Goal: Task Accomplishment & Management: Complete application form

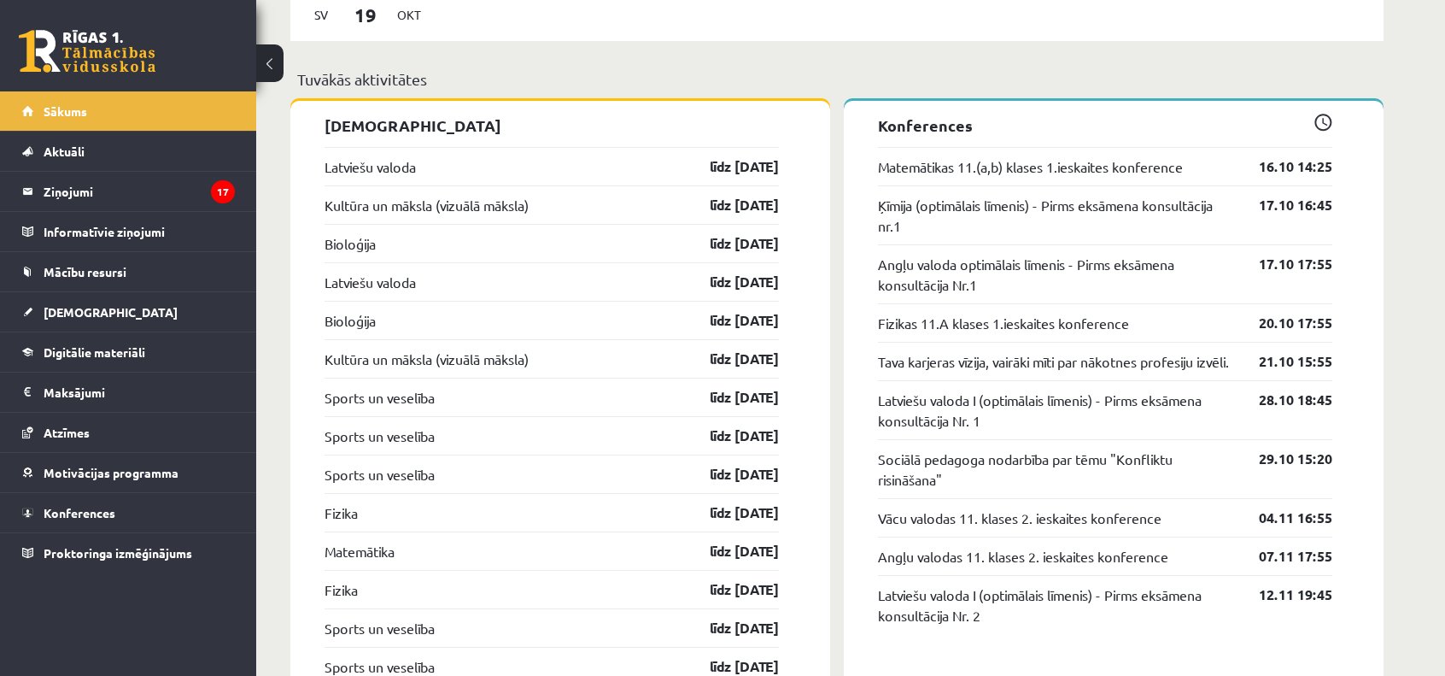
scroll to position [1475, 0]
click at [77, 322] on link "[DEMOGRAPHIC_DATA]" at bounding box center [128, 311] width 213 height 39
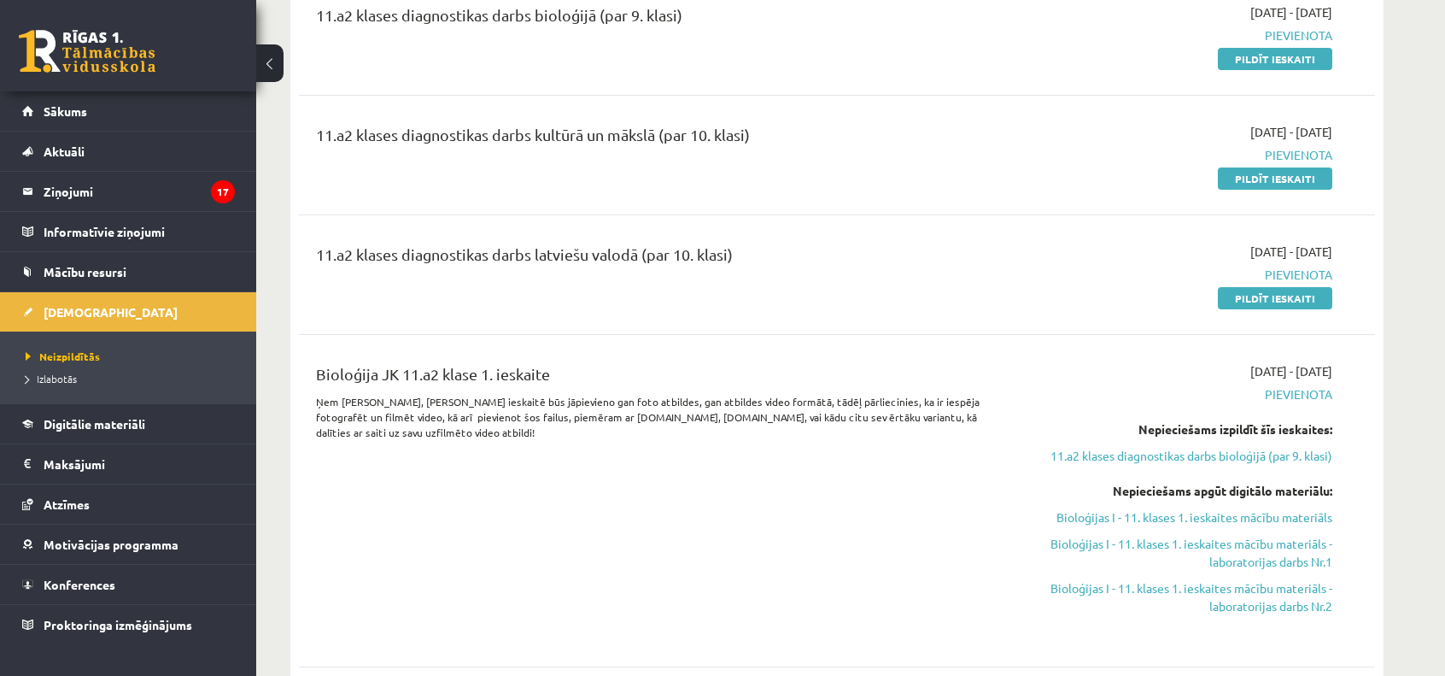
scroll to position [379, 0]
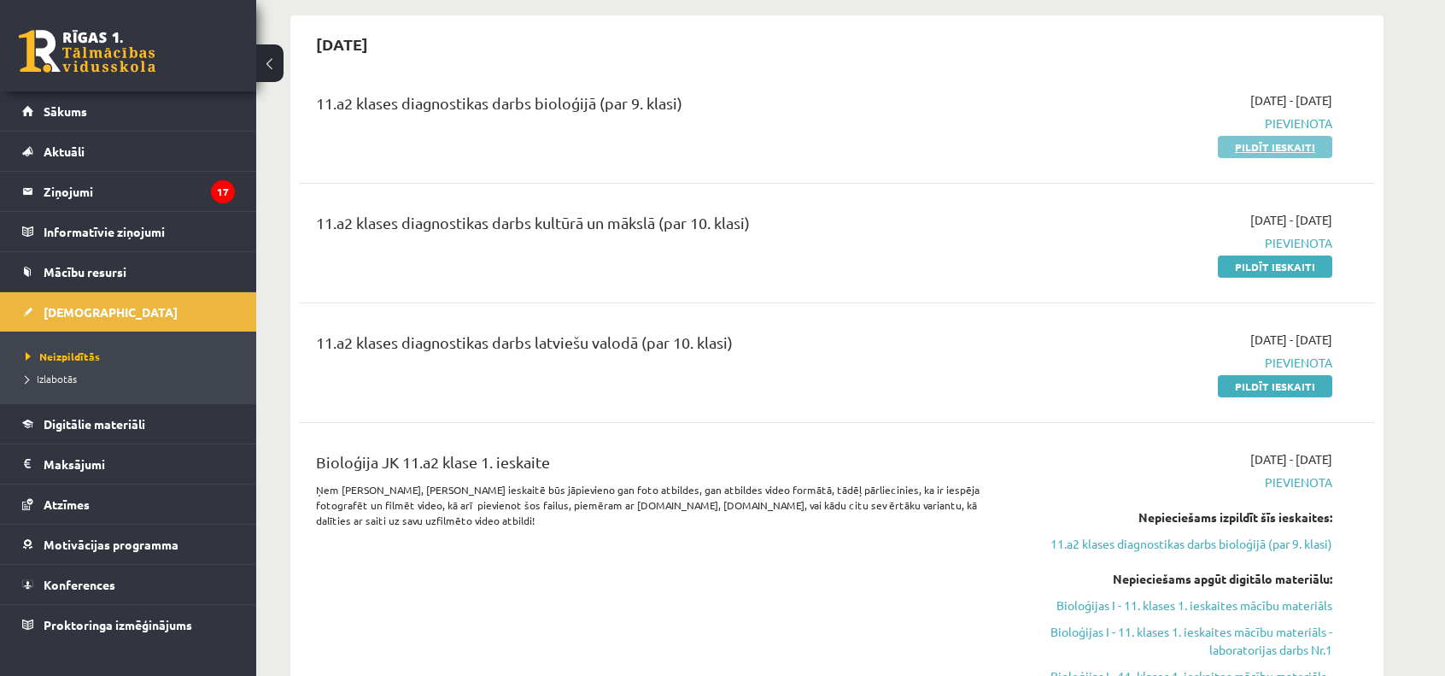
click at [1272, 143] on link "Pildīt ieskaiti" at bounding box center [1275, 147] width 114 height 22
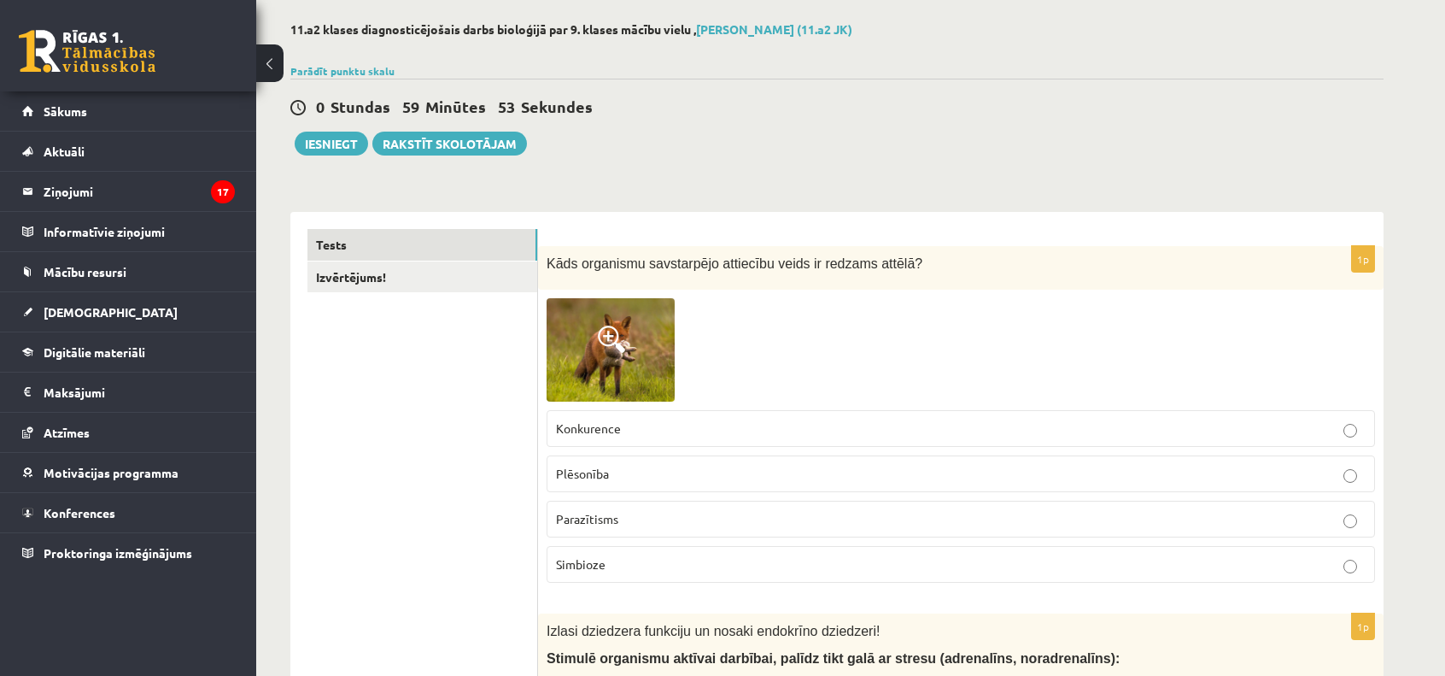
scroll to position [79, 0]
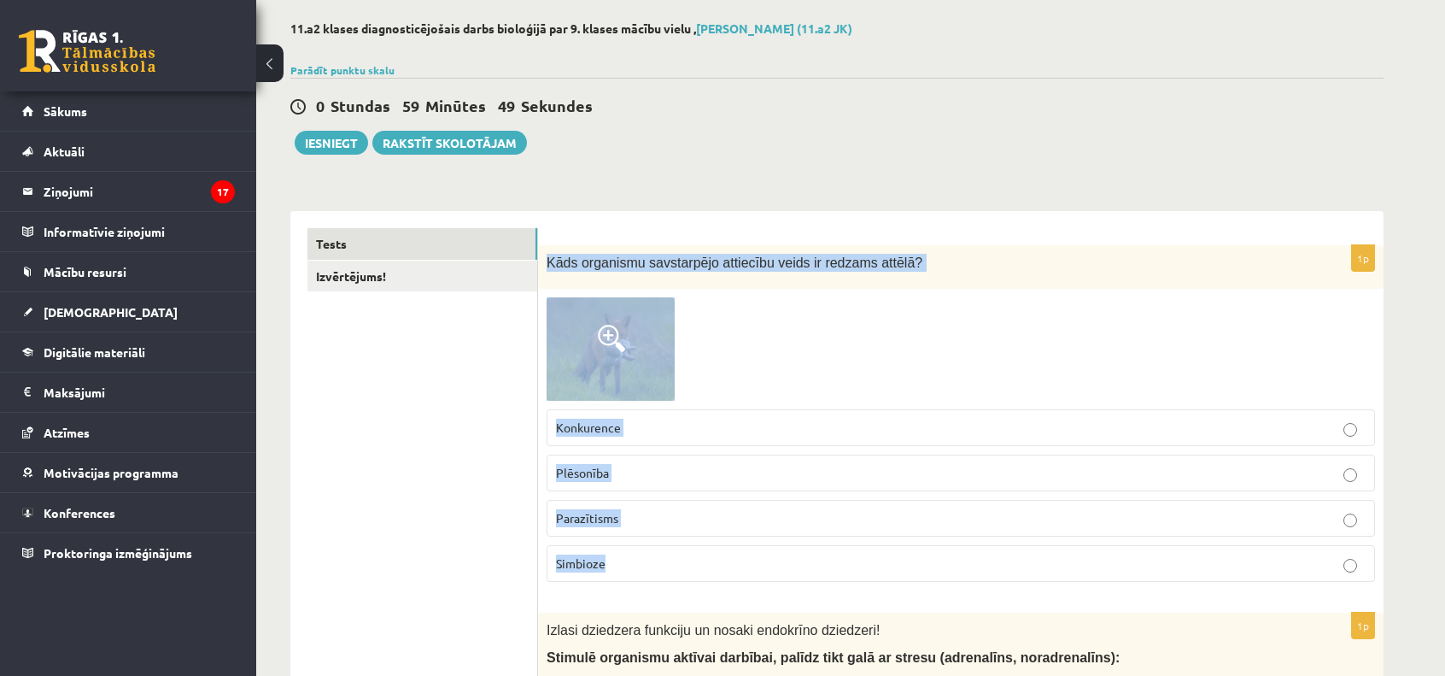
drag, startPoint x: 547, startPoint y: 260, endPoint x: 769, endPoint y: 556, distance: 369.6
click at [769, 556] on div "1p Kāds organismu savstarpējo attiecību veids ir redzams attēlā? Konkurence Plē…" at bounding box center [960, 420] width 845 height 351
copy div "Kāds organismu savstarpējo attiecību veids ir redzams attēlā? Konkurence Plēson…"
click at [587, 474] on span "Plēsonība" at bounding box center [582, 472] width 53 height 15
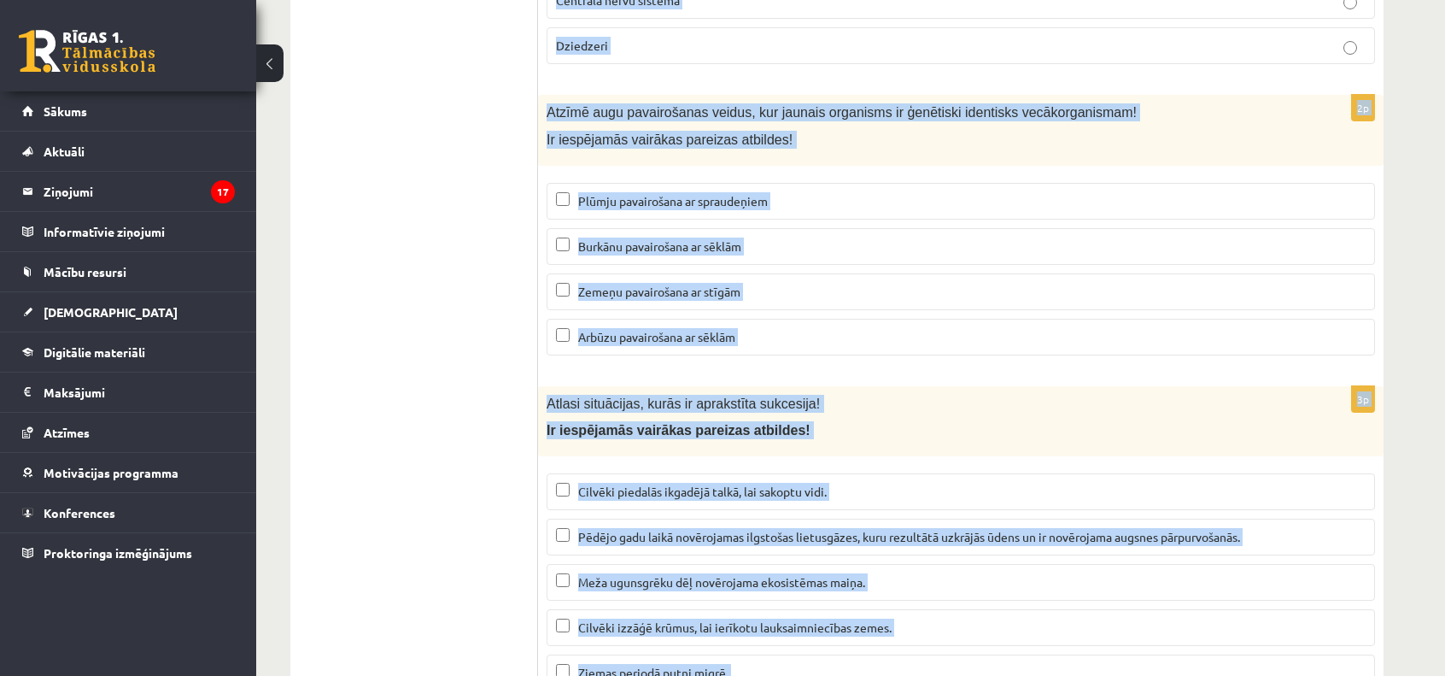
scroll to position [7152, 0]
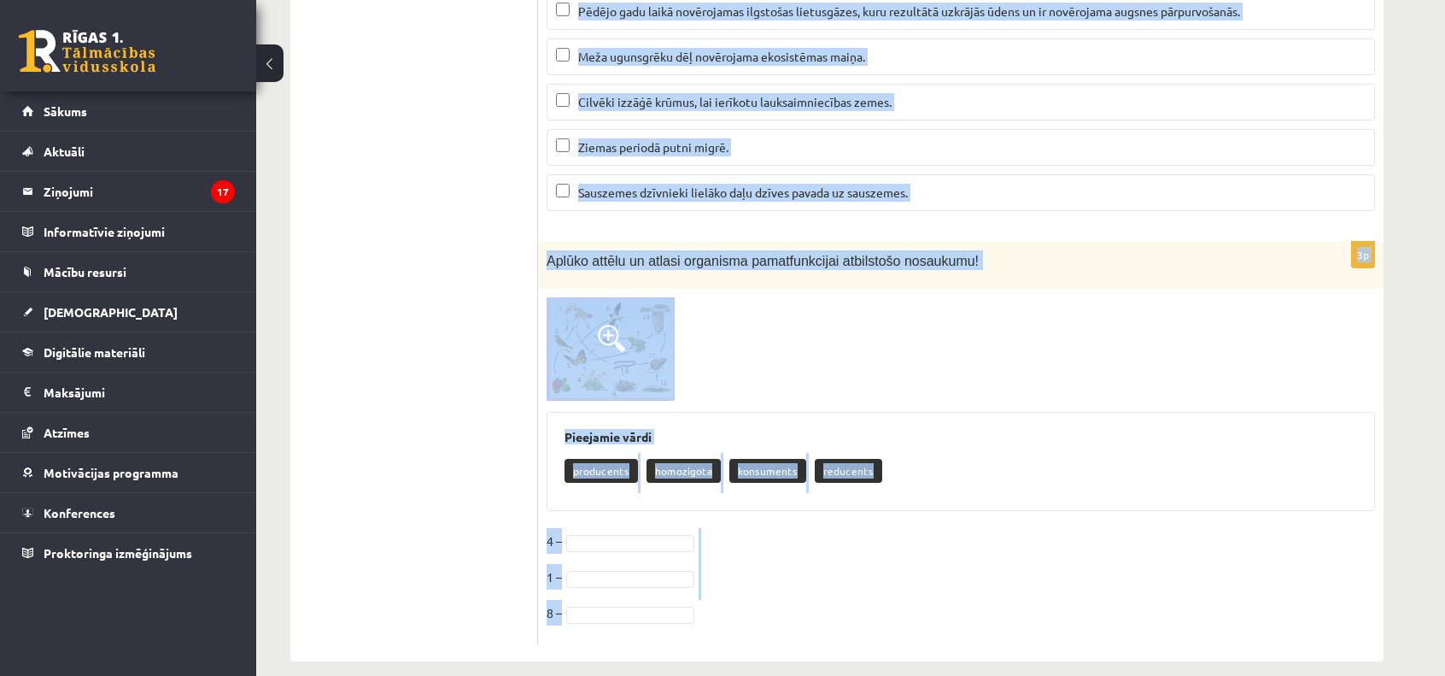
drag, startPoint x: 541, startPoint y: 148, endPoint x: 799, endPoint y: 600, distance: 520.2
copy form "Izlasi dziedzera funkciju un nosaki endokrīno dziedzeri! Stimulē organismu aktī…"
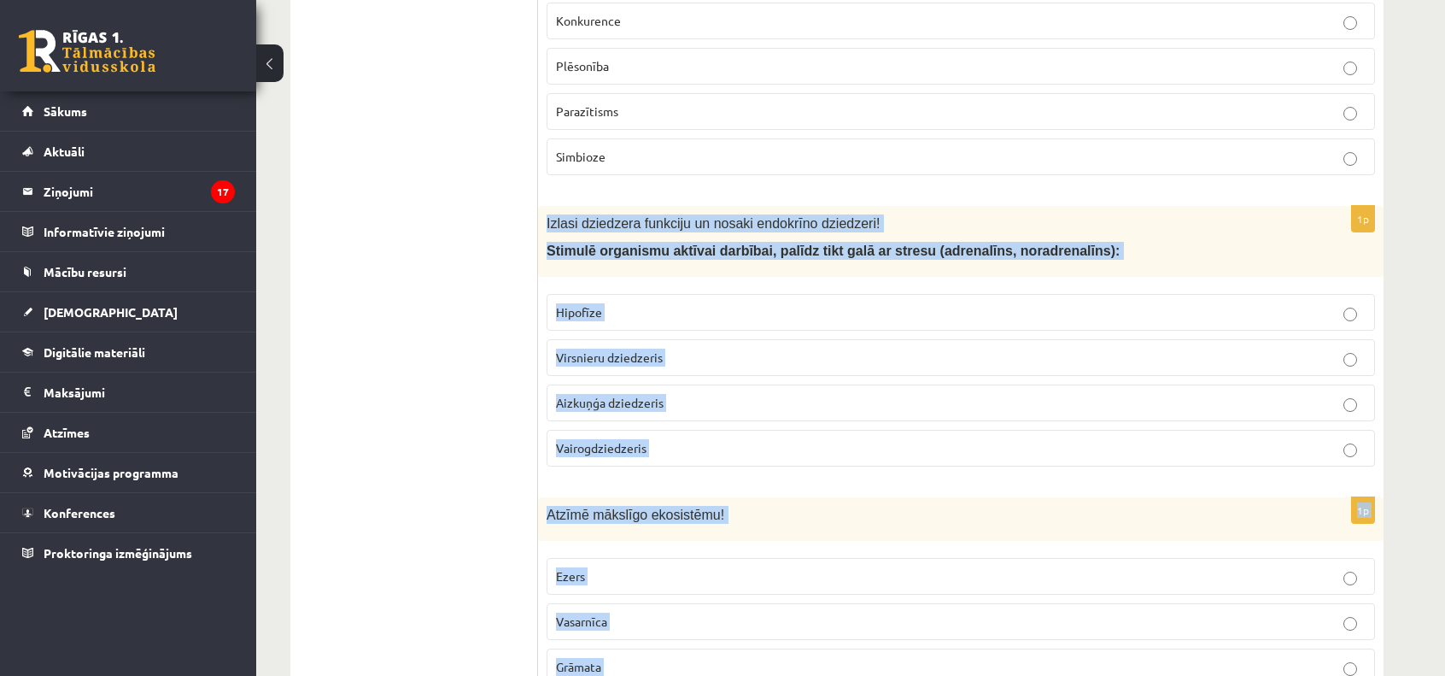
scroll to position [509, 0]
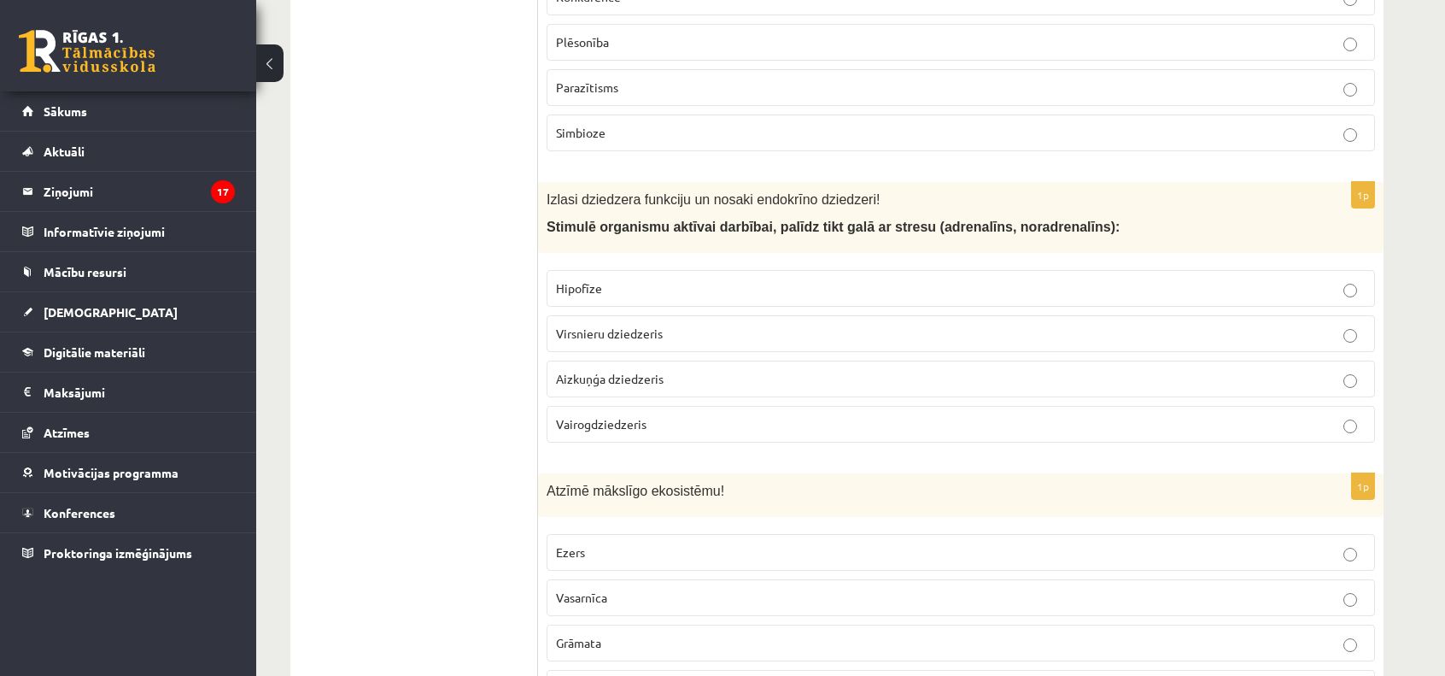
click at [627, 334] on span "Virsnieru dziedzeris" at bounding box center [609, 332] width 107 height 15
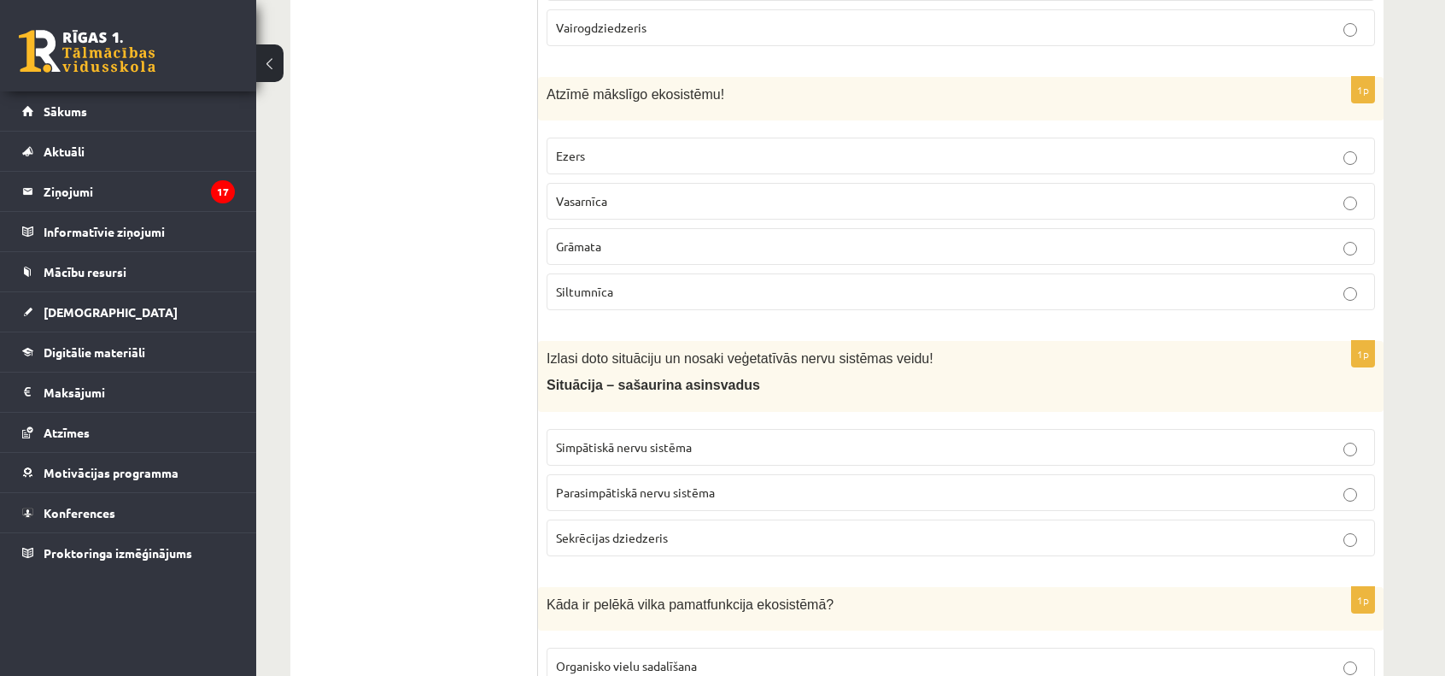
scroll to position [919, 0]
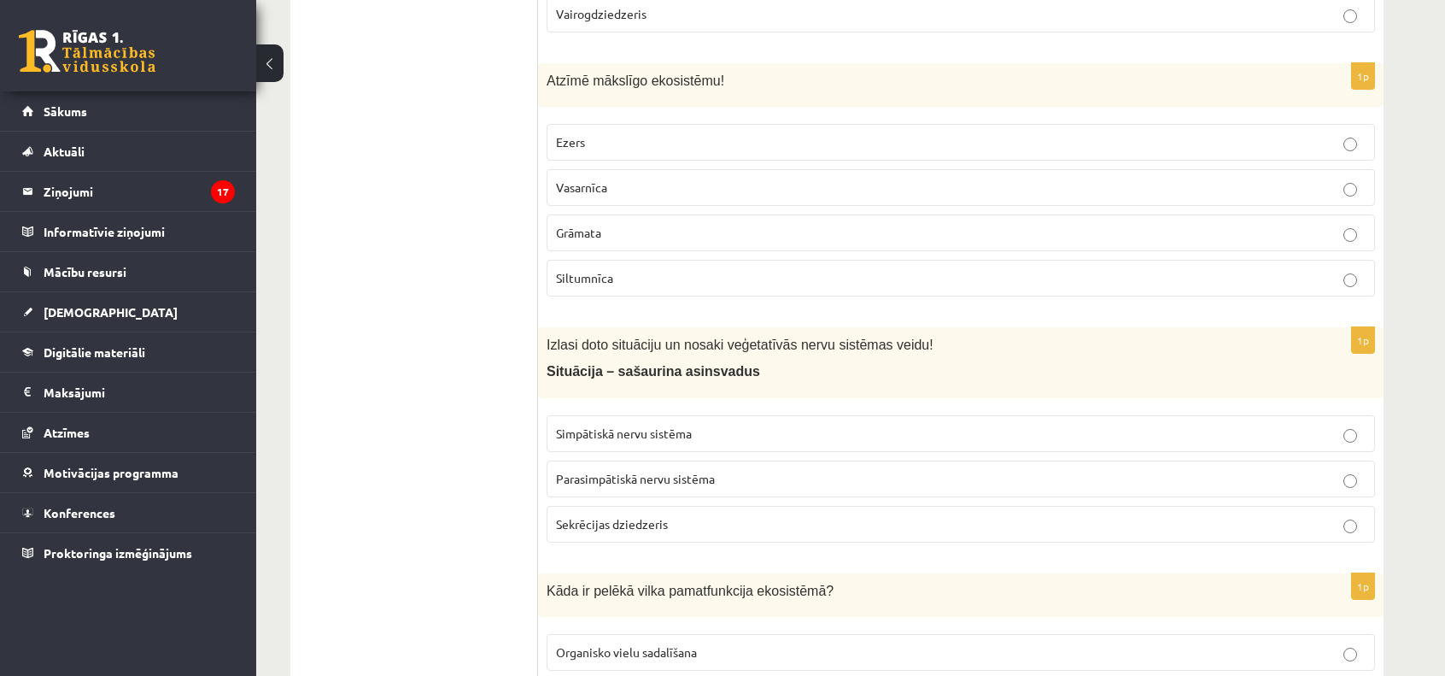
click at [594, 275] on span "Siltumnīca" at bounding box center [584, 277] width 57 height 15
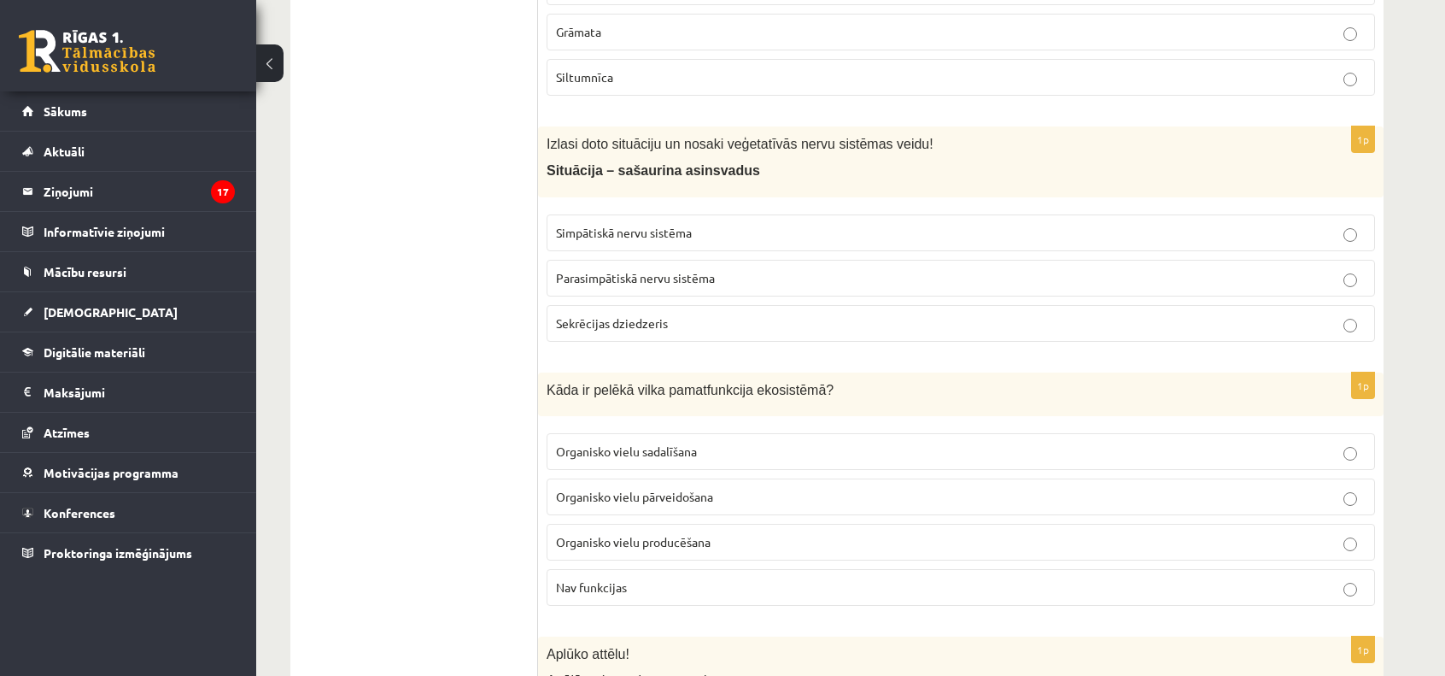
scroll to position [1256, 0]
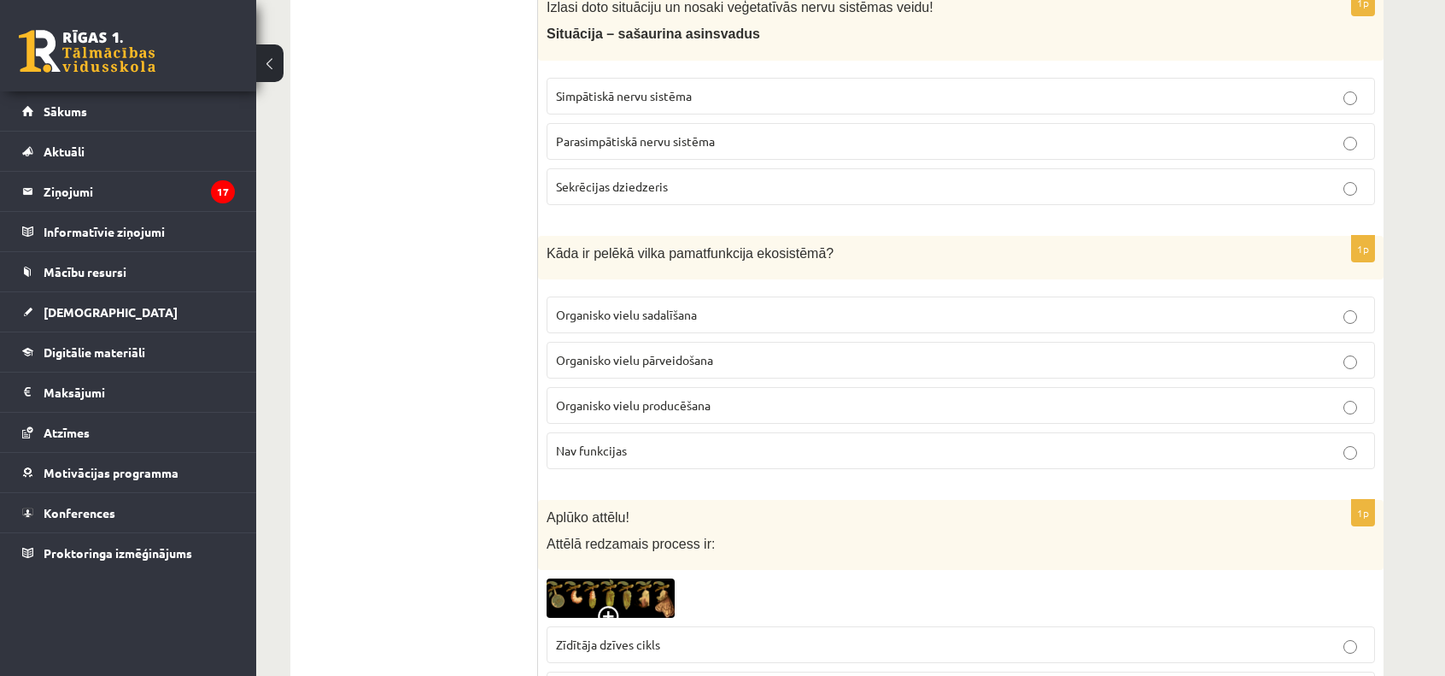
click at [690, 135] on span "Parasimpātiskā nervu sistēma" at bounding box center [635, 140] width 159 height 15
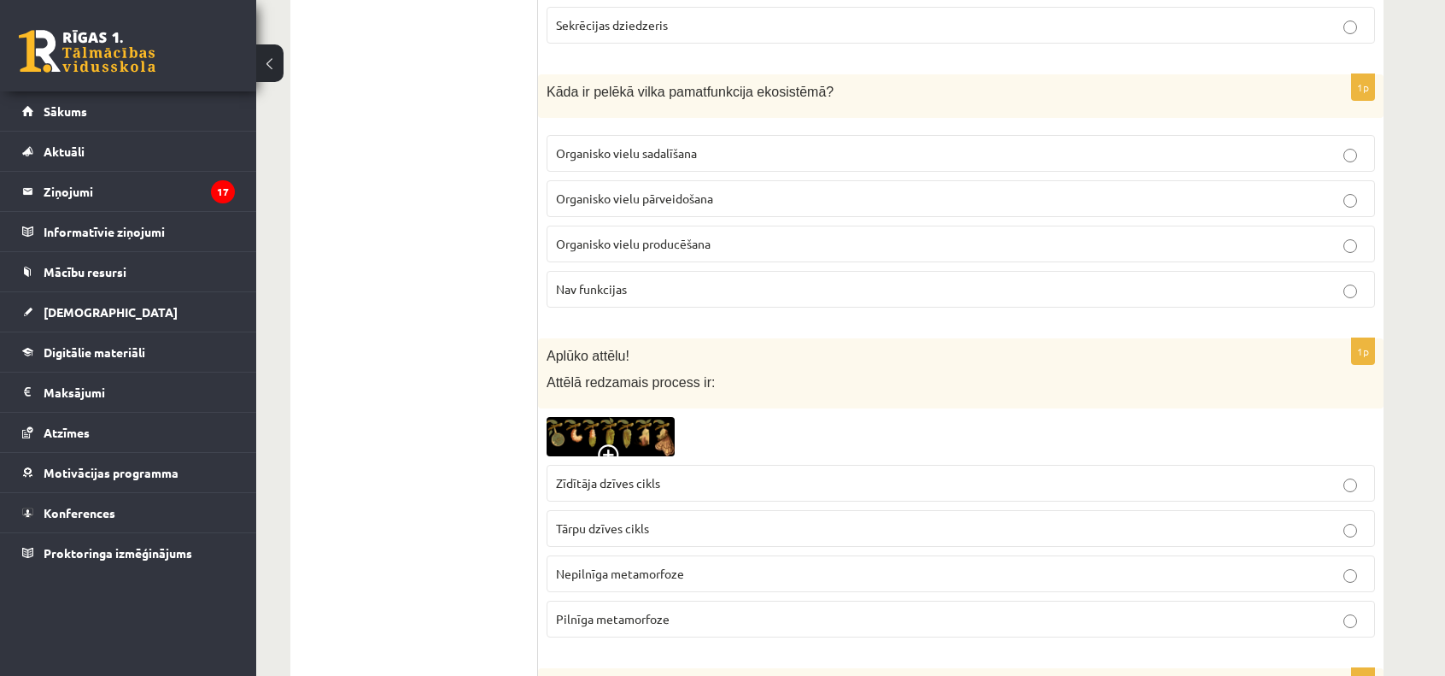
scroll to position [1512, 0]
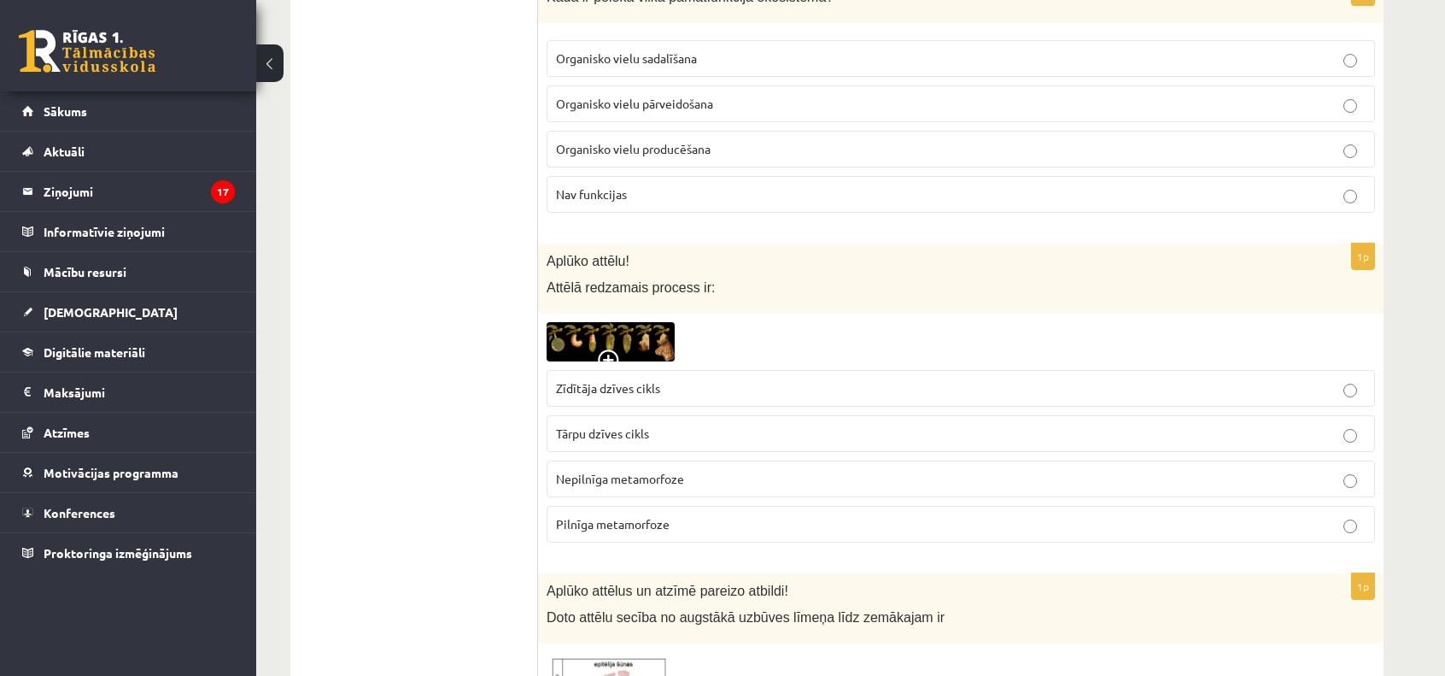
click at [693, 96] on span "Organisko vielu pārveidošana" at bounding box center [634, 103] width 157 height 15
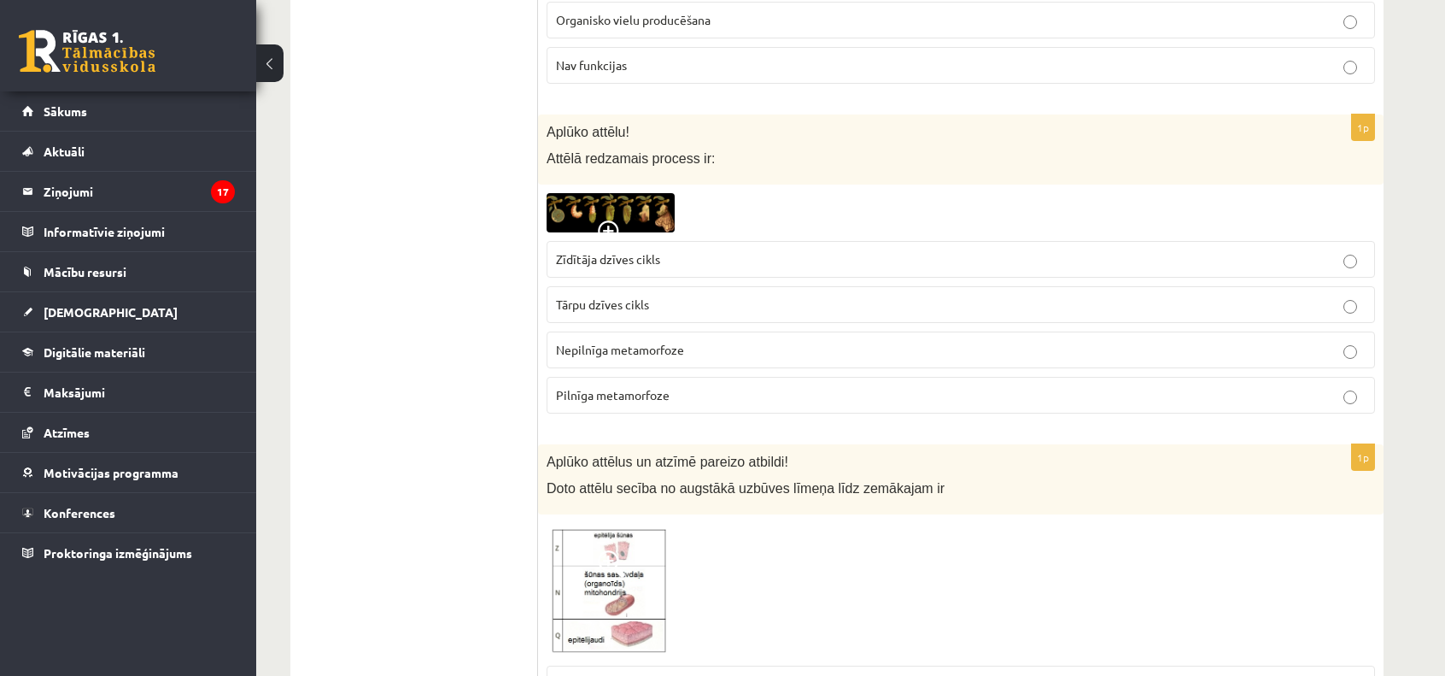
scroll to position [1642, 0]
click at [626, 222] on img at bounding box center [611, 211] width 128 height 38
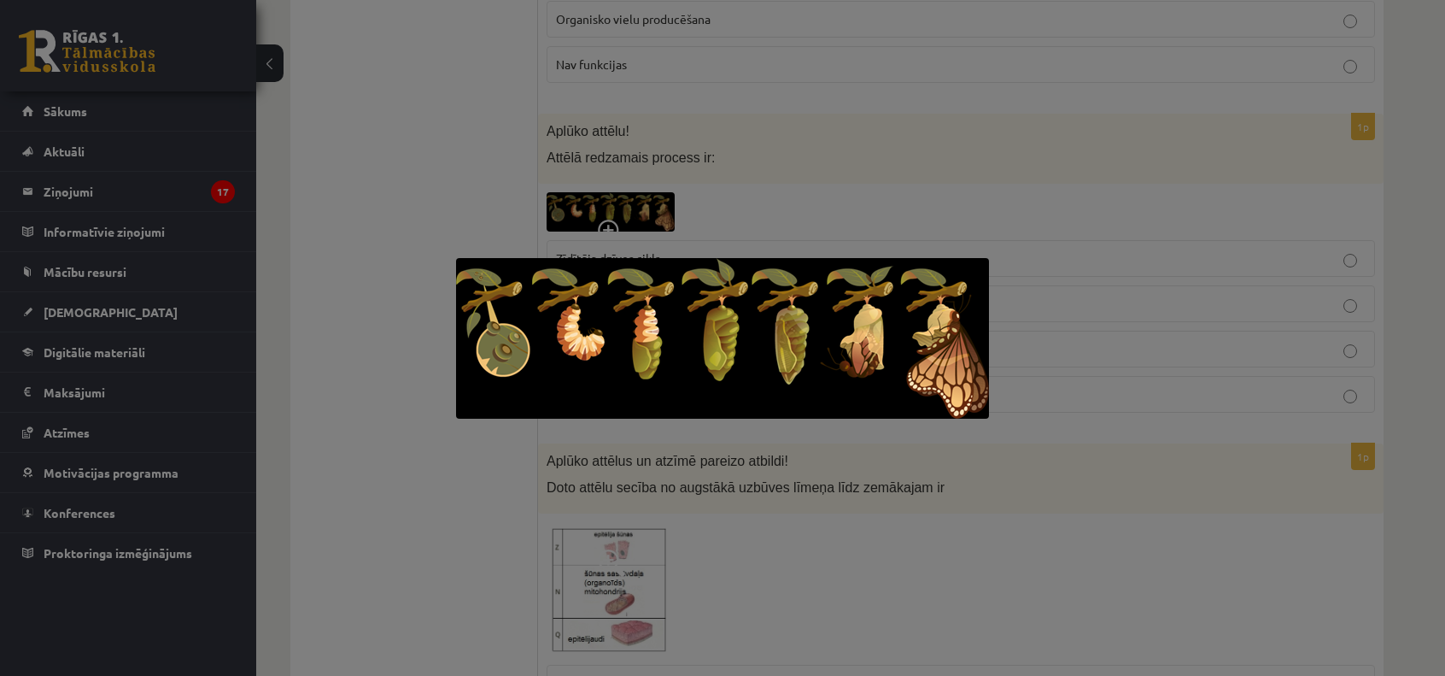
click at [415, 317] on div at bounding box center [722, 338] width 1445 height 676
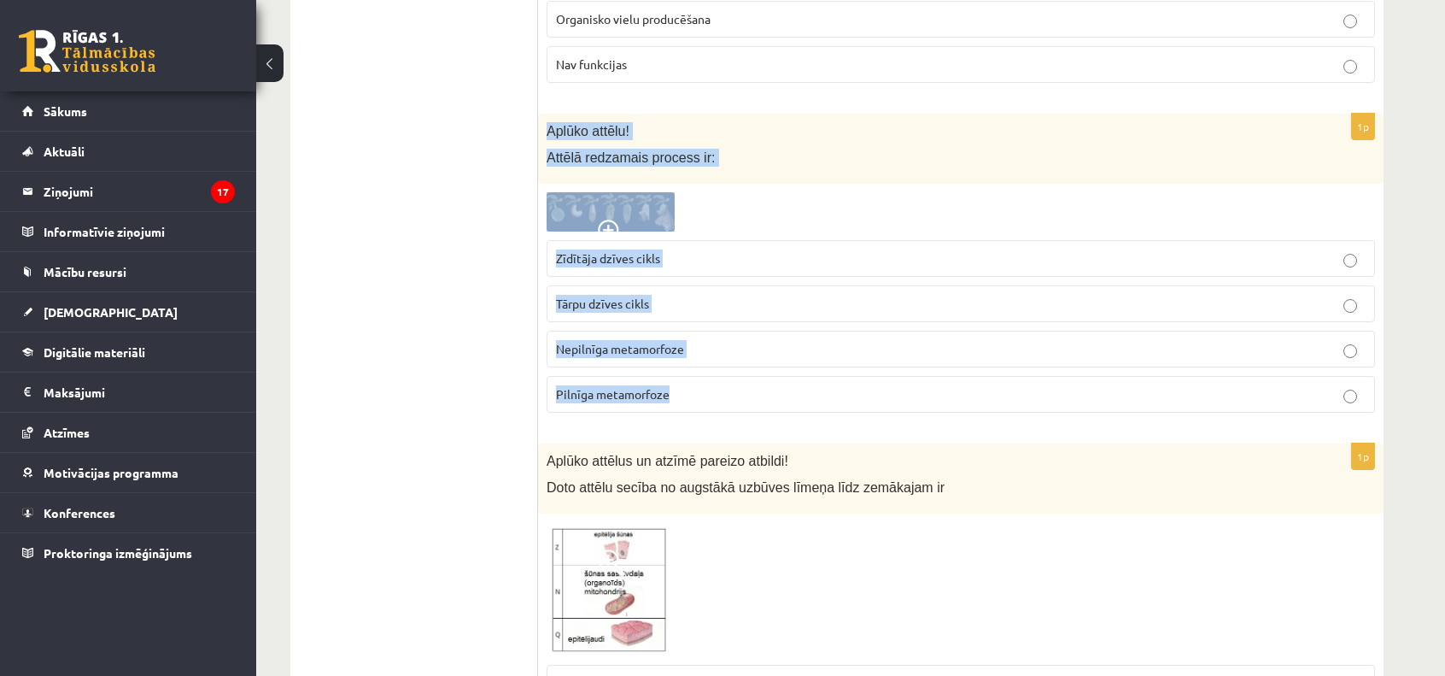
drag, startPoint x: 687, startPoint y: 411, endPoint x: 539, endPoint y: 122, distance: 324.3
click at [539, 122] on div "1p Aplūko attēlu! Attēlā redzamais process ir: Zīdītāja dzīves cikls Tārpu dzīv…" at bounding box center [960, 270] width 845 height 313
copy div "Aplūko attēlu! Attēlā redzamais process ir: Zīdītāja dzīves cikls Tārpu dzīves …"
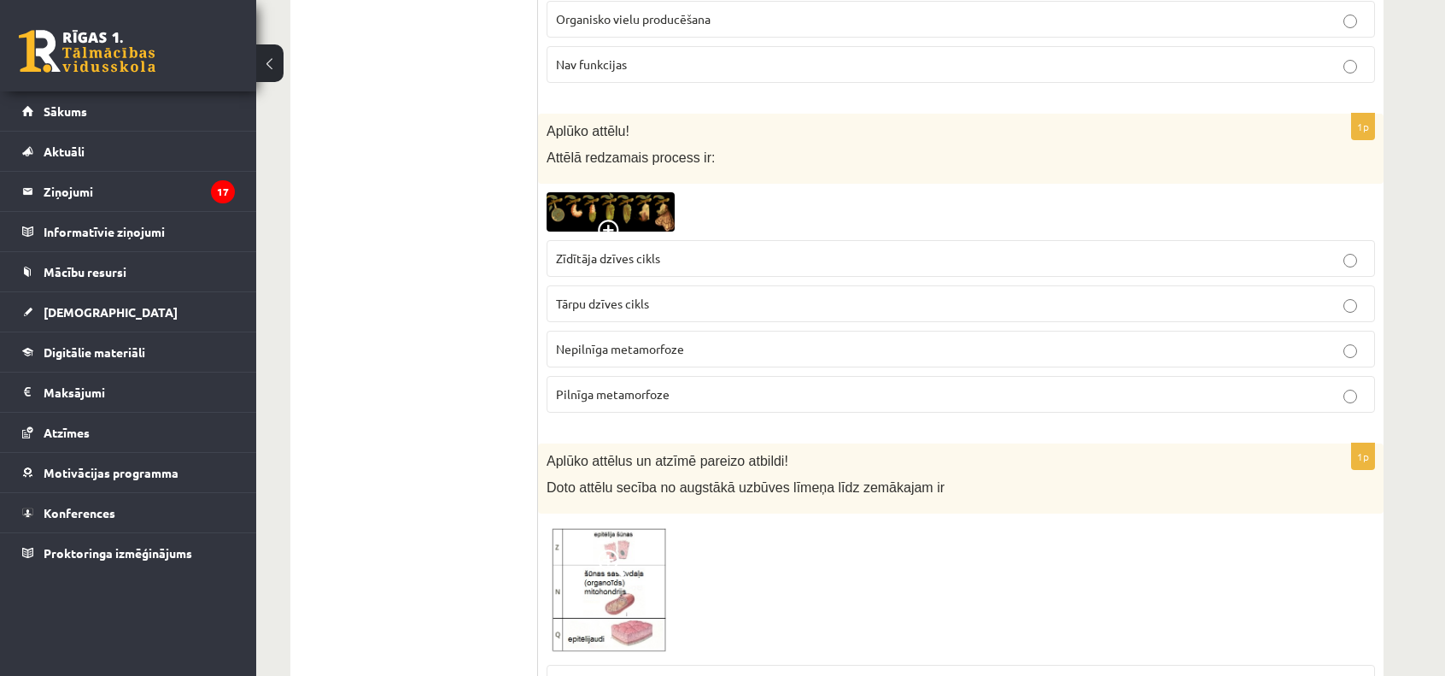
click at [591, 389] on span "Pilnīga metamorfoze" at bounding box center [613, 393] width 114 height 15
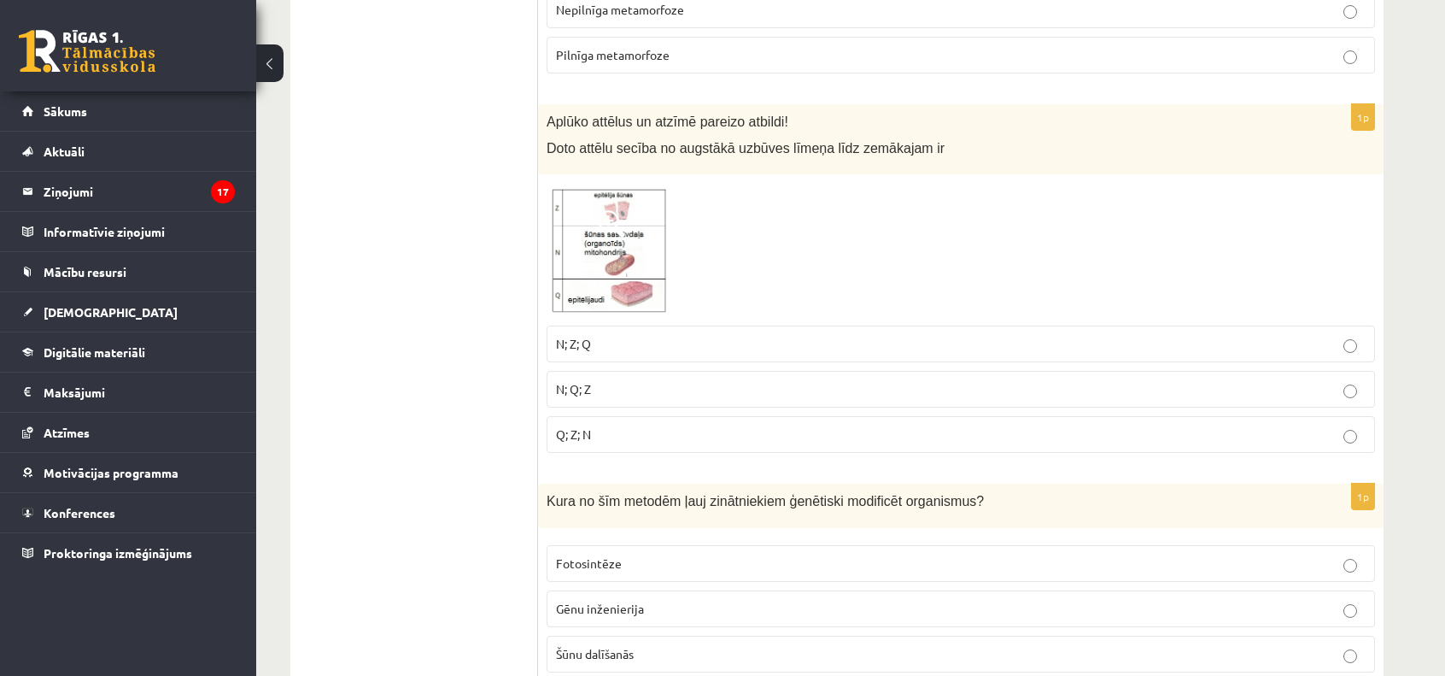
scroll to position [1981, 0]
click at [629, 231] on img at bounding box center [611, 250] width 128 height 134
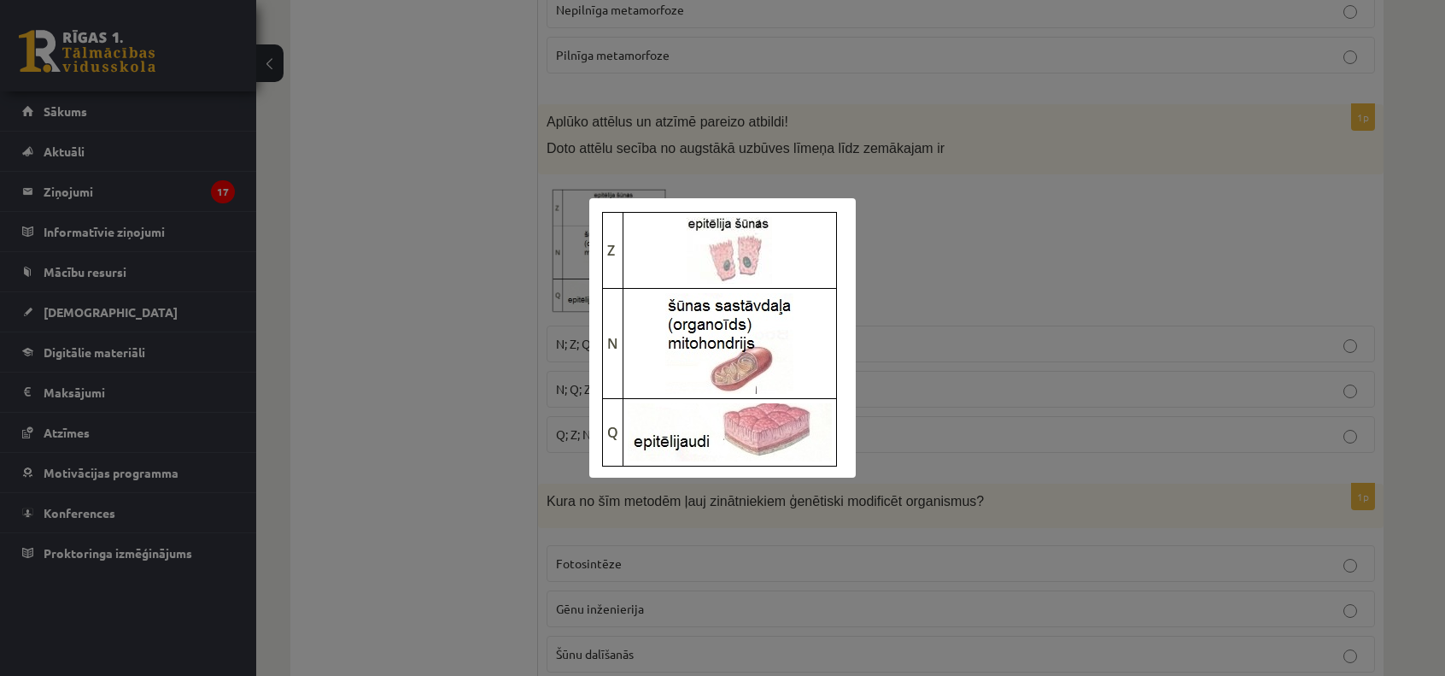
click at [489, 327] on div at bounding box center [722, 338] width 1445 height 676
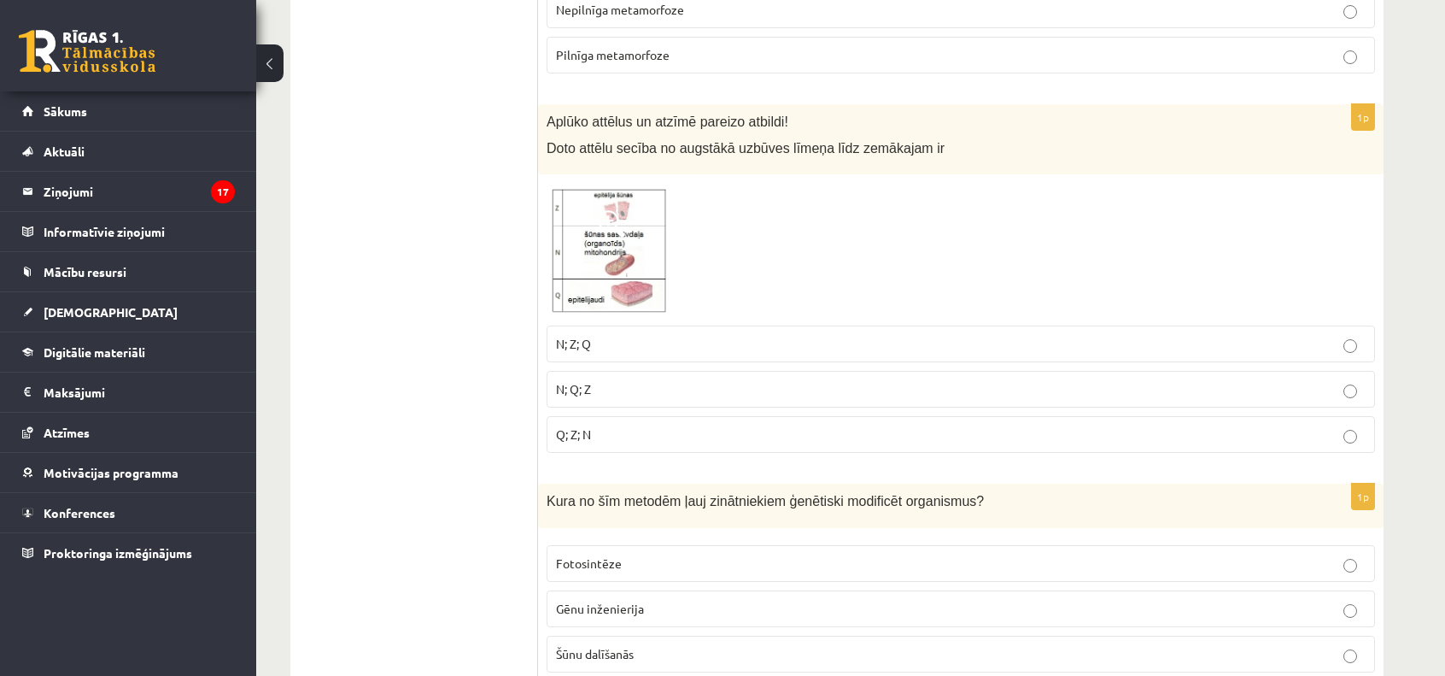
click at [613, 238] on img at bounding box center [611, 250] width 128 height 134
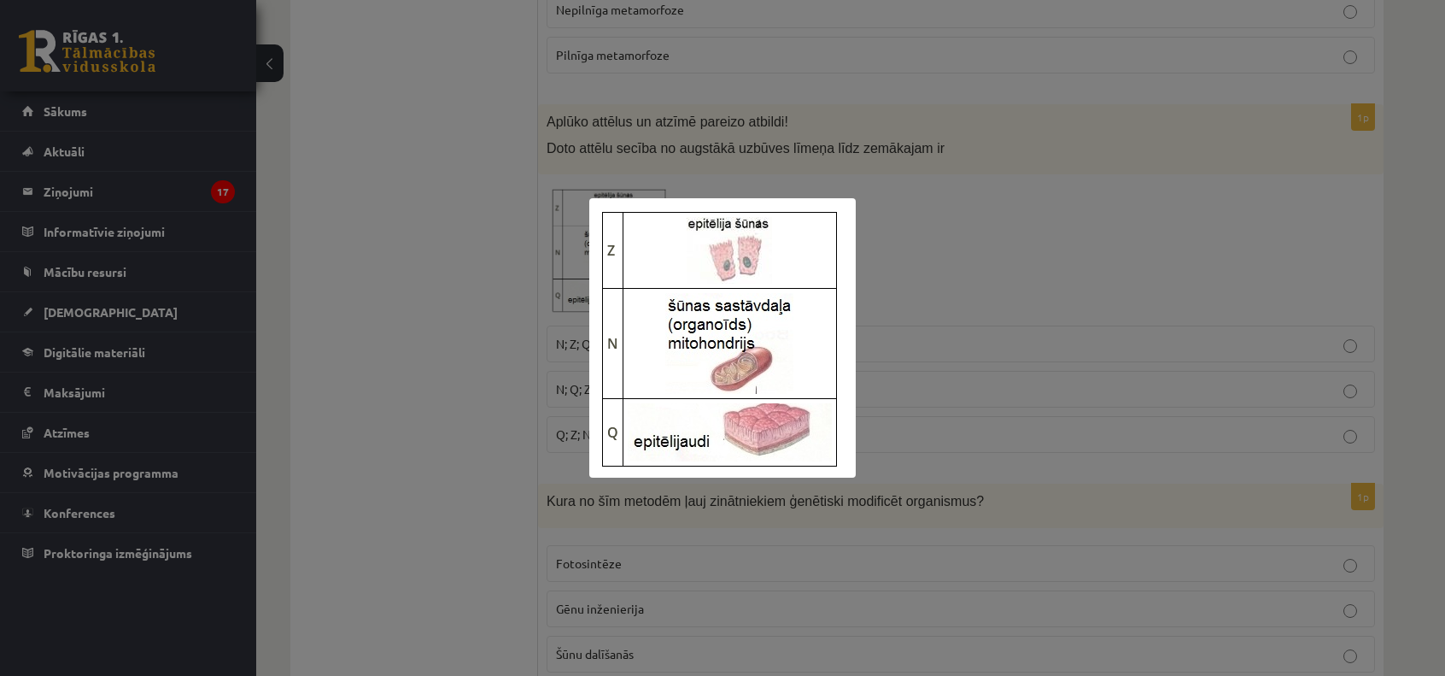
click at [433, 342] on div at bounding box center [722, 338] width 1445 height 676
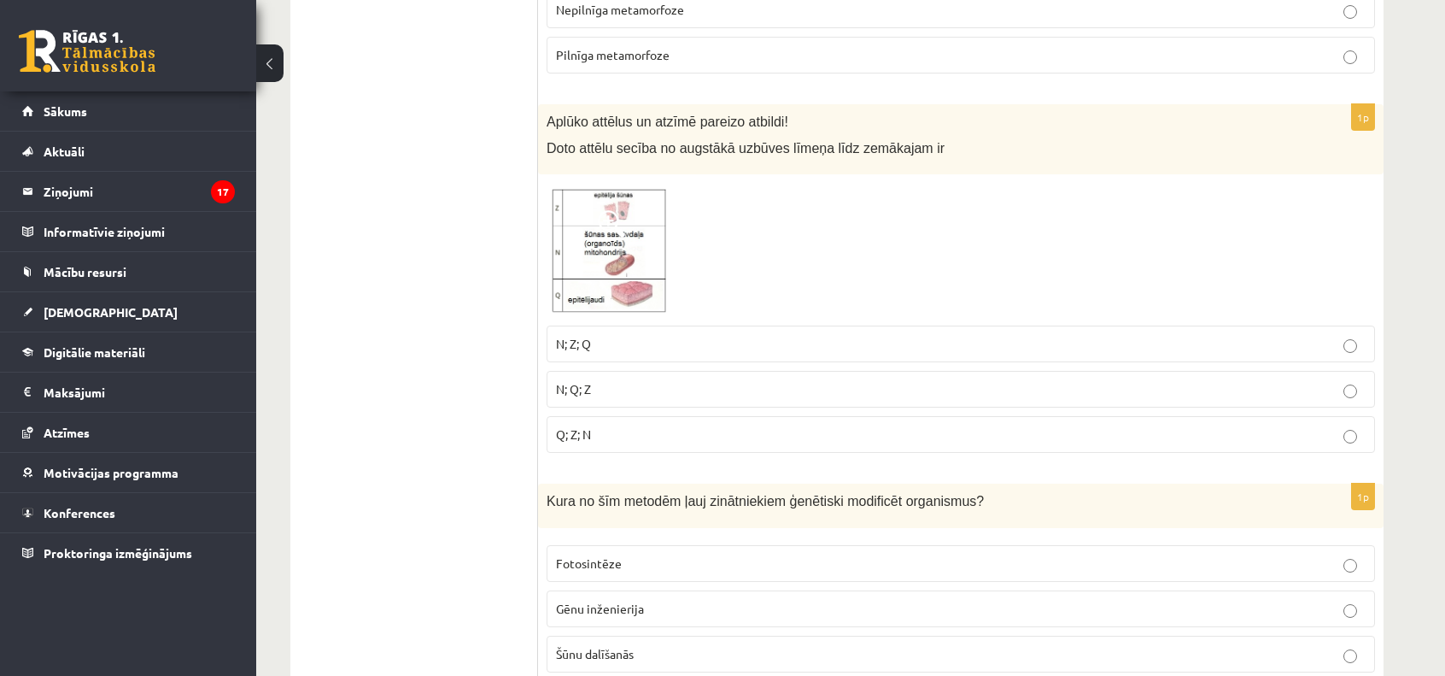
click at [626, 335] on p "N; Z; Q" at bounding box center [961, 344] width 810 height 18
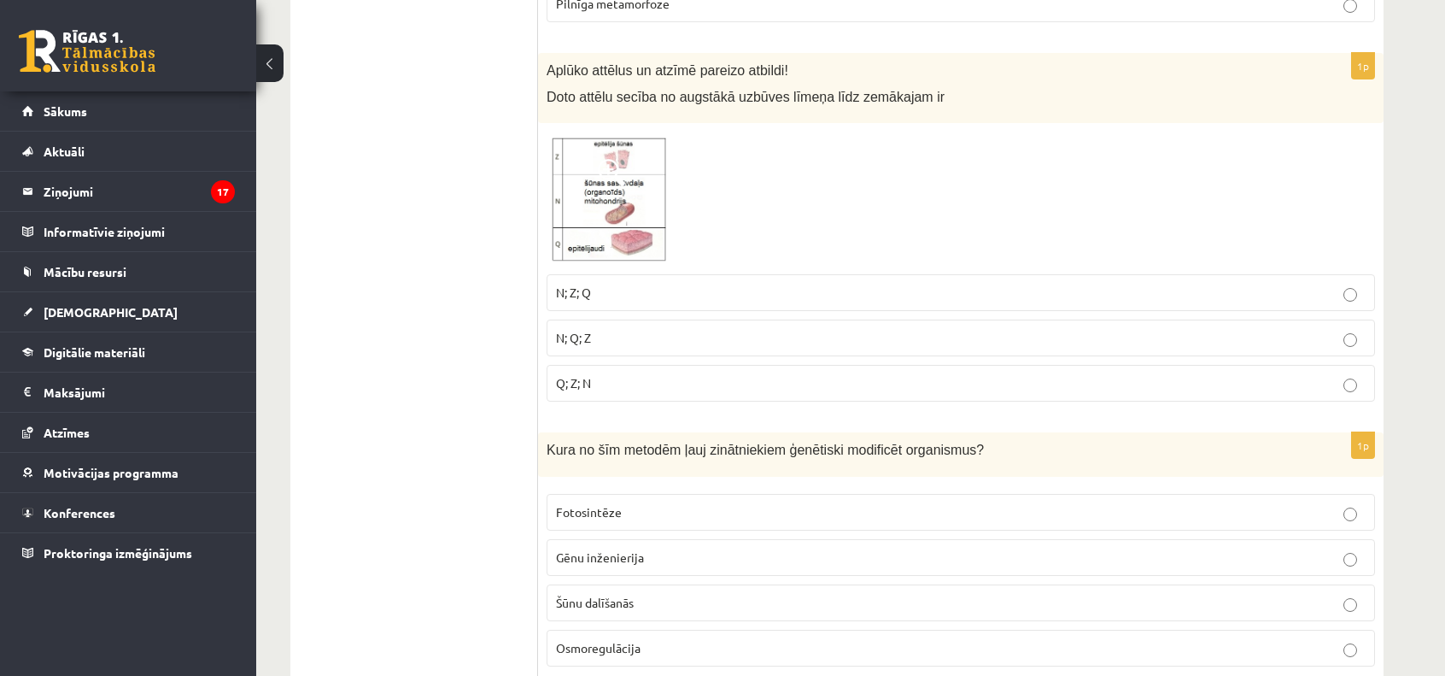
scroll to position [2379, 0]
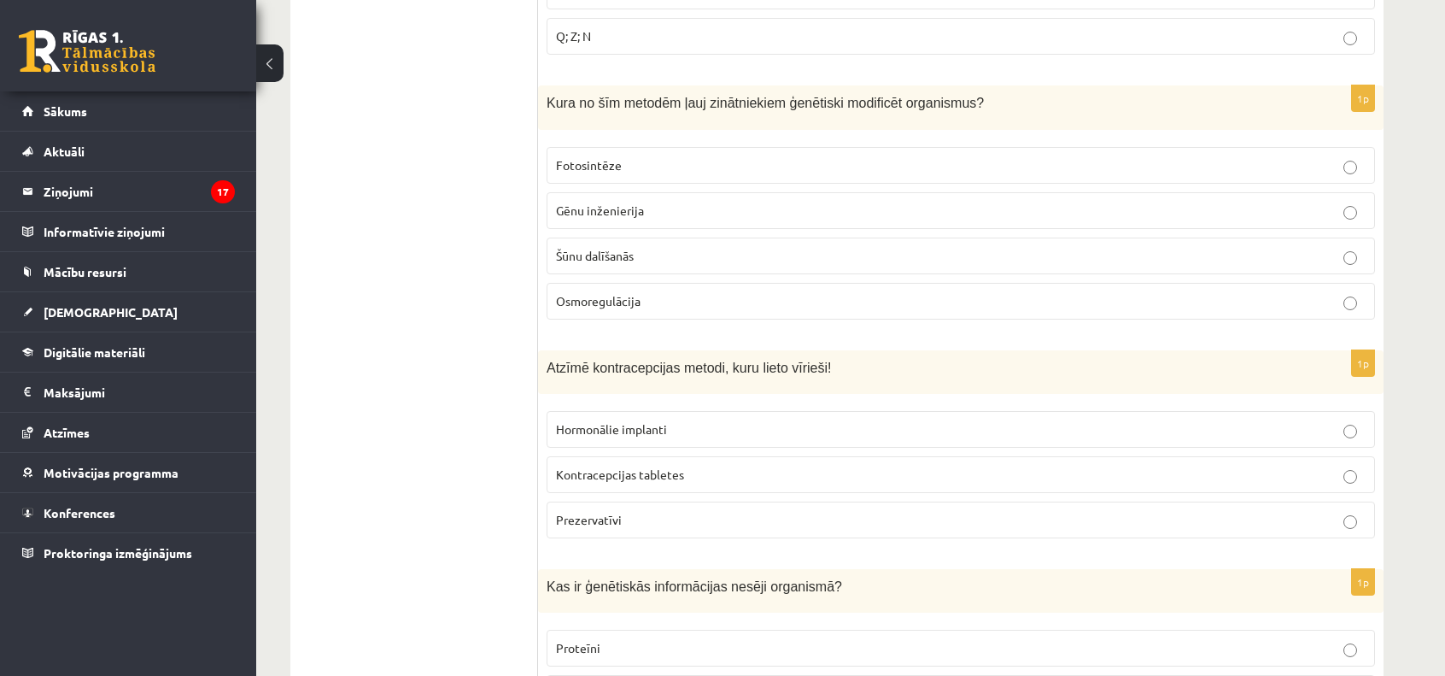
click at [608, 210] on span "Gēnu inženierija" at bounding box center [600, 209] width 88 height 15
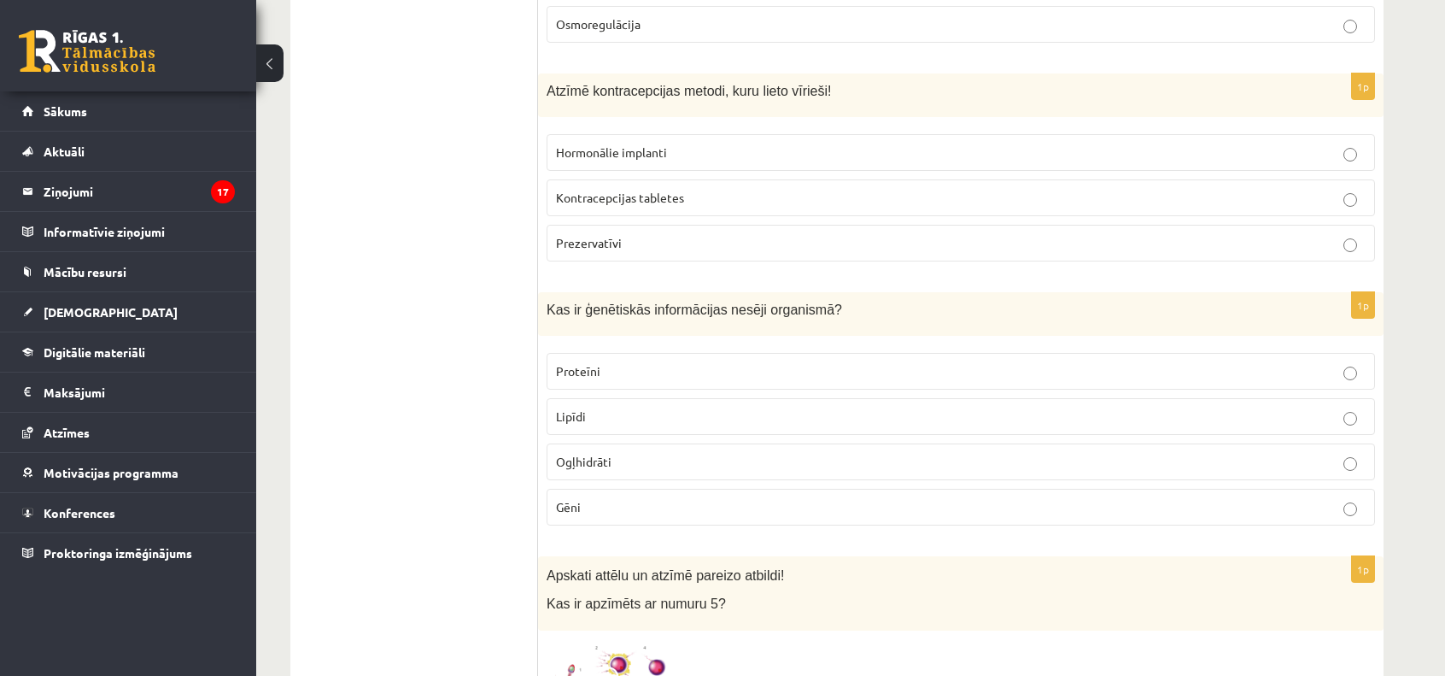
click at [631, 243] on p "Prezervatīvi" at bounding box center [961, 243] width 810 height 18
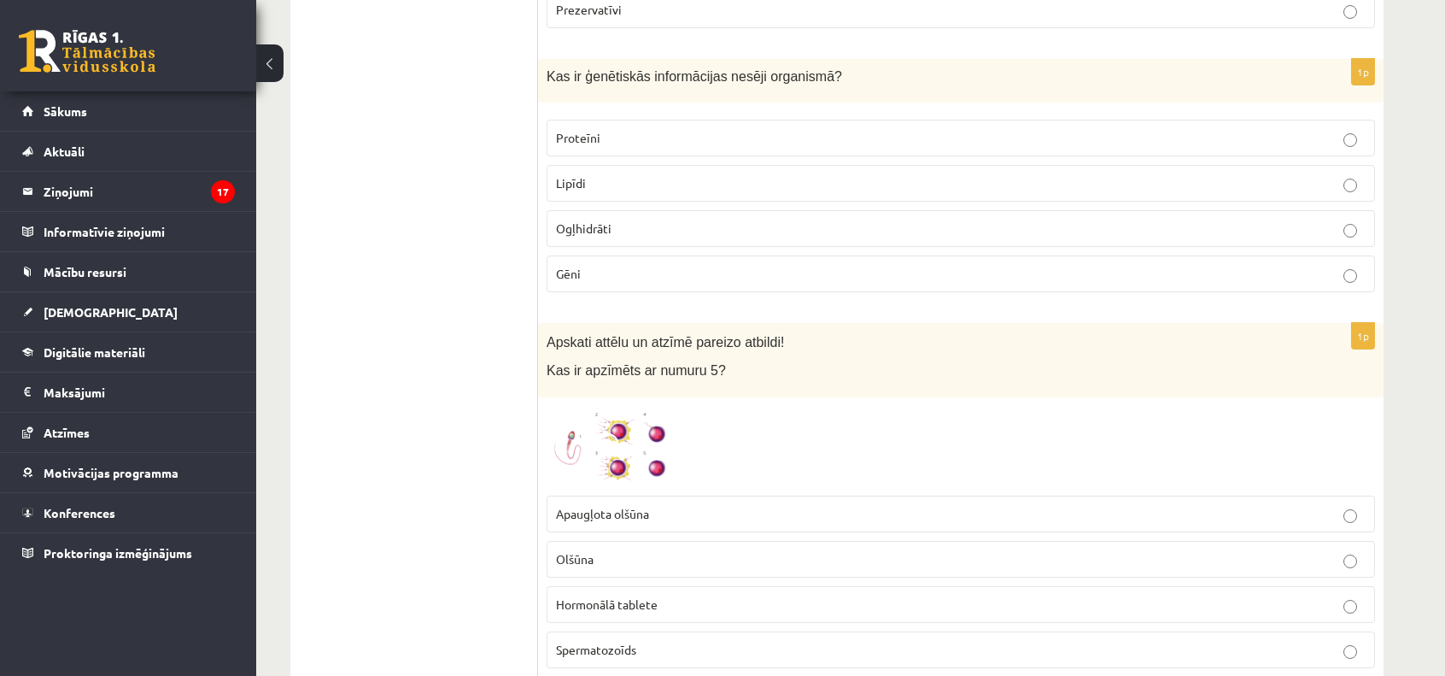
scroll to position [2892, 0]
click at [581, 265] on p "Gēni" at bounding box center [961, 271] width 810 height 18
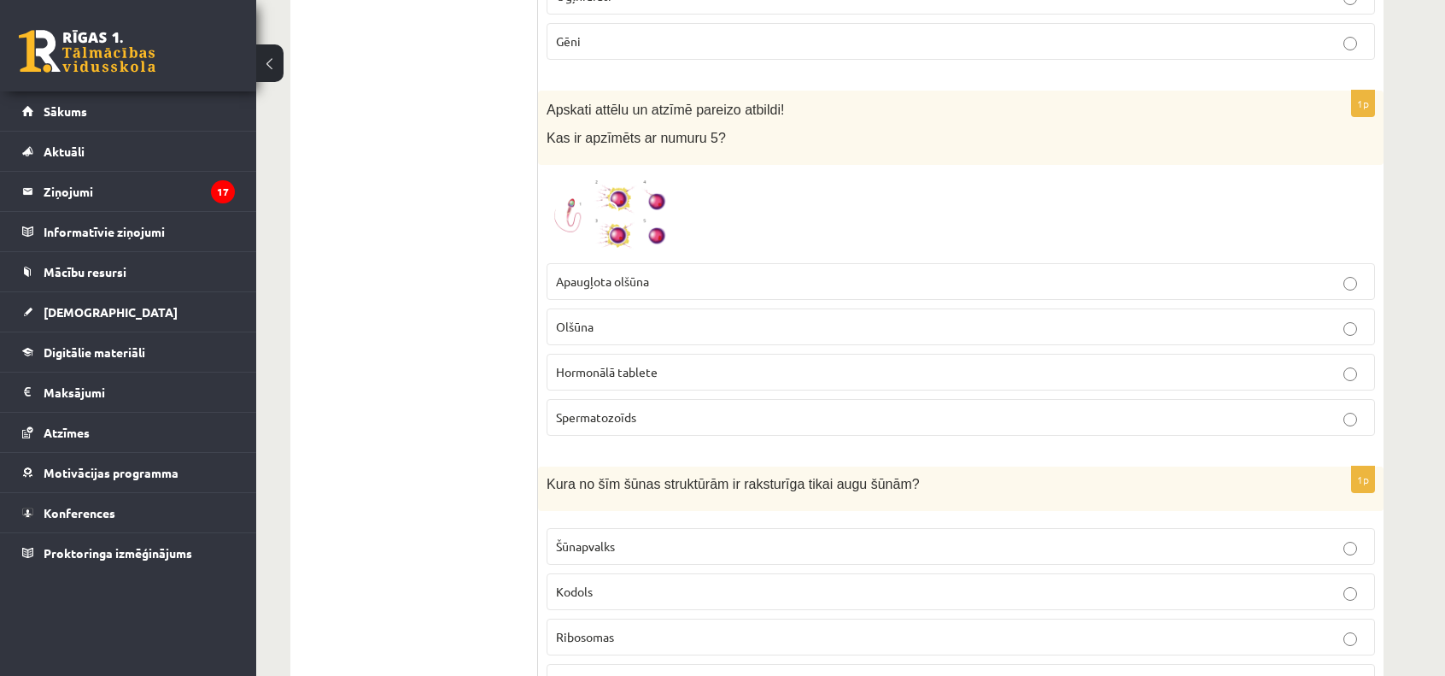
click at [588, 204] on img at bounding box center [611, 213] width 128 height 81
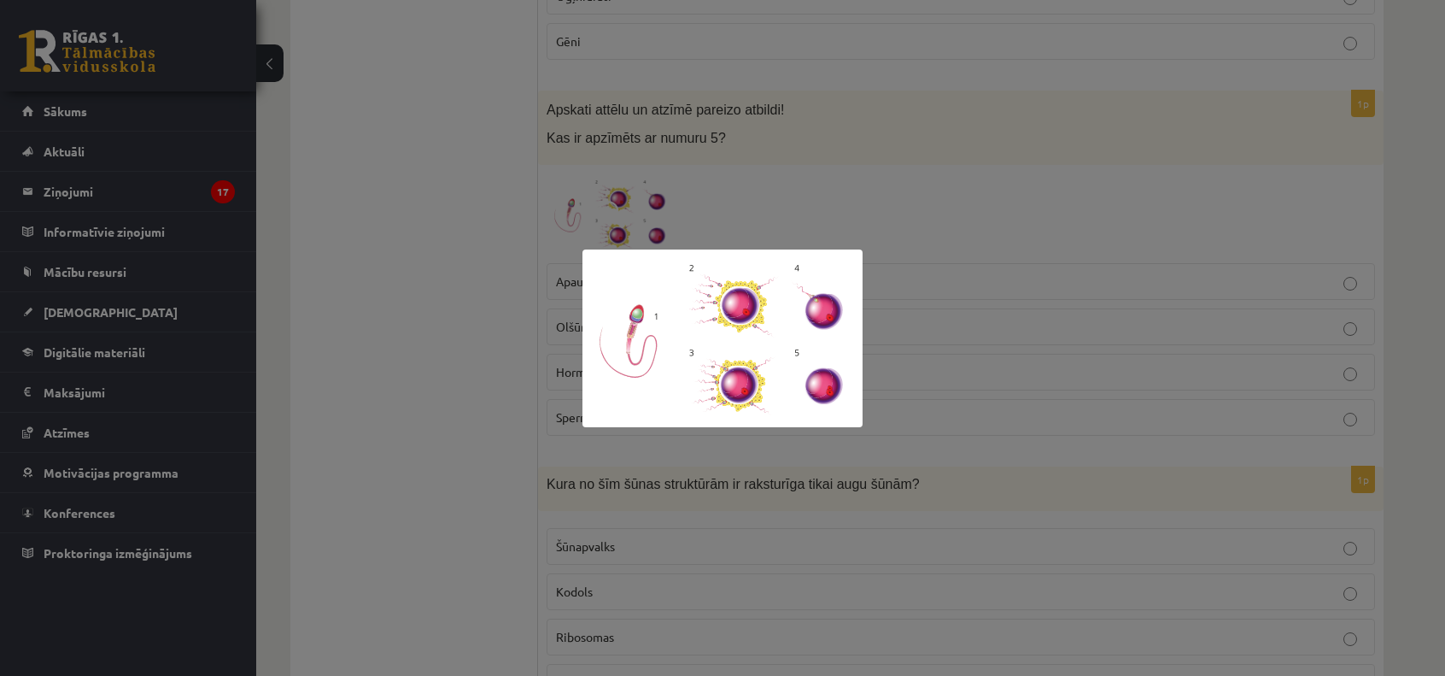
click at [508, 361] on div at bounding box center [722, 338] width 1445 height 676
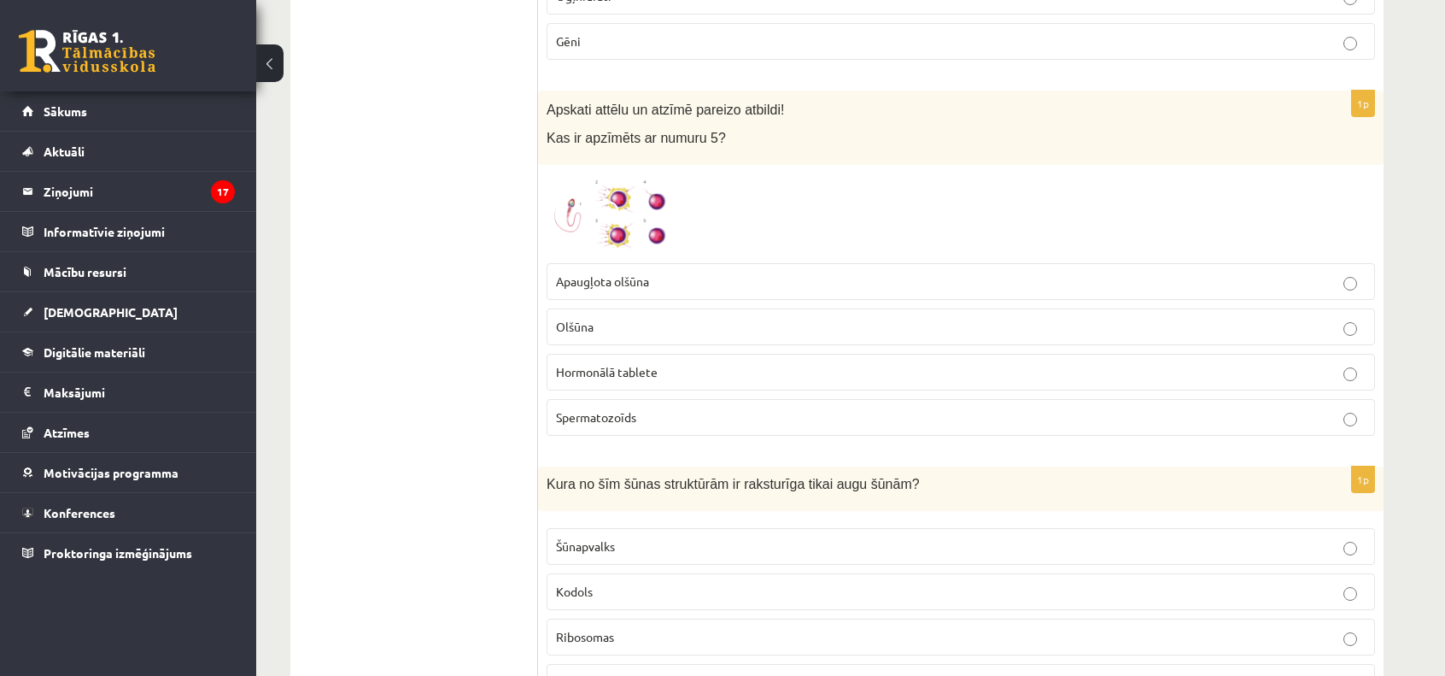
click at [619, 202] on span at bounding box center [611, 214] width 27 height 27
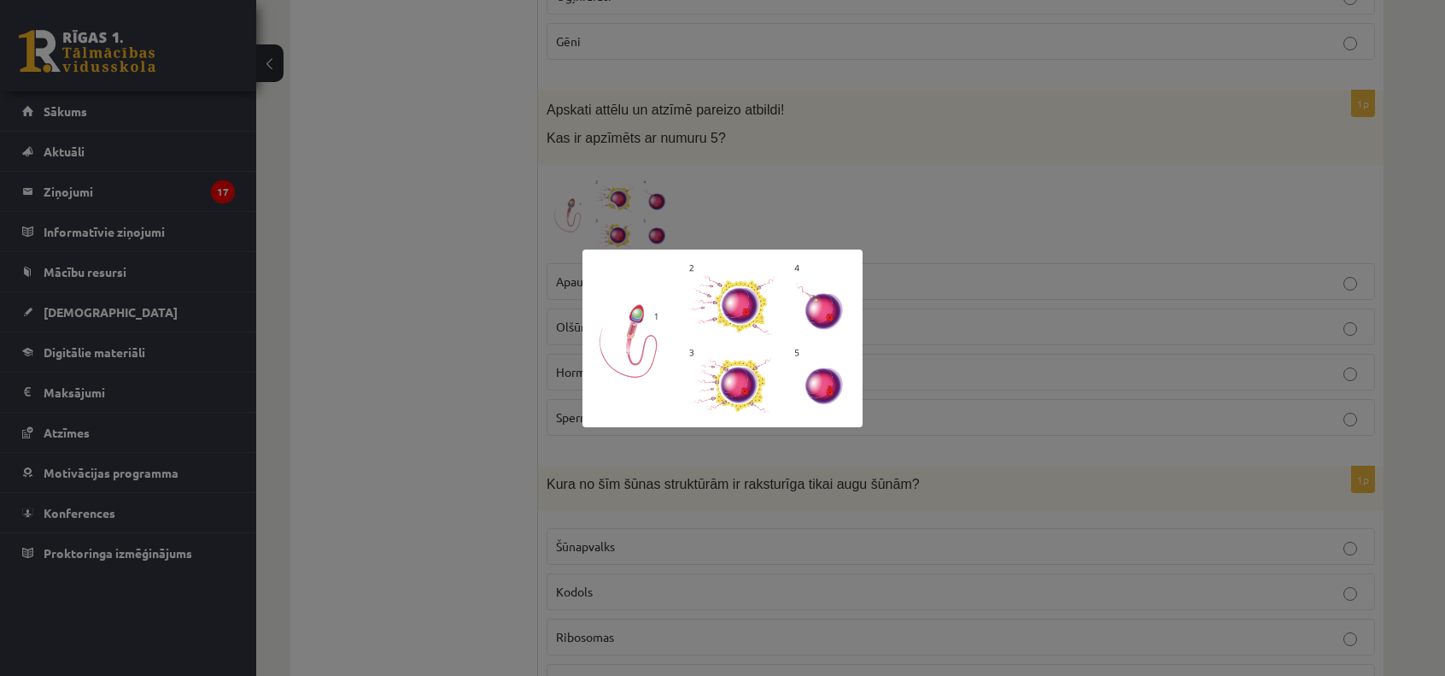
click at [477, 365] on div at bounding box center [722, 338] width 1445 height 676
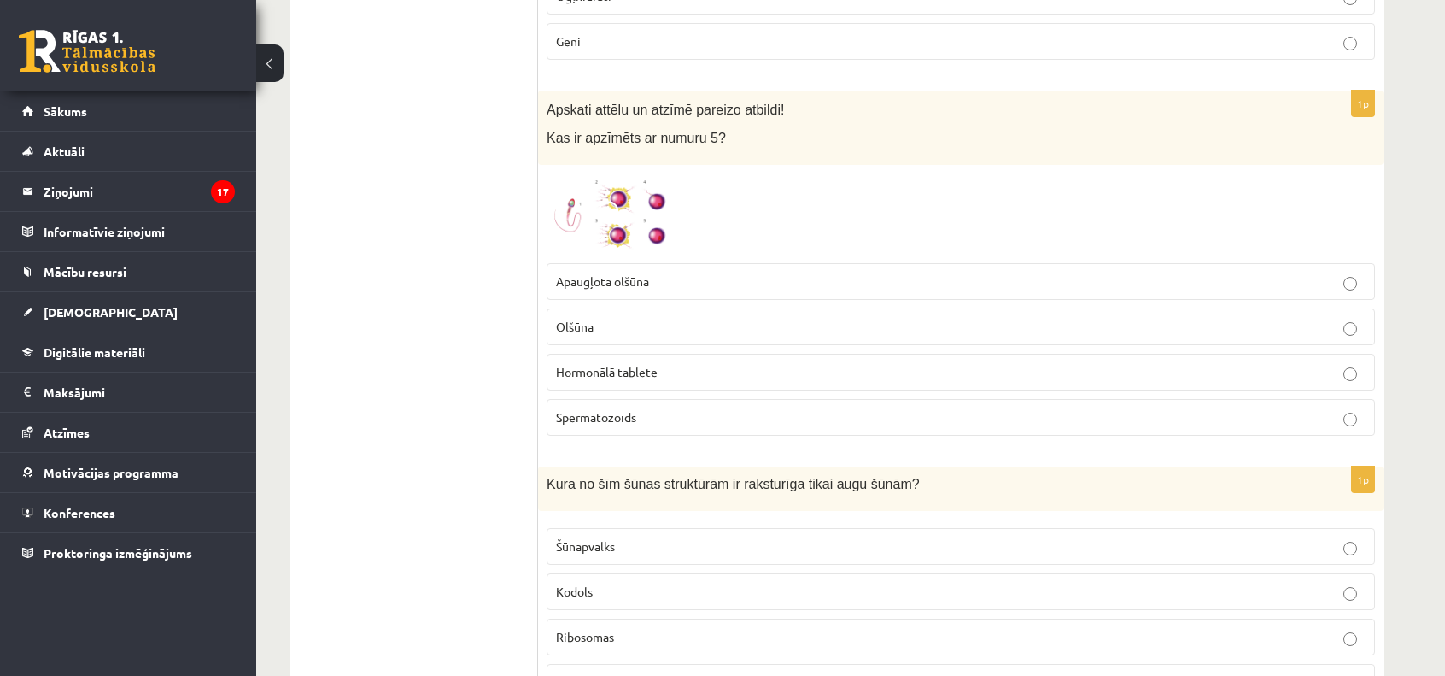
click at [620, 323] on p "Olšūna" at bounding box center [961, 327] width 810 height 18
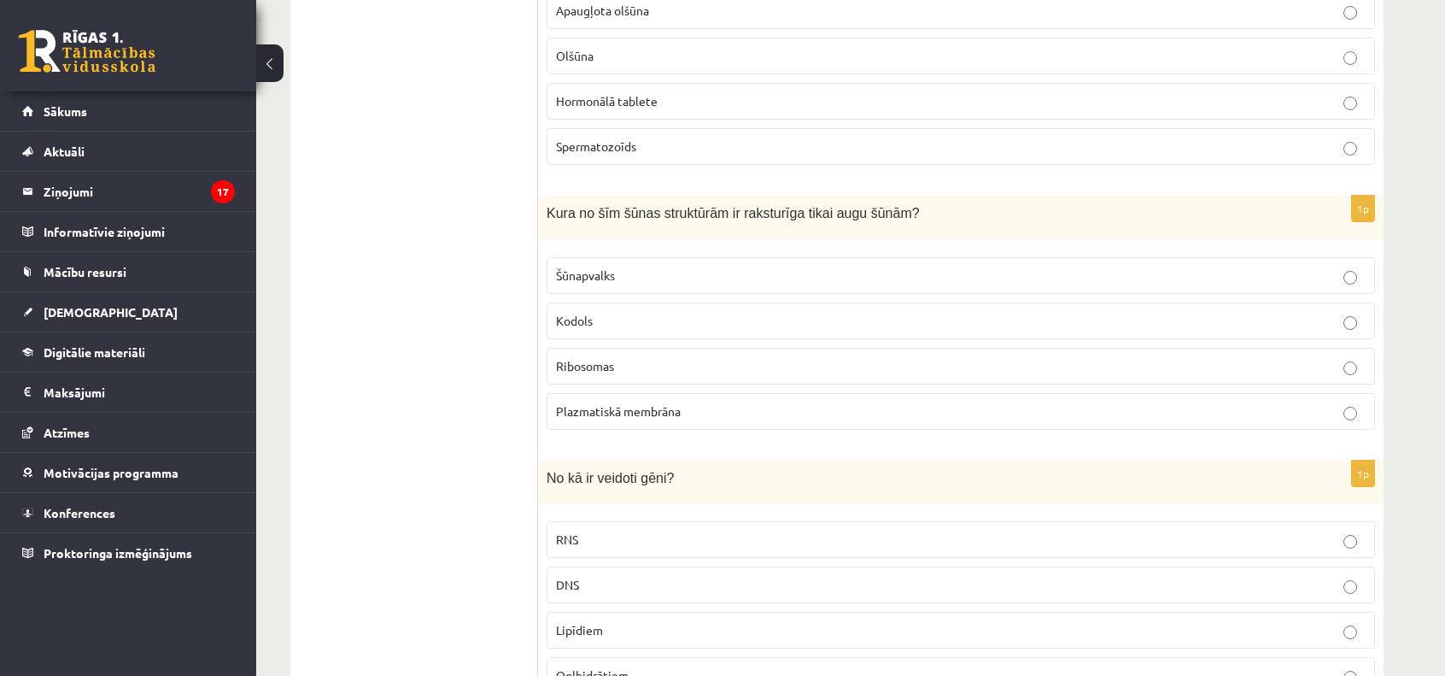
scroll to position [3394, 0]
click at [565, 266] on span "Šūnapvalks" at bounding box center [585, 273] width 59 height 15
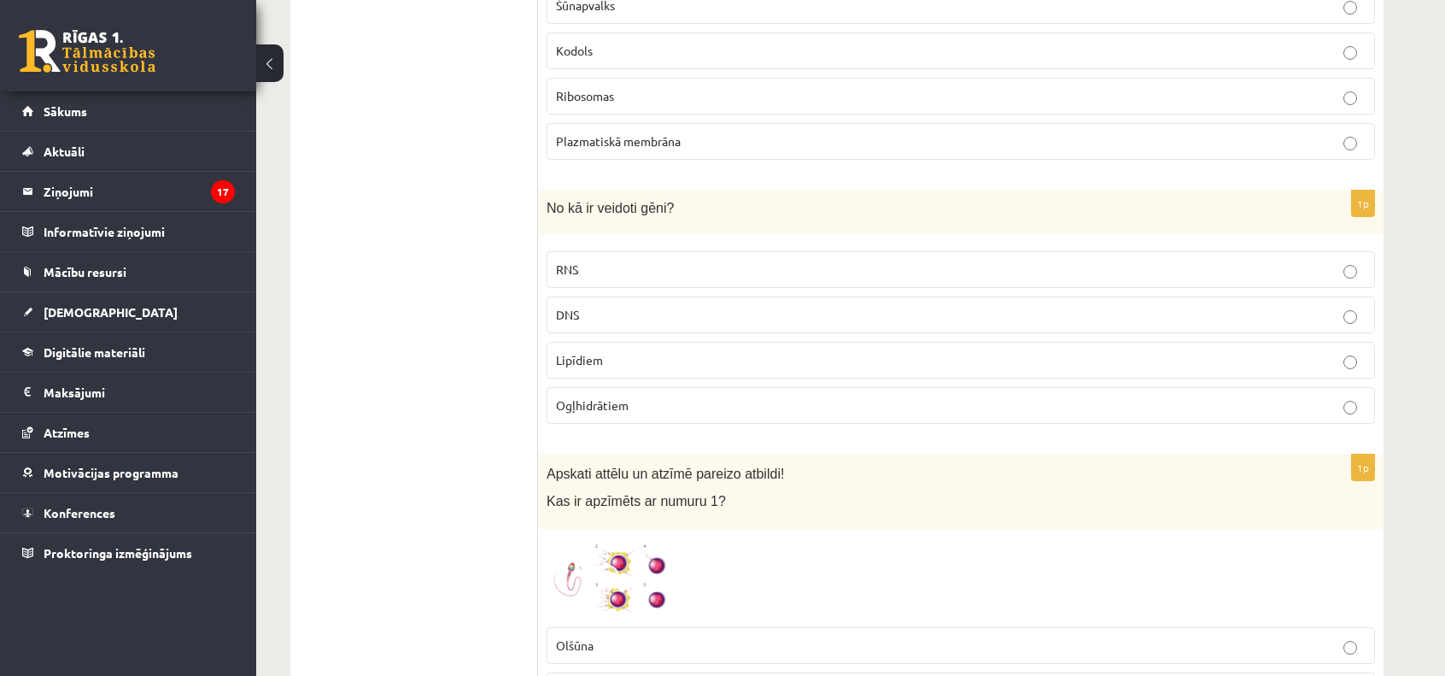
scroll to position [3791, 0]
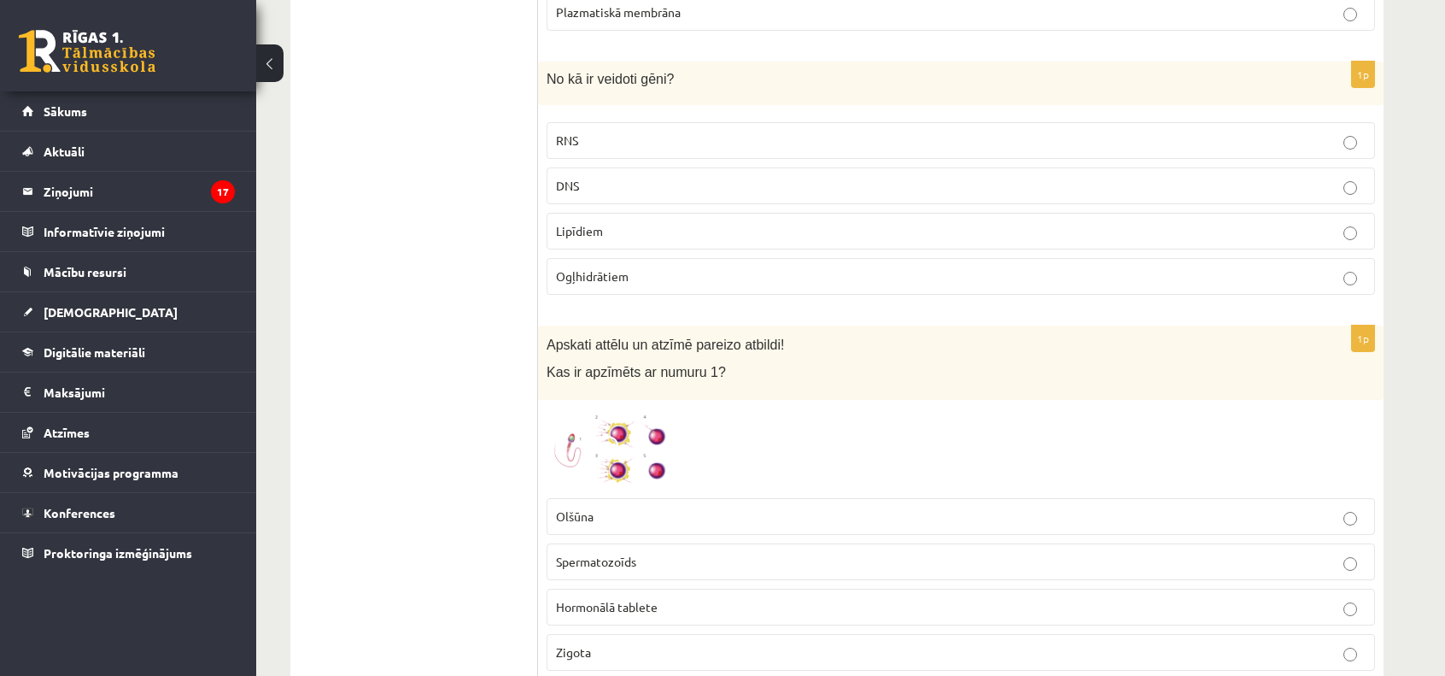
click at [567, 178] on span "DNS" at bounding box center [567, 185] width 23 height 15
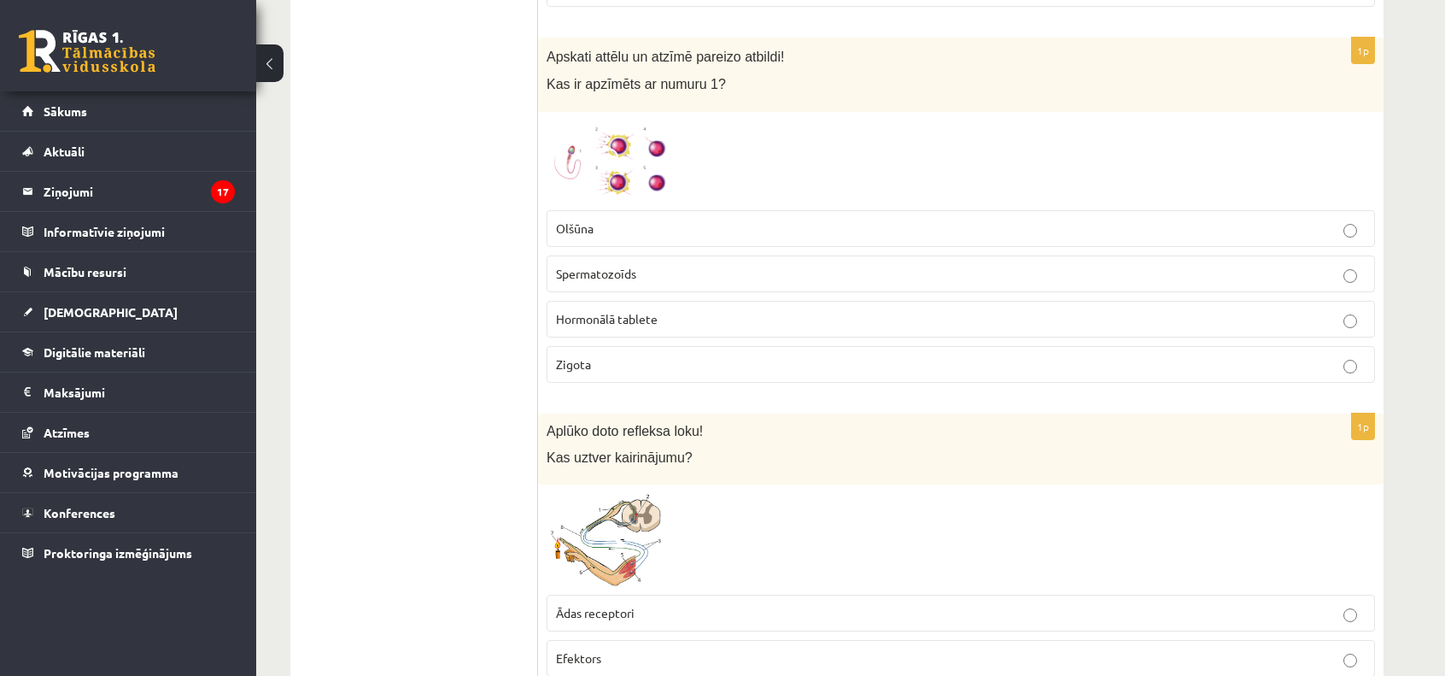
scroll to position [4086, 0]
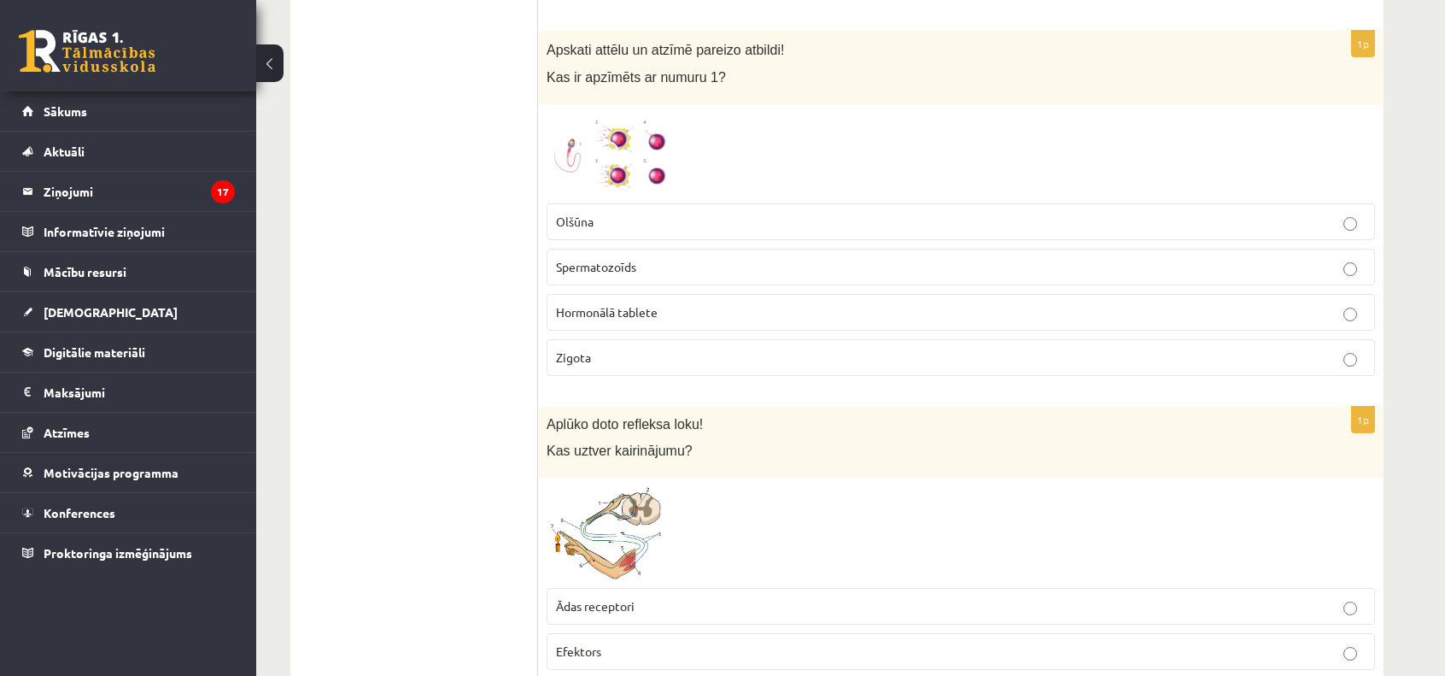
click at [583, 130] on img at bounding box center [611, 154] width 128 height 81
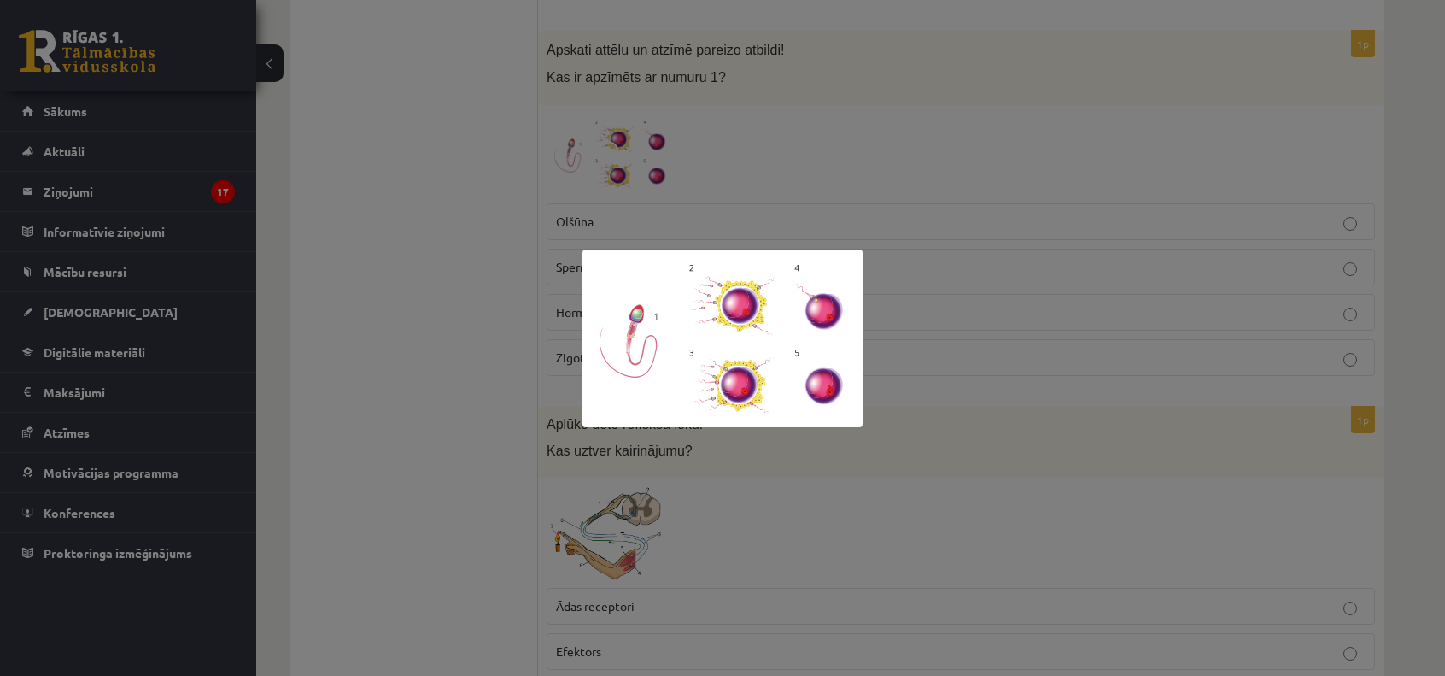
click at [485, 212] on div at bounding box center [722, 338] width 1445 height 676
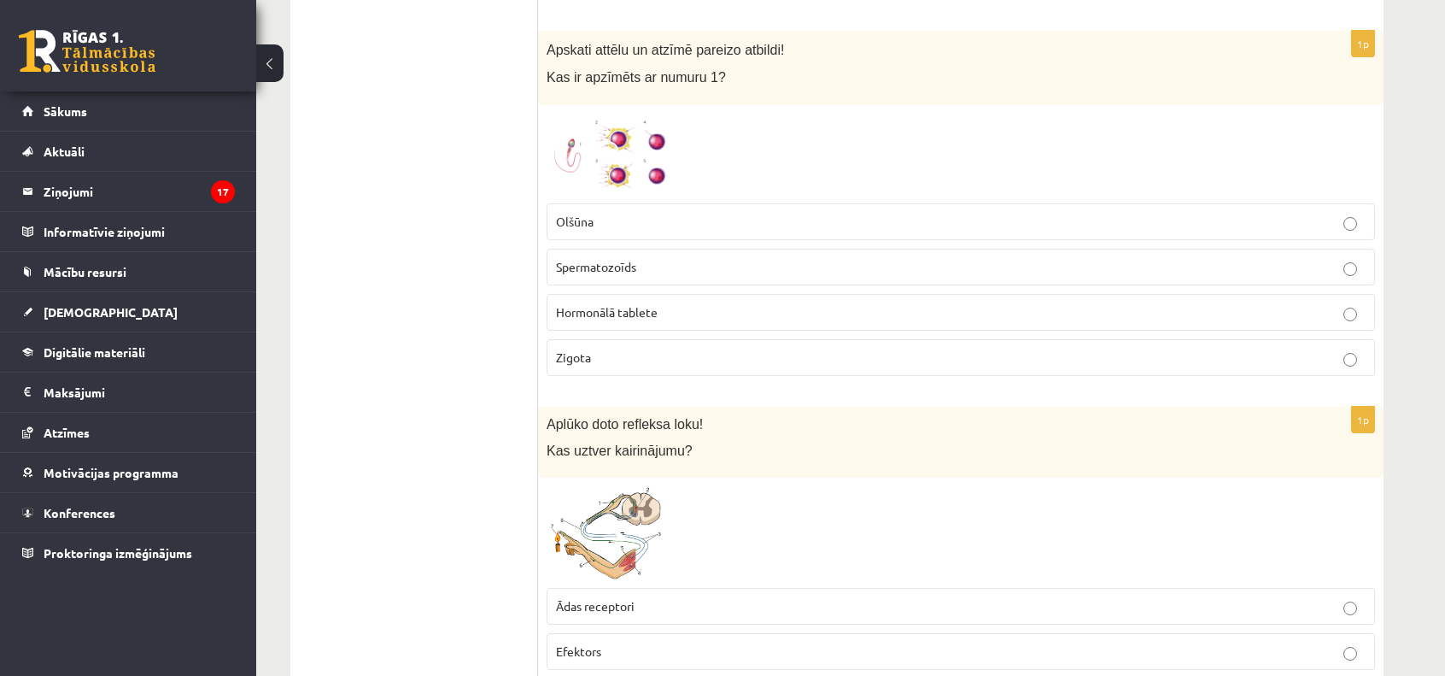
click at [570, 259] on span "Spermatozoīds" at bounding box center [596, 266] width 80 height 15
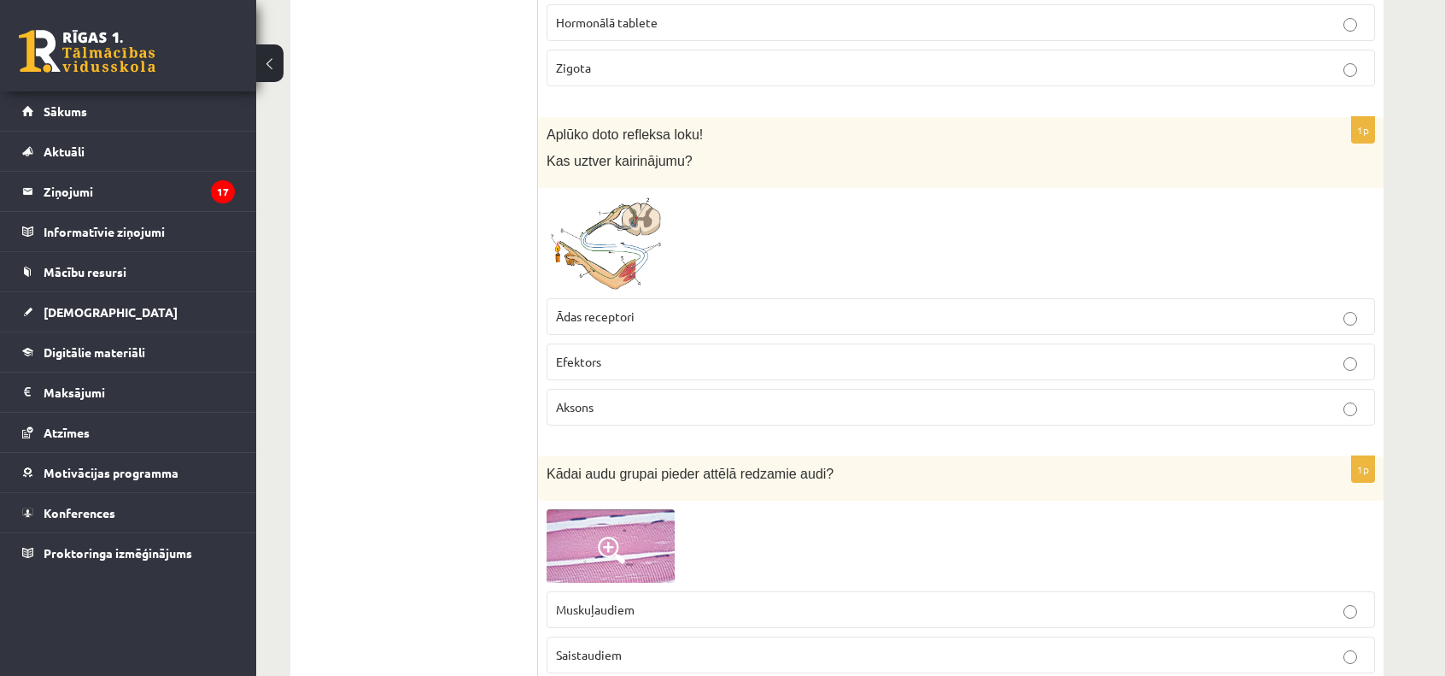
scroll to position [4396, 0]
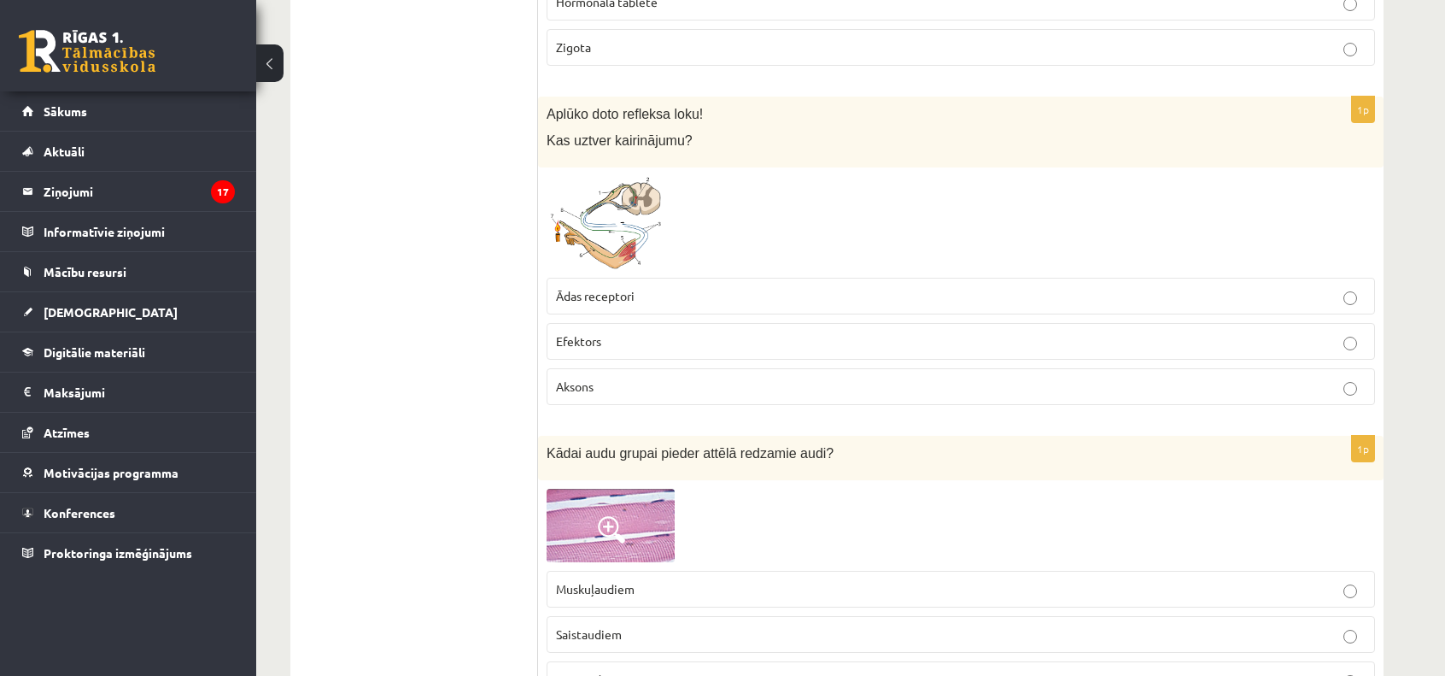
click at [614, 209] on span at bounding box center [611, 216] width 27 height 27
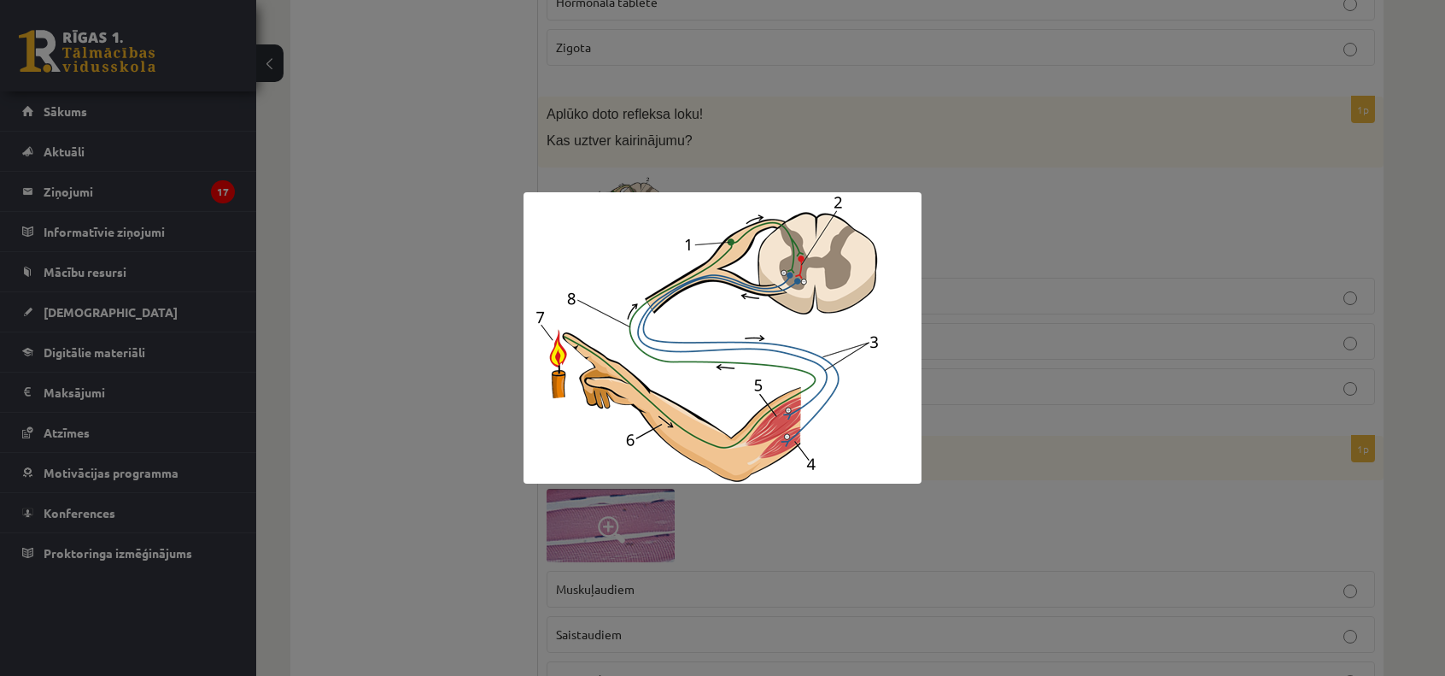
click at [430, 267] on div at bounding box center [722, 338] width 1445 height 676
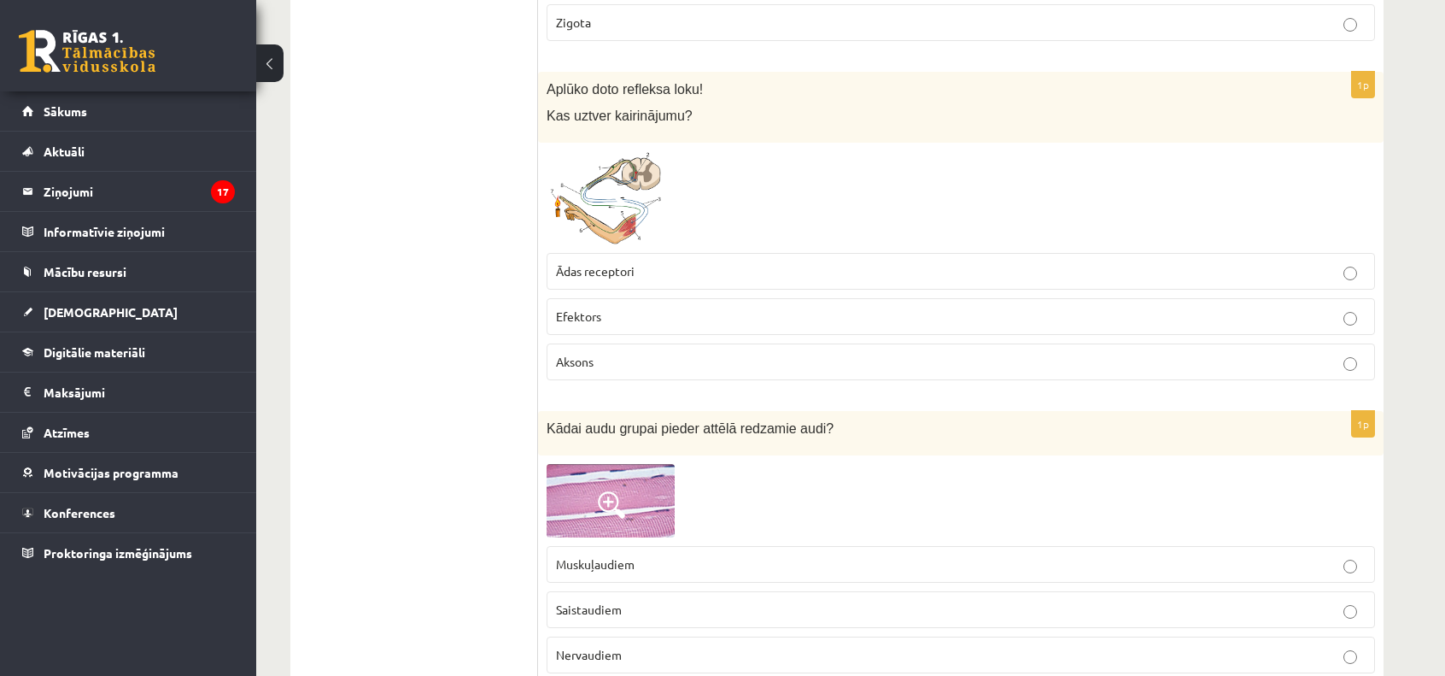
scroll to position [4427, 0]
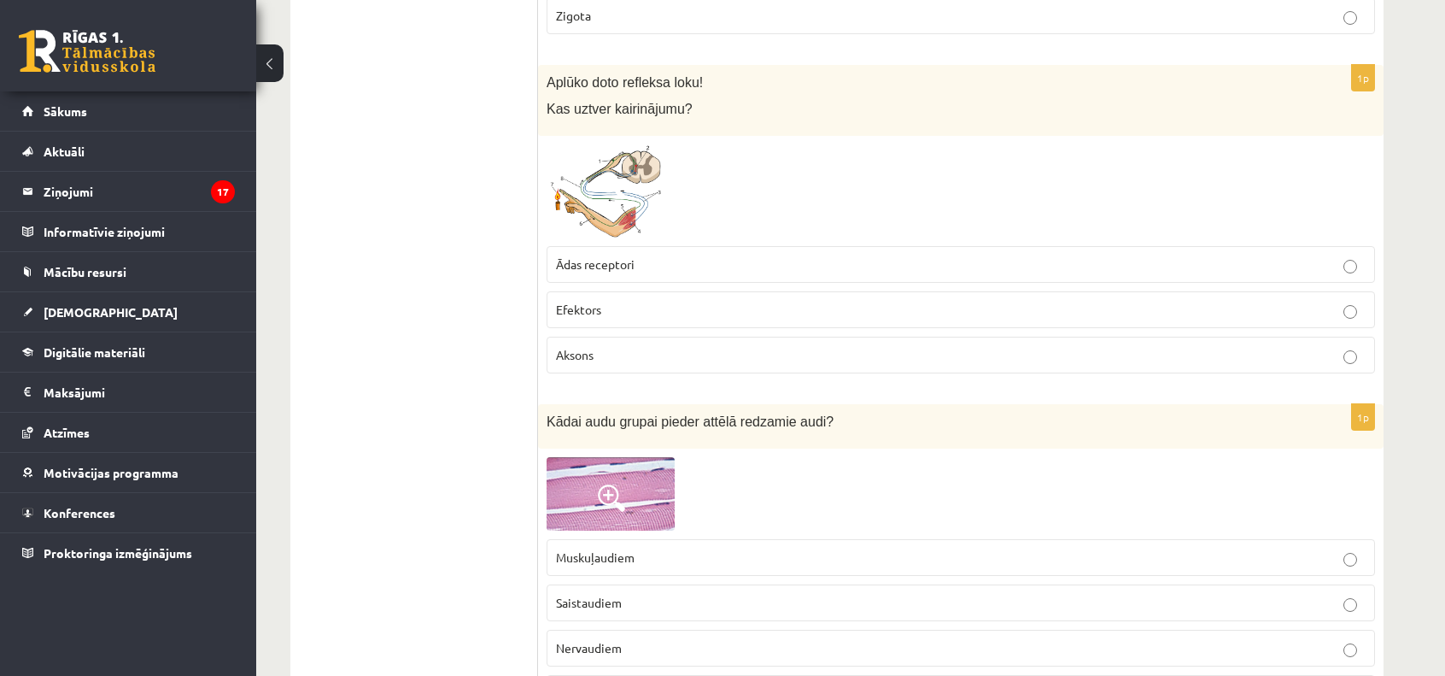
click at [605, 256] on span "Ādas receptori" at bounding box center [595, 263] width 79 height 15
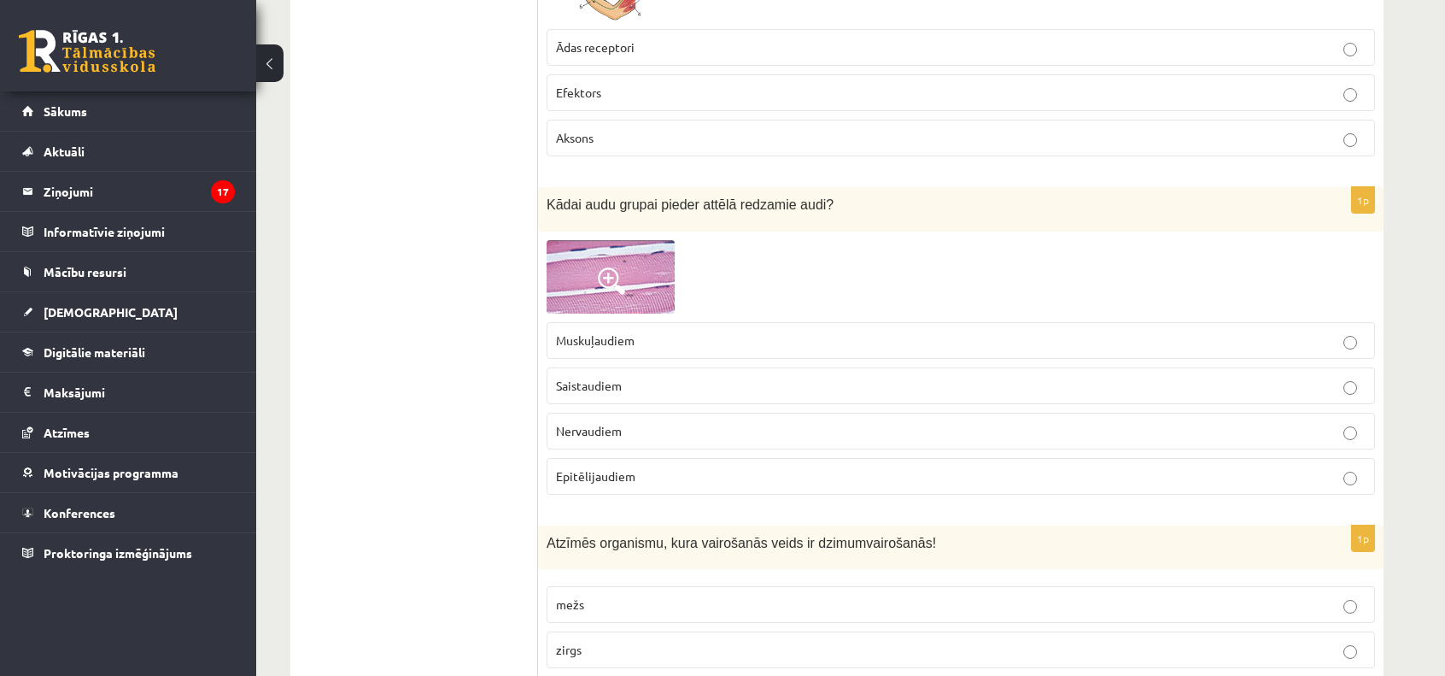
scroll to position [4645, 0]
click at [574, 267] on img at bounding box center [611, 275] width 128 height 73
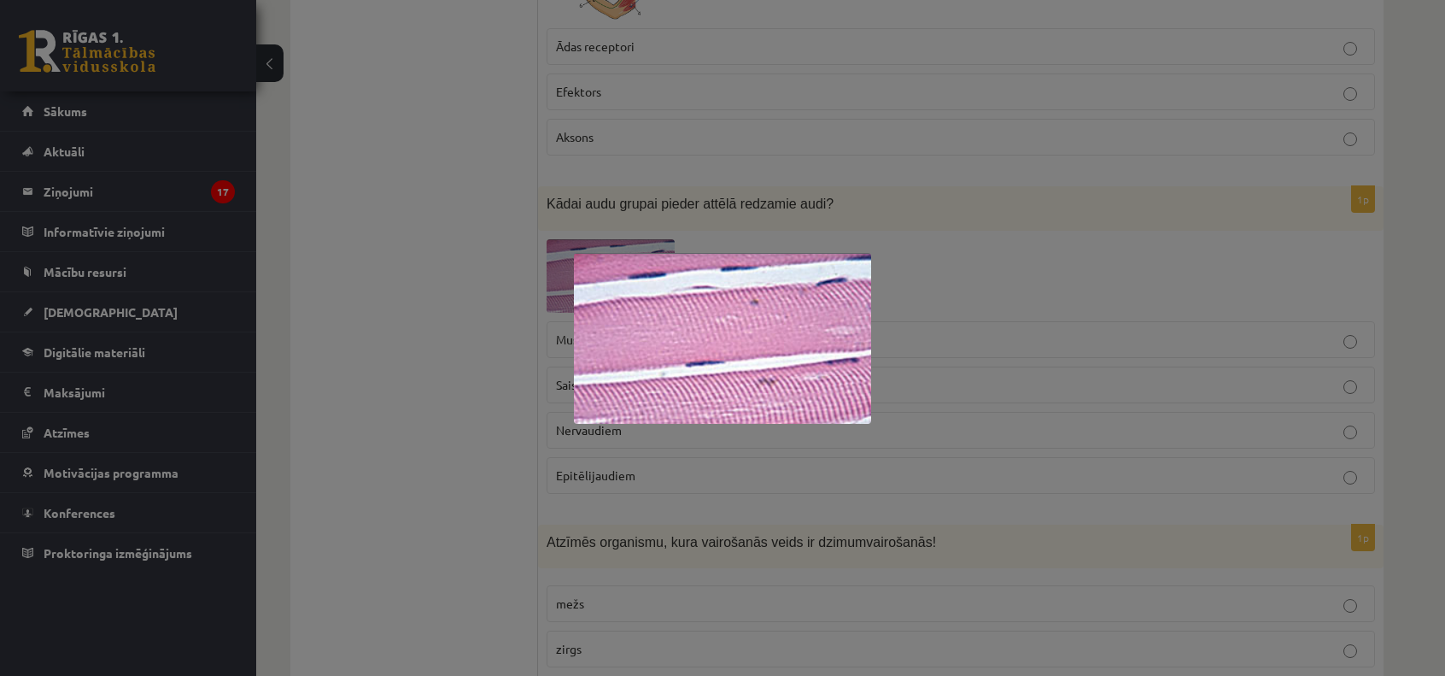
click at [503, 300] on div at bounding box center [722, 338] width 1445 height 676
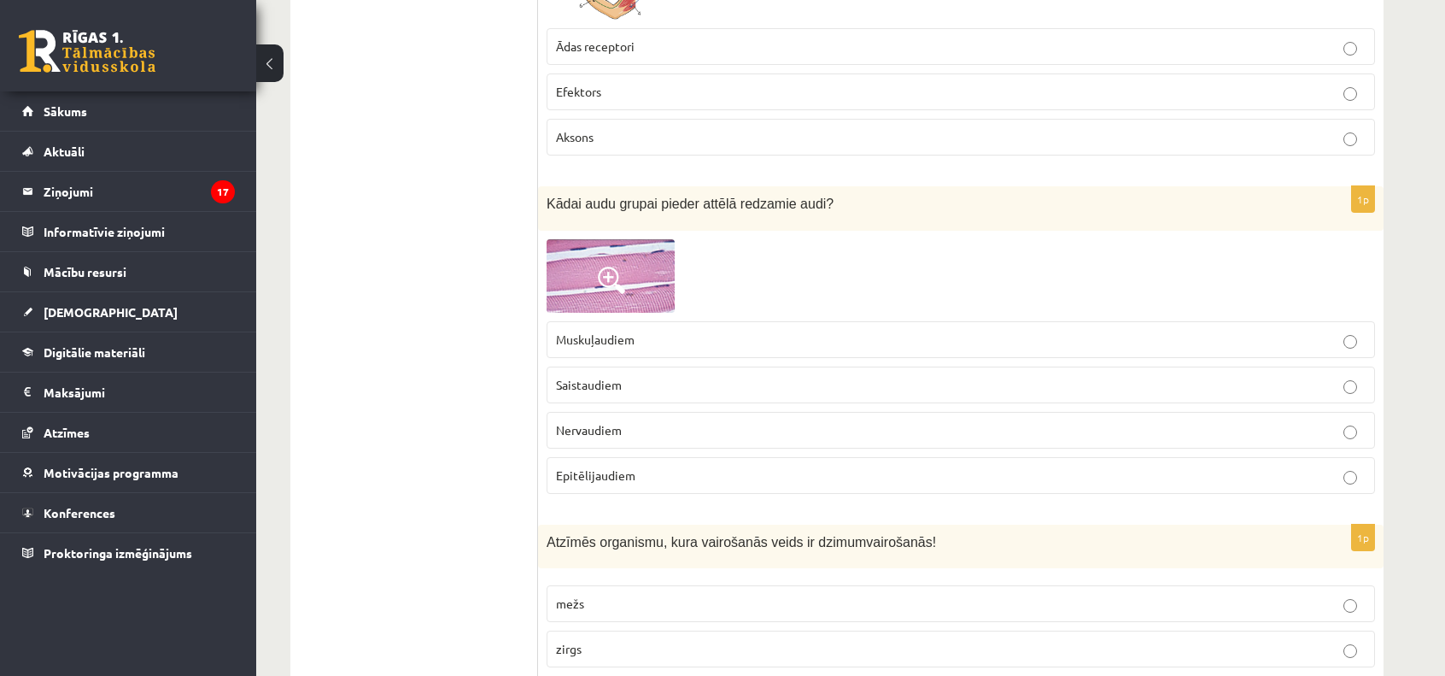
drag, startPoint x: 533, startPoint y: 319, endPoint x: 652, endPoint y: 327, distance: 119.9
drag, startPoint x: 649, startPoint y: 325, endPoint x: 542, endPoint y: 334, distance: 107.1
click at [542, 334] on div "1p Kādai audu grupai pieder attēlā redzamie audi? Muskuļaudiem Saistaudiem Nerv…" at bounding box center [960, 346] width 845 height 320
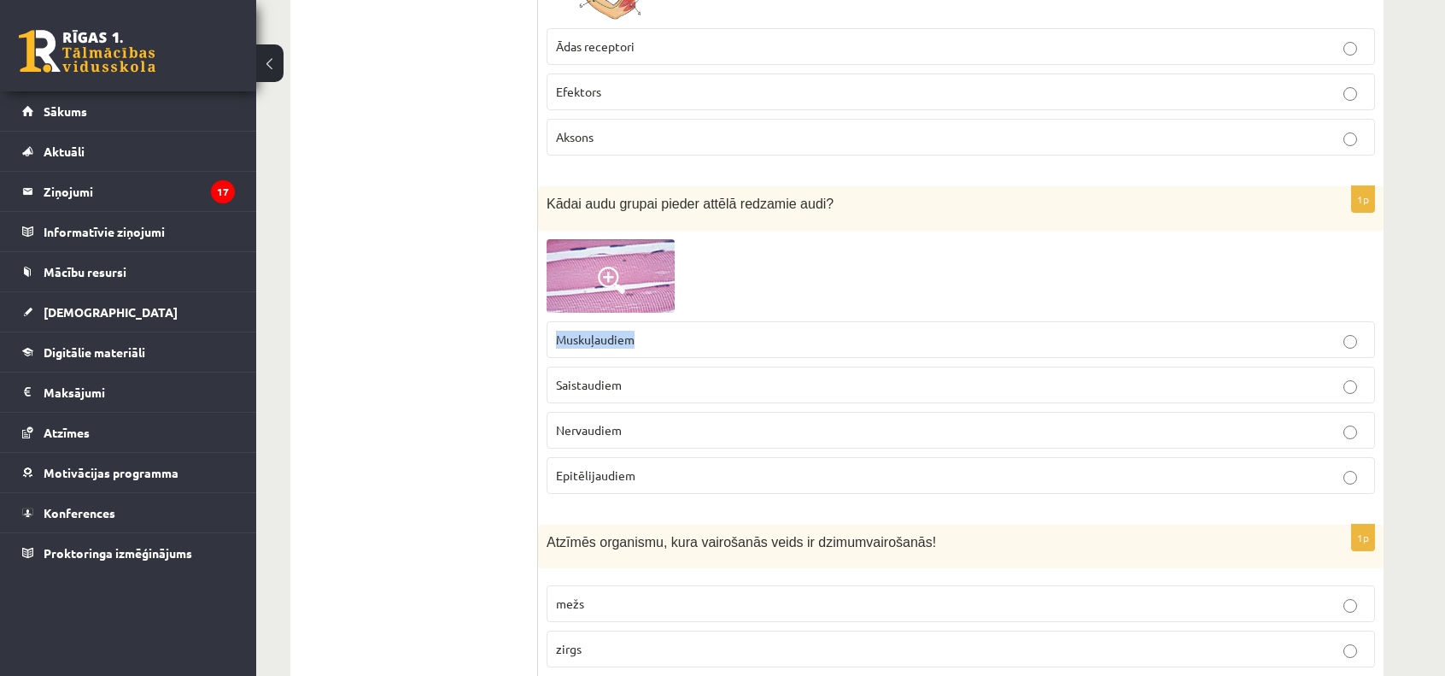
copy span "Muskuļaudiem"
drag, startPoint x: 639, startPoint y: 376, endPoint x: 550, endPoint y: 378, distance: 88.9
click at [550, 378] on label "Saistaudiem" at bounding box center [961, 384] width 828 height 37
copy span "Saistaudiem"
drag, startPoint x: 633, startPoint y: 423, endPoint x: 552, endPoint y: 425, distance: 81.2
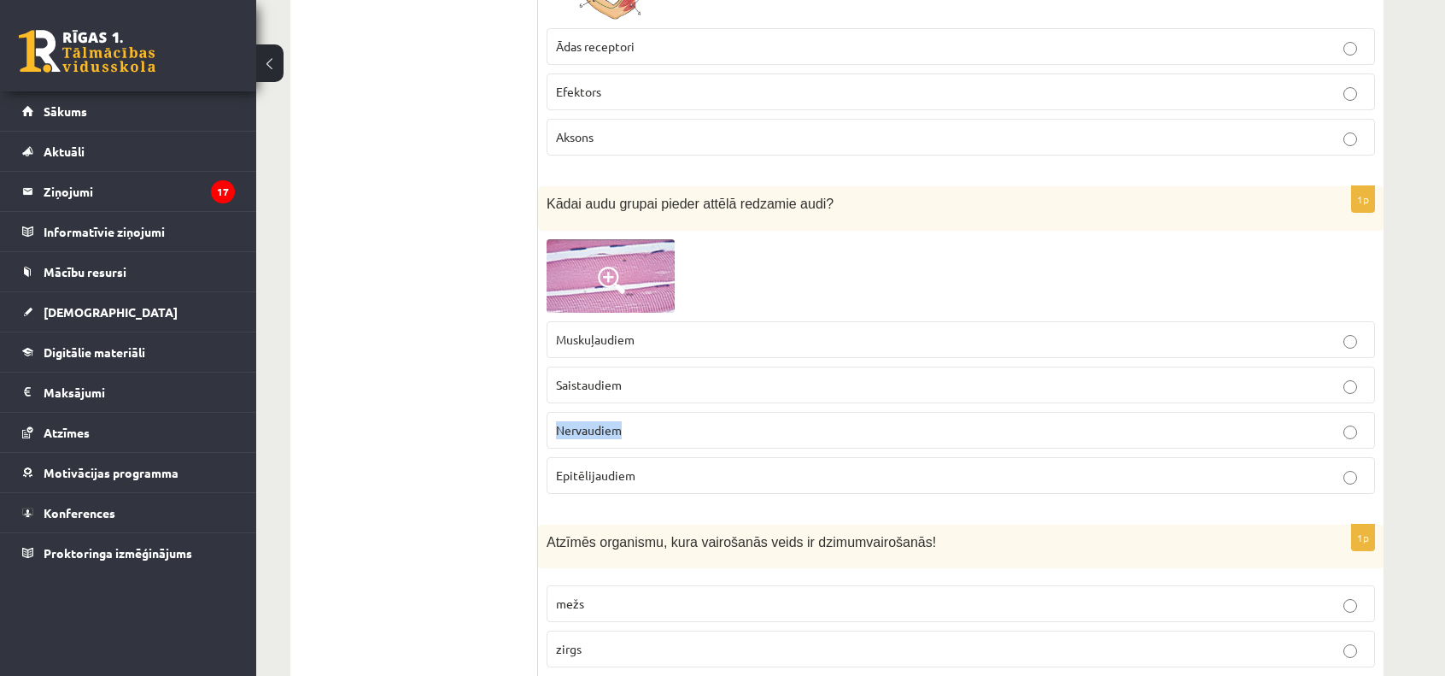
click at [552, 425] on label "Nervaudiem" at bounding box center [961, 430] width 828 height 37
copy span "Nervaudiem"
drag, startPoint x: 648, startPoint y: 462, endPoint x: 550, endPoint y: 471, distance: 98.7
click at [550, 471] on label "Epitēlijaudiem" at bounding box center [961, 475] width 828 height 37
copy span "Epitēlijaudiem"
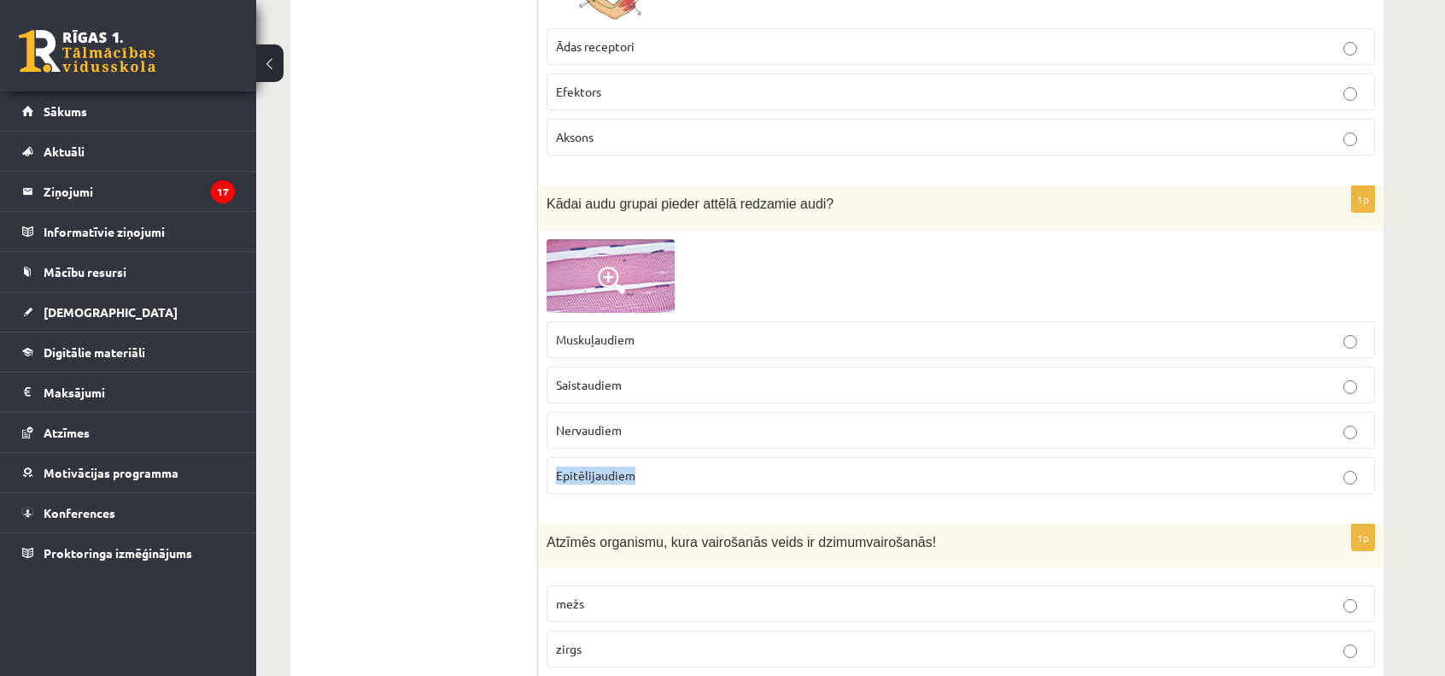
click at [591, 239] on img at bounding box center [611, 275] width 128 height 73
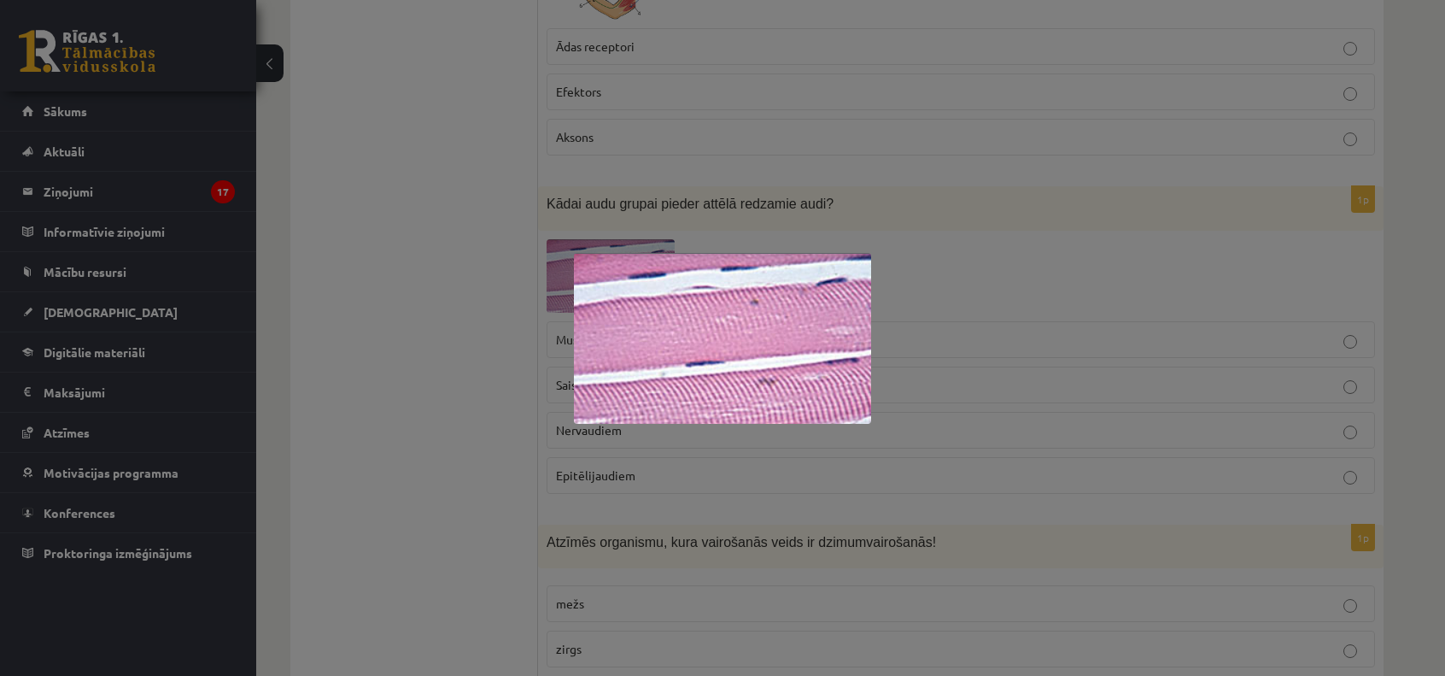
click at [376, 404] on div at bounding box center [722, 338] width 1445 height 676
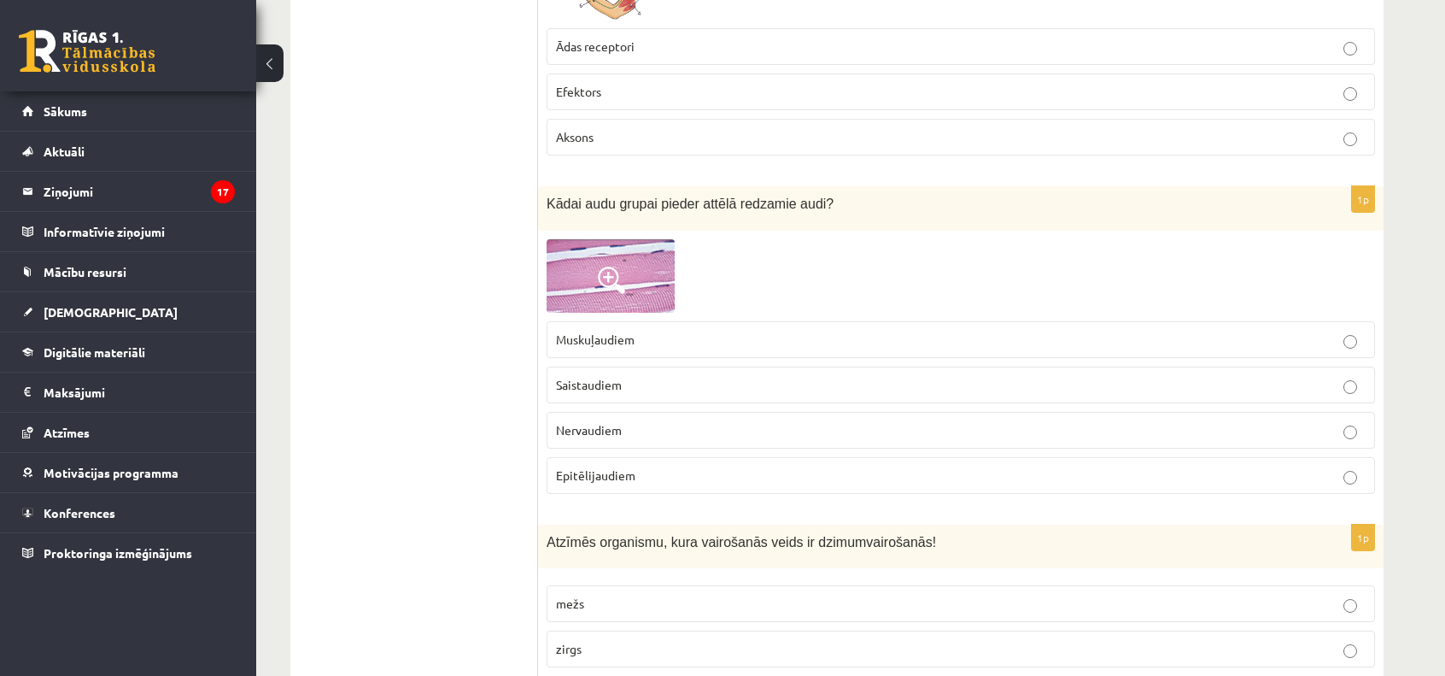
click at [631, 331] on span "Muskuļaudiem" at bounding box center [595, 338] width 79 height 15
click at [644, 468] on p "Epitēlijaudiem" at bounding box center [961, 475] width 810 height 18
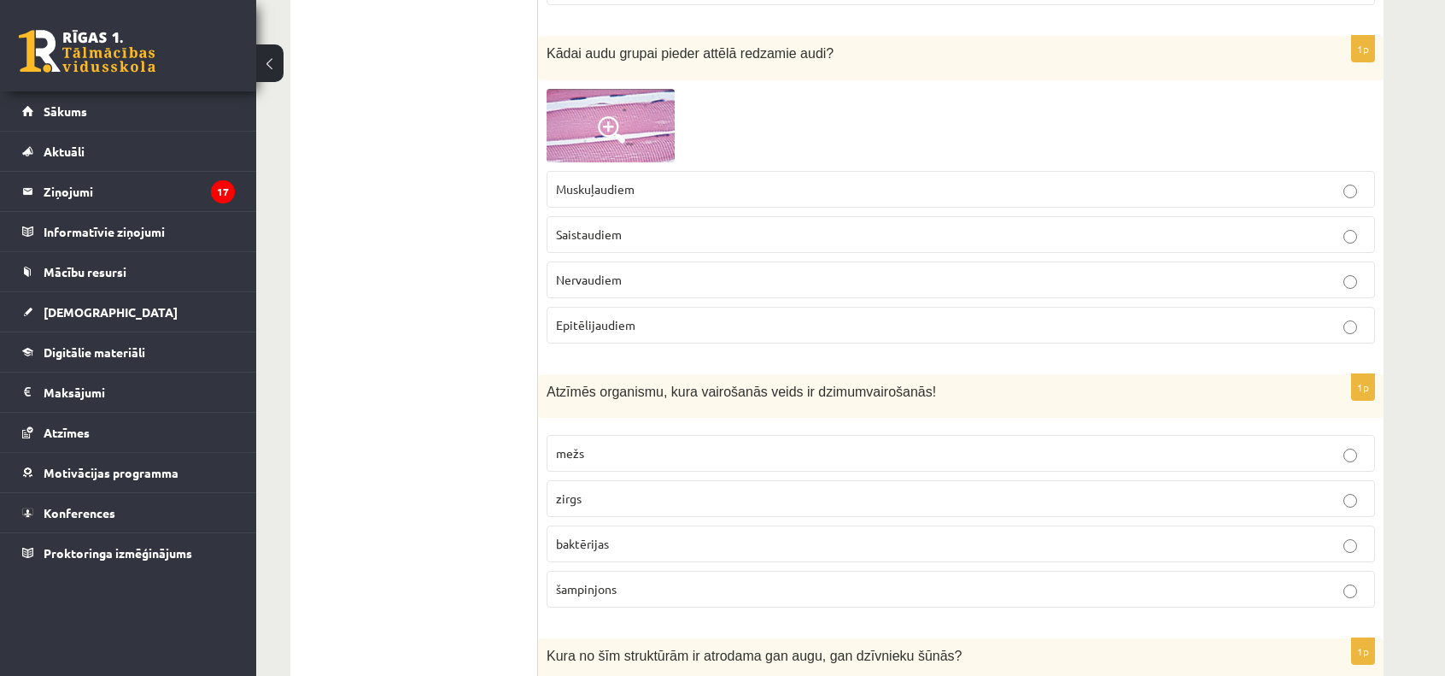
scroll to position [4982, 0]
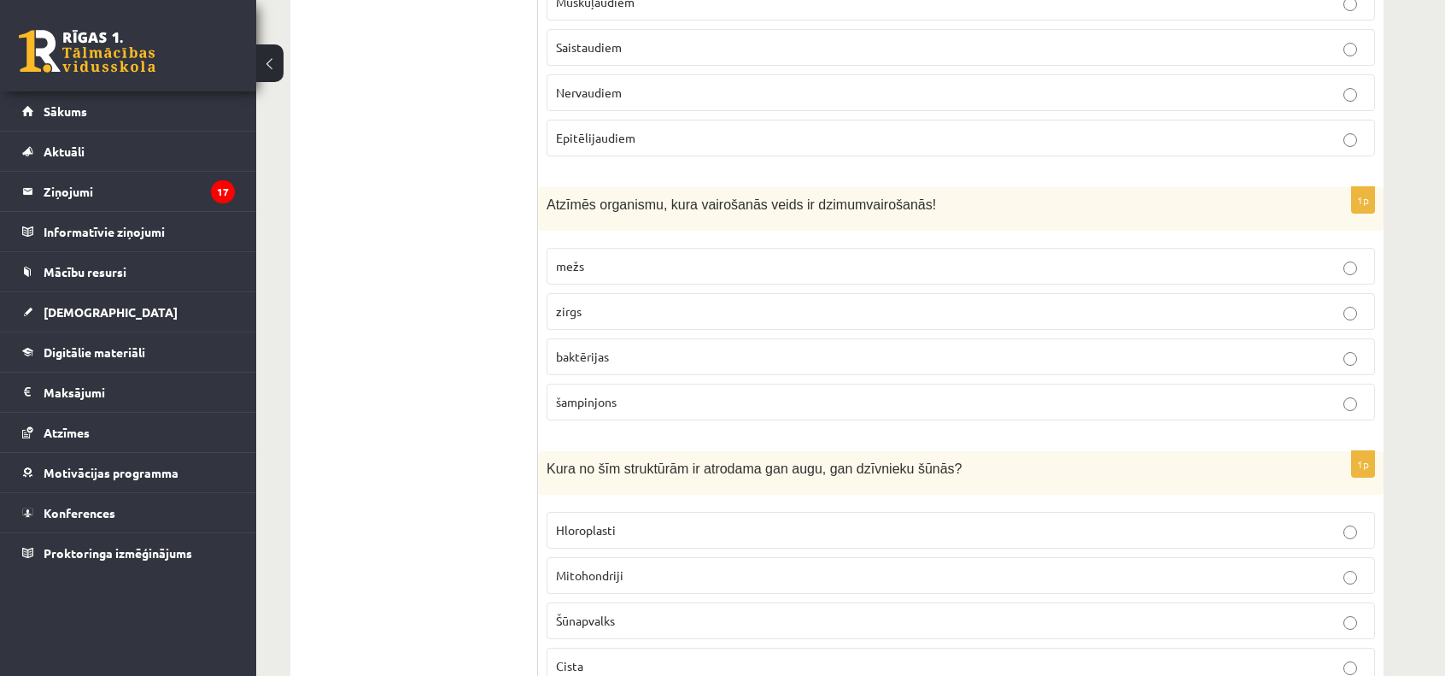
click at [598, 302] on p "zirgs" at bounding box center [961, 311] width 810 height 18
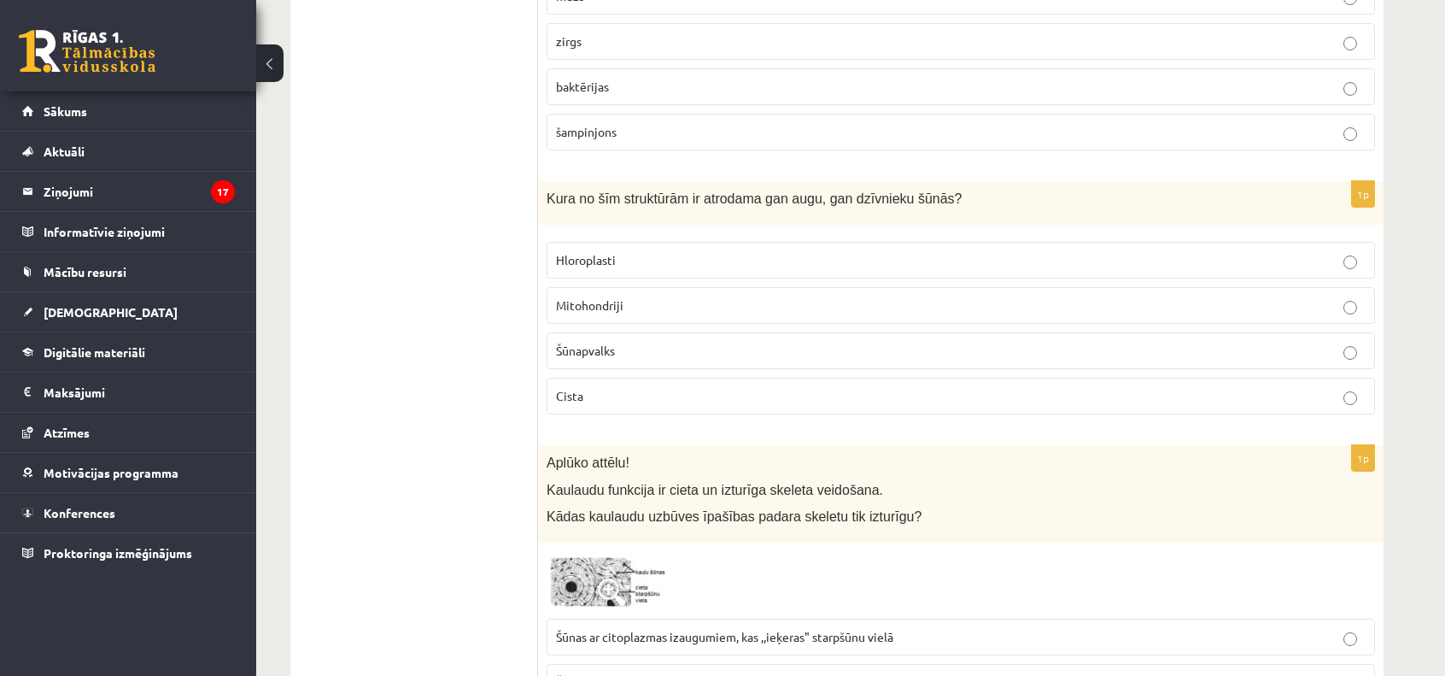
scroll to position [5264, 0]
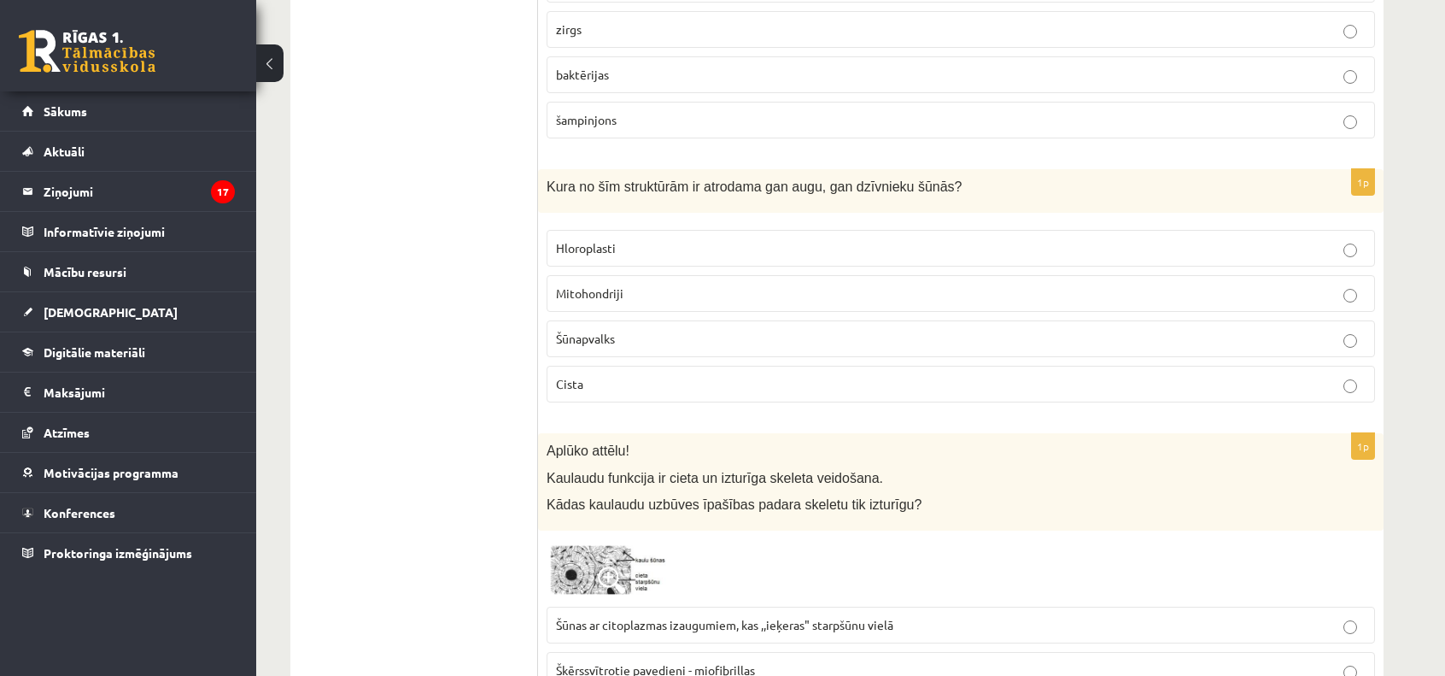
click at [611, 285] on span "Mitohondriji" at bounding box center [589, 292] width 67 height 15
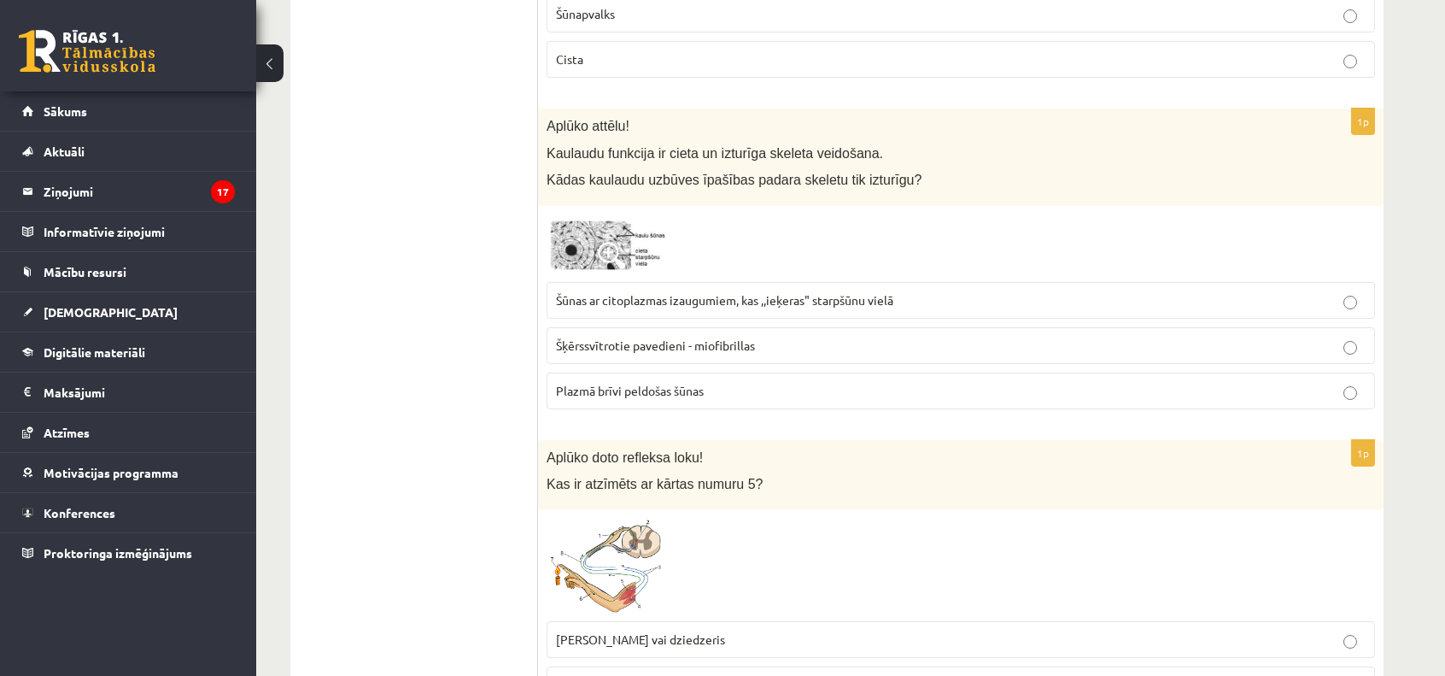
scroll to position [5589, 0]
click at [604, 242] on span at bounding box center [611, 255] width 27 height 27
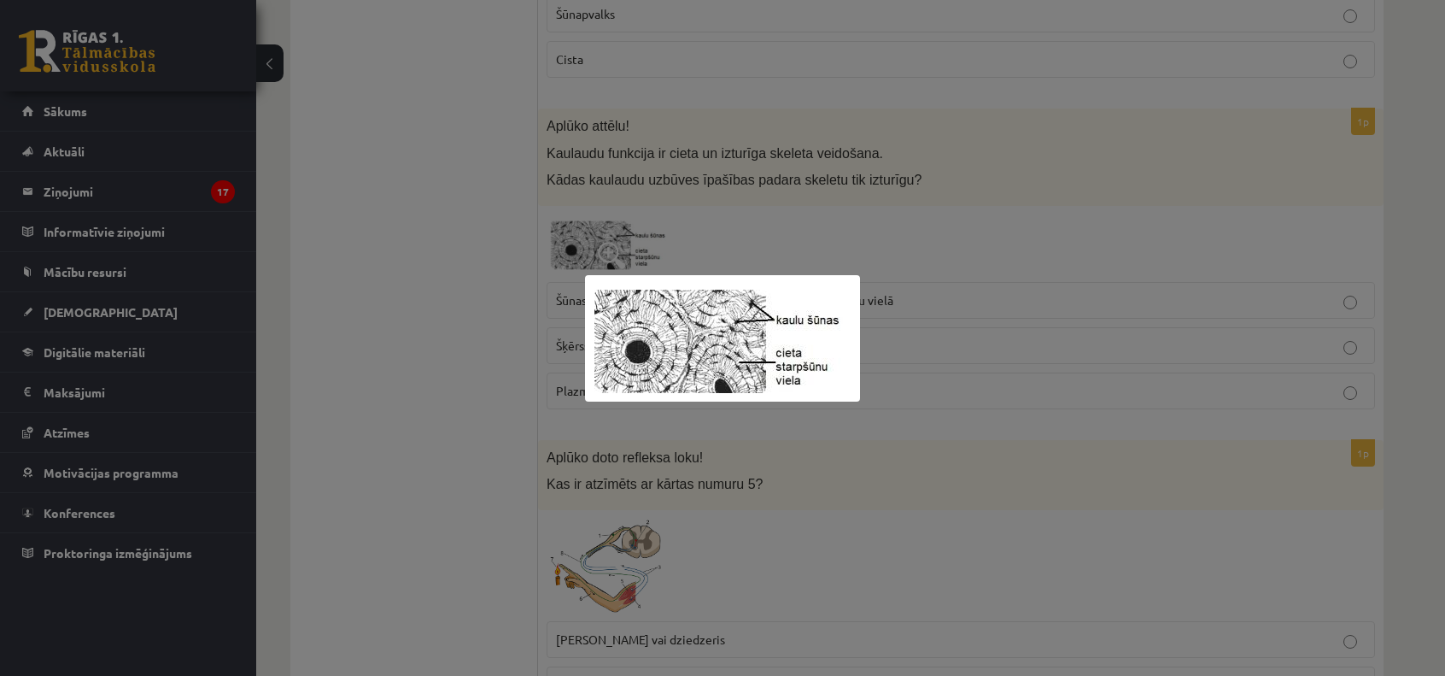
click at [458, 299] on div at bounding box center [722, 338] width 1445 height 676
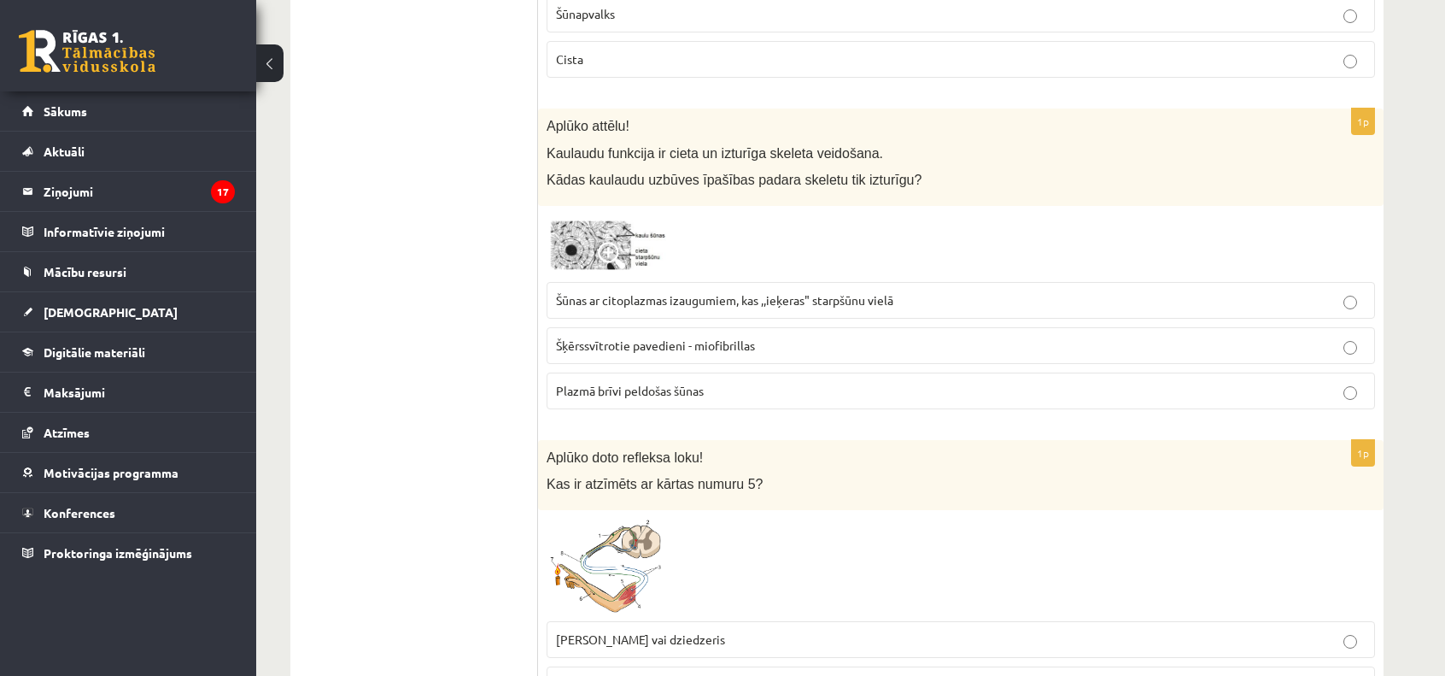
click at [644, 292] on span "Šūnas ar citoplazmas izaugumiem, kas ,,ieķeras" starpšūnu vielā" at bounding box center [724, 299] width 337 height 15
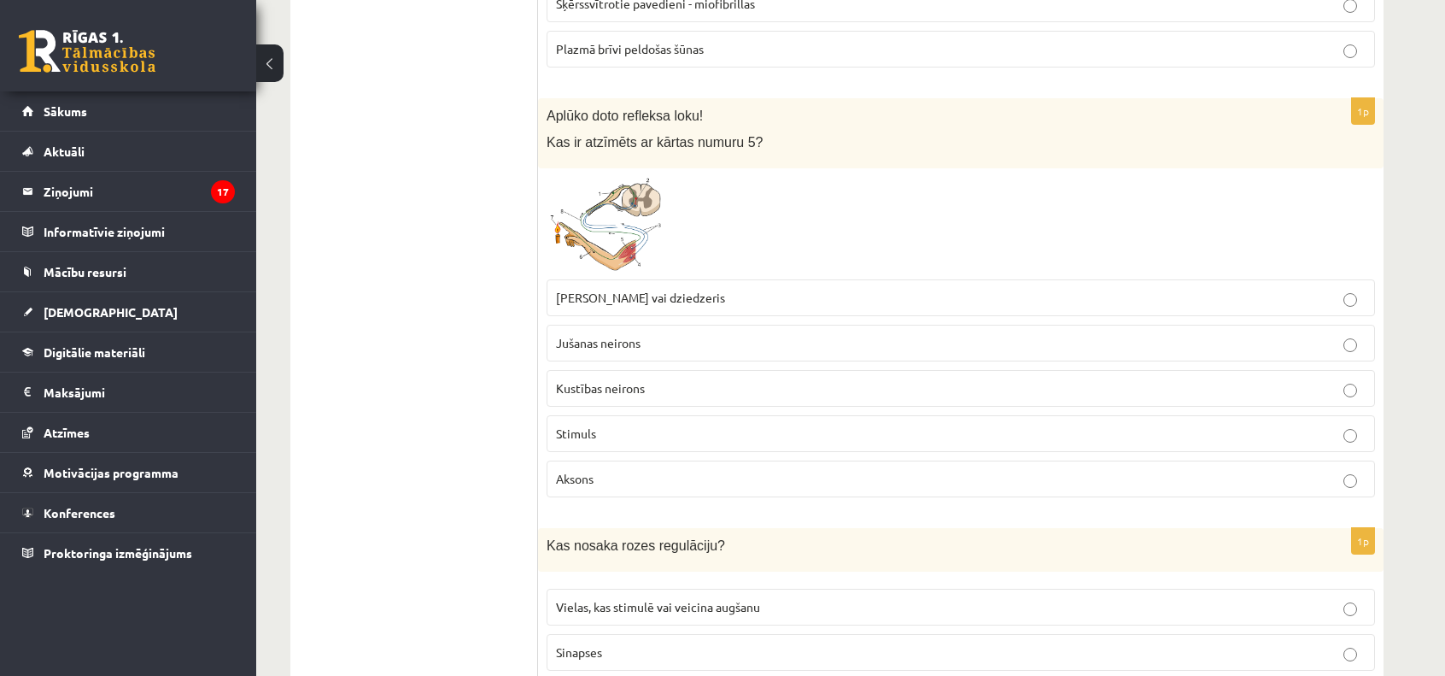
click at [600, 219] on img at bounding box center [611, 224] width 128 height 94
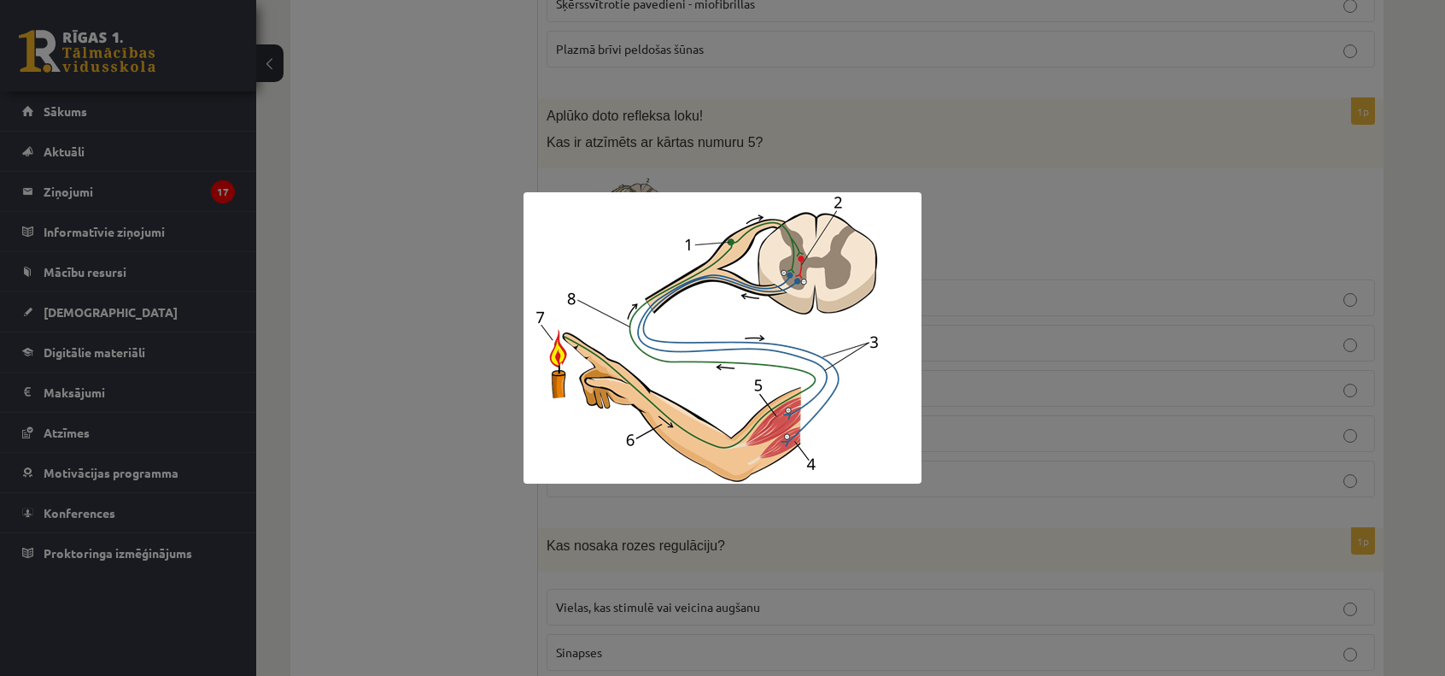
click at [431, 284] on div at bounding box center [722, 338] width 1445 height 676
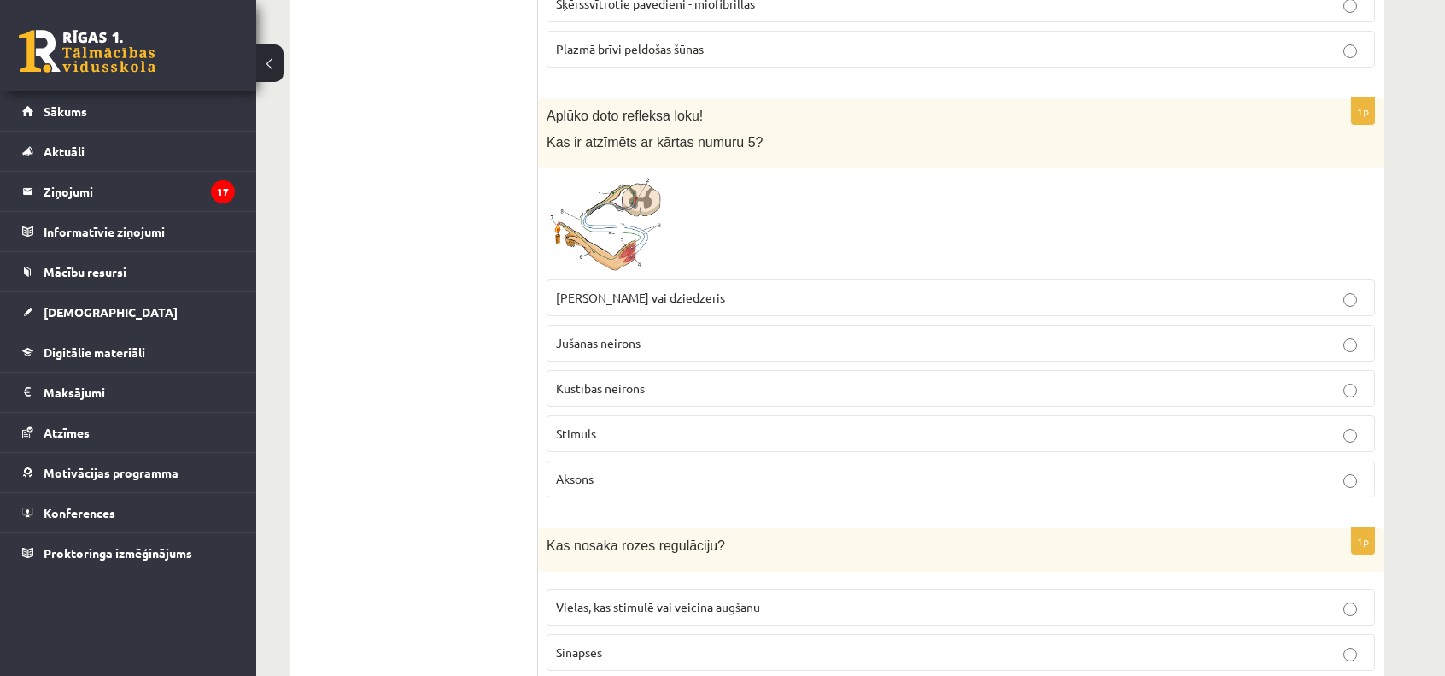
click at [626, 217] on img at bounding box center [611, 224] width 128 height 94
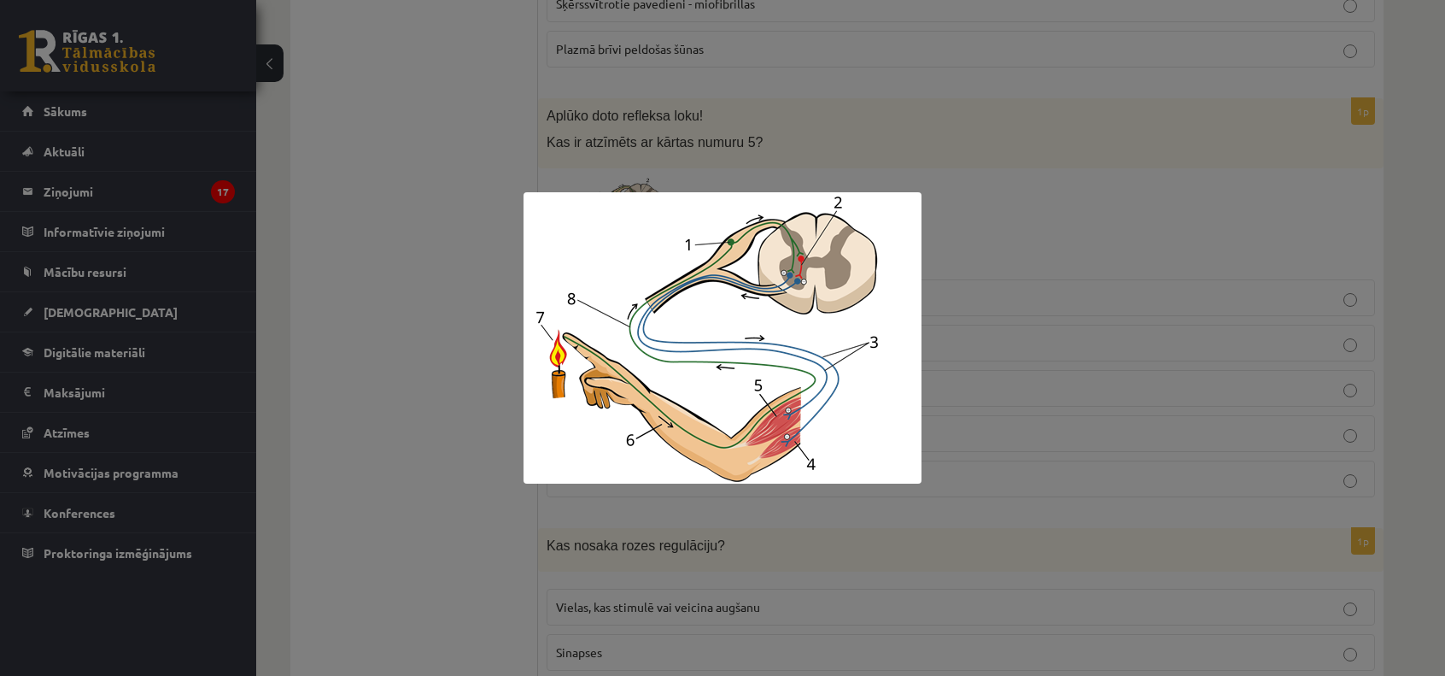
click at [444, 354] on div at bounding box center [722, 338] width 1445 height 676
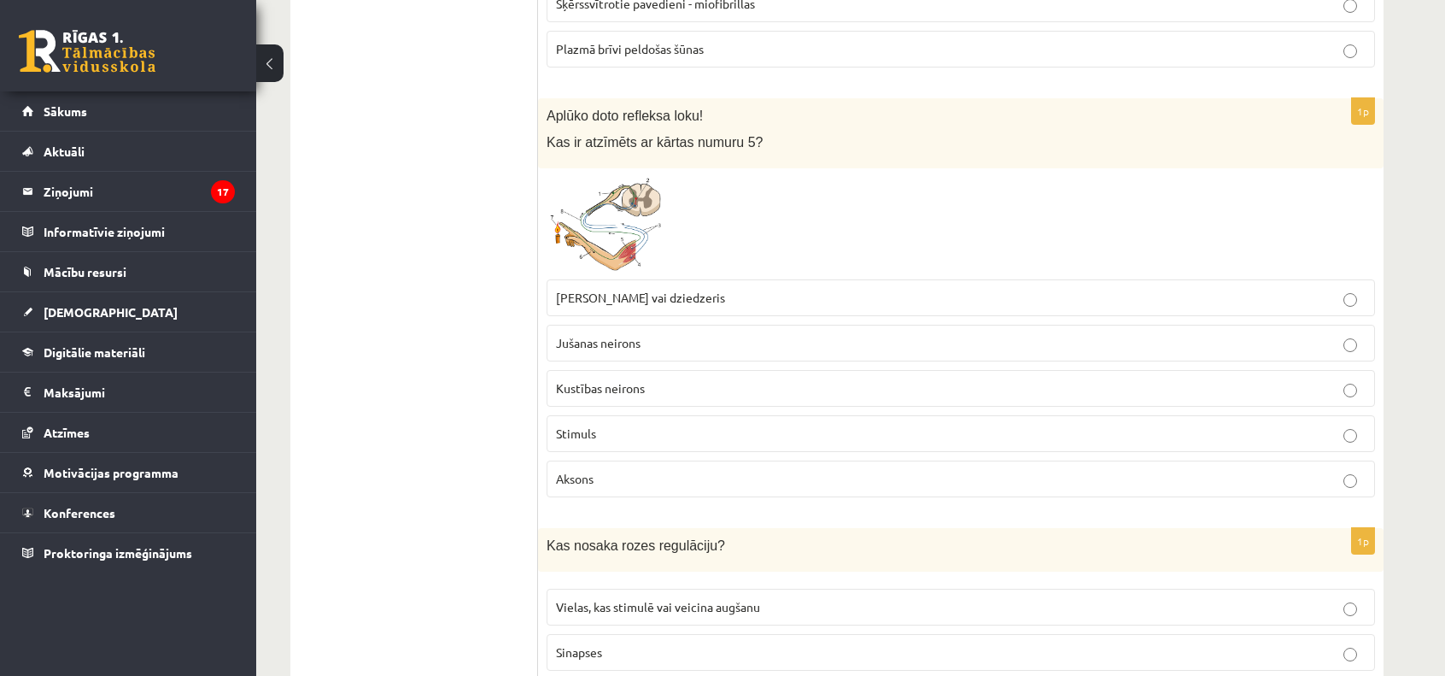
click at [639, 290] on span "Muskulis vai dziedzeris" at bounding box center [640, 297] width 169 height 15
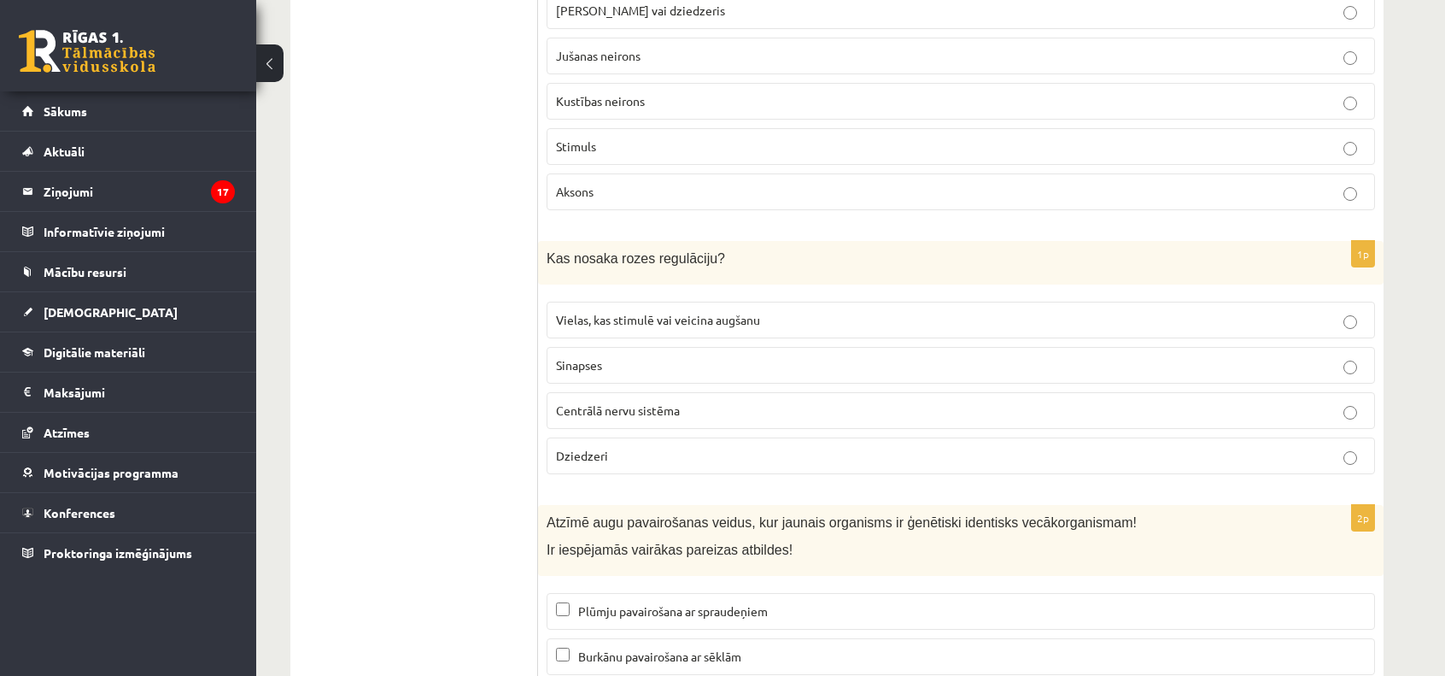
scroll to position [6234, 0]
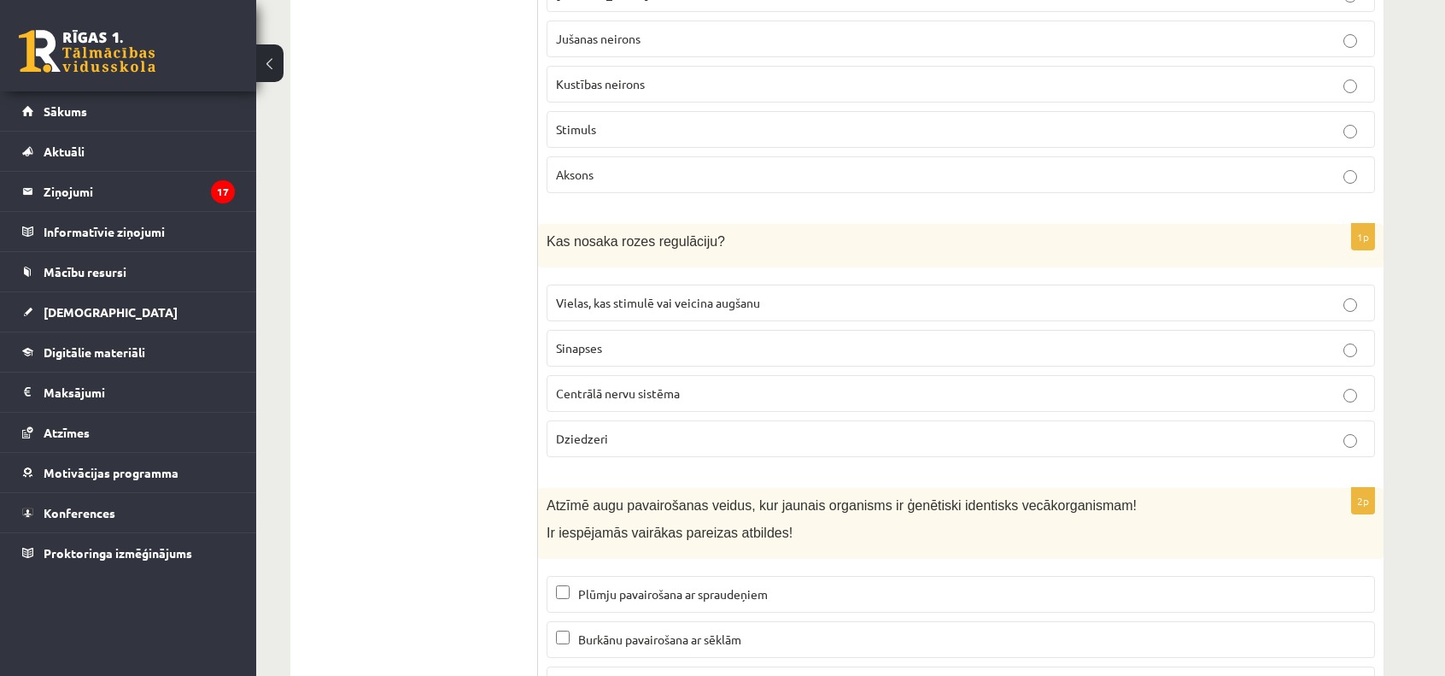
click at [640, 295] on span "Vielas, kas stimulē vai veicina augšanu" at bounding box center [658, 302] width 204 height 15
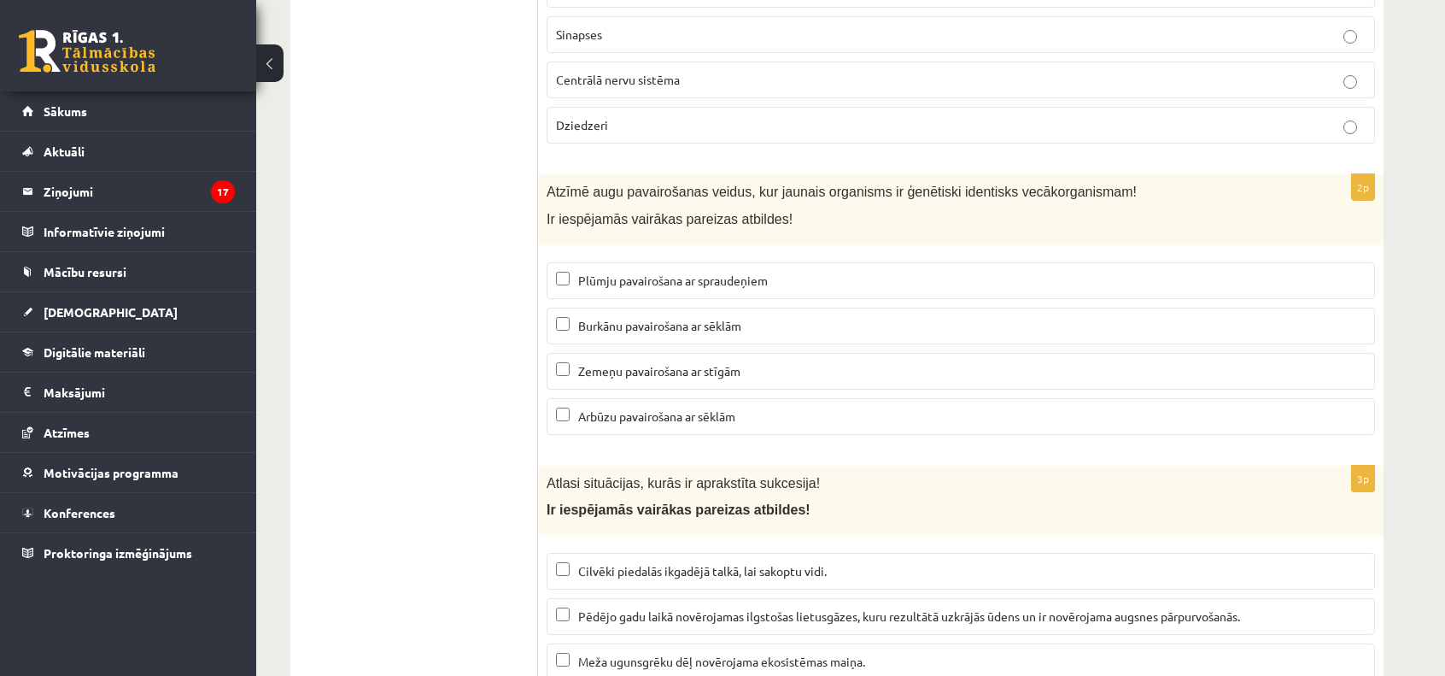
scroll to position [6549, 0]
click at [583, 272] on span "Plūmju pavairošana ar spraudeņiem" at bounding box center [673, 279] width 190 height 15
click at [641, 331] on fieldset "Plūmju pavairošana ar spraudeņiem Burkānu pavairošana ar sēklām Zemeņu pavairoš…" at bounding box center [961, 346] width 828 height 186
click at [627, 362] on span "Zemeņu pavairošana ar stīgām" at bounding box center [659, 369] width 162 height 15
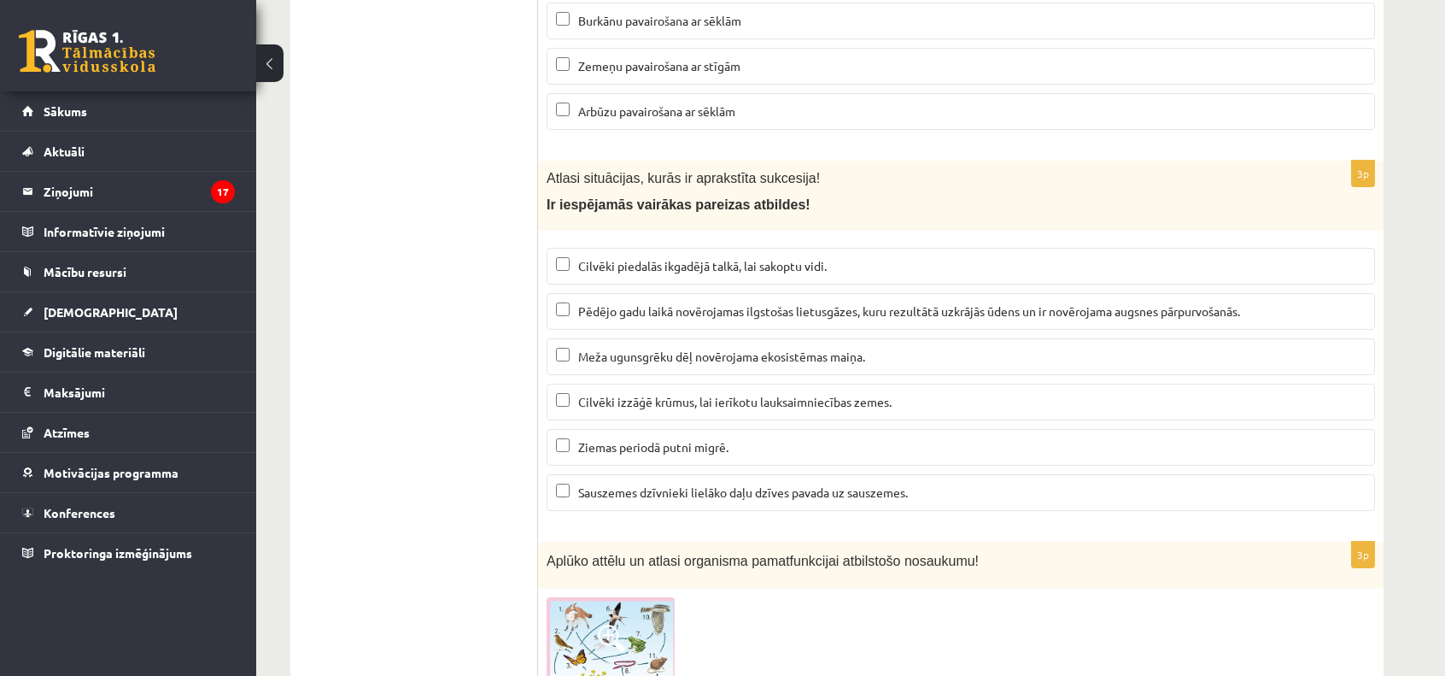
click at [623, 303] on span "Pēdējo gadu laikā novērojamas ilgstošas lietusgāzes, kuru rezultātā uzkrājās ūd…" at bounding box center [909, 310] width 662 height 15
click at [639, 348] on span "Meža ugunsgrēku dēļ novērojama ekosistēmas maiņa." at bounding box center [721, 355] width 287 height 15
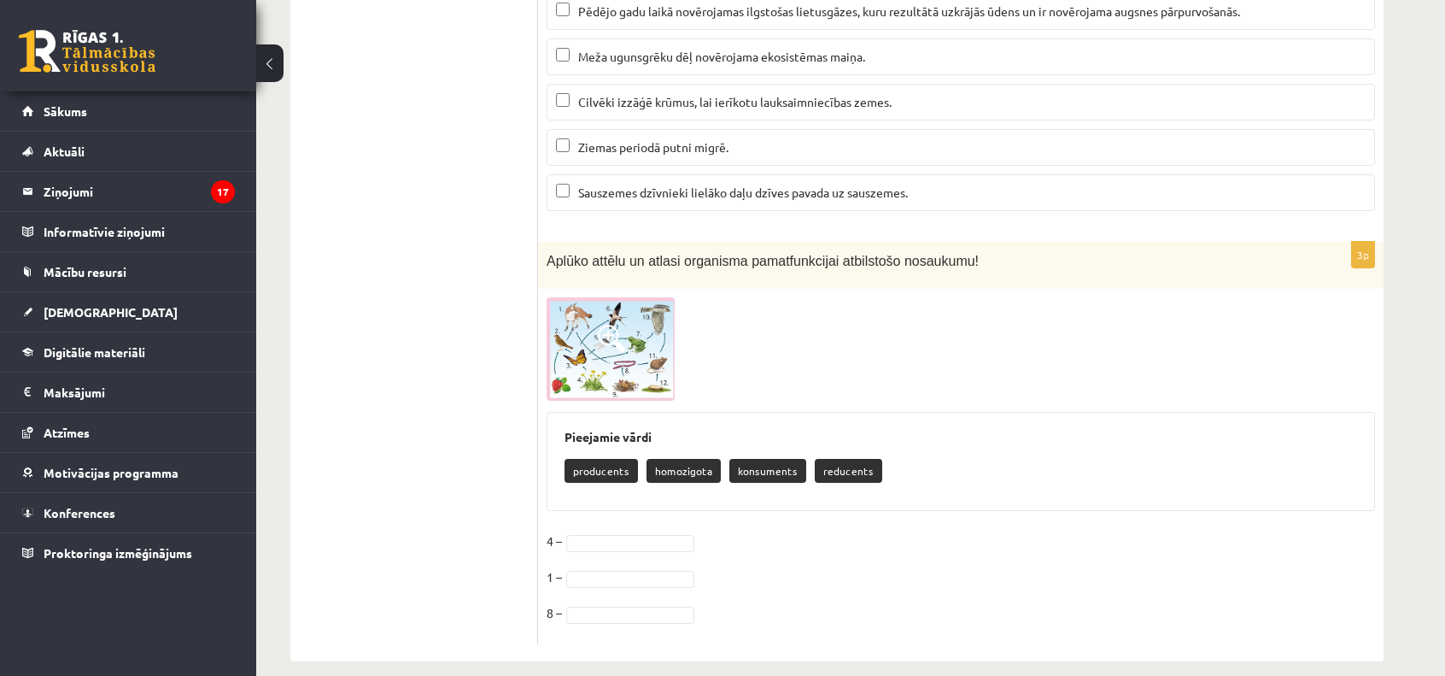
click at [632, 340] on img at bounding box center [611, 348] width 128 height 103
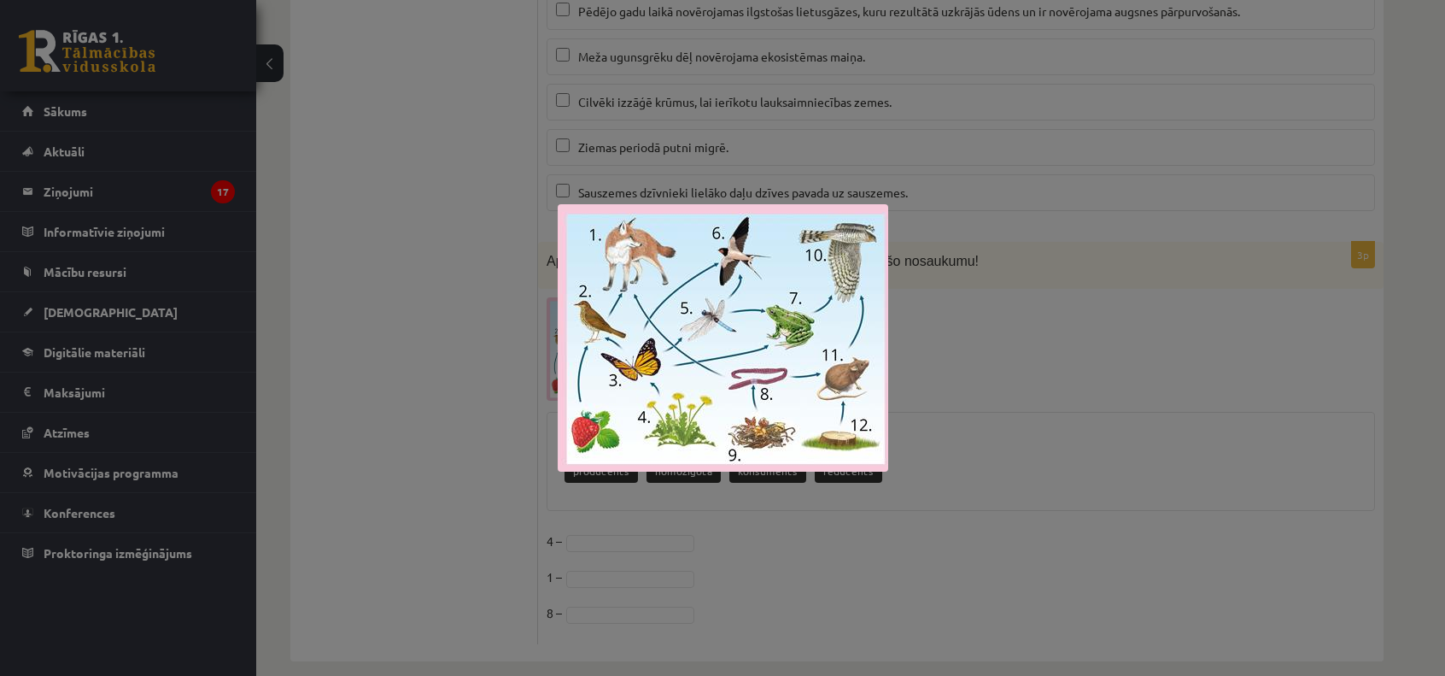
click at [494, 390] on div at bounding box center [722, 338] width 1445 height 676
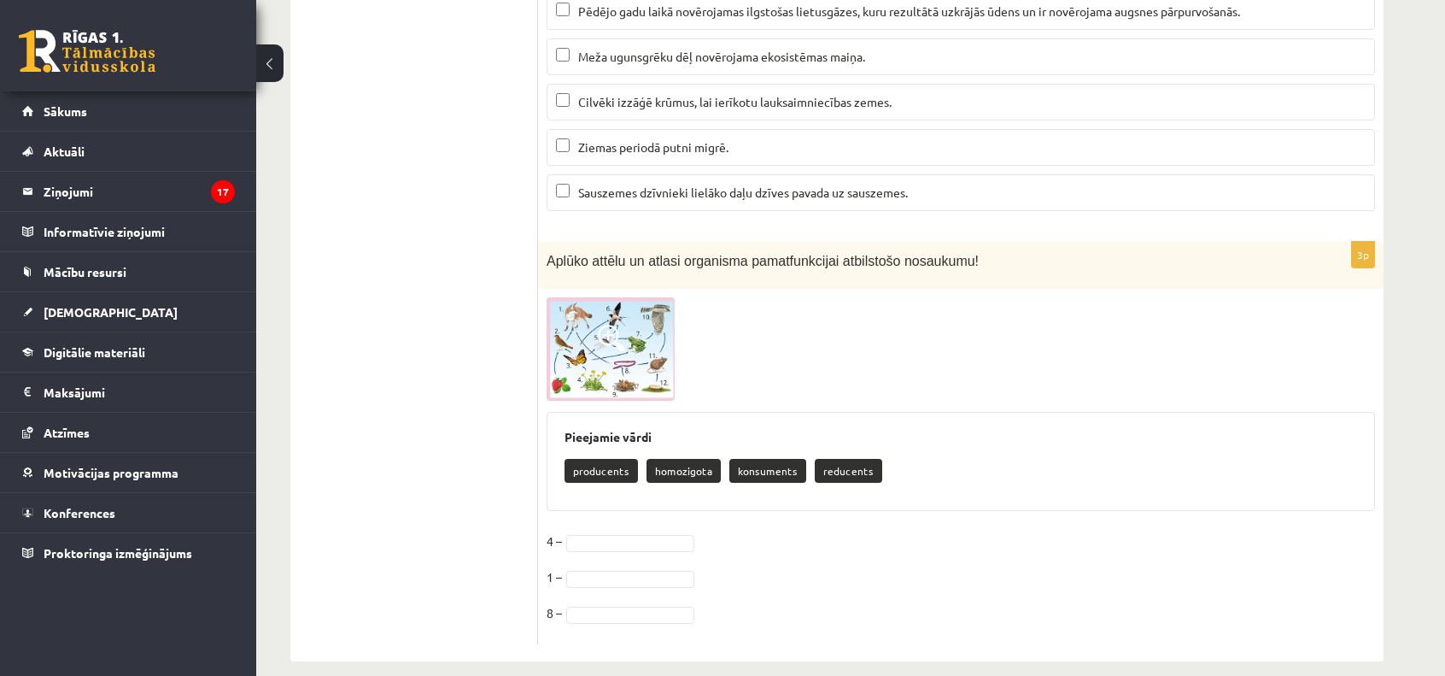
click at [605, 325] on span at bounding box center [611, 338] width 27 height 27
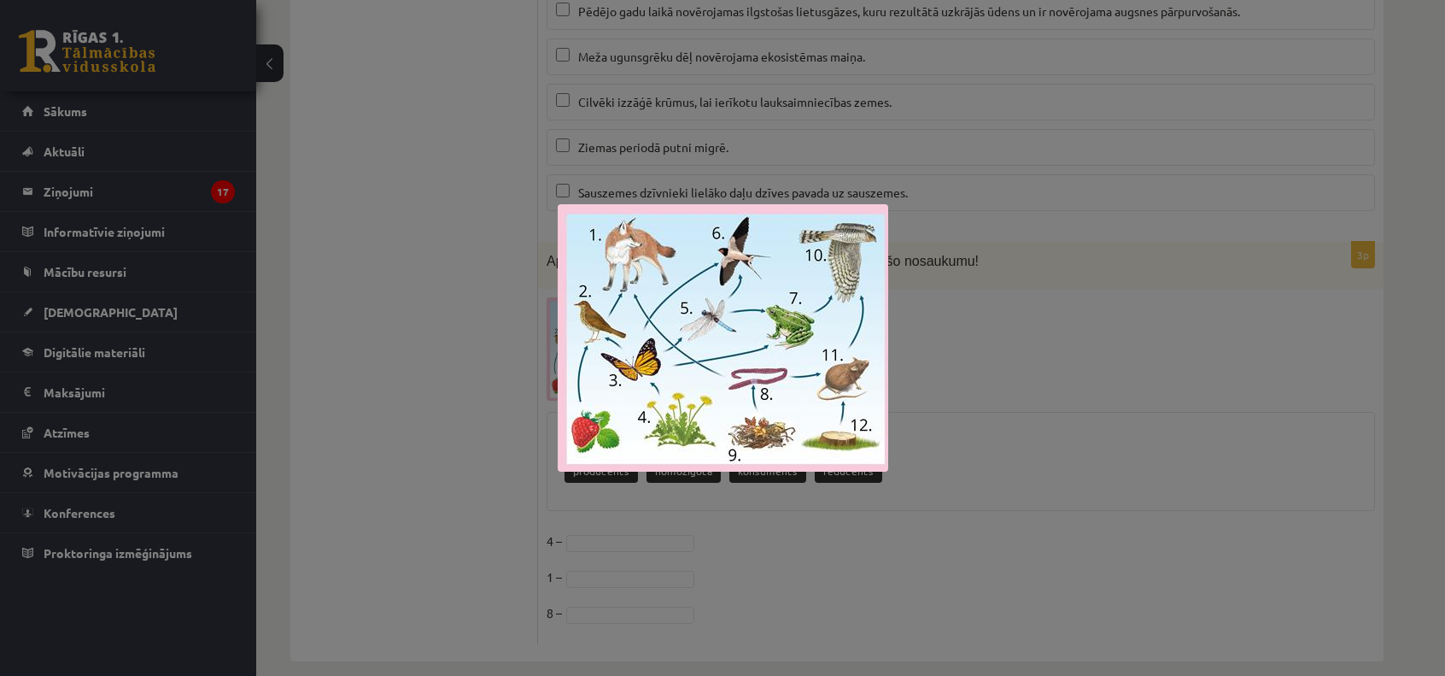
click at [464, 379] on div at bounding box center [722, 338] width 1445 height 676
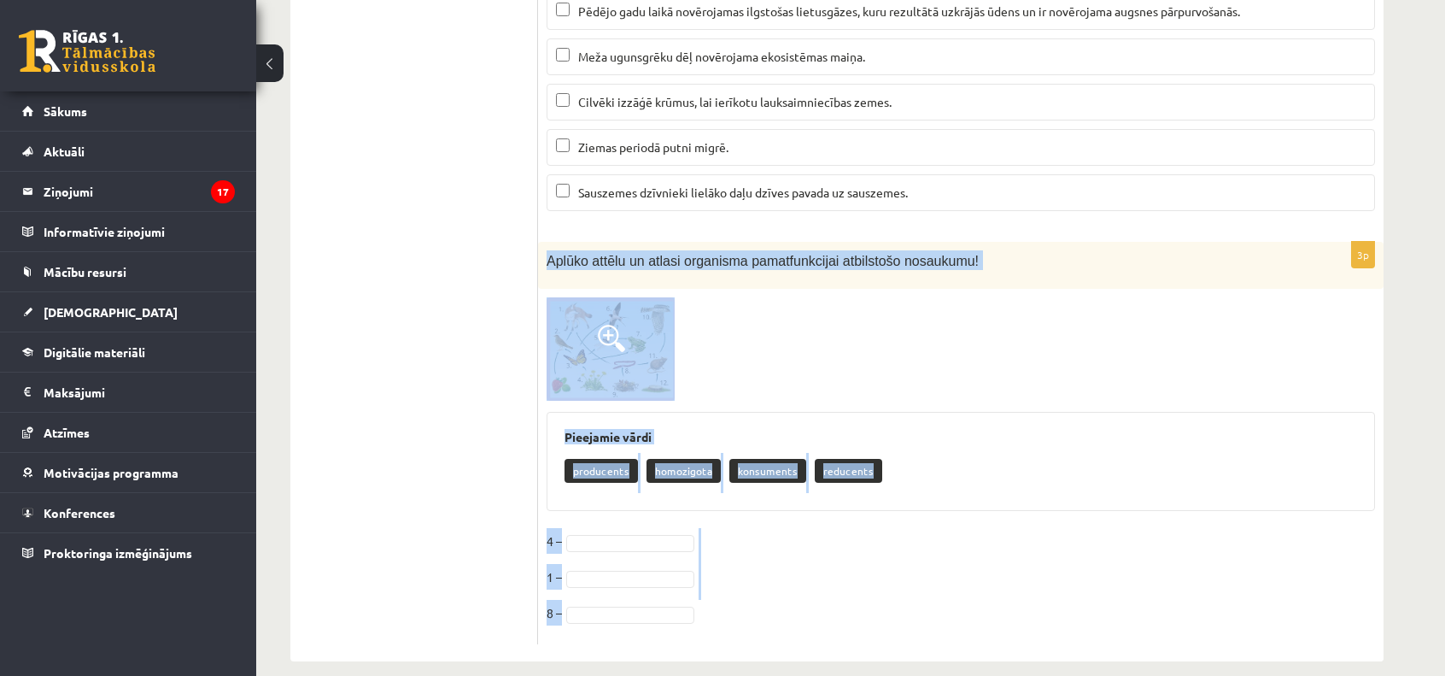
drag, startPoint x: 541, startPoint y: 235, endPoint x: 740, endPoint y: 606, distance: 421.4
click at [740, 606] on div "3p Aplūko attēlu un atlasi organisma pamatfunkcijai atbilstošo nosaukumu! Pieej…" at bounding box center [960, 443] width 845 height 402
copy div "Aplūko attēlu un atlasi organisma pamatfunkcijai atbilstošo nosaukumu! Pieejami…"
click at [563, 335] on img at bounding box center [611, 348] width 128 height 103
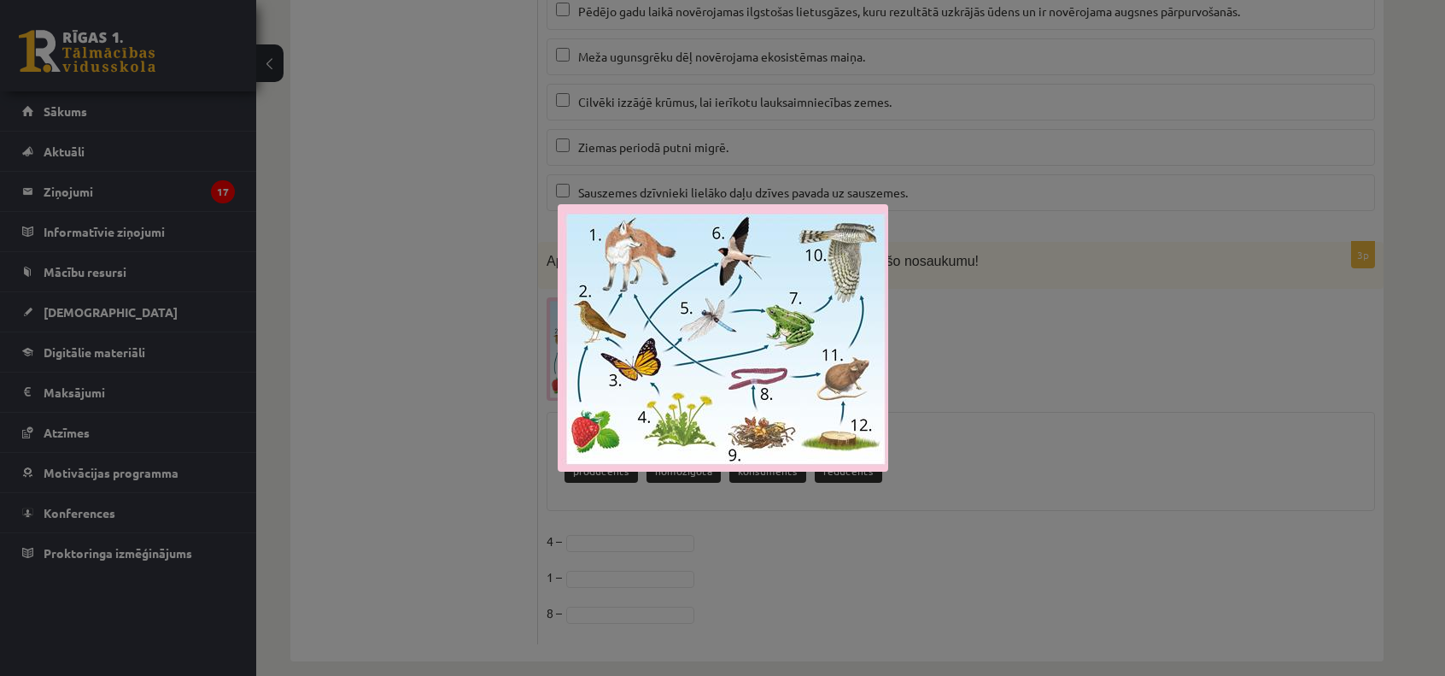
click at [465, 334] on div at bounding box center [722, 338] width 1445 height 676
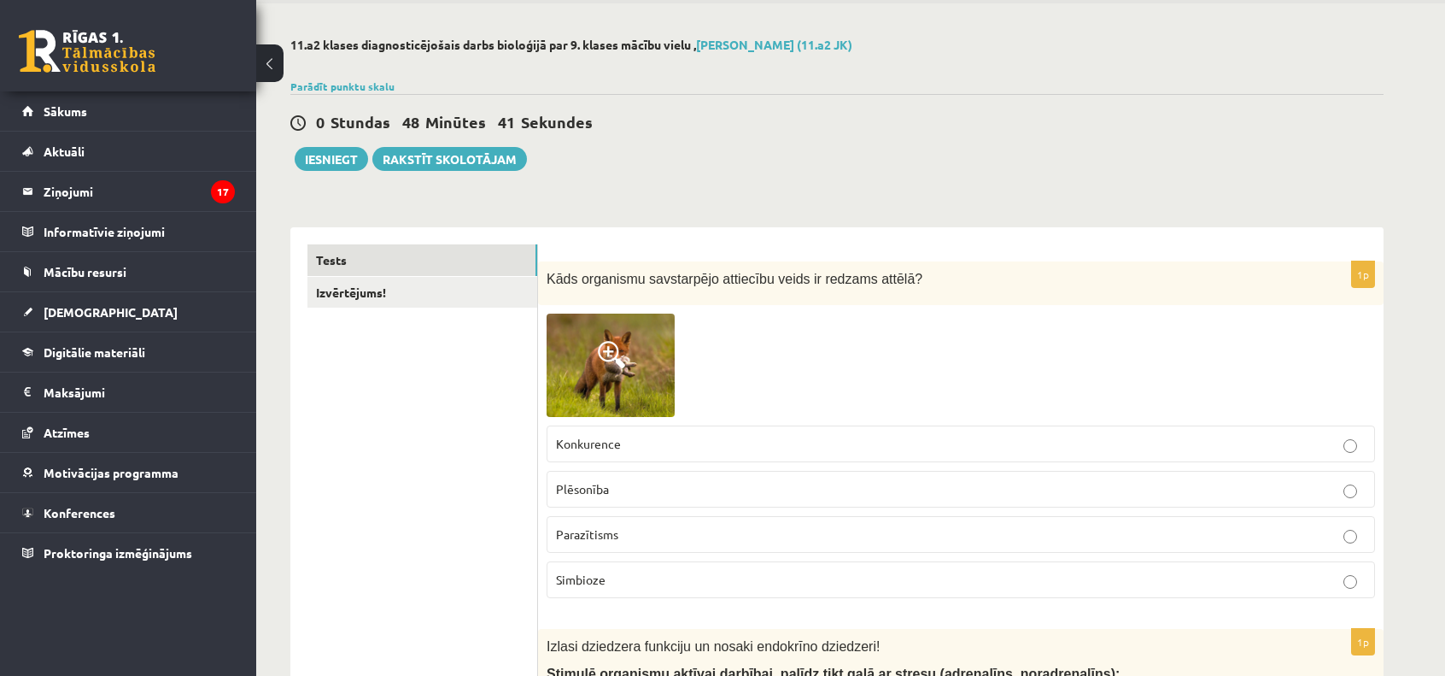
scroll to position [0, 0]
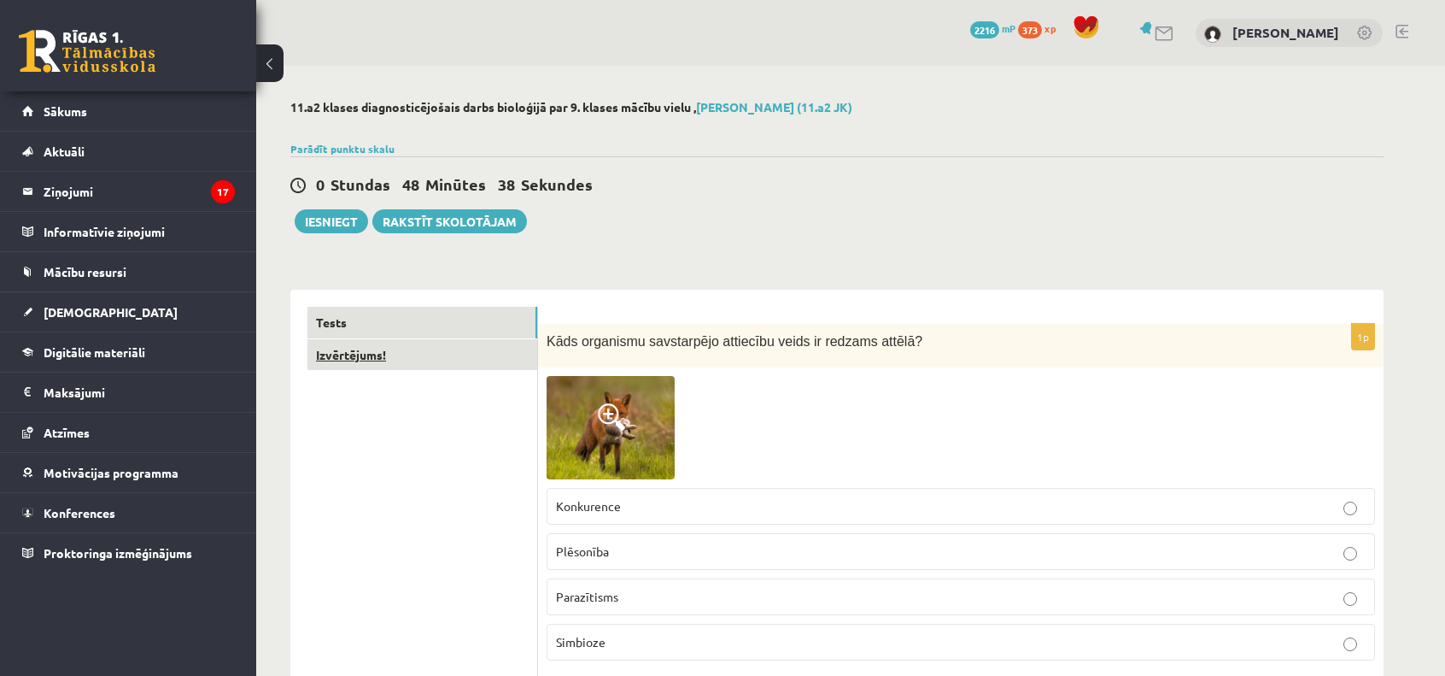
click at [419, 362] on link "Izvērtējums!" at bounding box center [422, 355] width 230 height 32
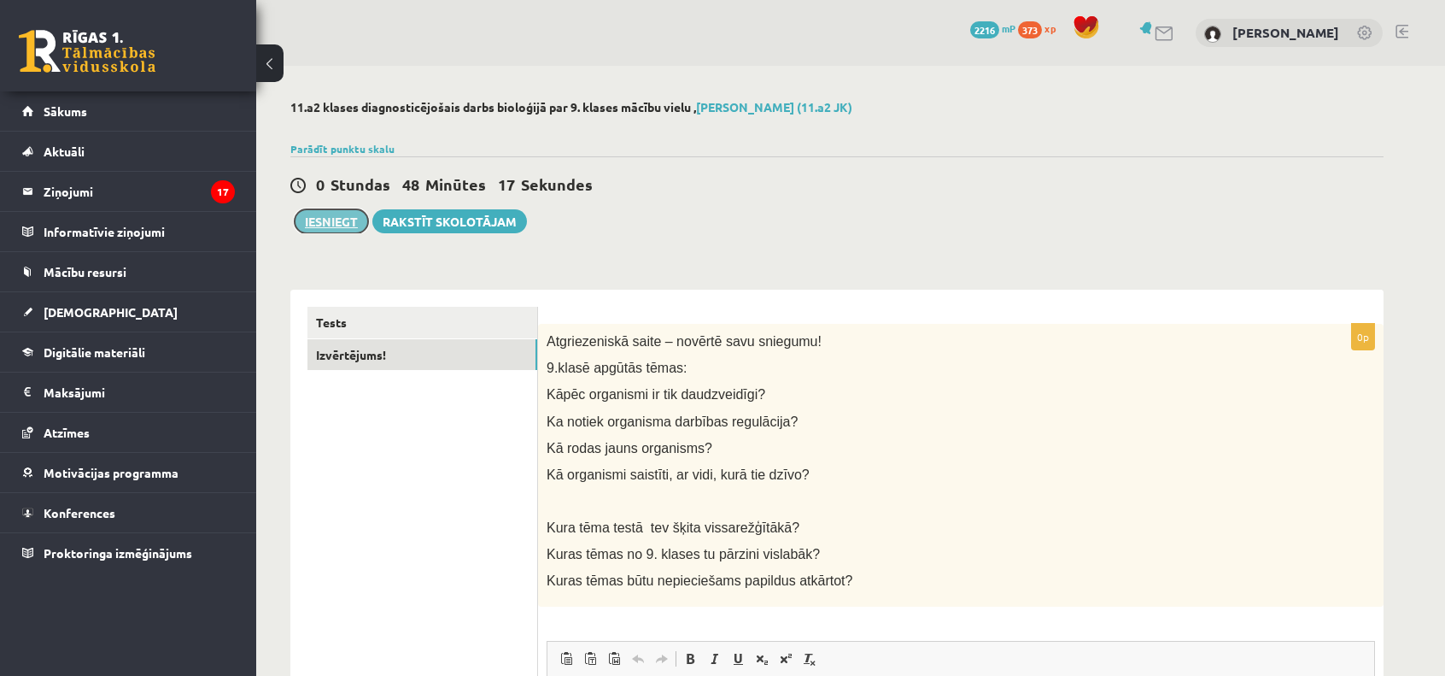
click at [342, 222] on button "Iesniegt" at bounding box center [331, 221] width 73 height 24
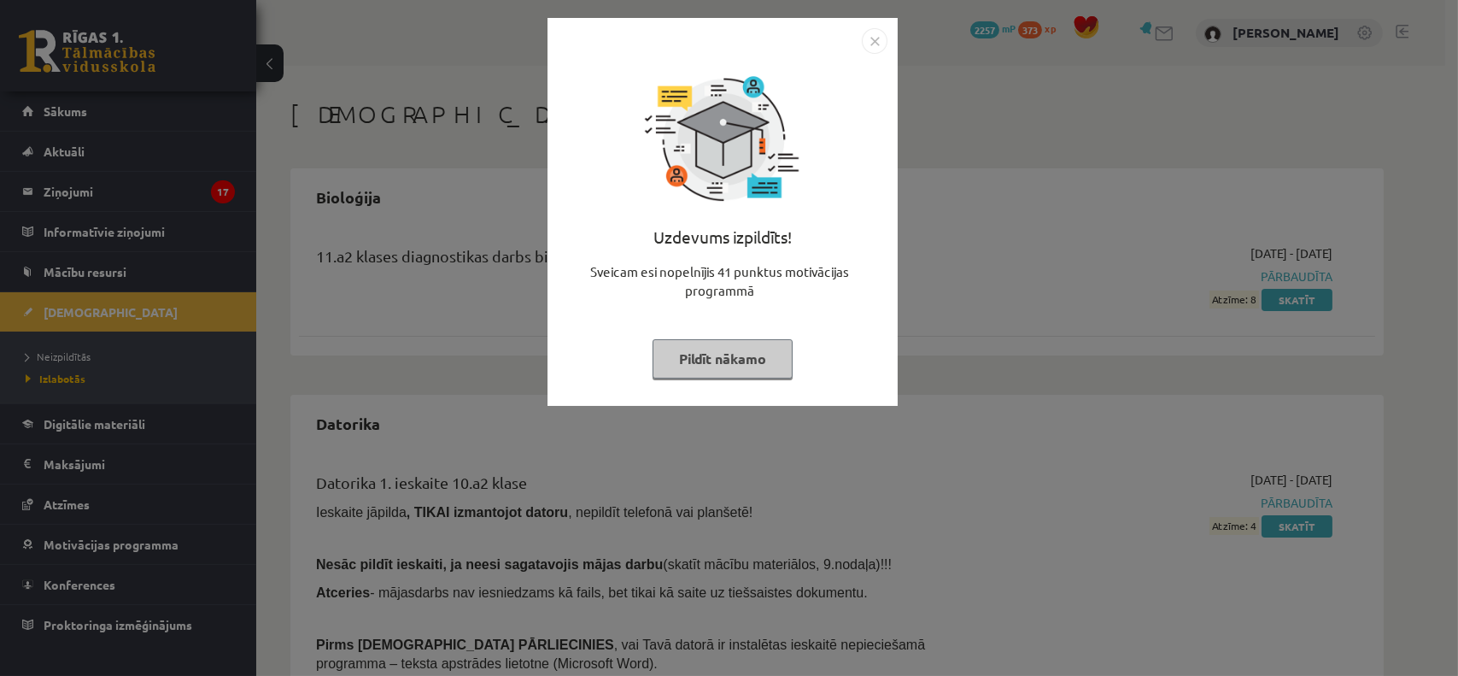
click at [728, 364] on button "Pildīt nākamo" at bounding box center [722, 358] width 140 height 39
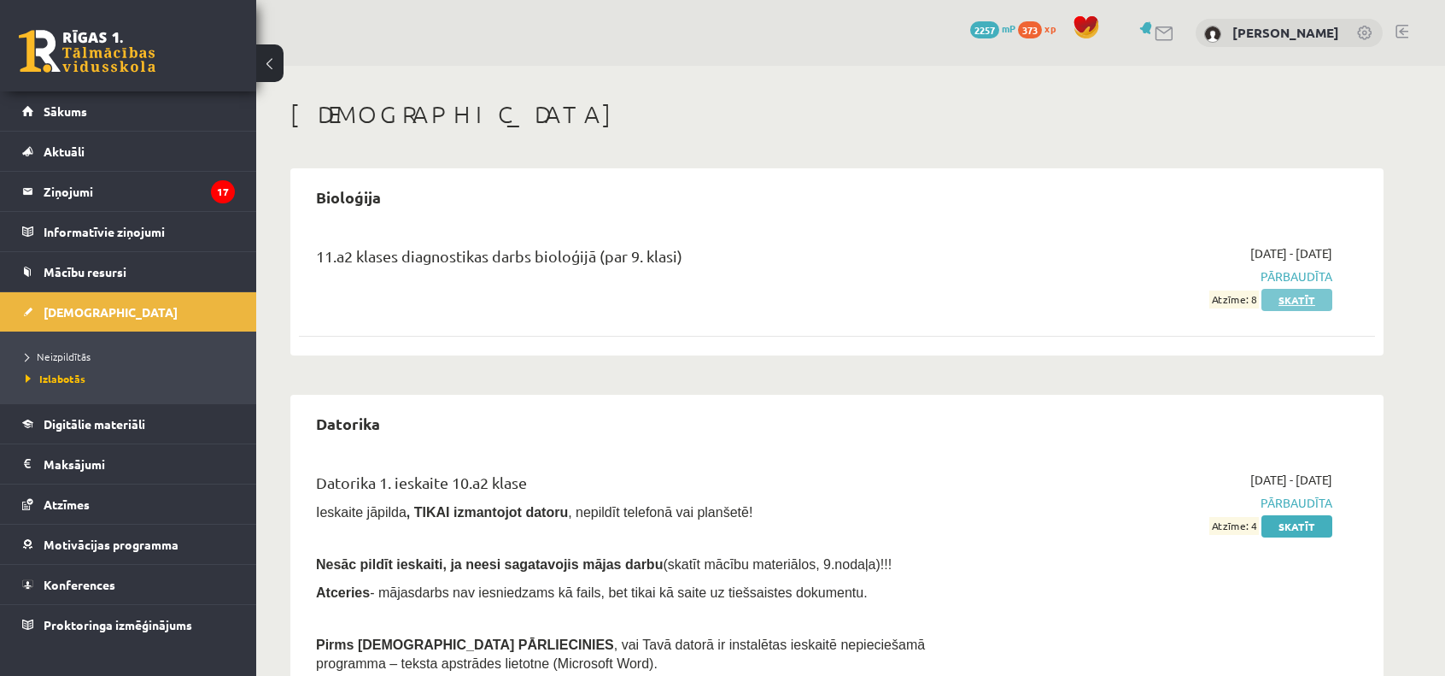
click at [1288, 302] on link "Skatīt" at bounding box center [1296, 300] width 71 height 22
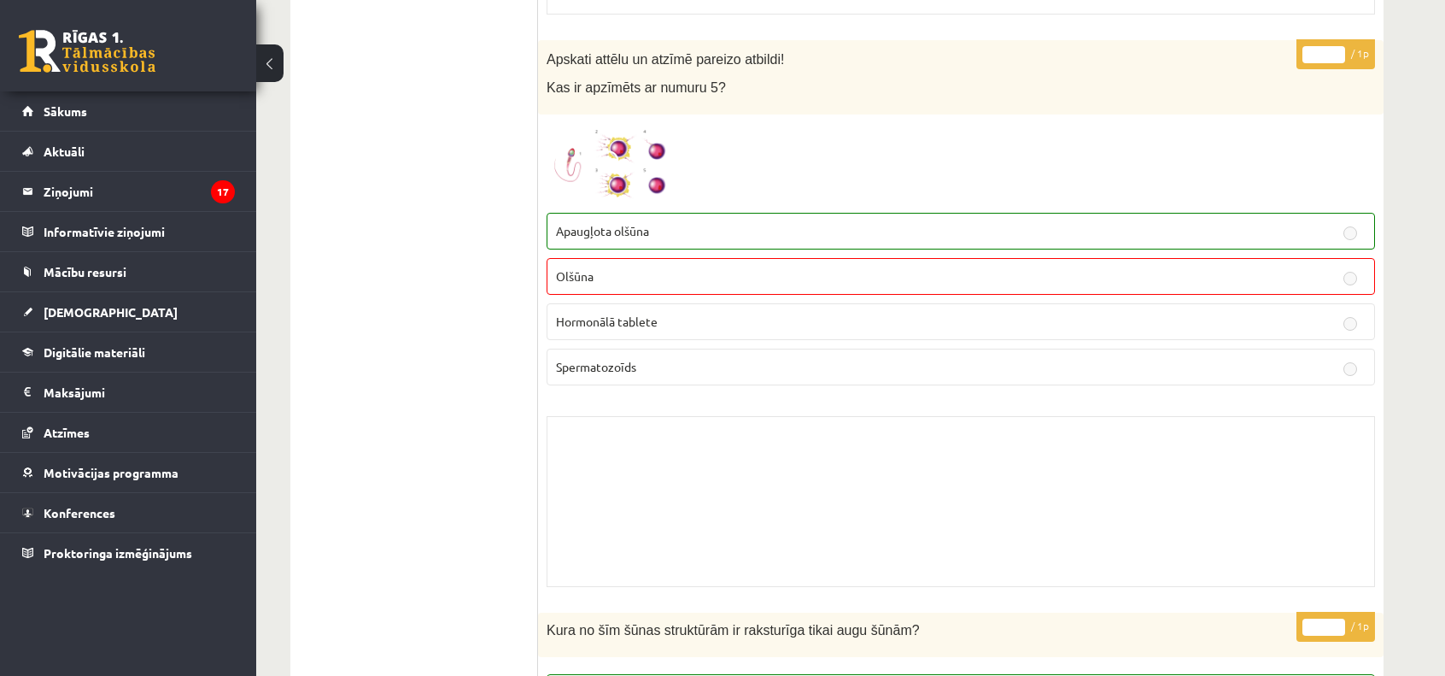
scroll to position [5069, 0]
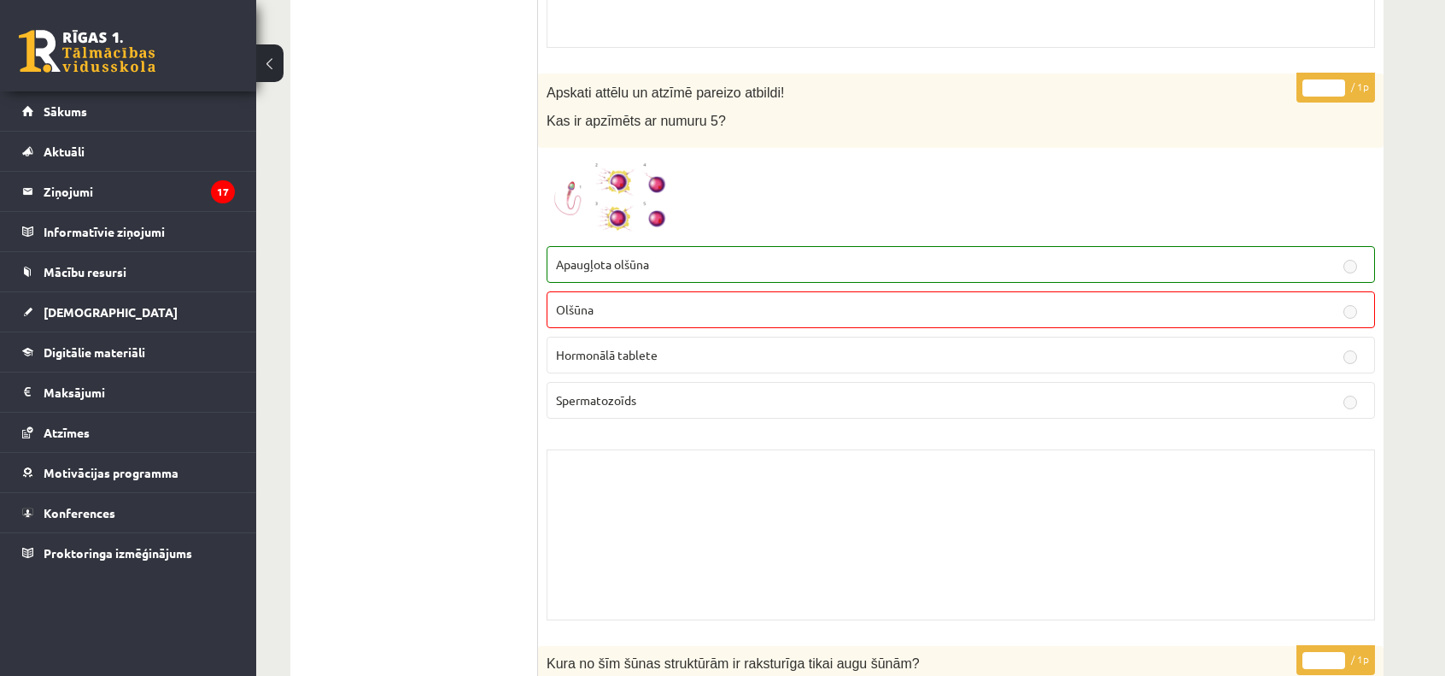
click at [629, 197] on img at bounding box center [611, 196] width 128 height 81
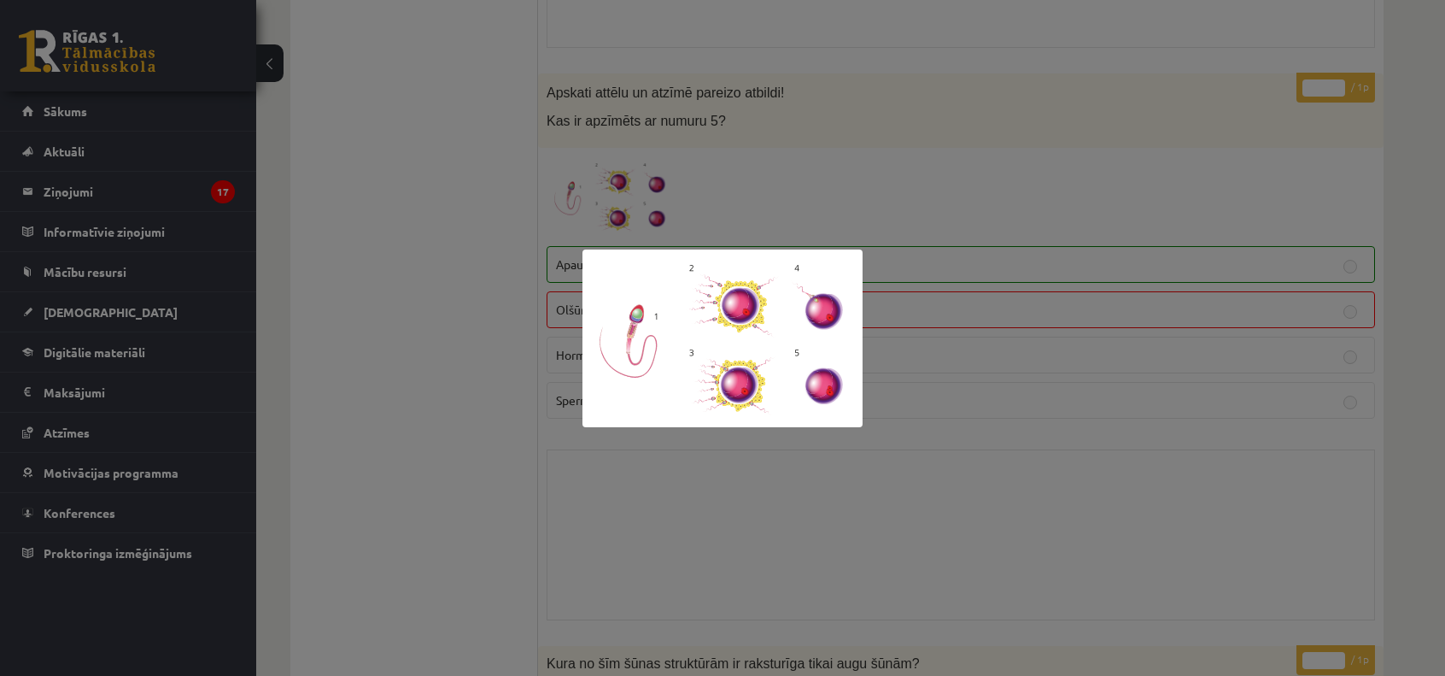
click at [550, 407] on div at bounding box center [722, 338] width 1445 height 676
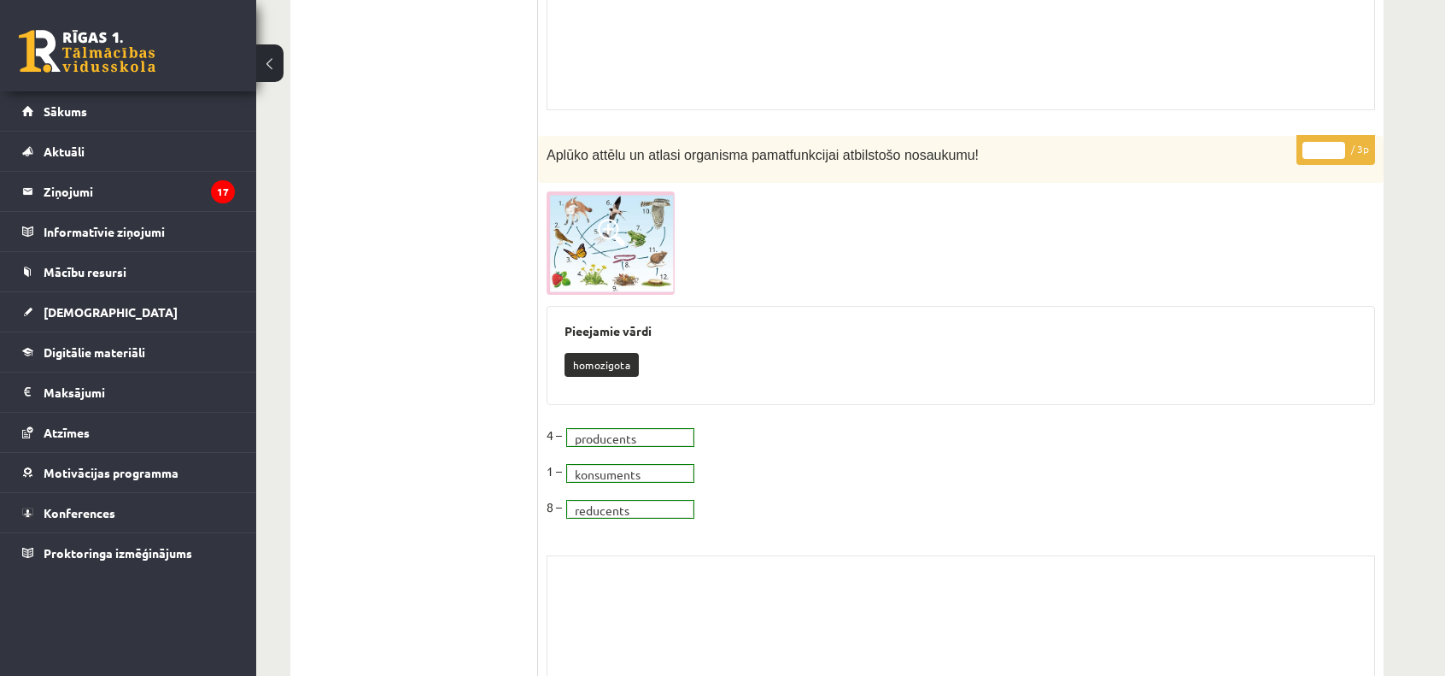
scroll to position [11833, 0]
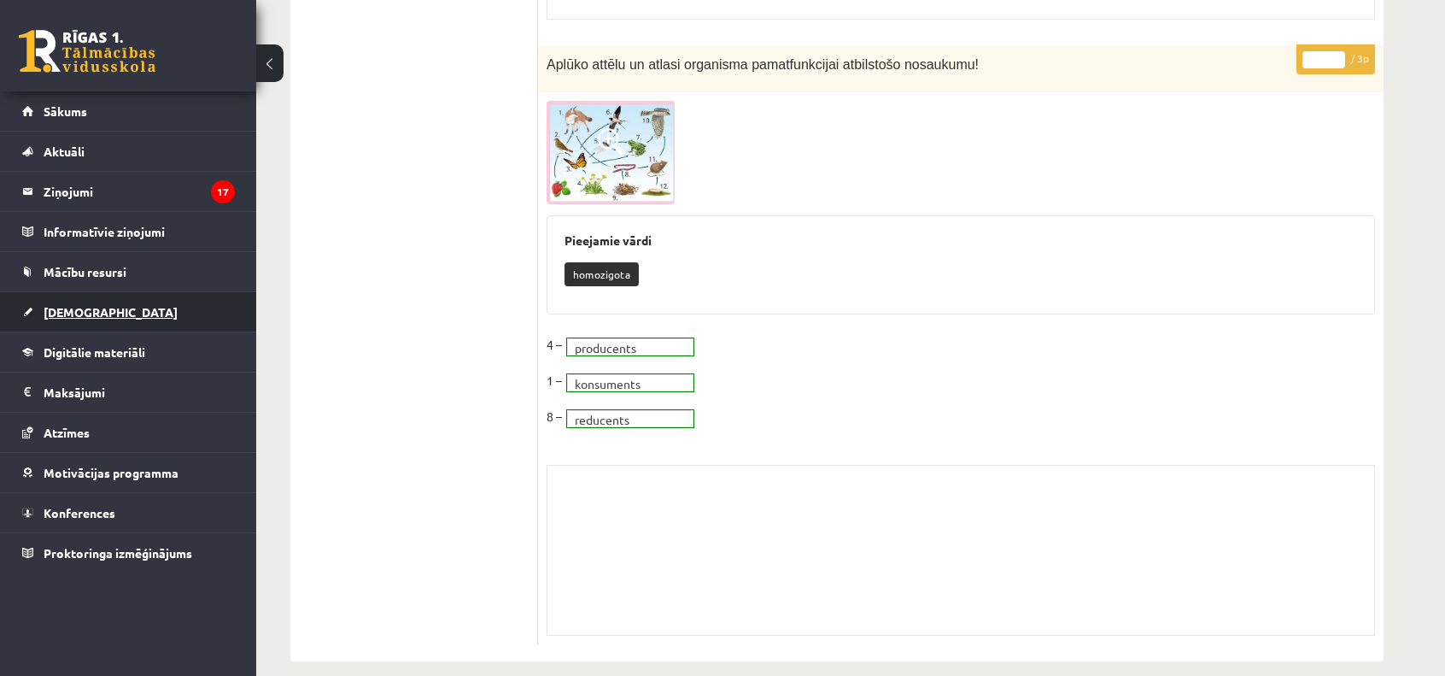
click at [77, 310] on span "[DEMOGRAPHIC_DATA]" at bounding box center [111, 311] width 134 height 15
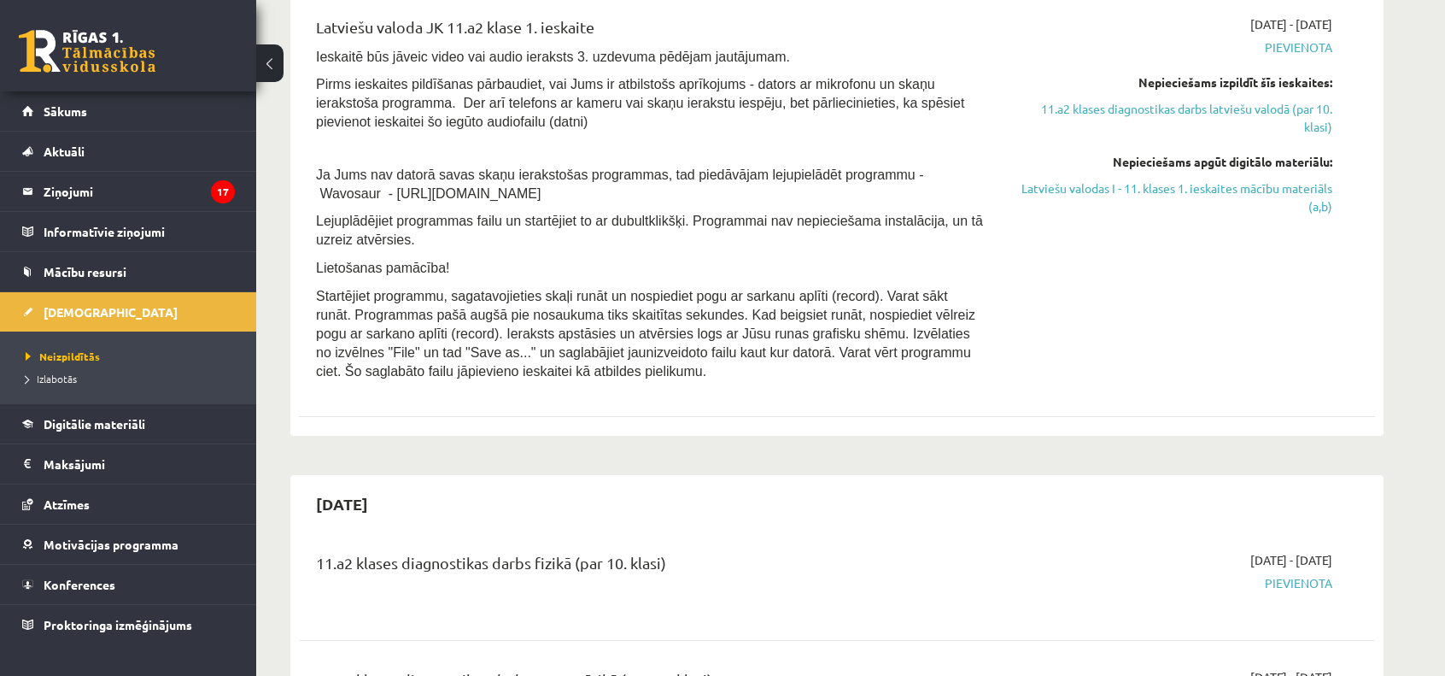
scroll to position [1215, 0]
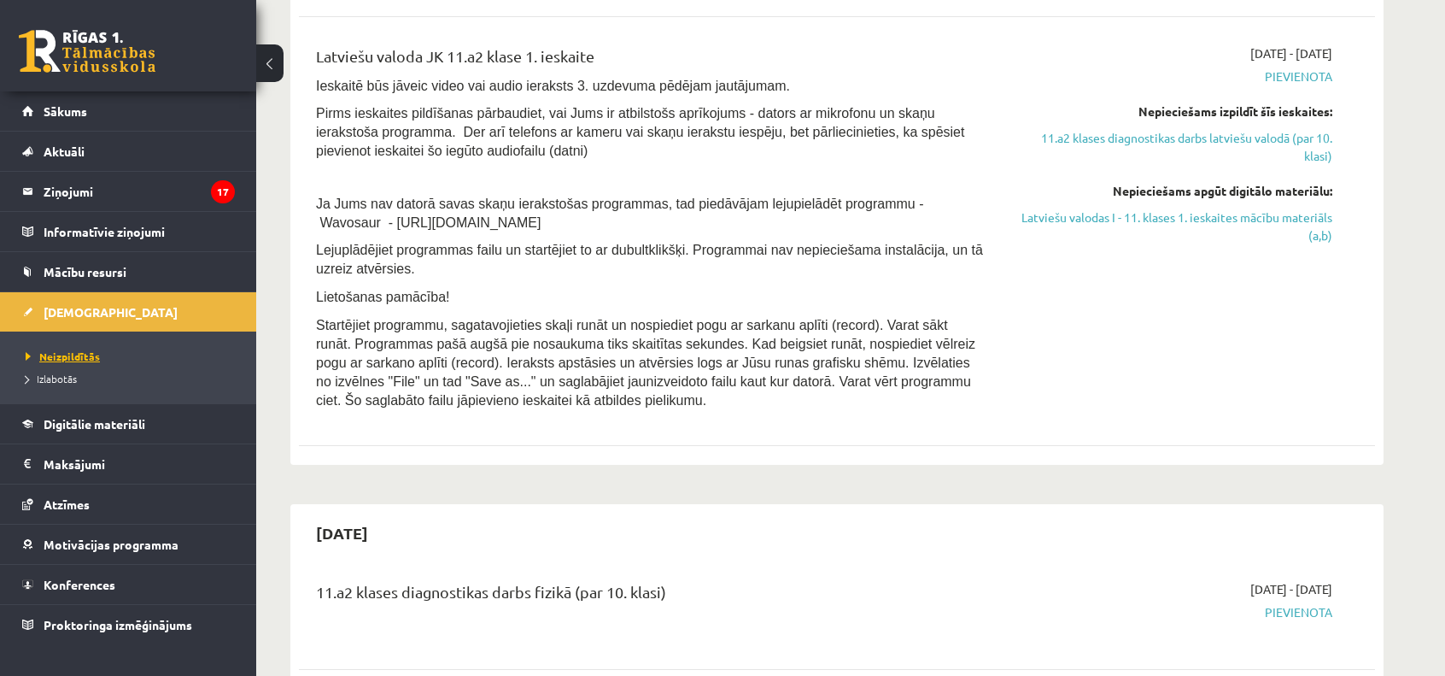
click at [77, 360] on span "Neizpildītās" at bounding box center [63, 356] width 74 height 14
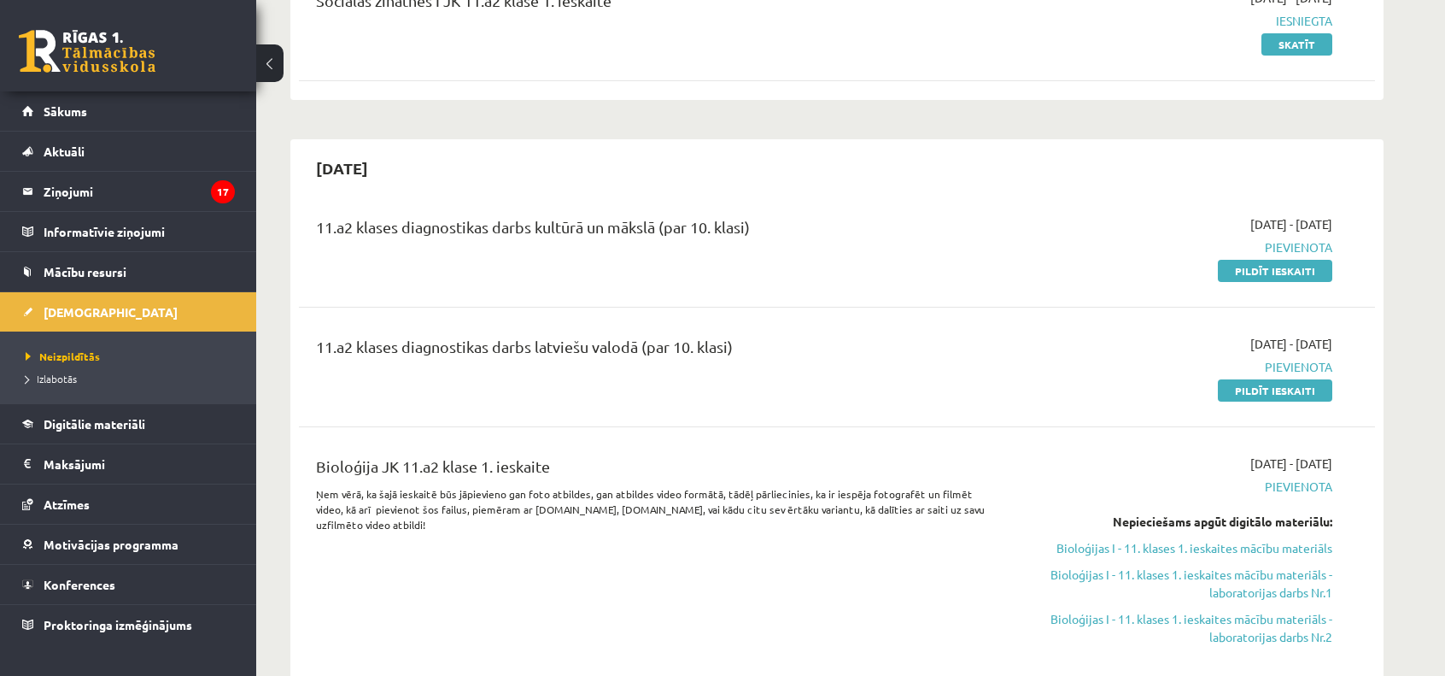
scroll to position [214, 0]
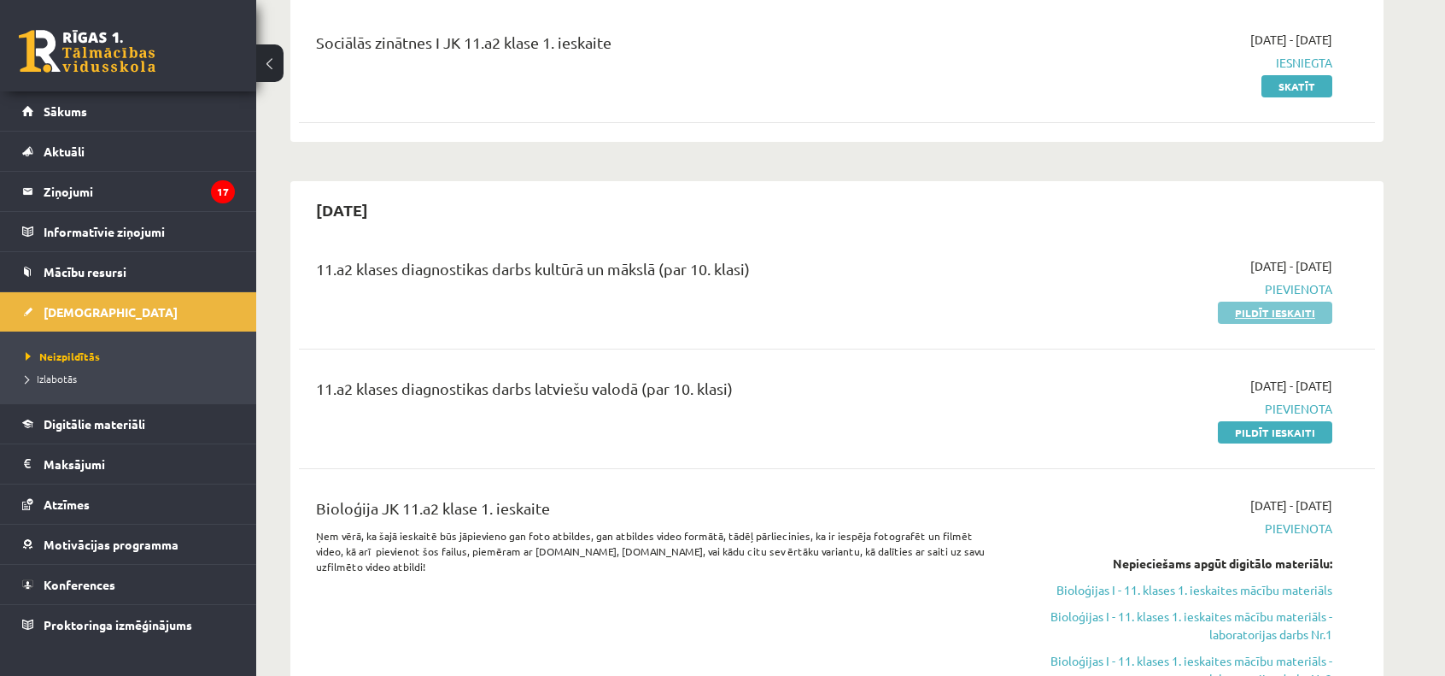
click at [1304, 315] on link "Pildīt ieskaiti" at bounding box center [1275, 312] width 114 height 22
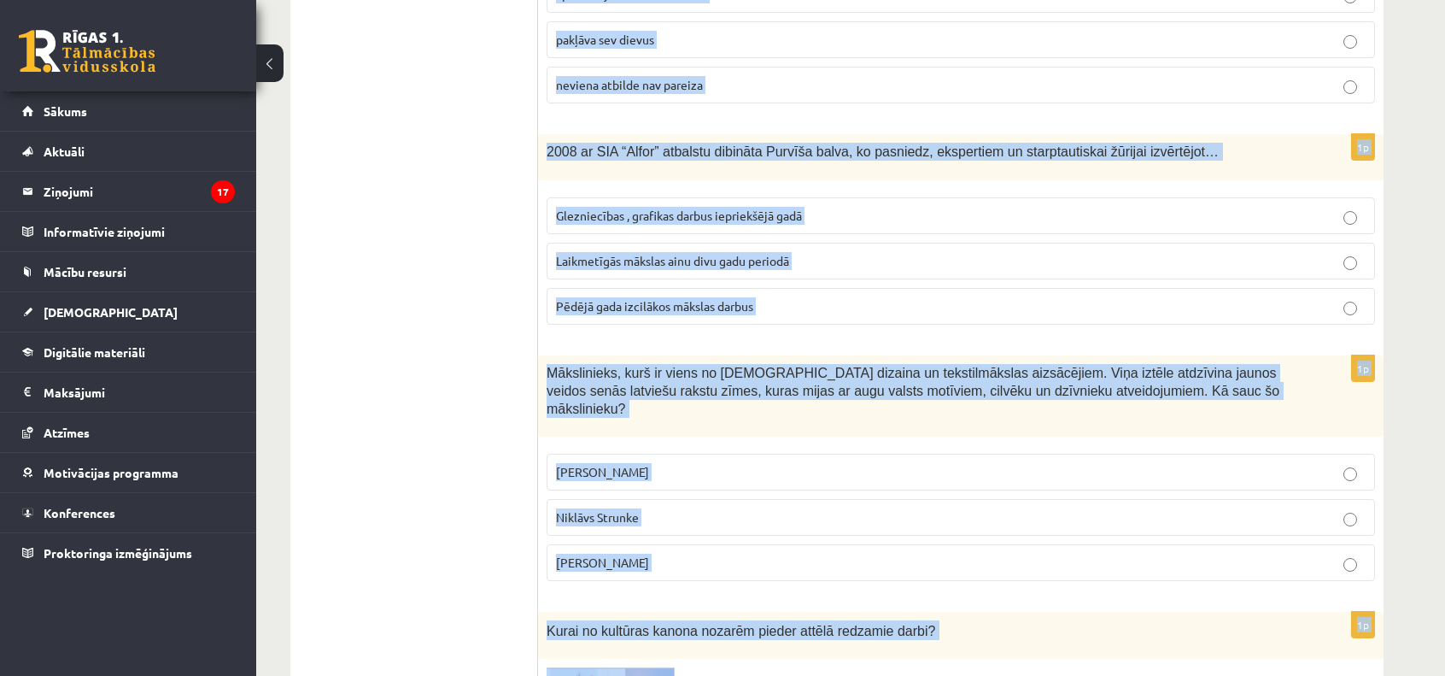
scroll to position [6793, 0]
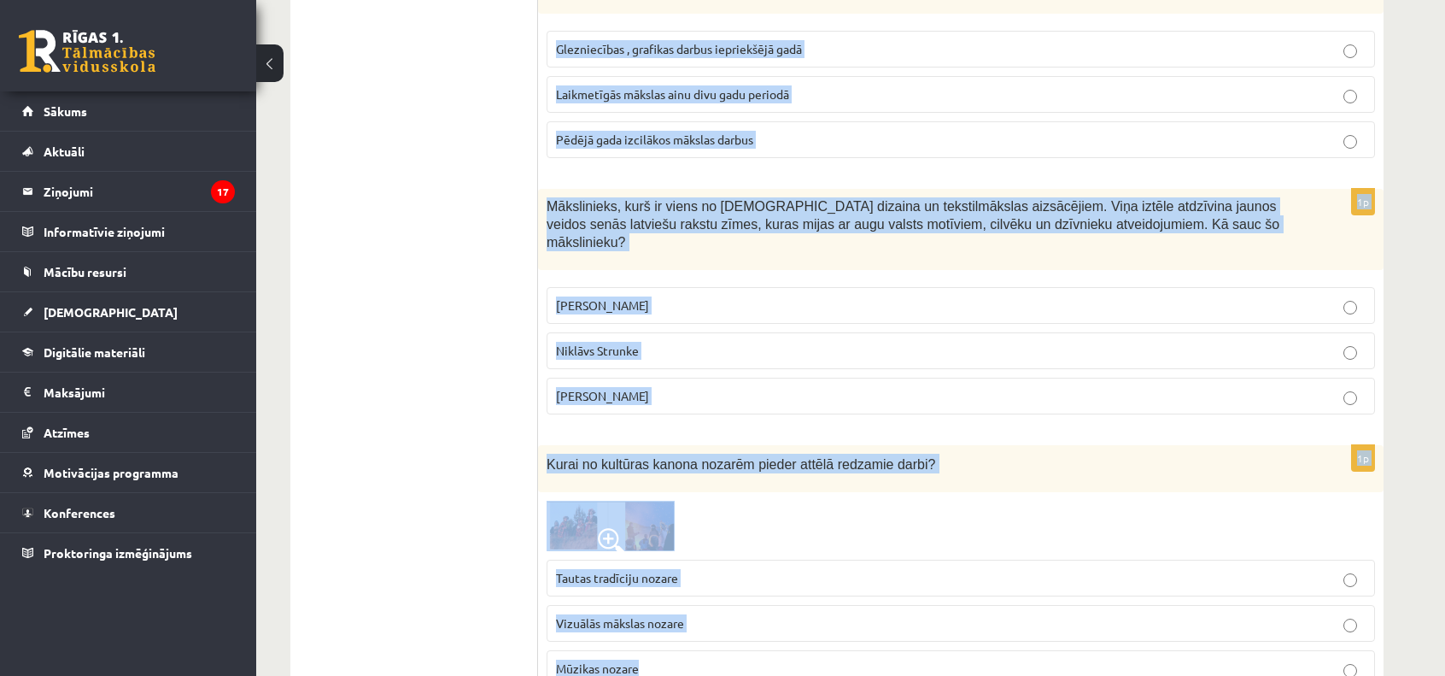
drag, startPoint x: 547, startPoint y: 340, endPoint x: 909, endPoint y: 716, distance: 521.3
copy form "Kā izpaužas nemateriālais kultūras mantojums? Atzīmē nepareizo atbildi! Mutvārd…"
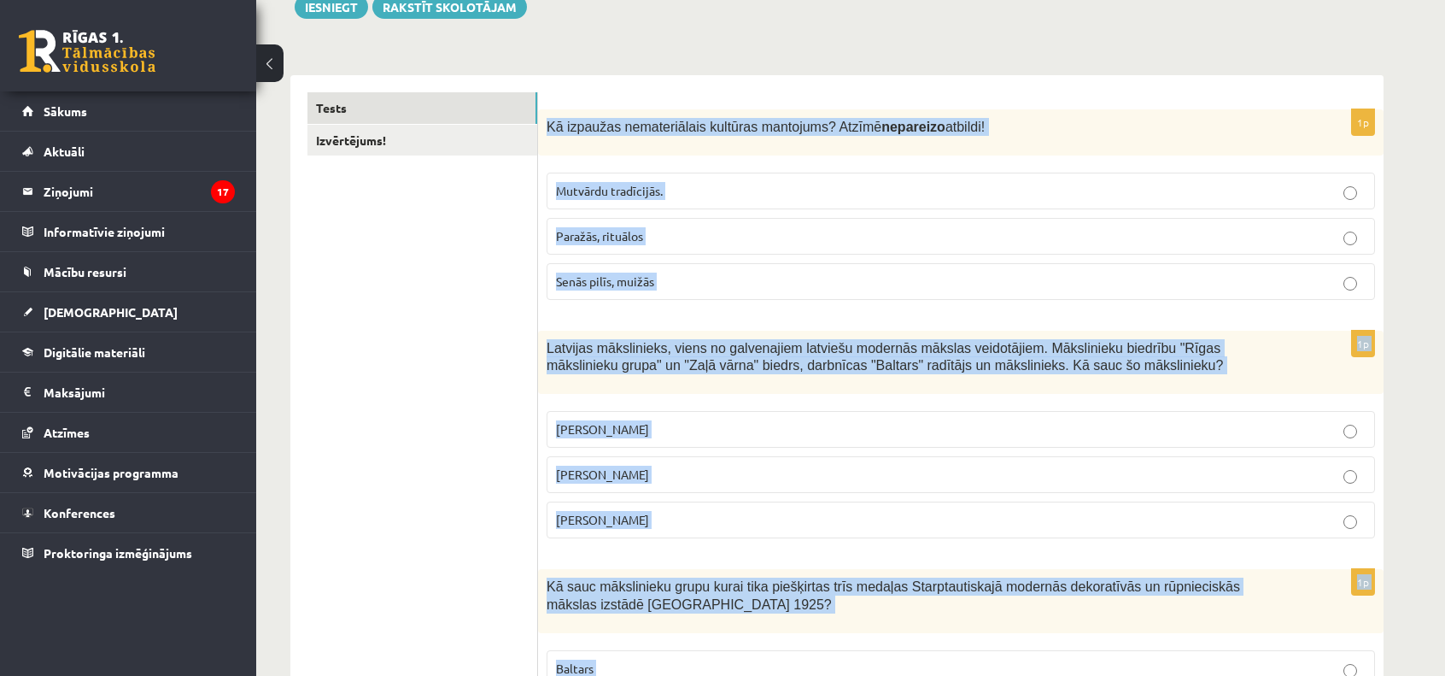
scroll to position [0, 0]
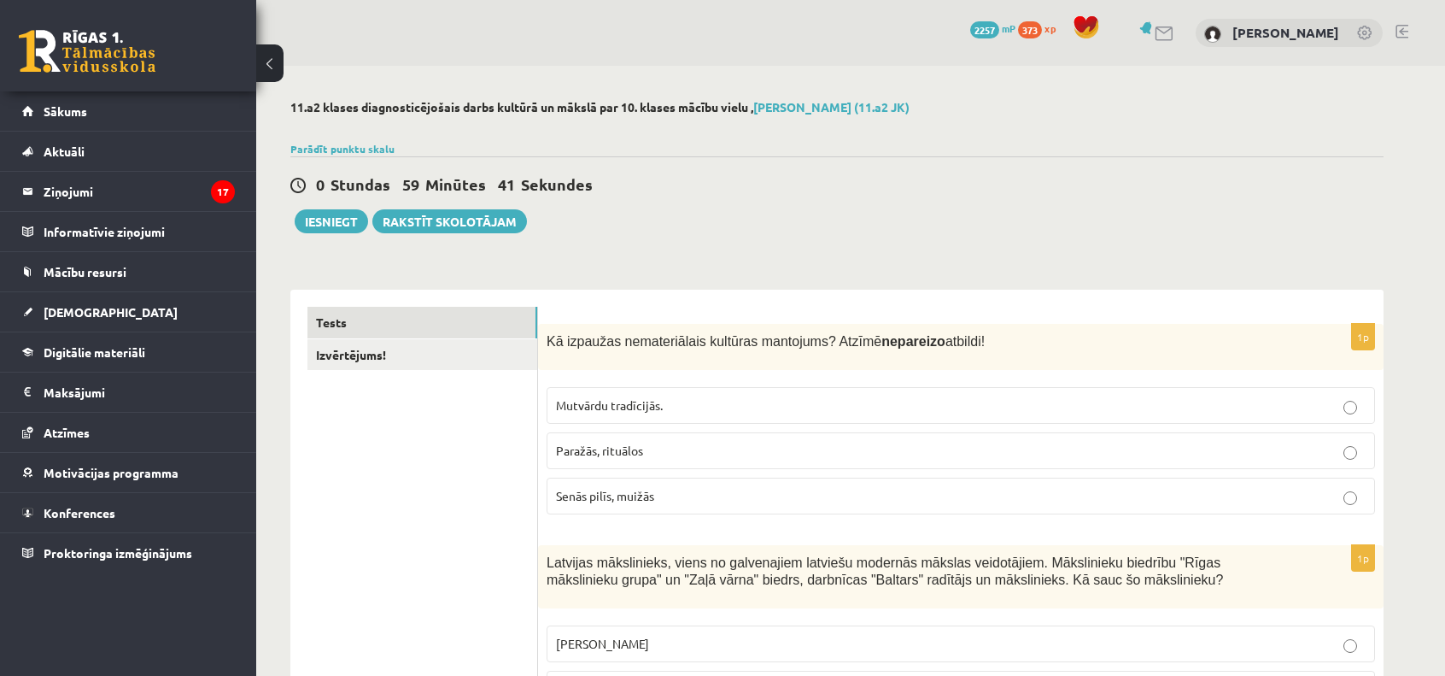
click at [646, 494] on span "Senās pilīs, muižās" at bounding box center [605, 495] width 98 height 15
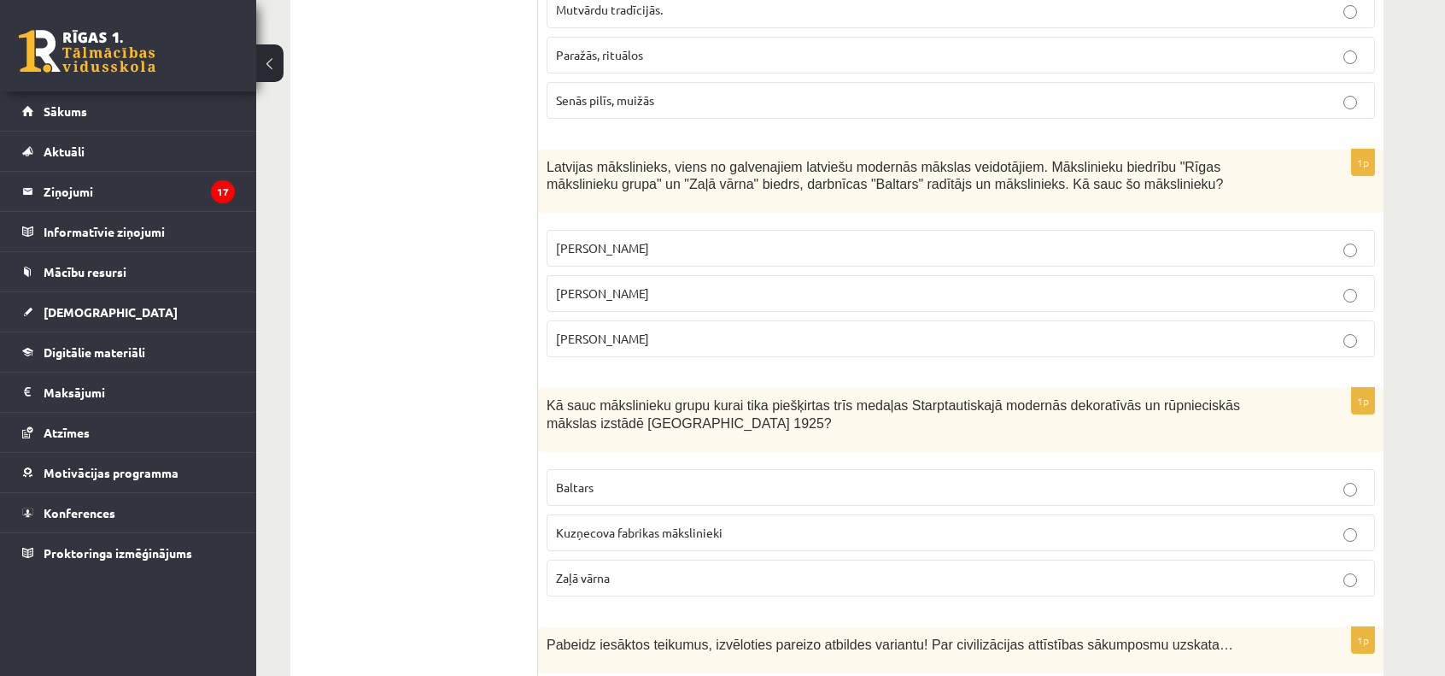
scroll to position [406, 0]
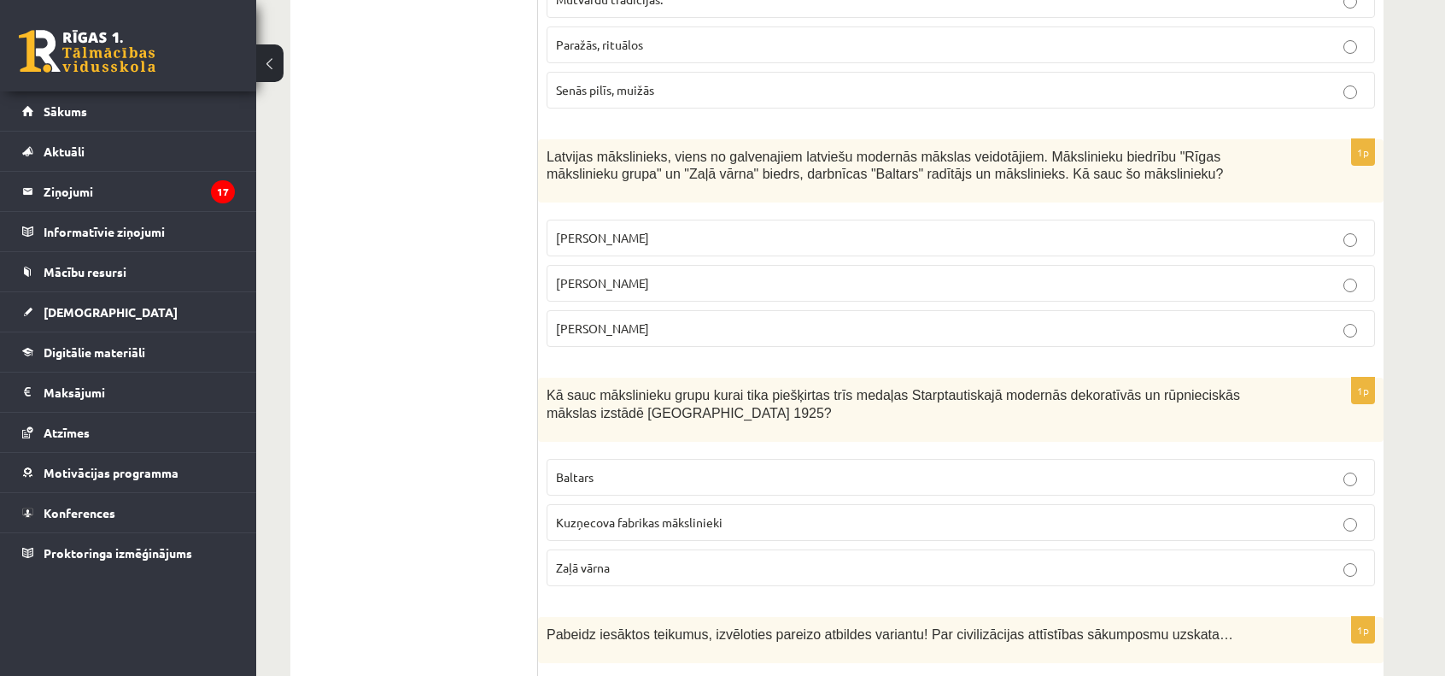
click at [685, 290] on p "Romāns Suta" at bounding box center [961, 283] width 810 height 18
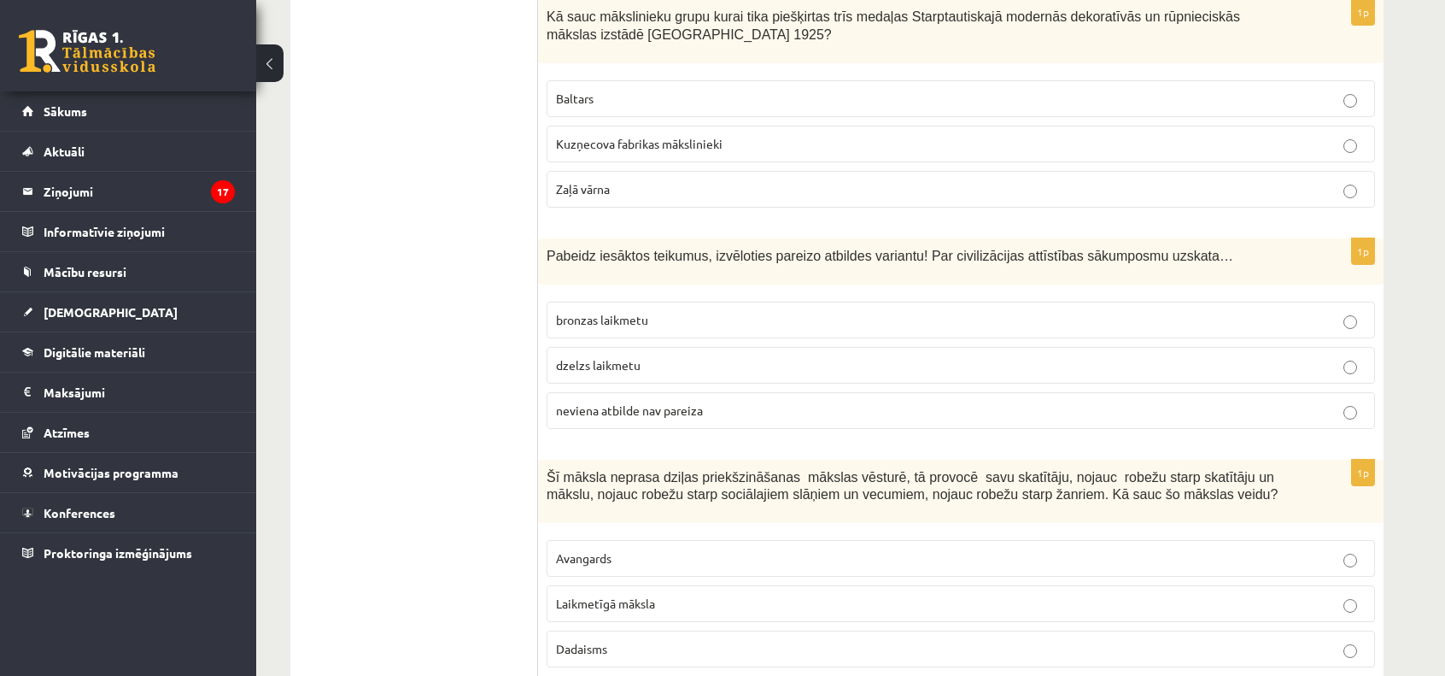
scroll to position [765, 0]
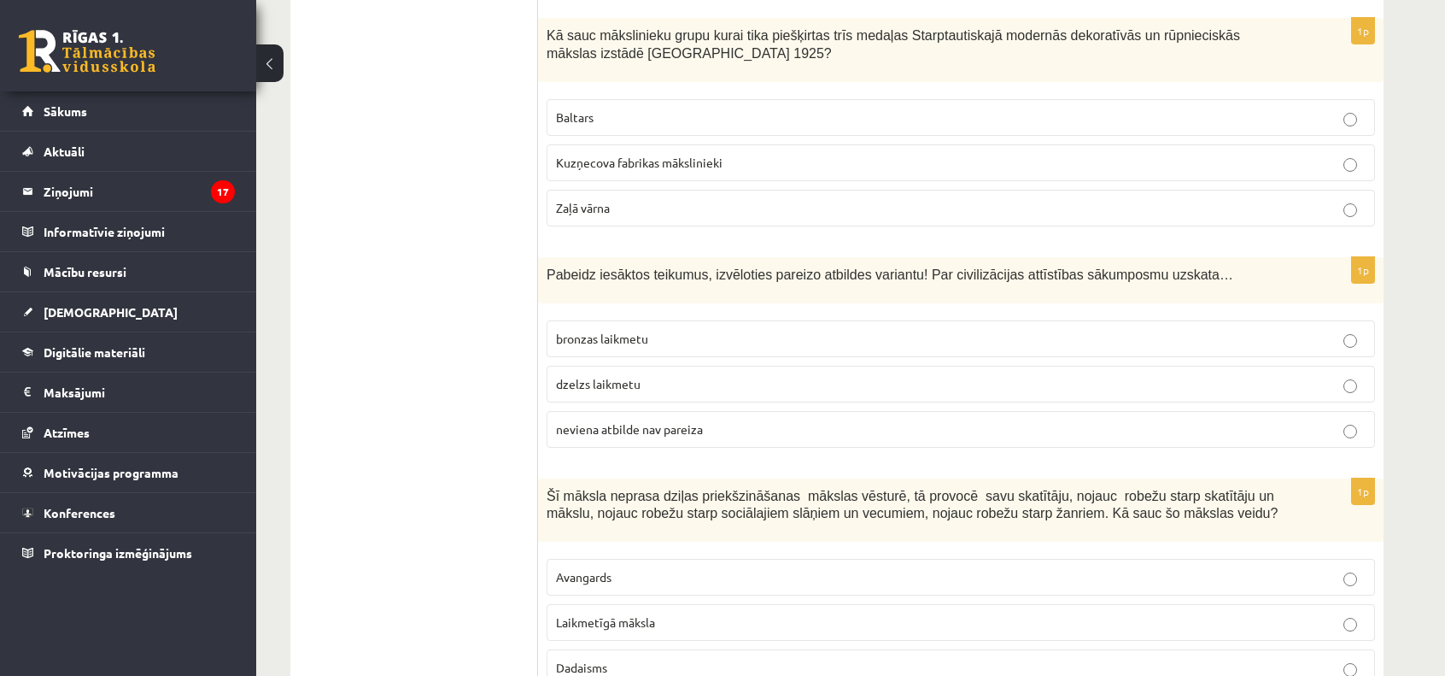
click at [635, 217] on label "Zaļā vārna" at bounding box center [961, 208] width 828 height 37
click at [645, 334] on span "bronzas laikmetu" at bounding box center [602, 338] width 92 height 15
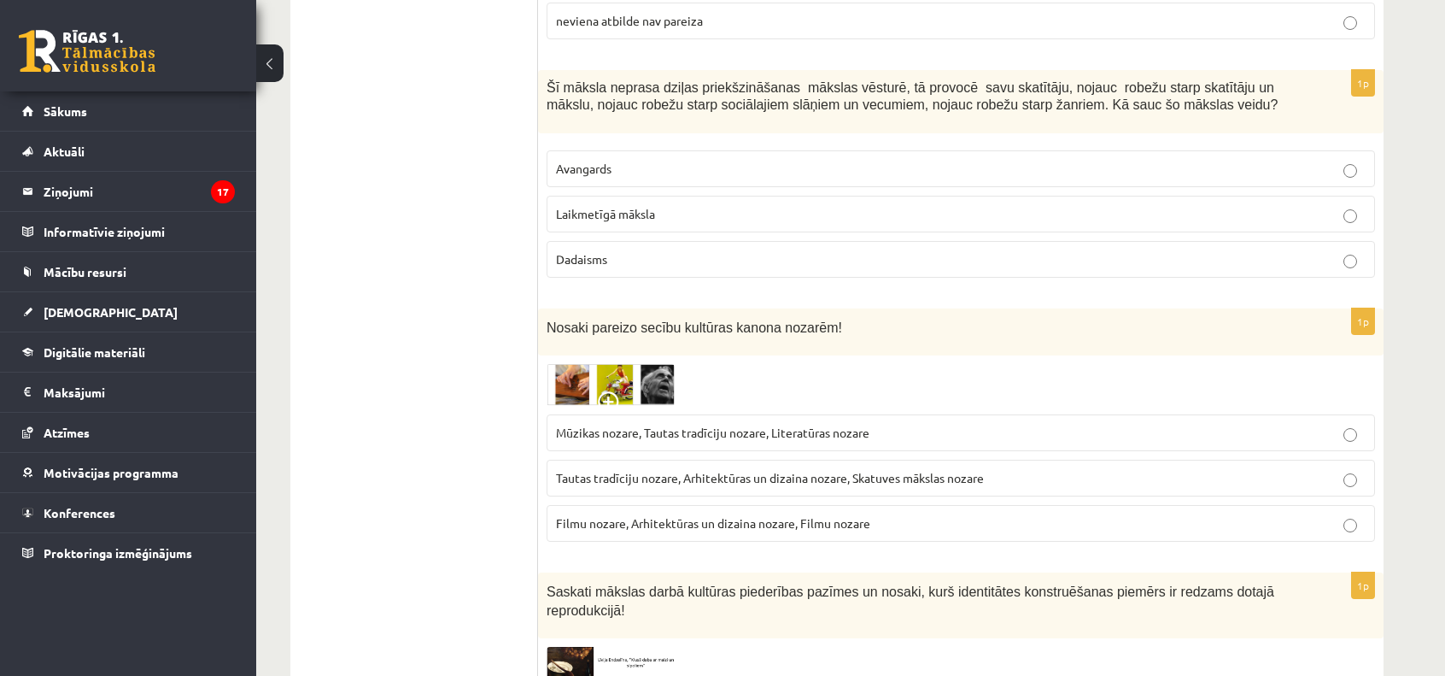
click at [664, 213] on p "Laikmetīgā māksla" at bounding box center [961, 214] width 810 height 18
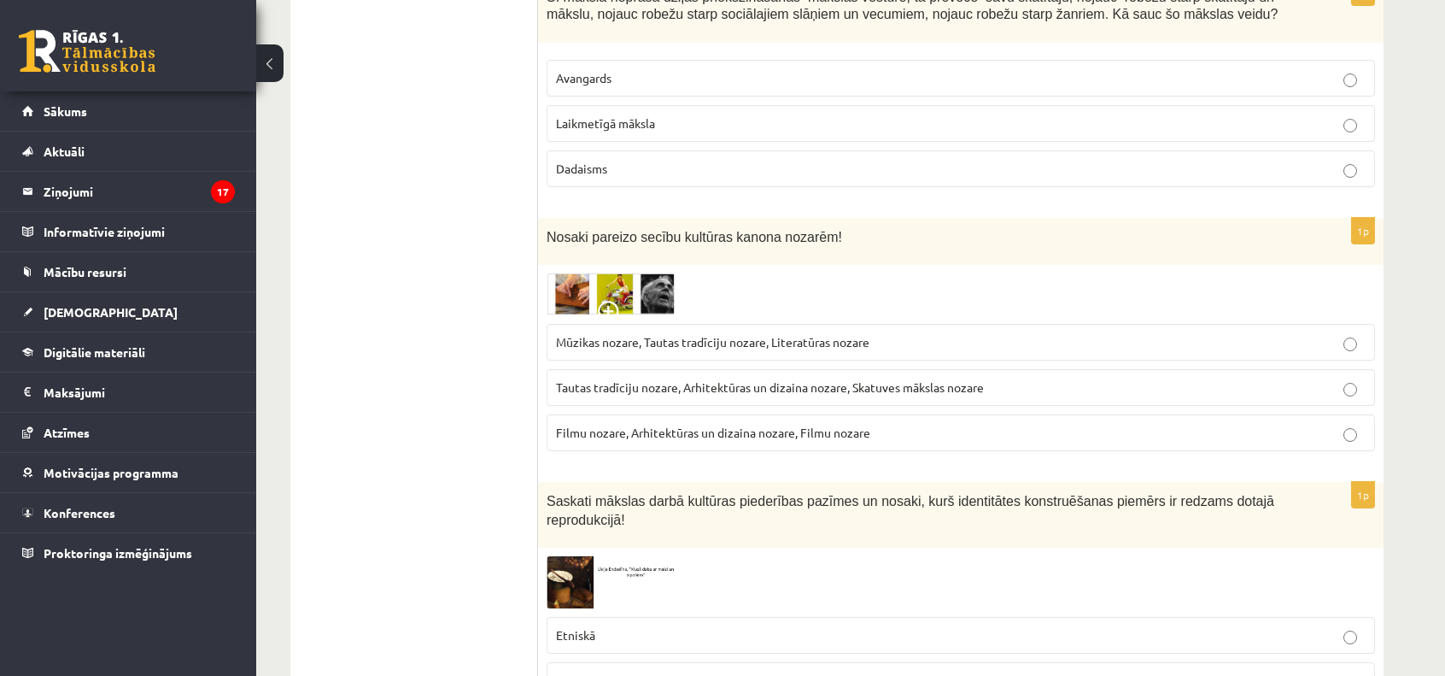
scroll to position [1312, 0]
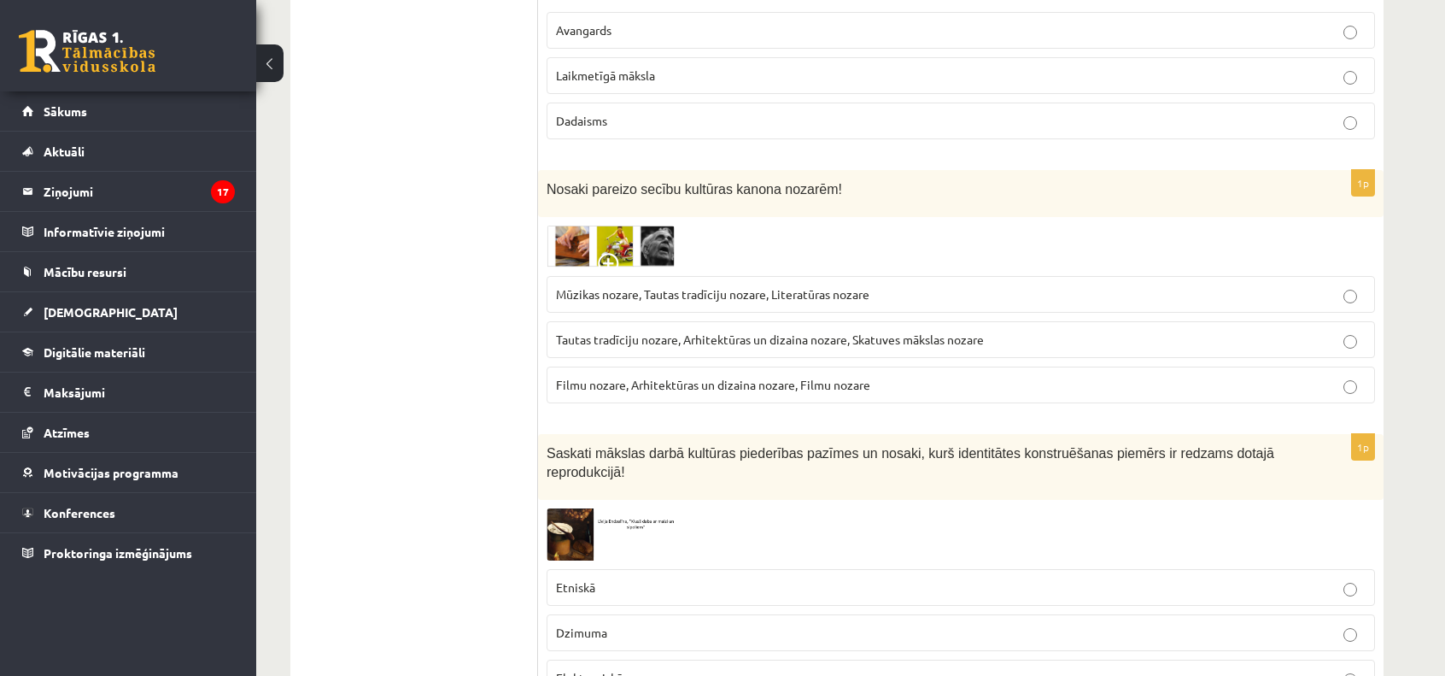
click at [574, 252] on img at bounding box center [611, 246] width 128 height 42
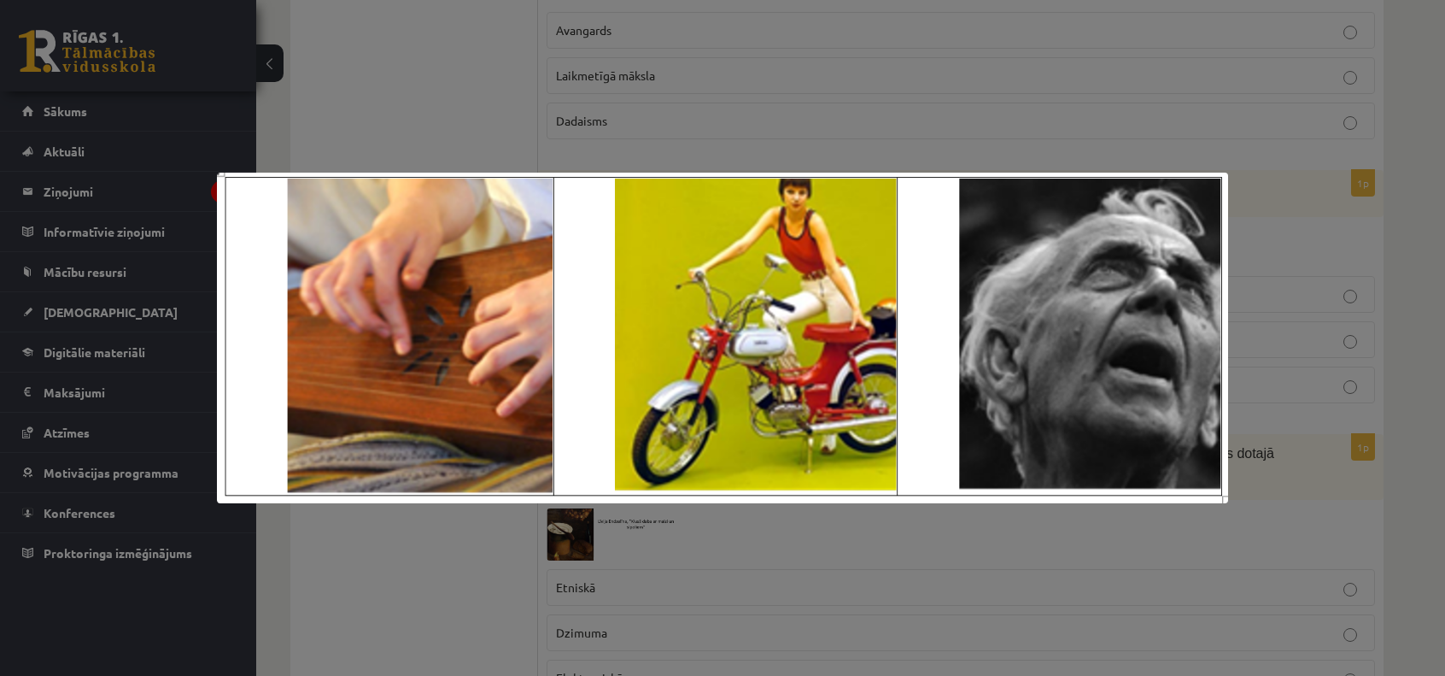
click at [779, 119] on div at bounding box center [722, 338] width 1445 height 676
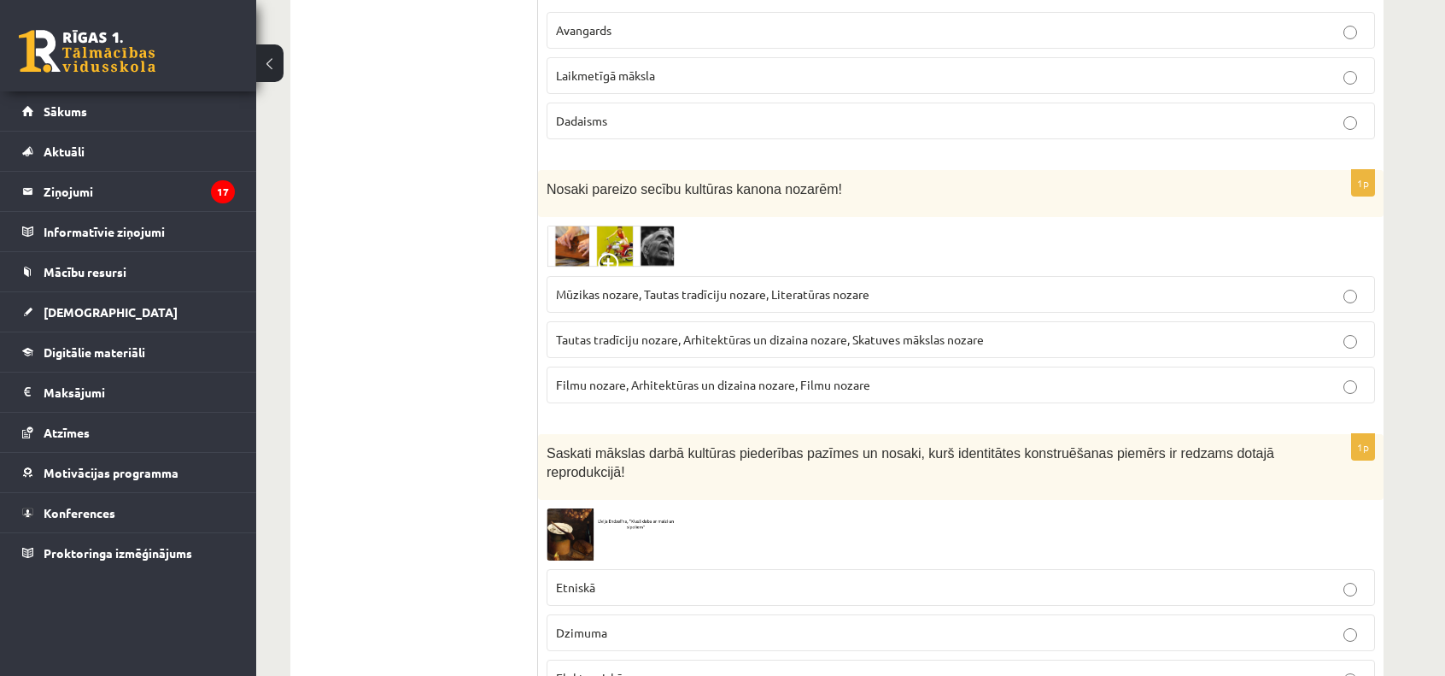
click at [622, 236] on img at bounding box center [611, 246] width 128 height 42
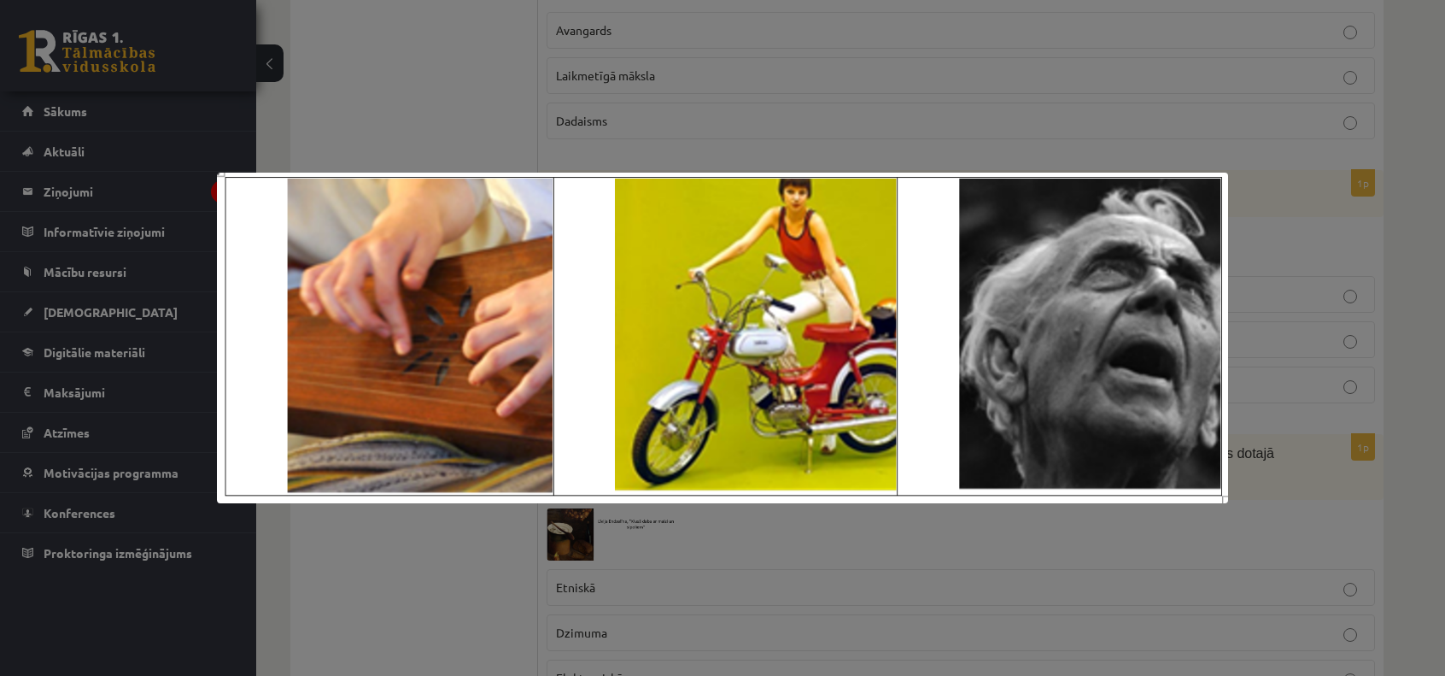
click at [707, 113] on div at bounding box center [722, 338] width 1445 height 676
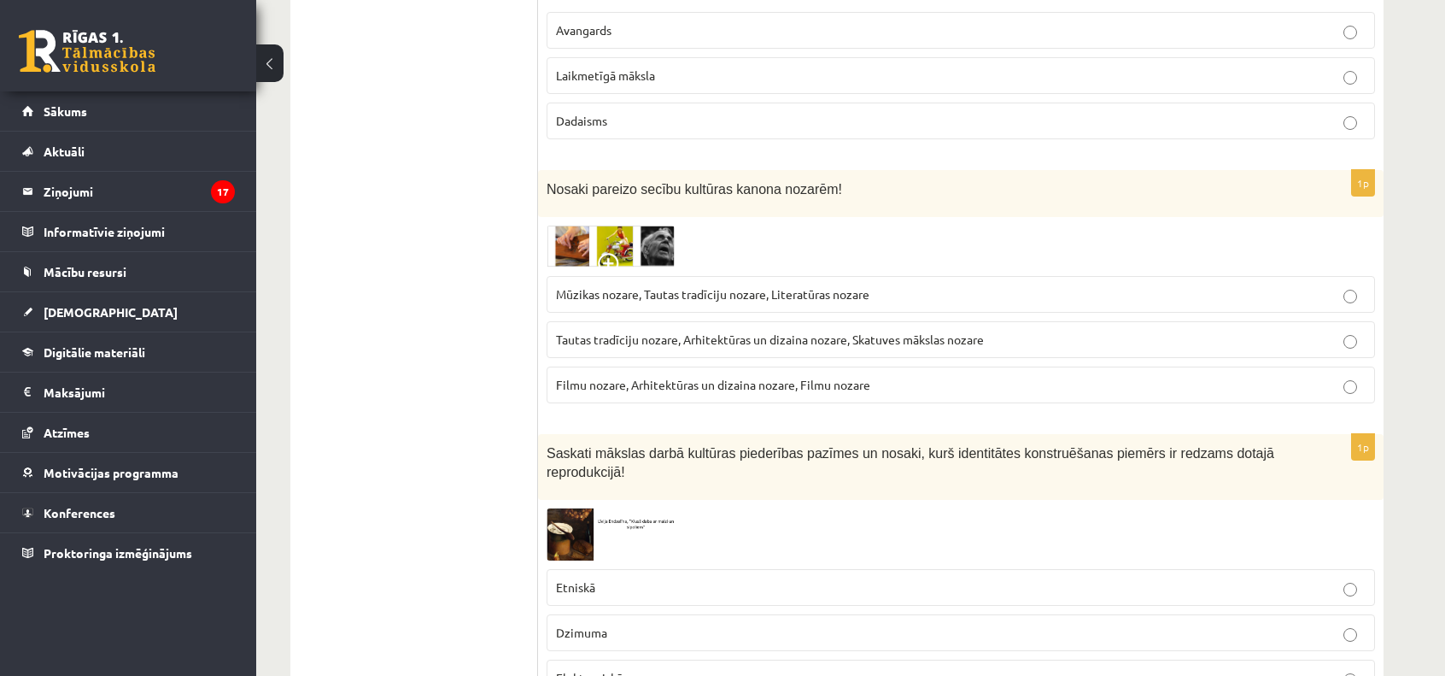
click at [709, 340] on span "Tautas tradīciju nozare, Arhitektūras un dizaina nozare, Skatuves mākslas nozare" at bounding box center [770, 338] width 428 height 15
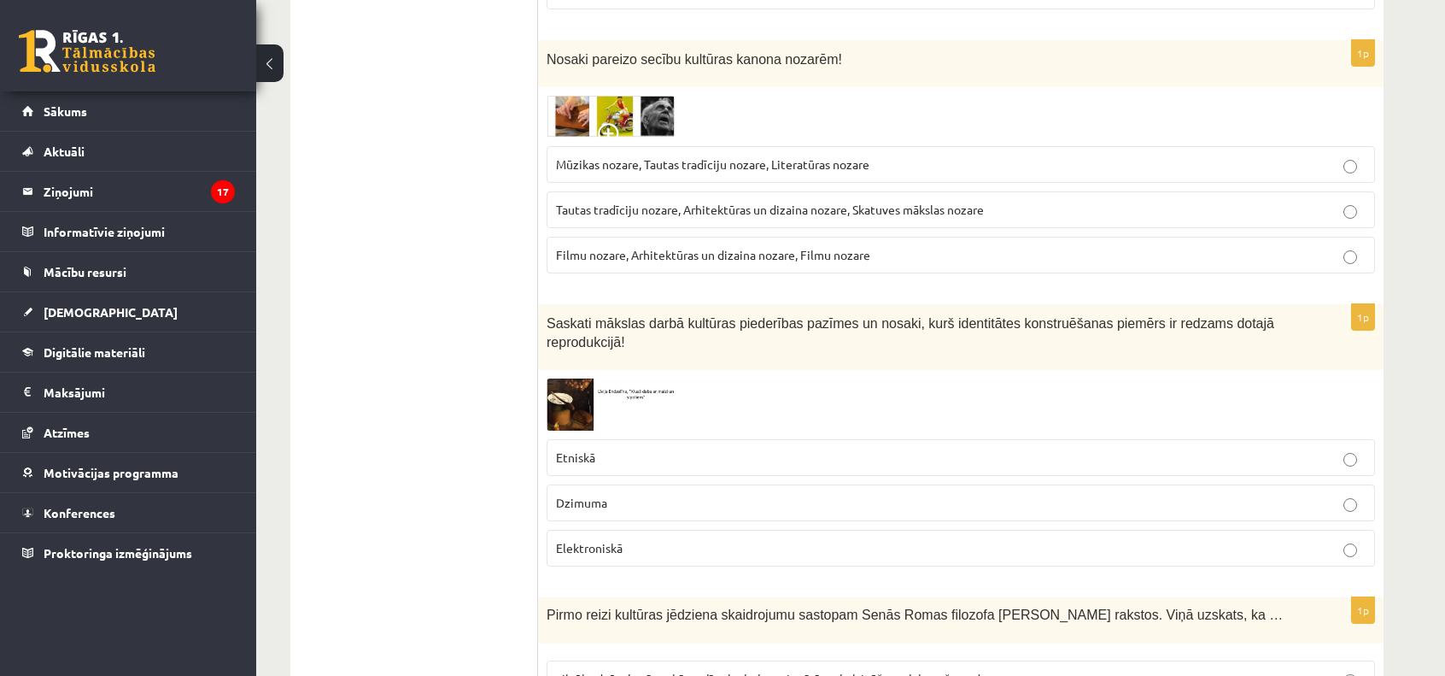
scroll to position [1459, 0]
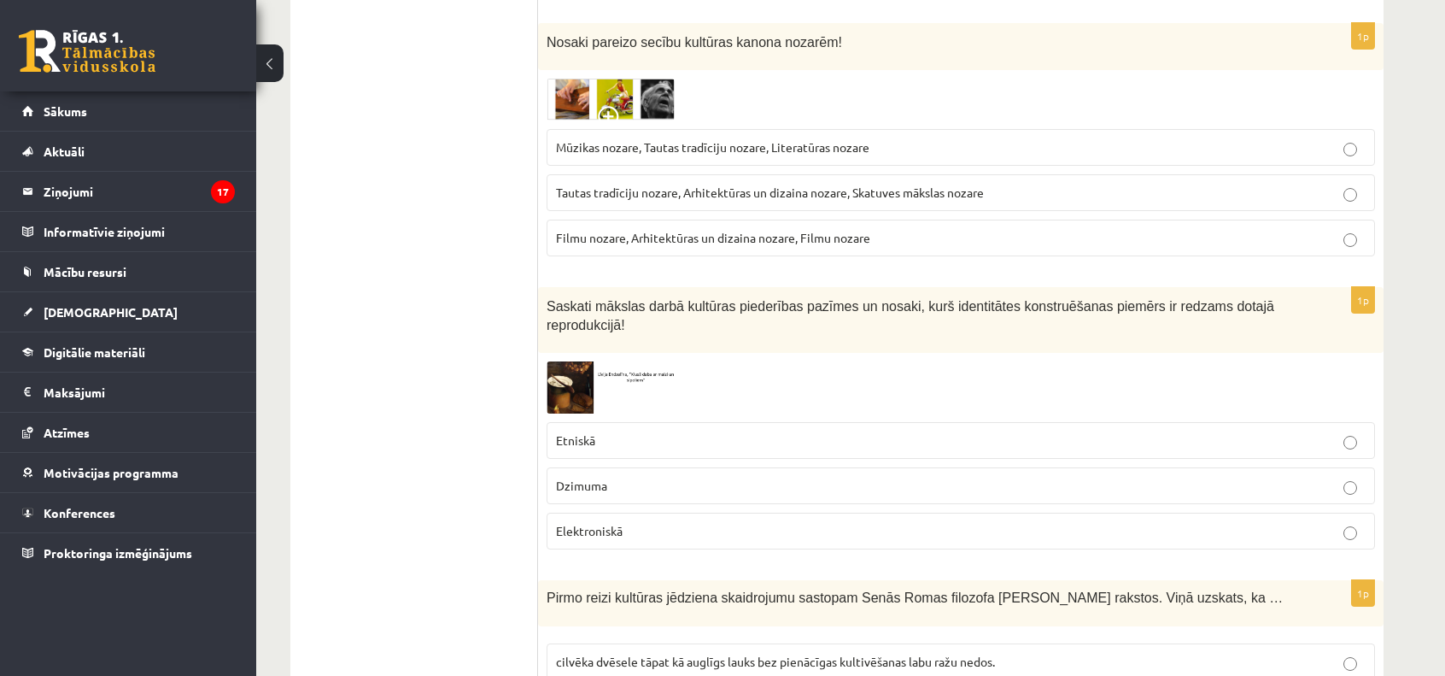
click at [560, 361] on img at bounding box center [611, 387] width 128 height 52
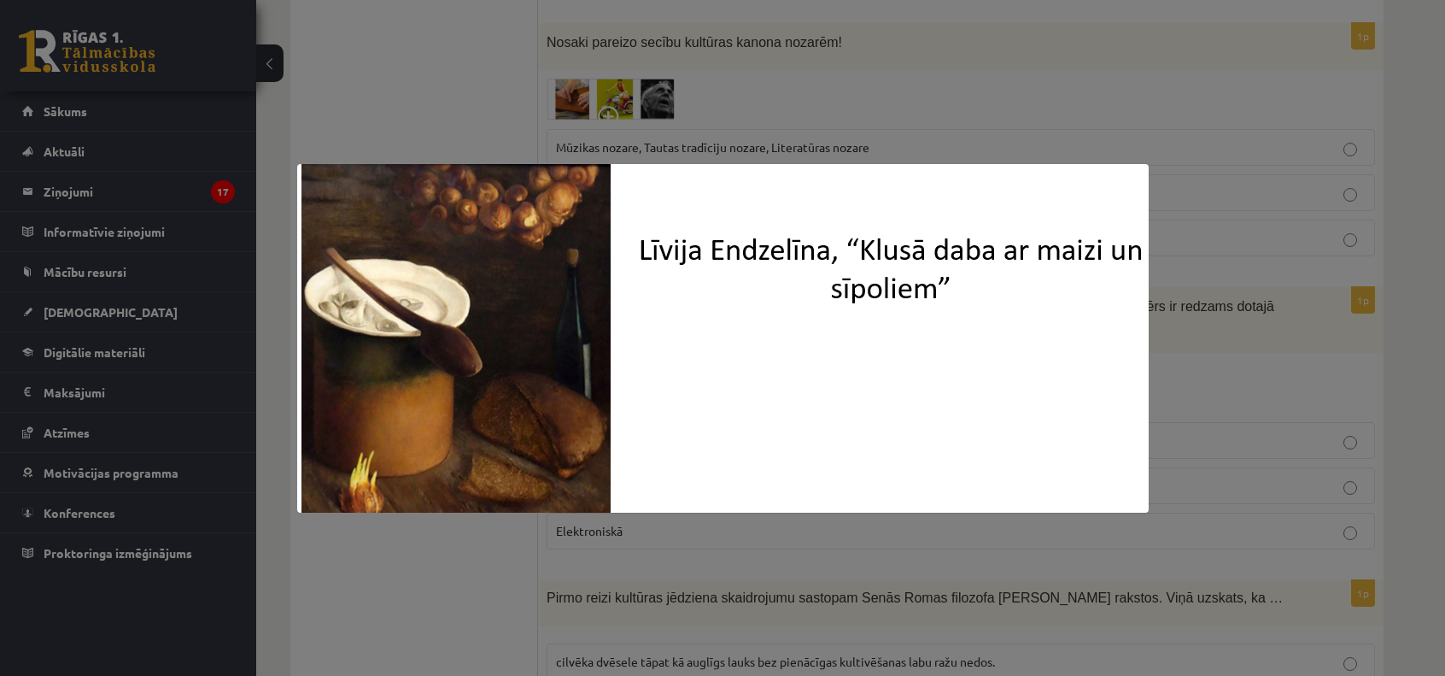
click at [372, 78] on div at bounding box center [722, 338] width 1445 height 676
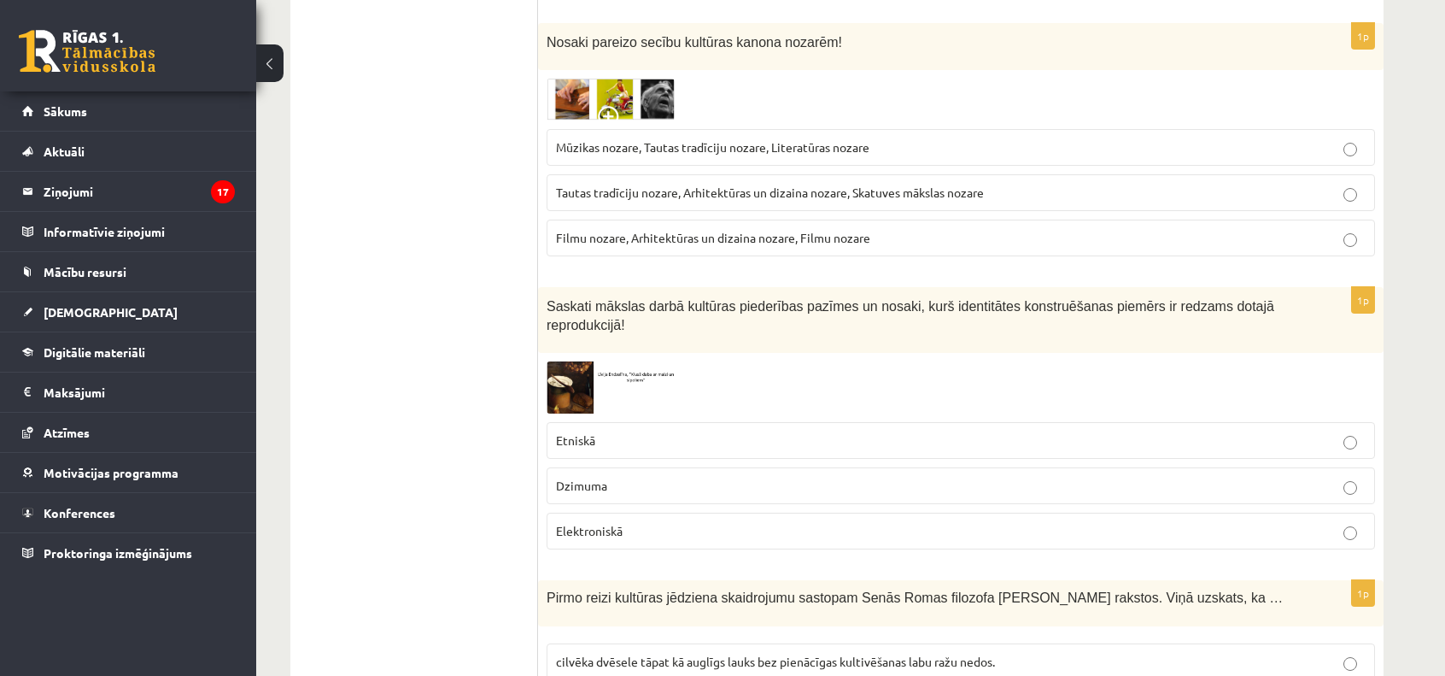
click at [581, 381] on img at bounding box center [611, 387] width 128 height 52
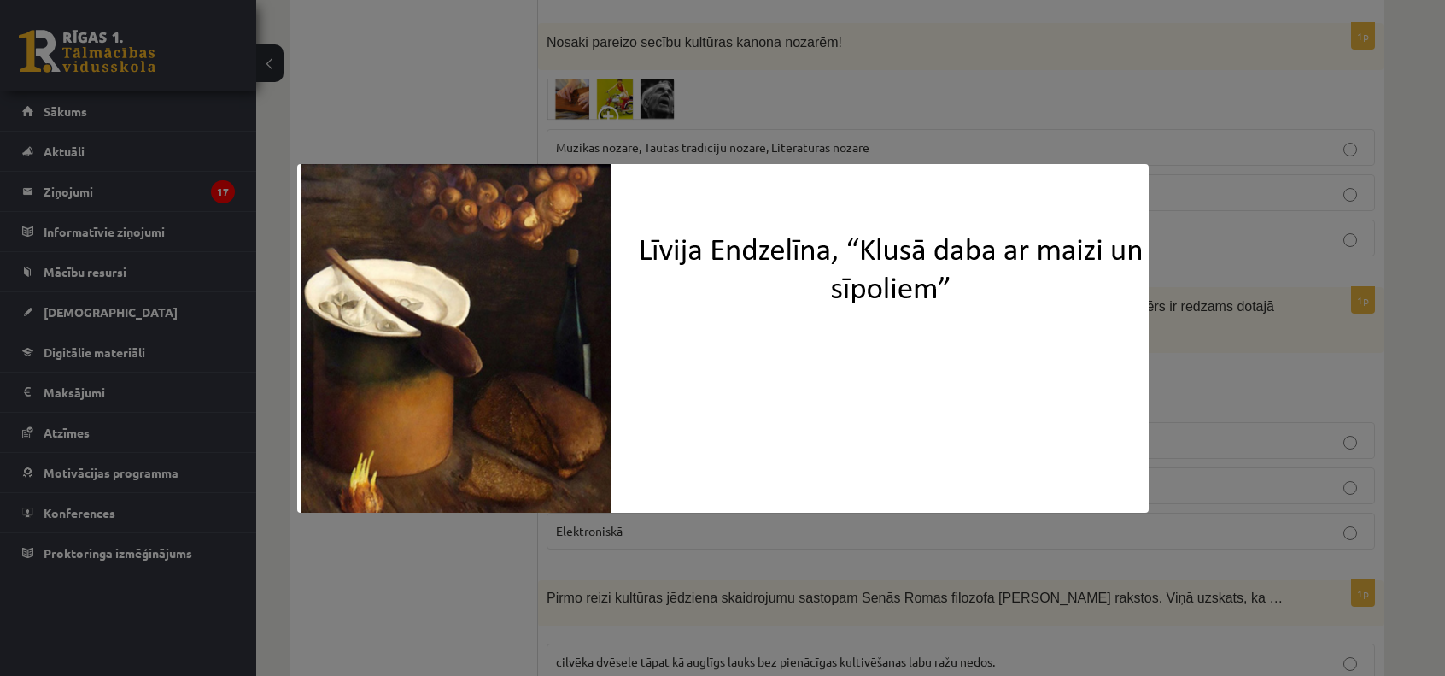
click at [398, 121] on div at bounding box center [722, 338] width 1445 height 676
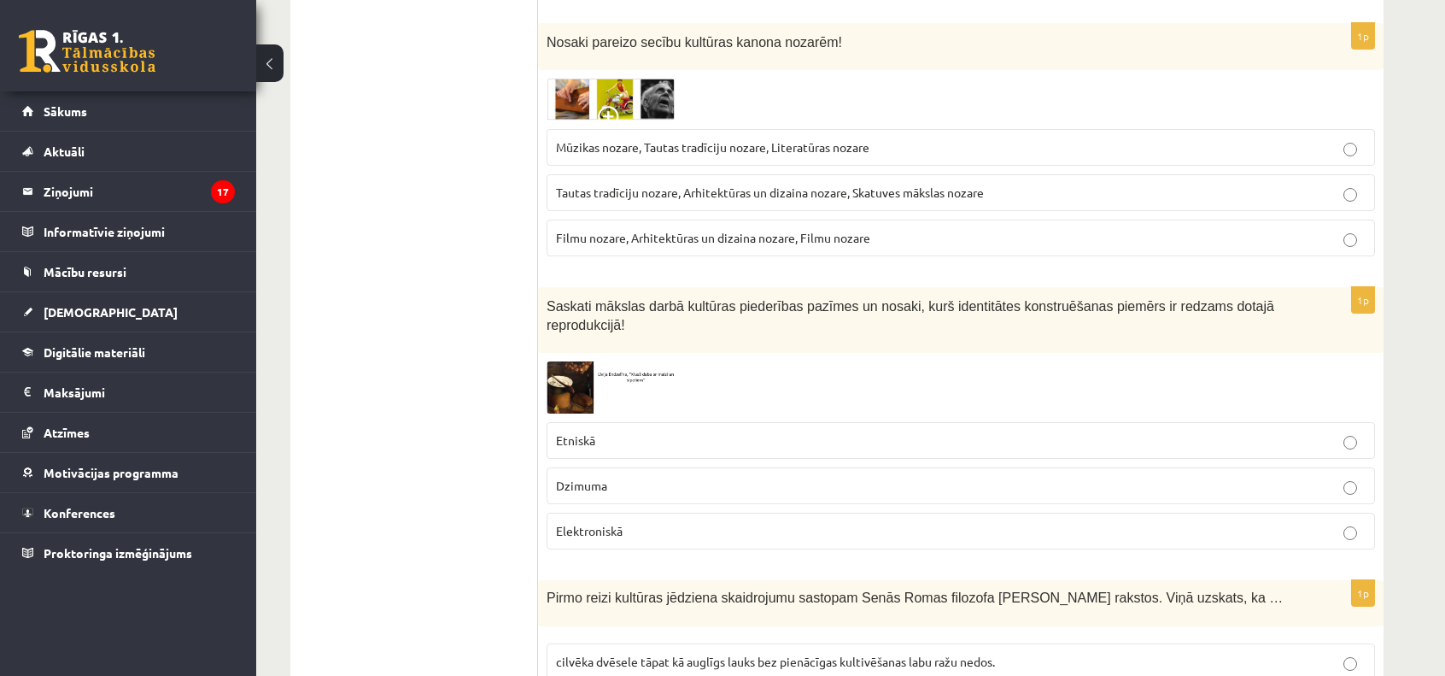
click at [615, 477] on label "Dzimuma" at bounding box center [961, 485] width 828 height 37
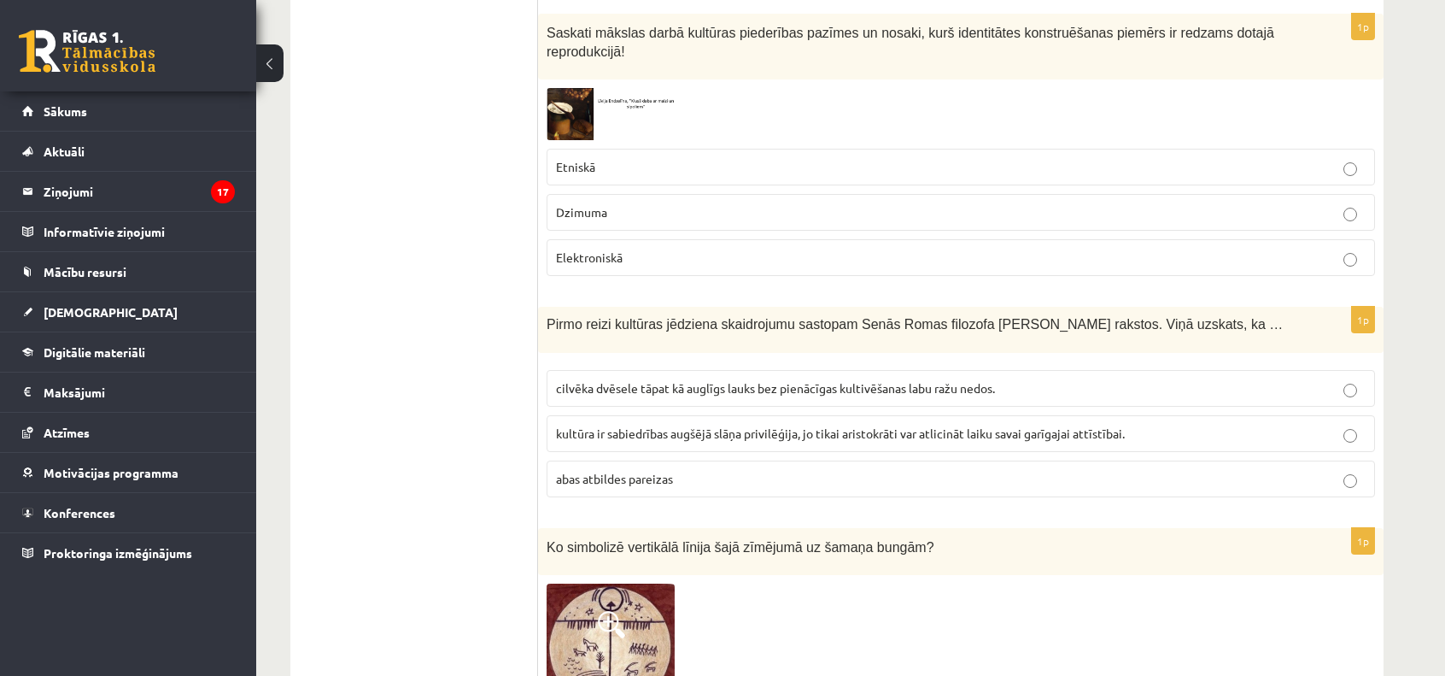
scroll to position [1732, 0]
click at [603, 380] on span "cilvēka dvēsele tāpat kā auglīgs lauks bez pienācīgas kultivēšanas labu ražu ne…" at bounding box center [775, 387] width 439 height 15
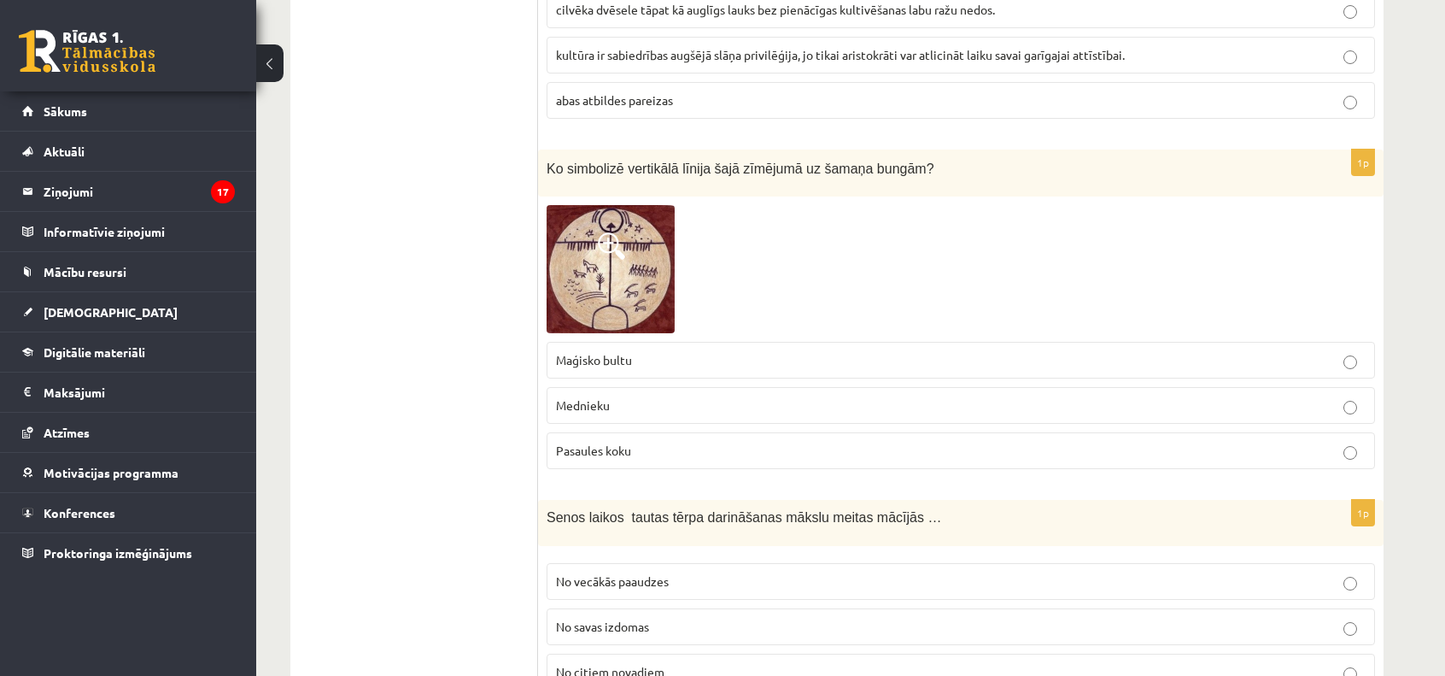
scroll to position [2131, 0]
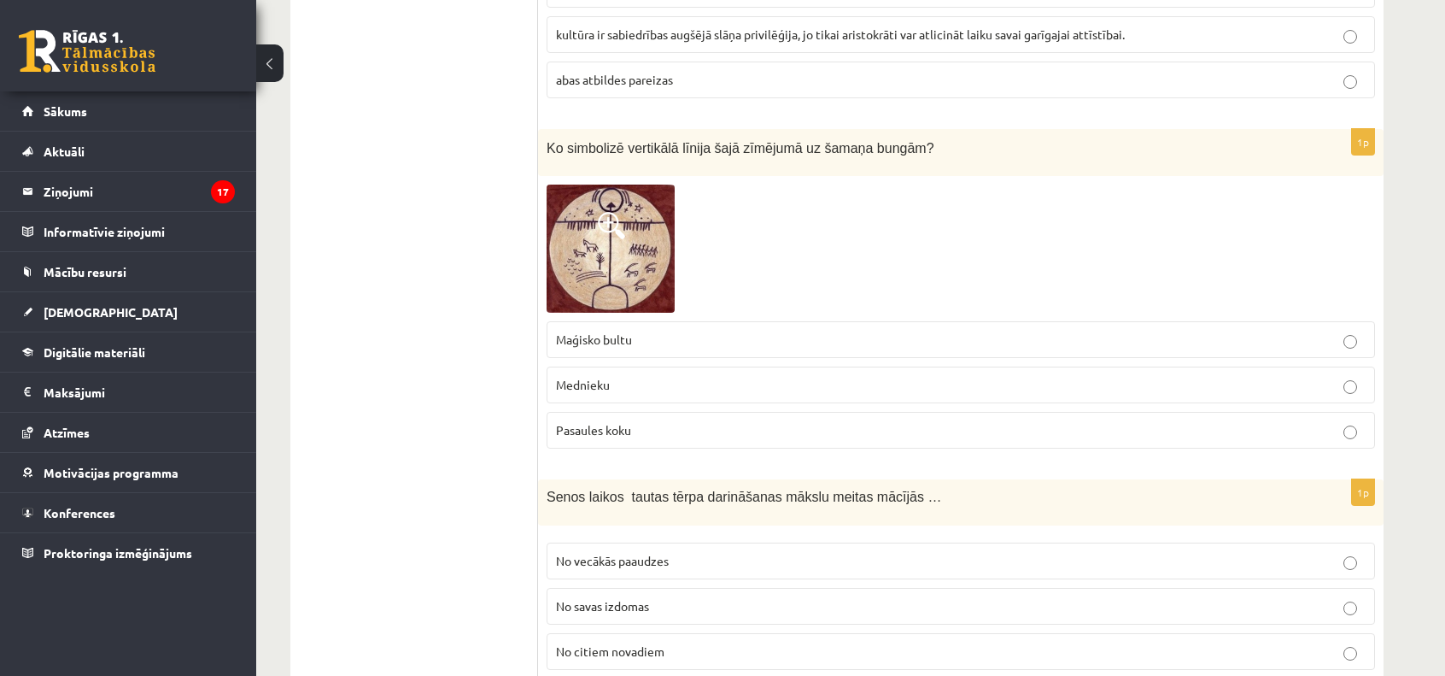
click at [633, 414] on label "Pasaules koku" at bounding box center [961, 430] width 828 height 37
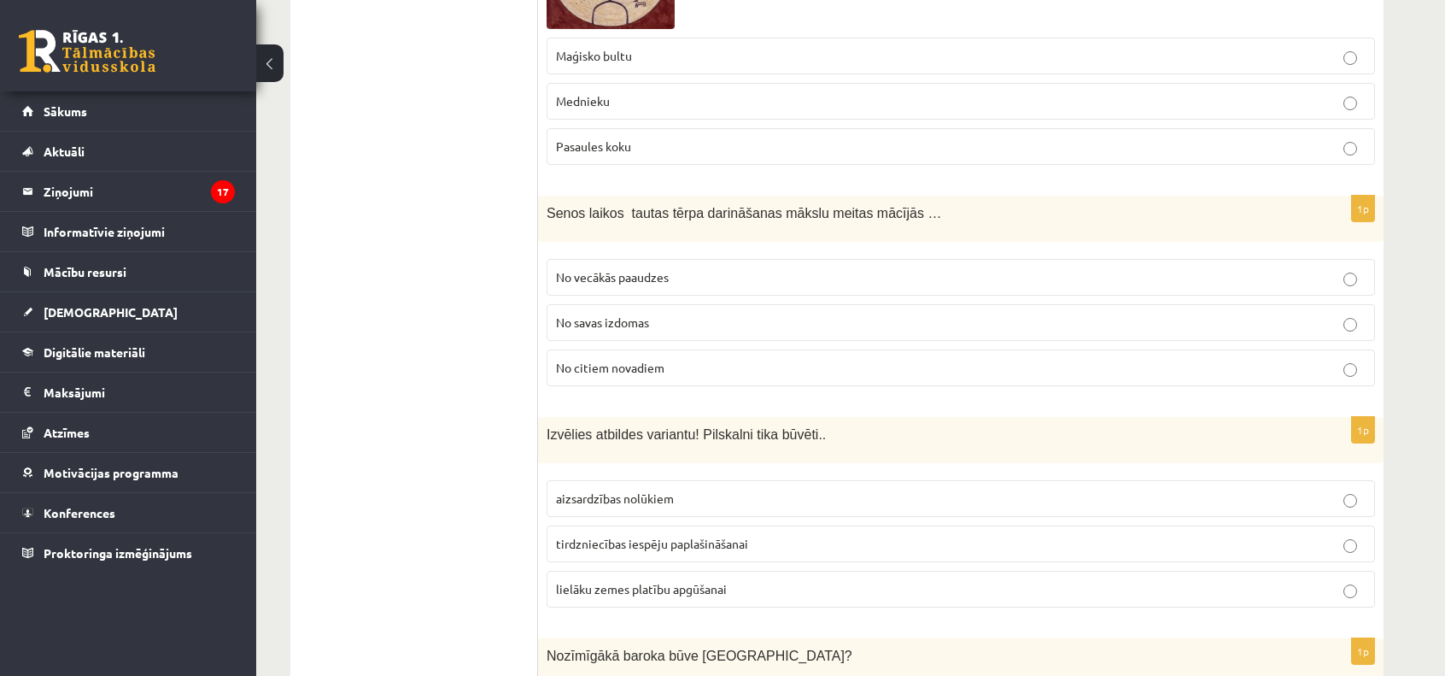
click at [606, 269] on span "No vecākās paaudzes" at bounding box center [612, 276] width 113 height 15
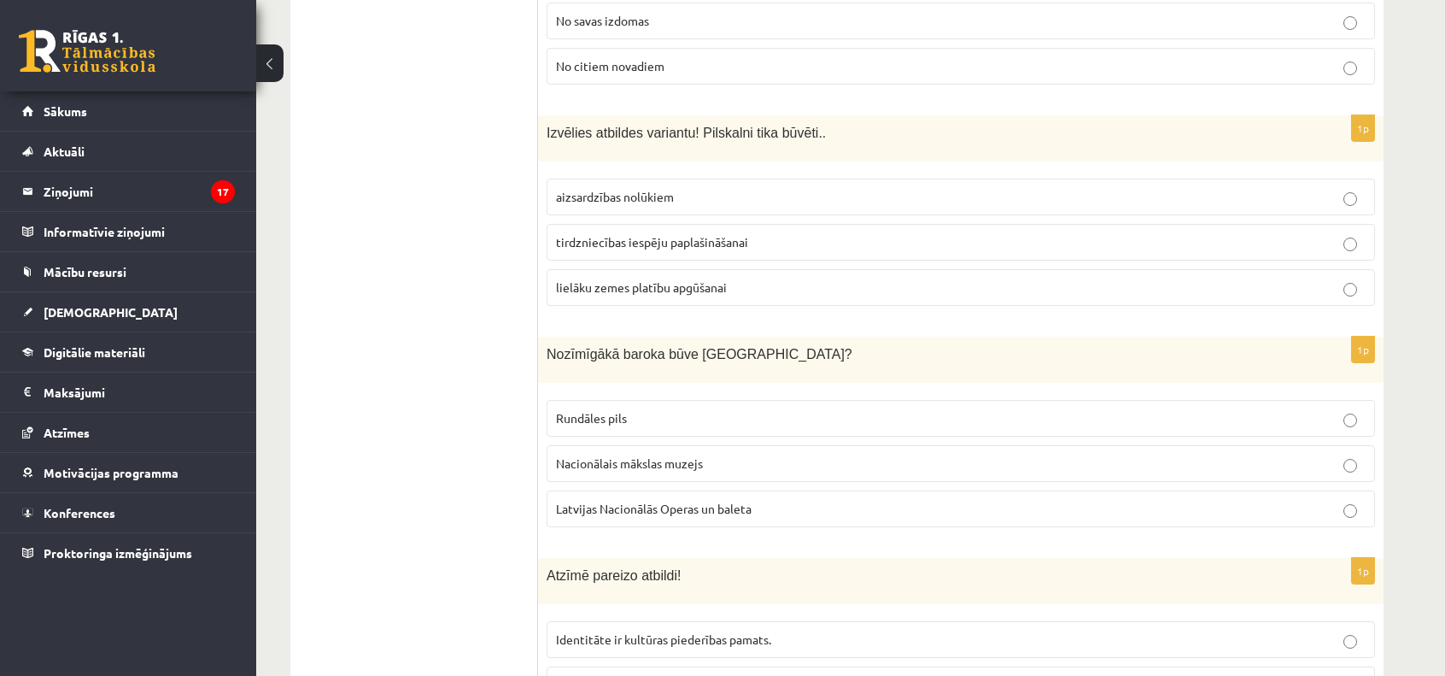
scroll to position [2733, 0]
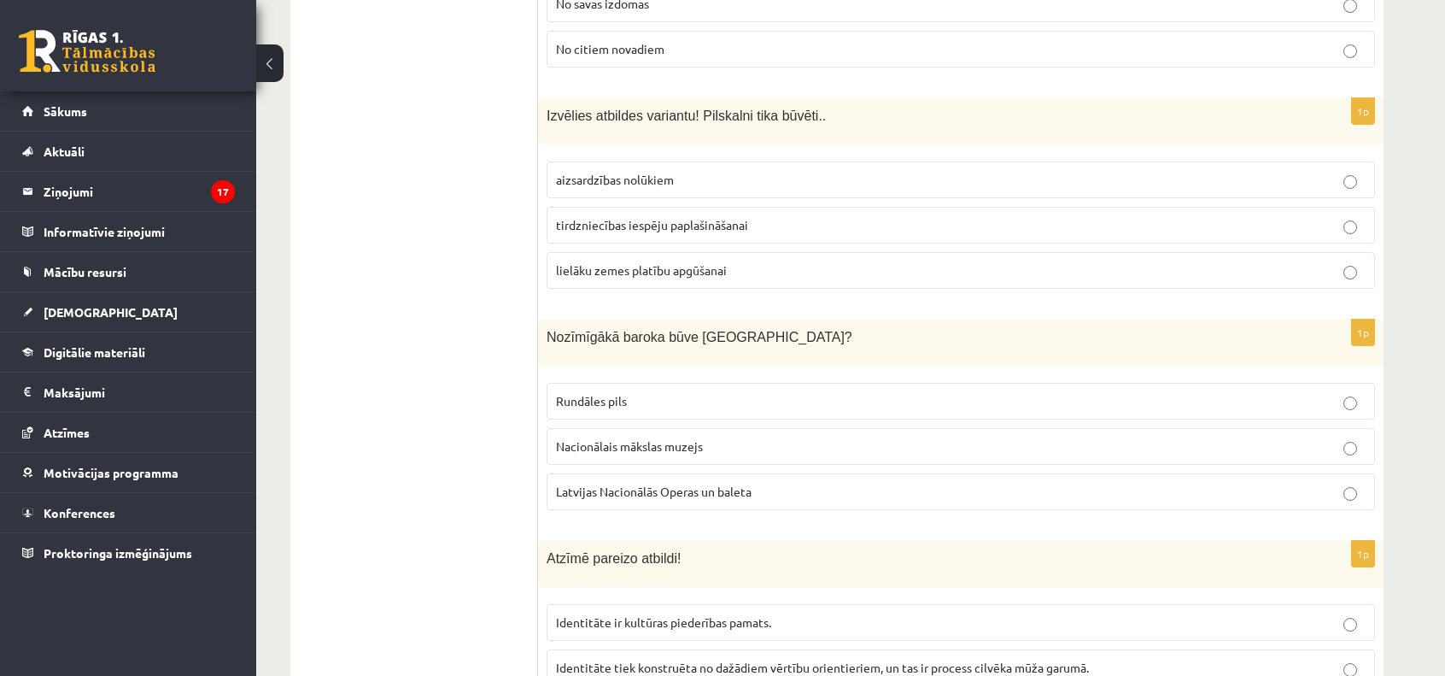
click at [631, 172] on span "aizsardzības nolūkiem" at bounding box center [615, 179] width 118 height 15
click at [586, 392] on p "Rundāles pils" at bounding box center [961, 401] width 810 height 18
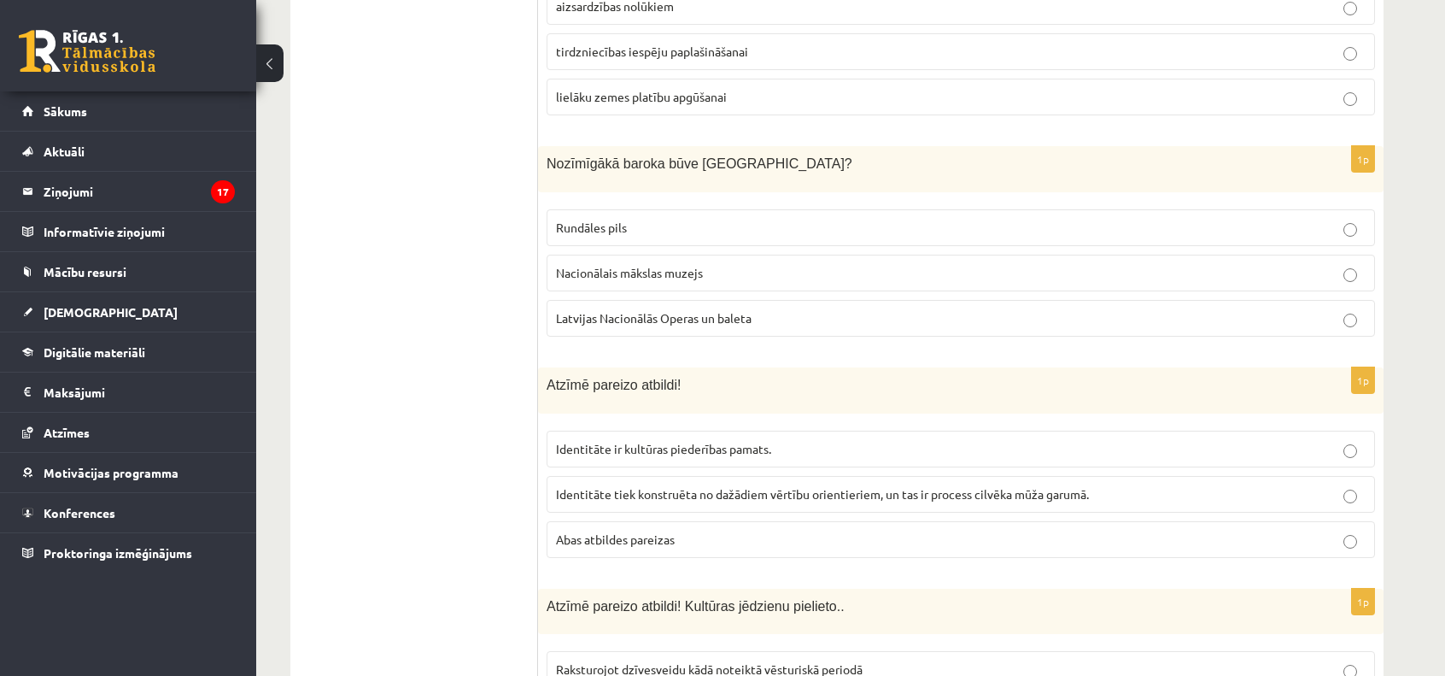
scroll to position [2907, 0]
click at [663, 529] on p "Abas atbildes pareizas" at bounding box center [961, 538] width 810 height 18
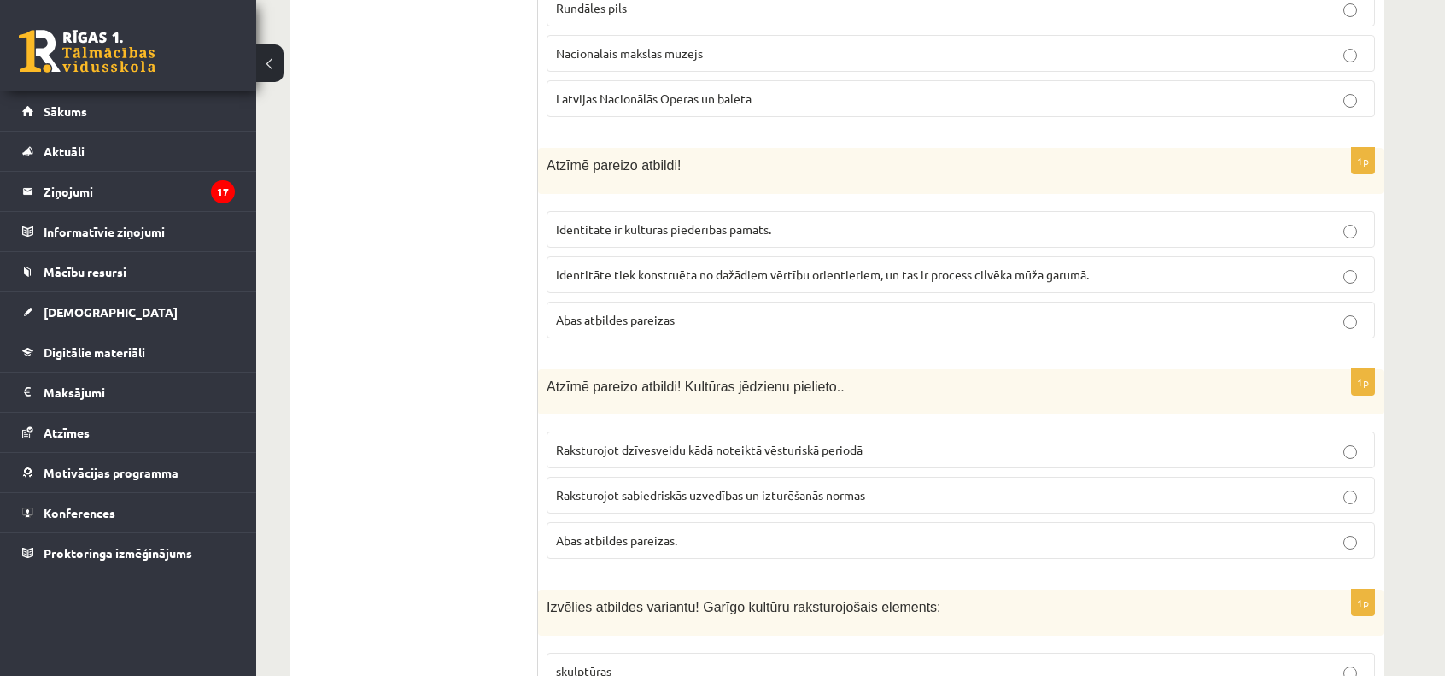
scroll to position [3128, 0]
click at [605, 529] on span "Abas atbildes pareizas." at bounding box center [616, 536] width 121 height 15
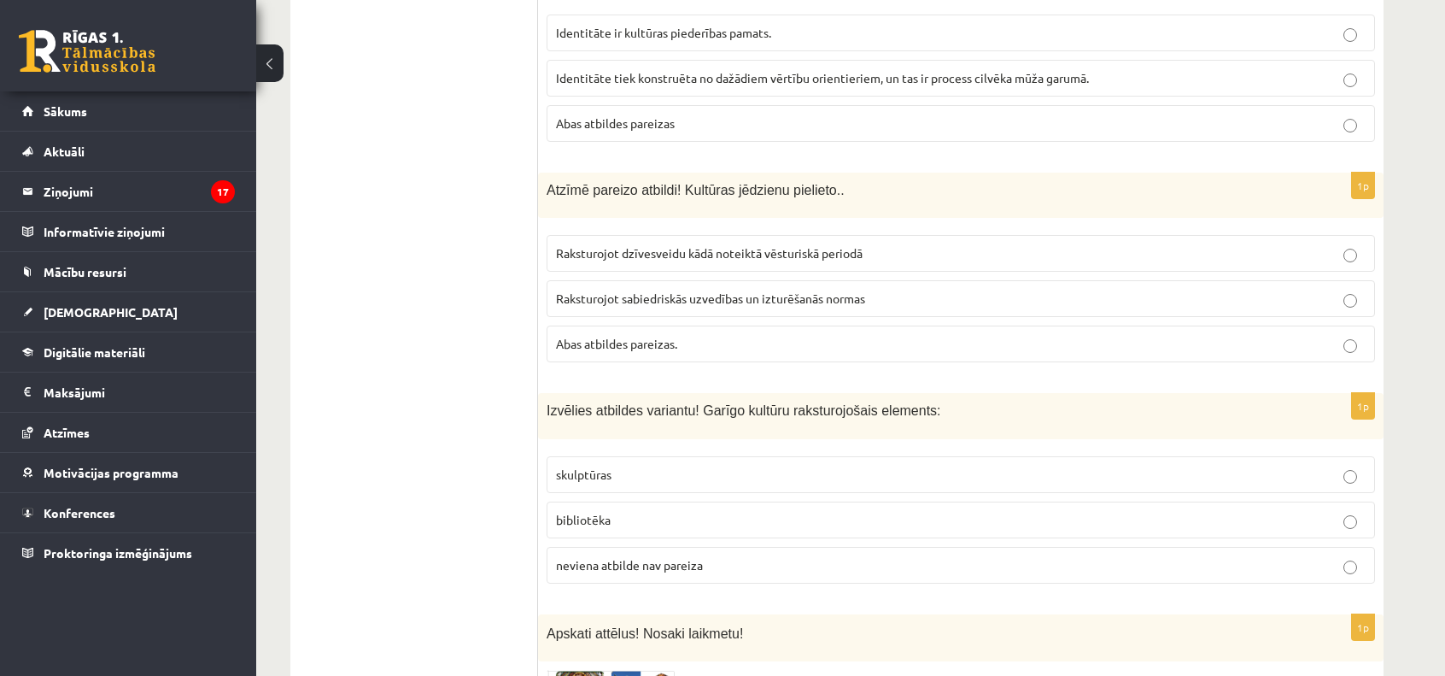
scroll to position [3333, 0]
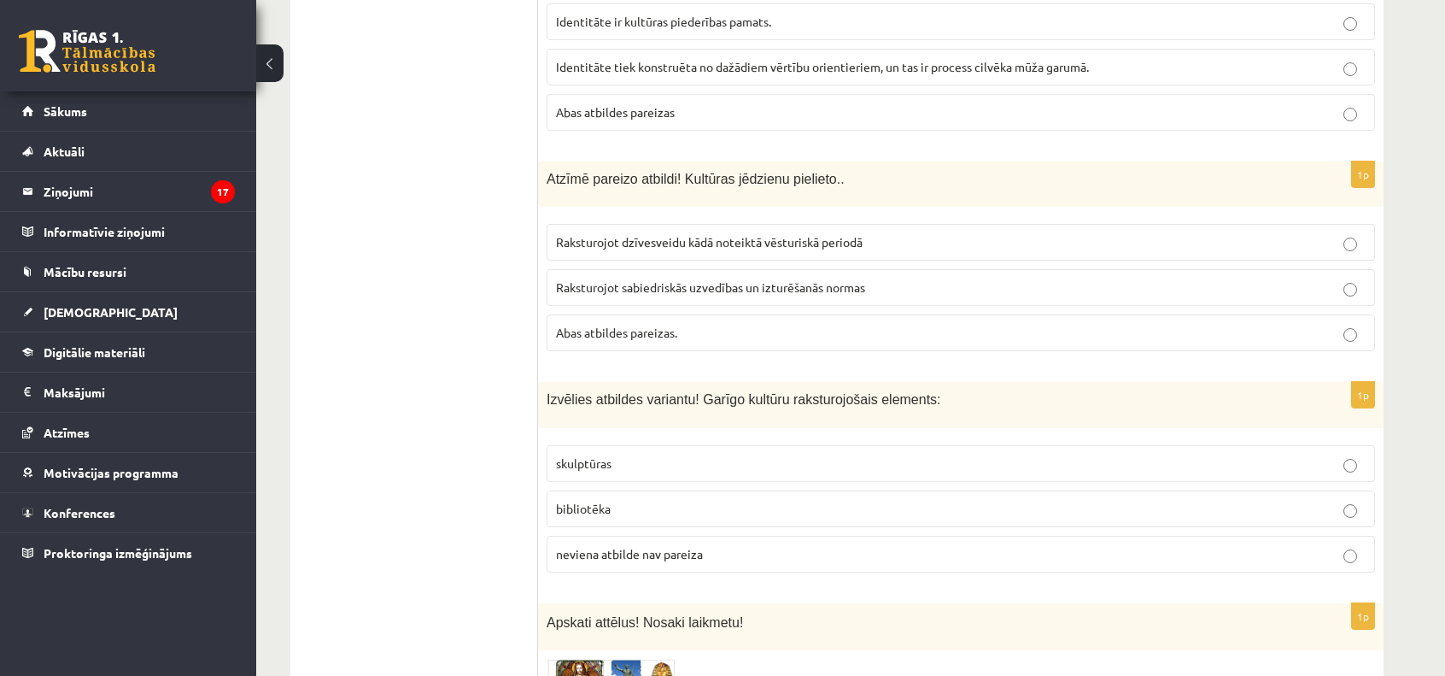
click at [584, 500] on span "bibliotēka" at bounding box center [583, 507] width 55 height 15
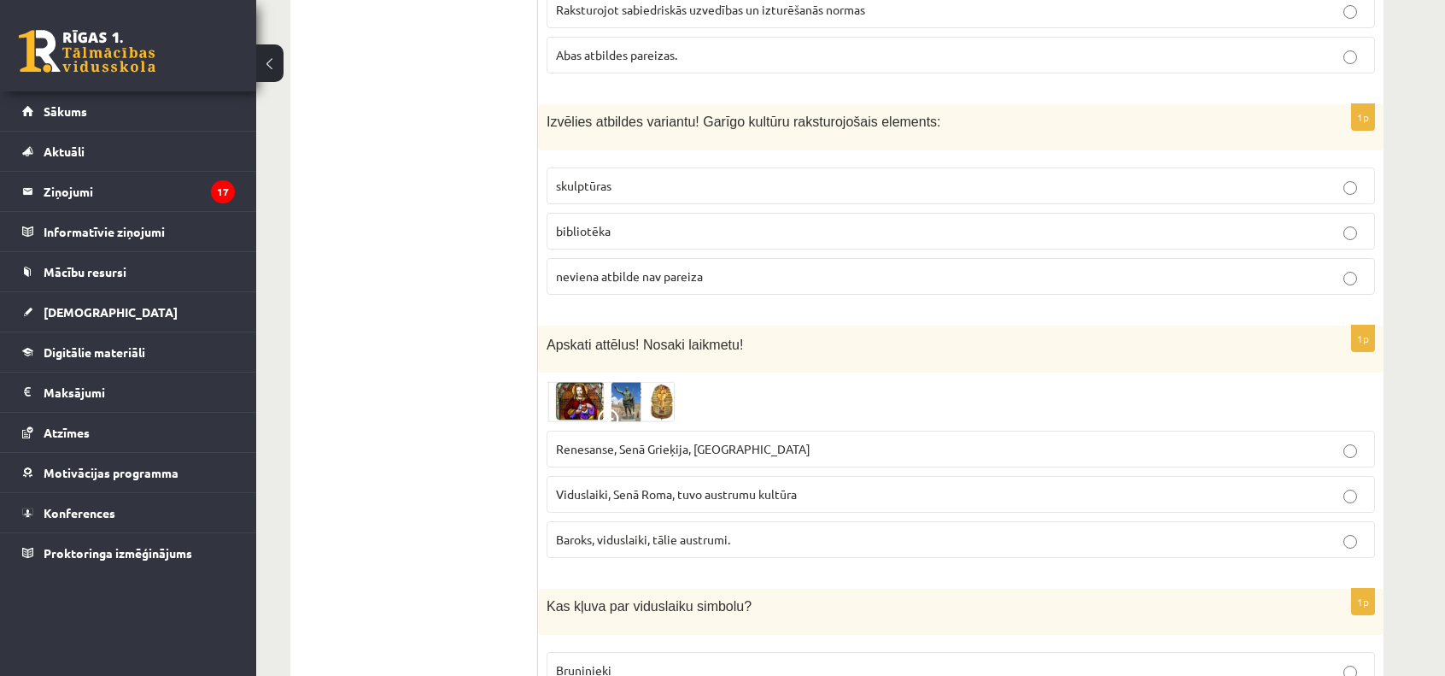
scroll to position [3612, 0]
click at [570, 379] on img at bounding box center [611, 399] width 128 height 41
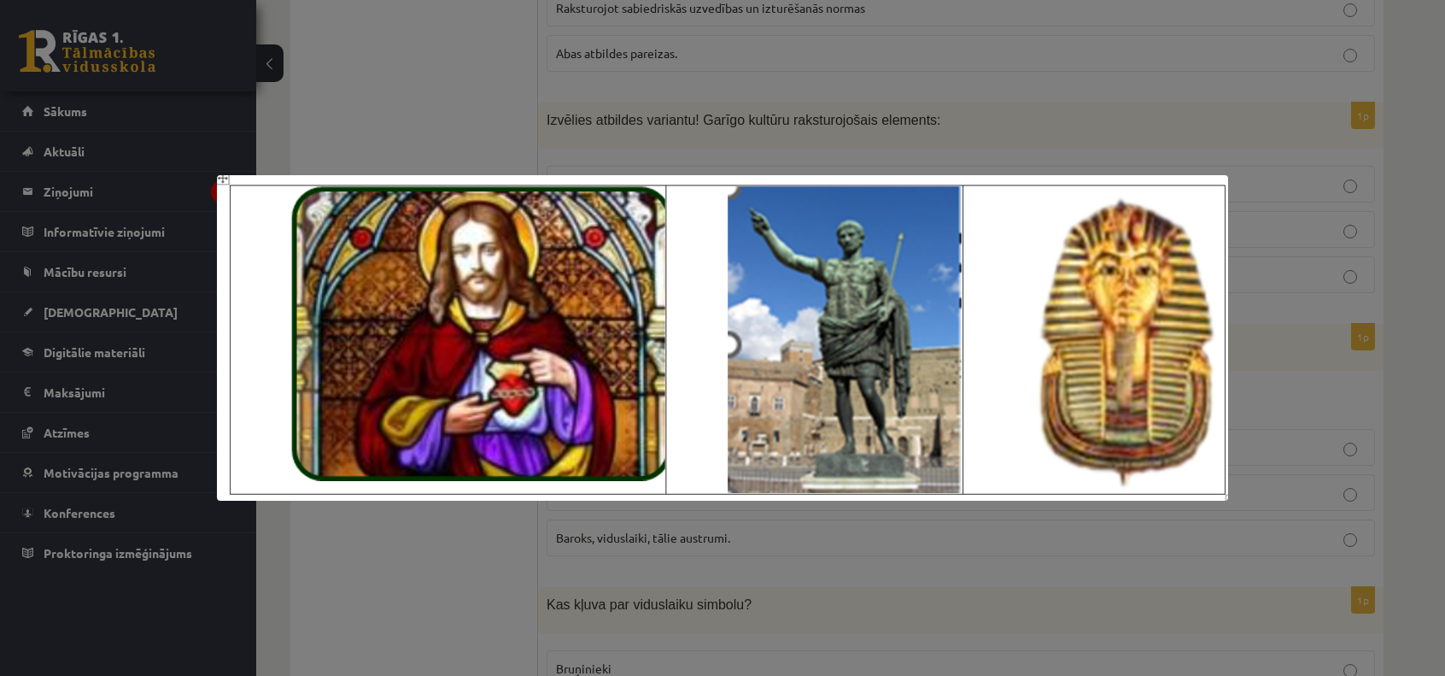
click at [418, 146] on div at bounding box center [722, 338] width 1445 height 676
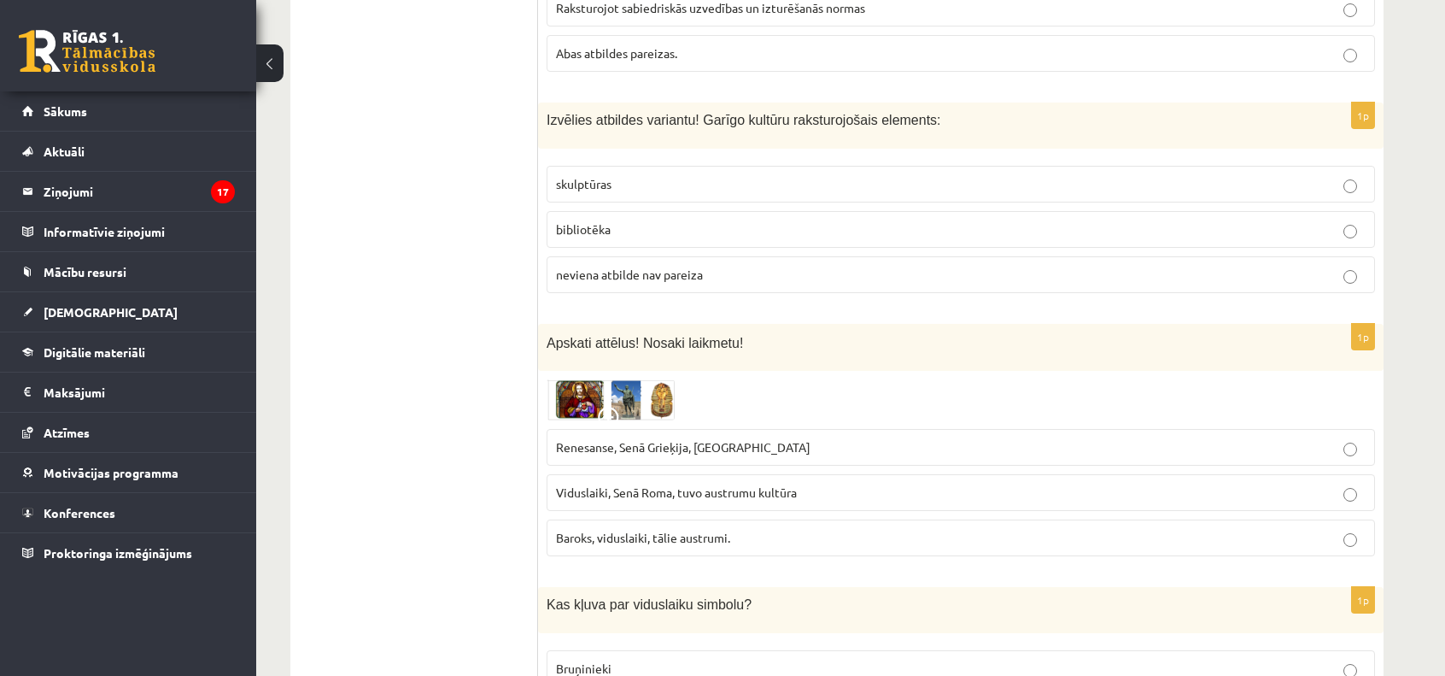
click at [594, 379] on img at bounding box center [611, 399] width 128 height 41
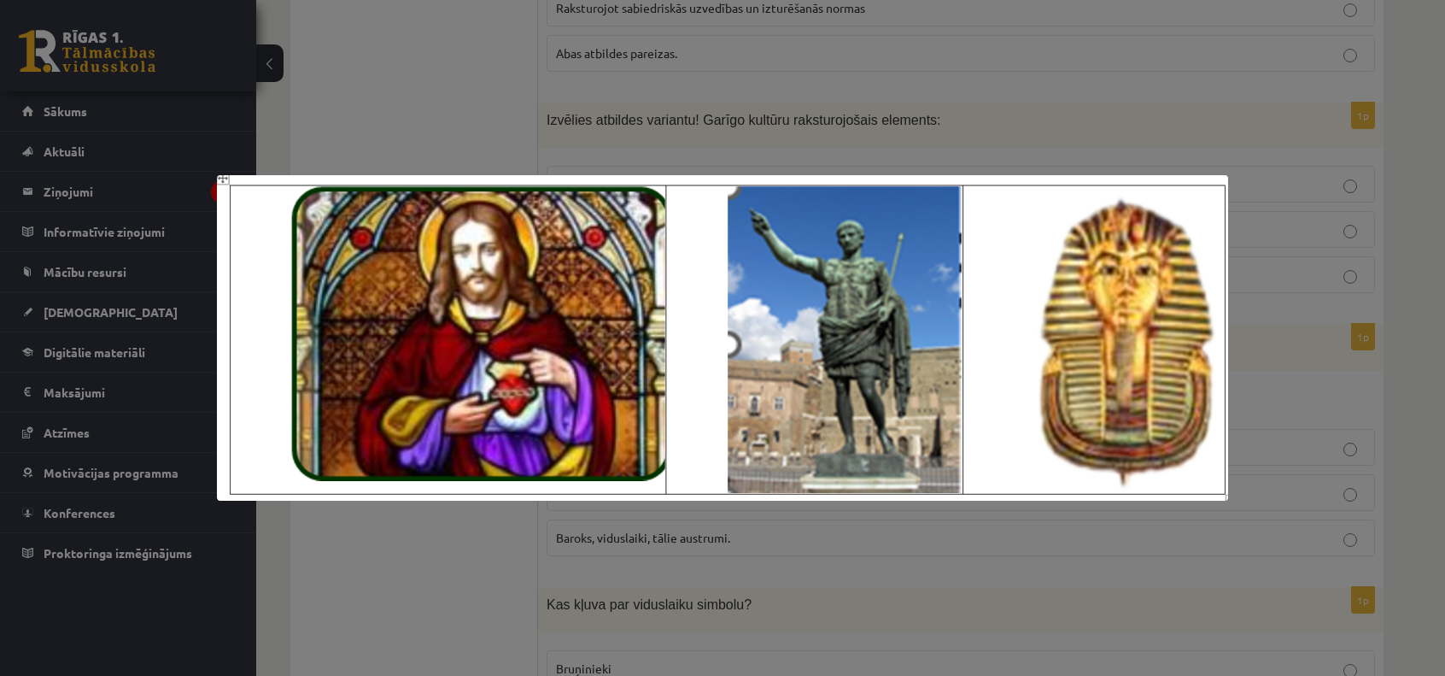
click at [459, 112] on div at bounding box center [722, 338] width 1445 height 676
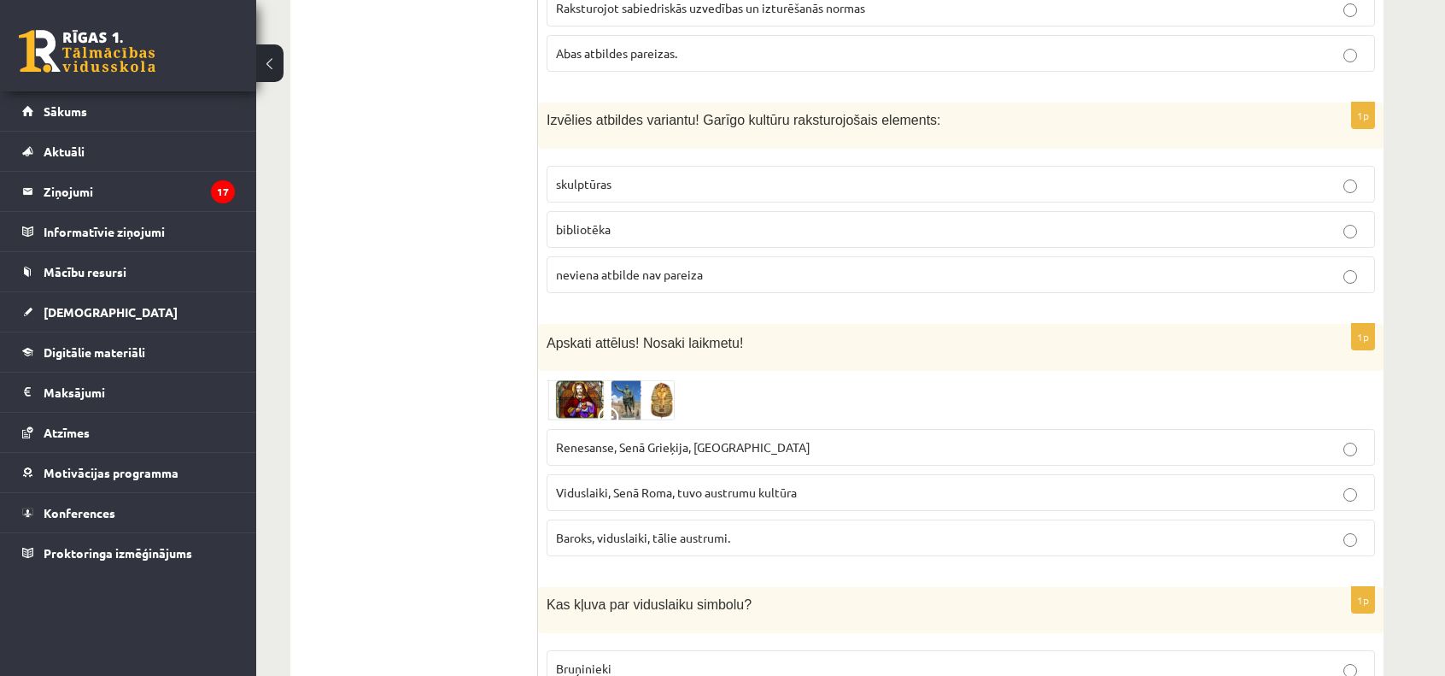
click at [631, 379] on img at bounding box center [611, 399] width 128 height 41
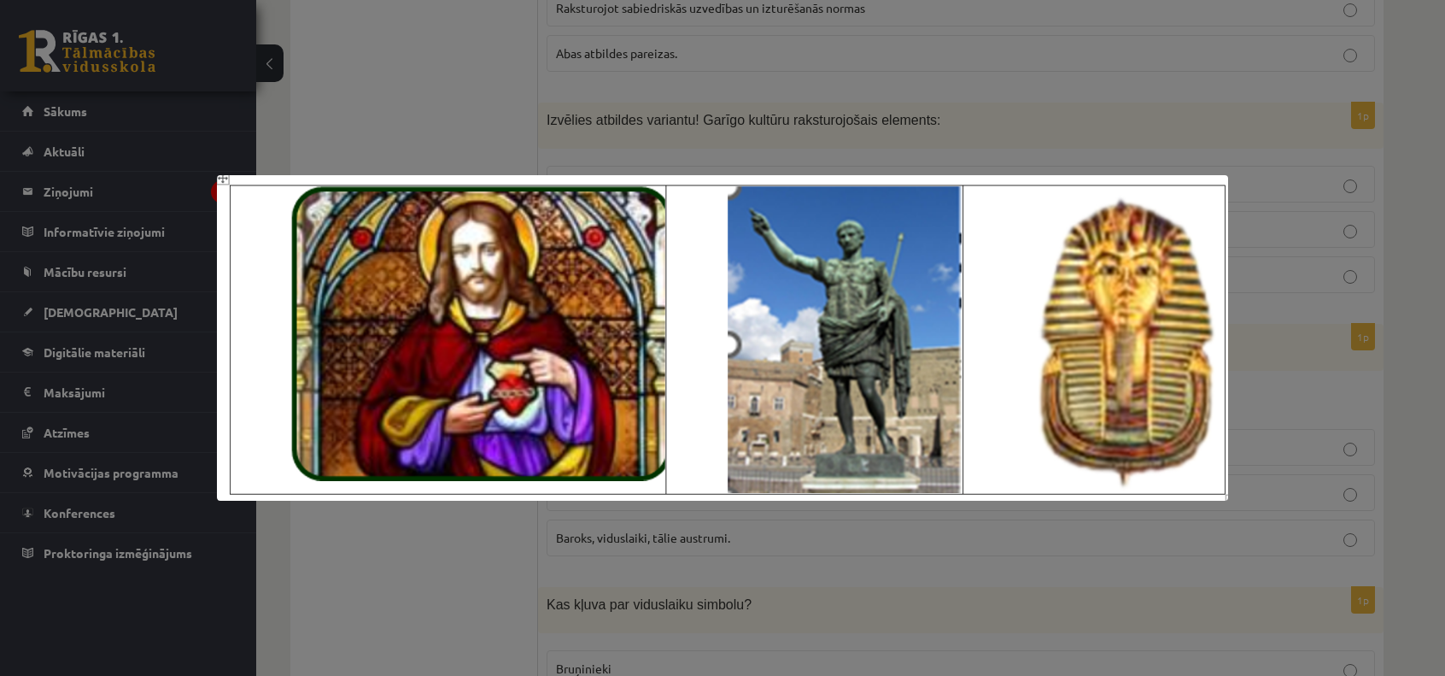
click at [354, 105] on div at bounding box center [722, 338] width 1445 height 676
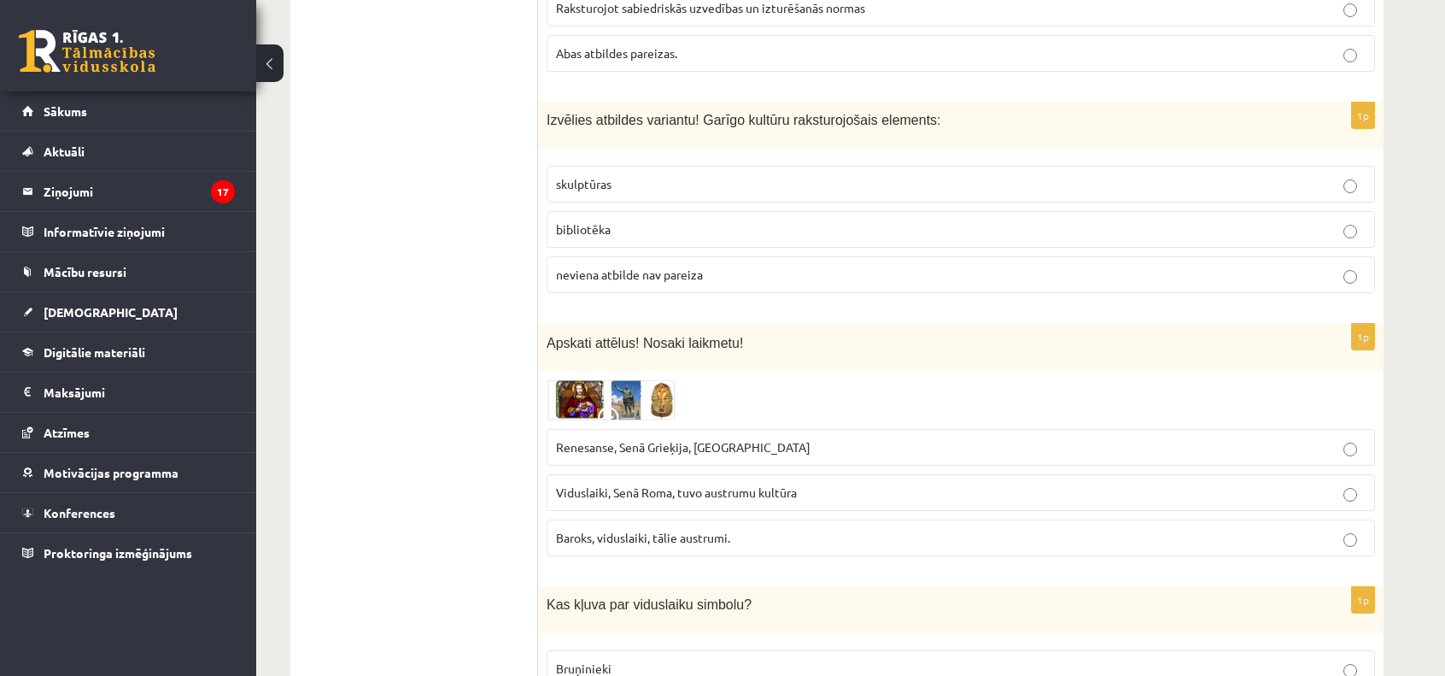
click at [677, 439] on span "Renesanse, Senā Grieķija, Ēģipte" at bounding box center [683, 446] width 254 height 15
click at [588, 484] on span "Viduslaiki, Senā Roma, tuvo austrumu kultūra" at bounding box center [676, 491] width 241 height 15
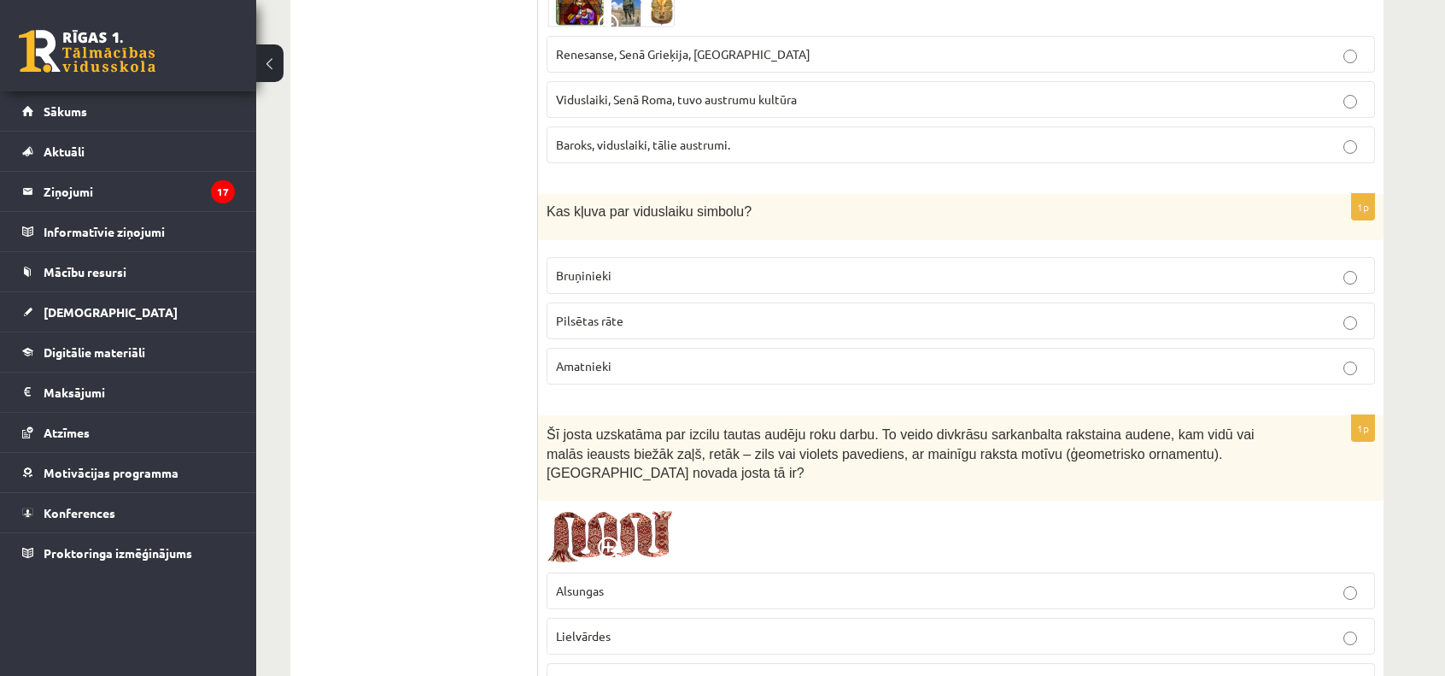
scroll to position [4010, 0]
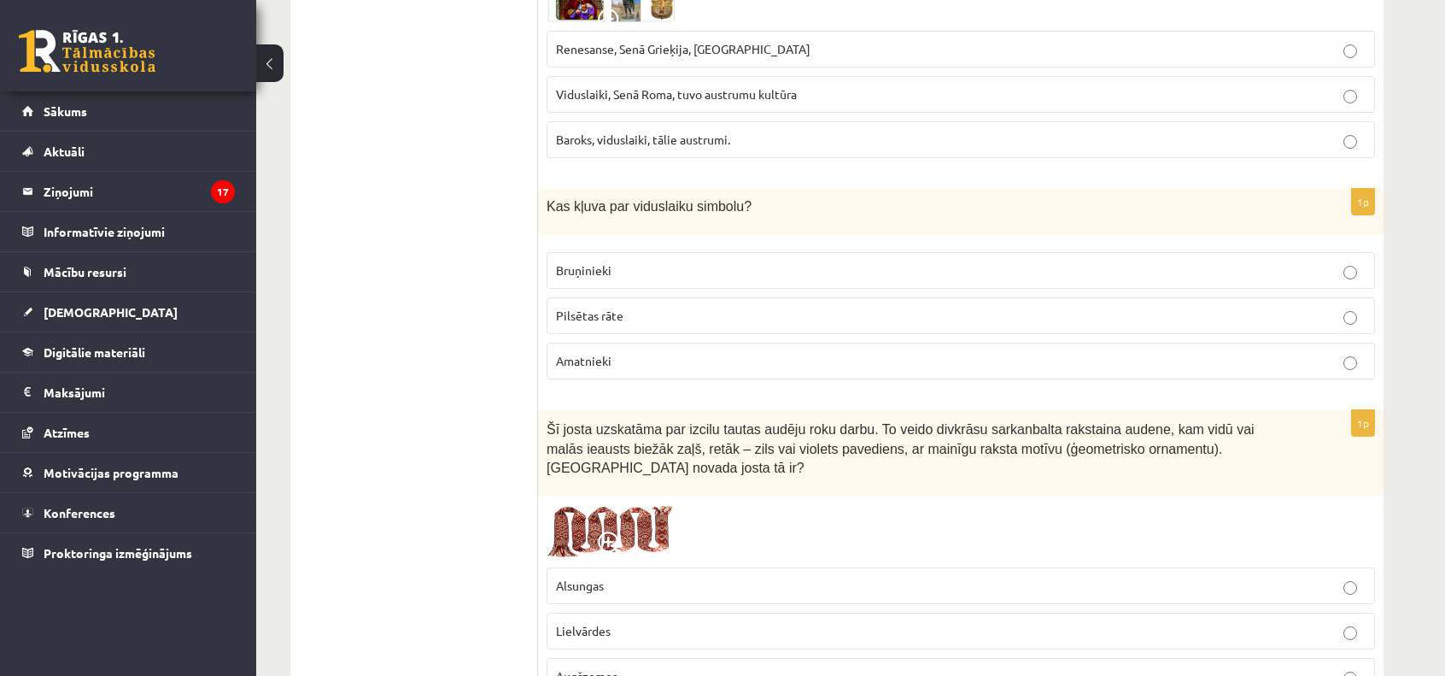
click at [594, 261] on p "Bruņinieki" at bounding box center [961, 270] width 810 height 18
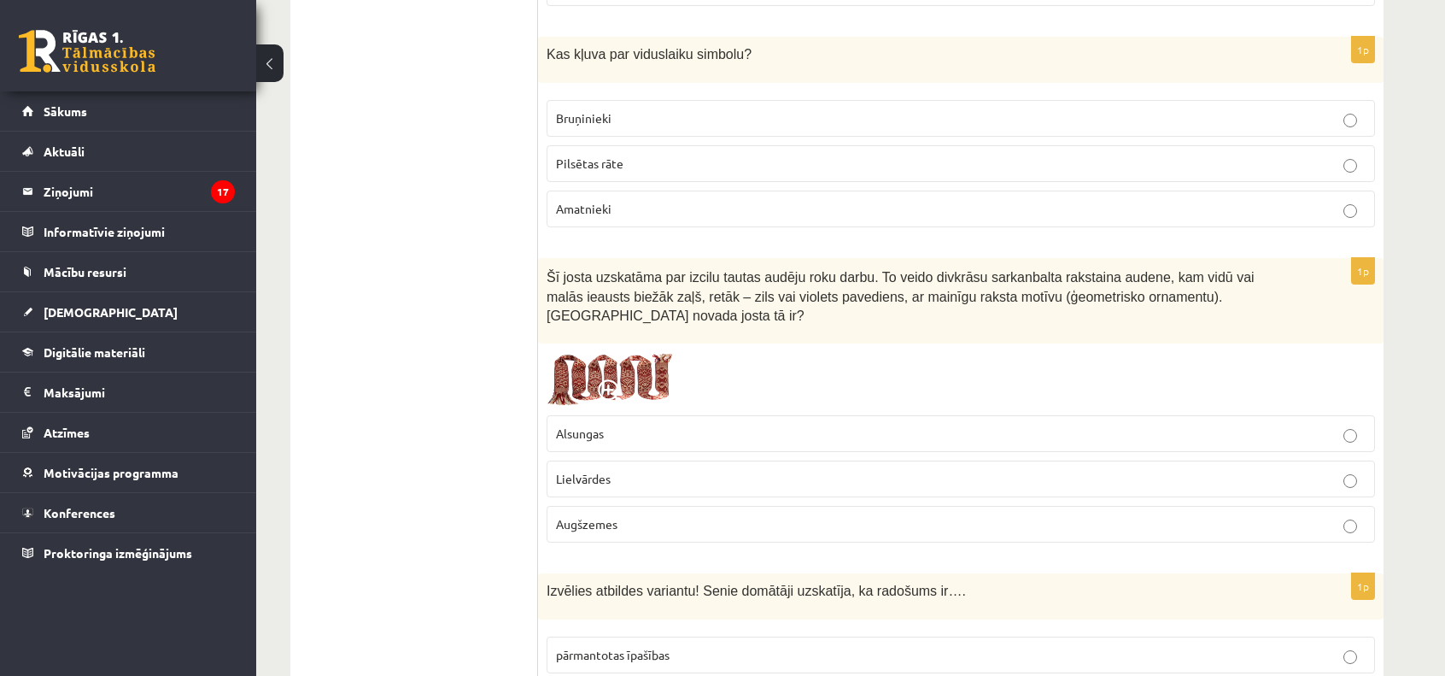
scroll to position [4227, 0]
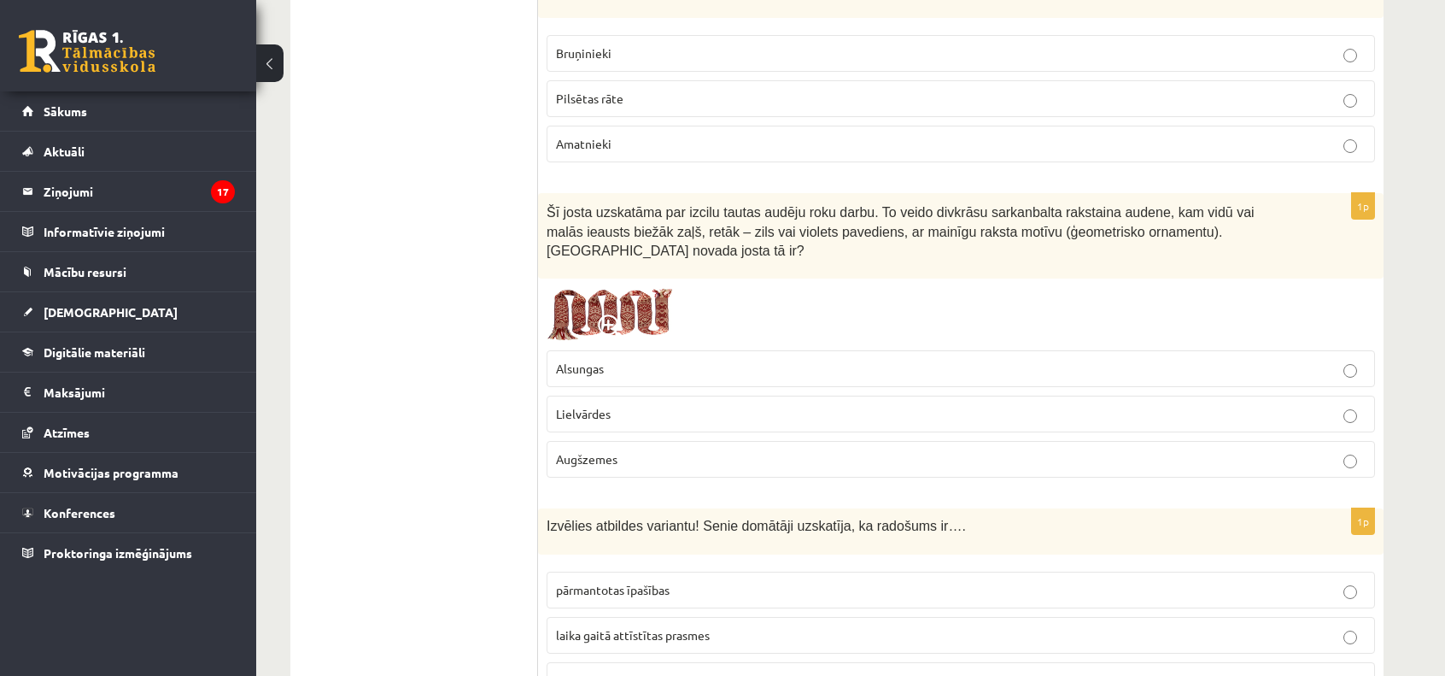
click at [599, 406] on span "Lielvārdes" at bounding box center [583, 413] width 55 height 15
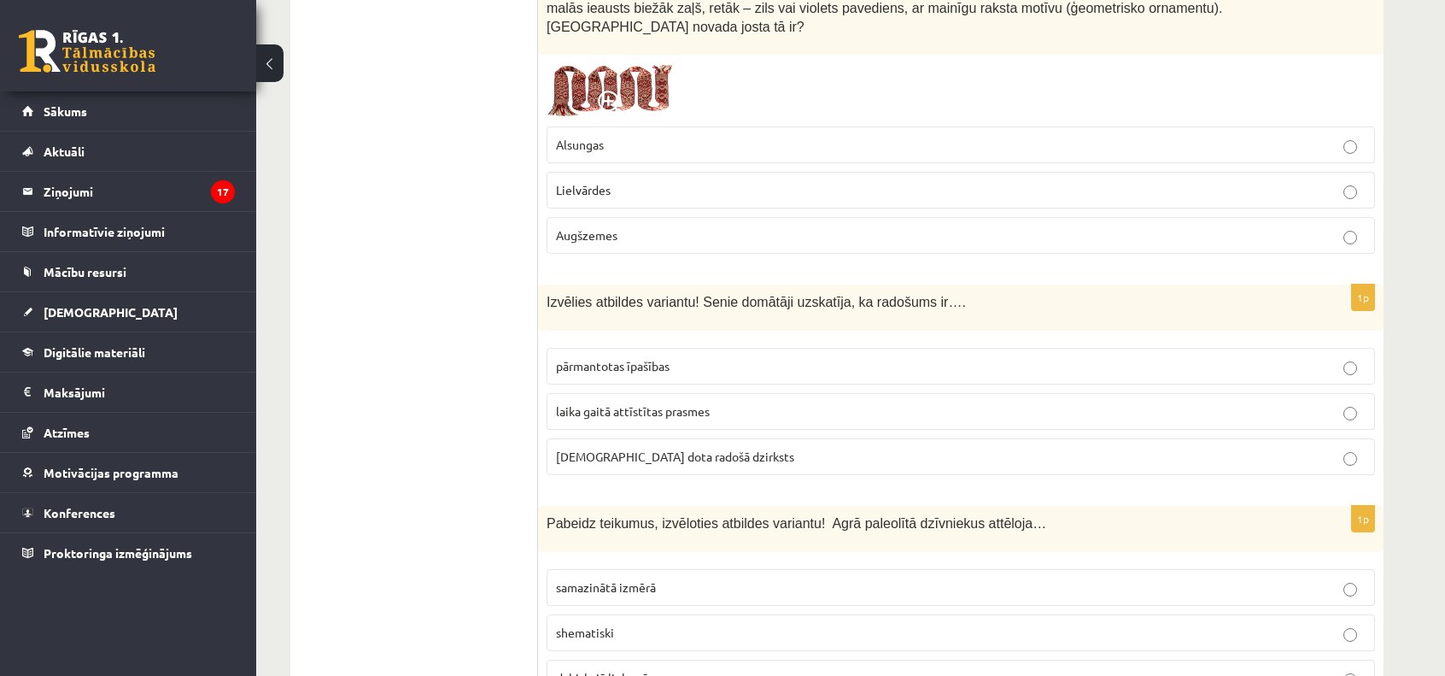
scroll to position [4471, 0]
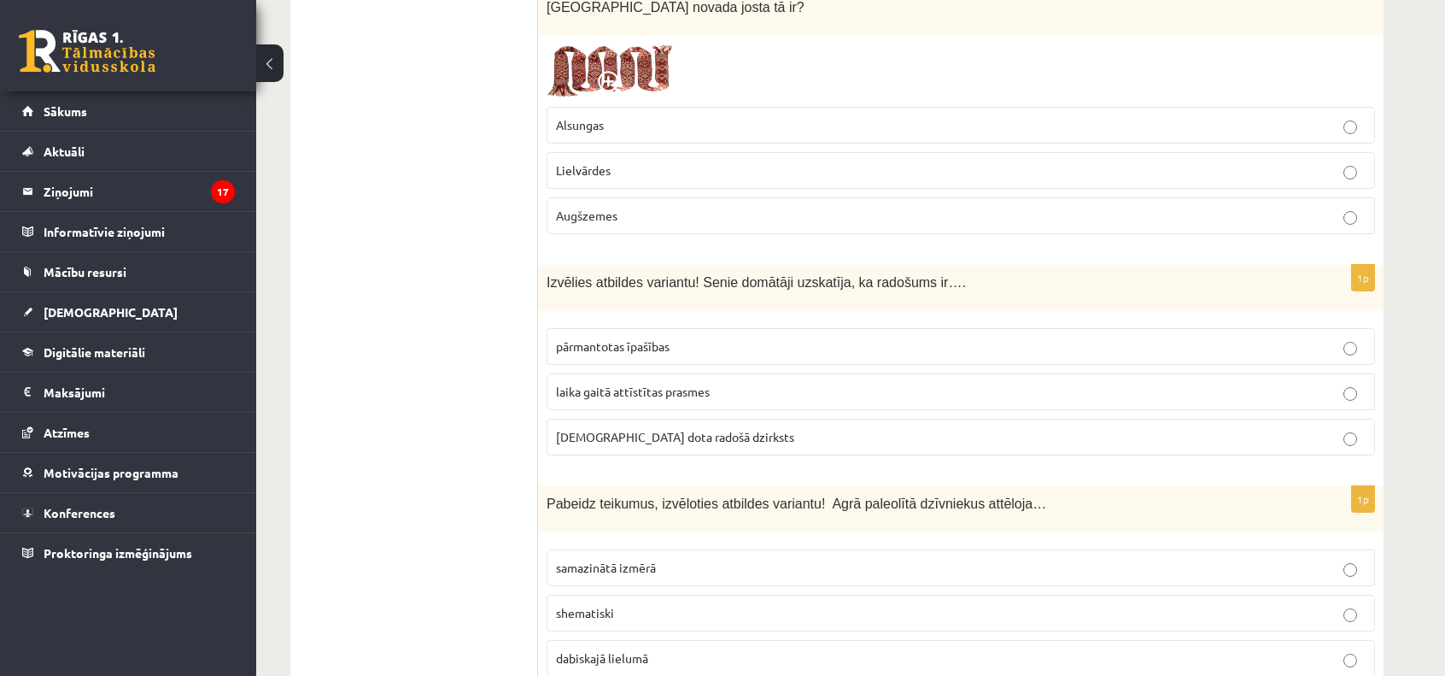
click at [610, 429] on span "dieva dota radošā dzirksts" at bounding box center [675, 436] width 238 height 15
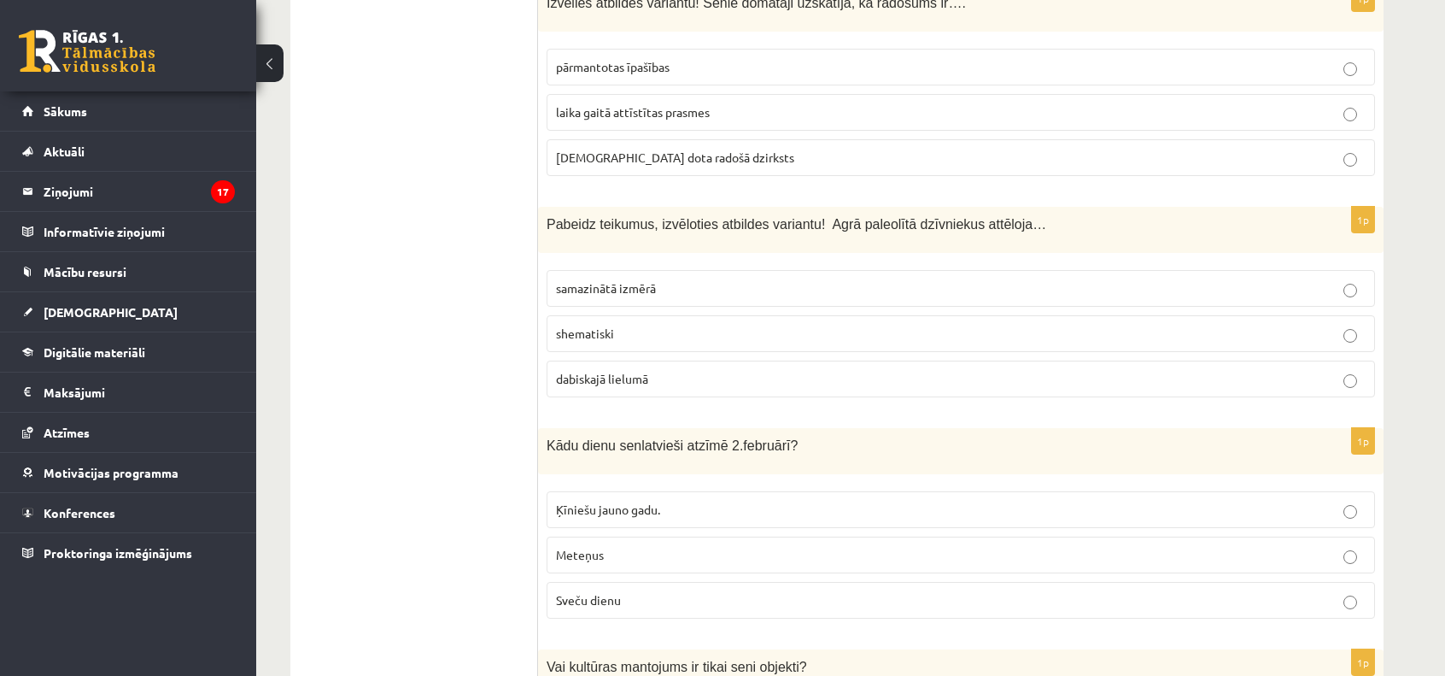
click at [614, 371] on span "dabiskajā lielumā" at bounding box center [602, 378] width 92 height 15
click at [618, 546] on p "Meteņus" at bounding box center [961, 555] width 810 height 18
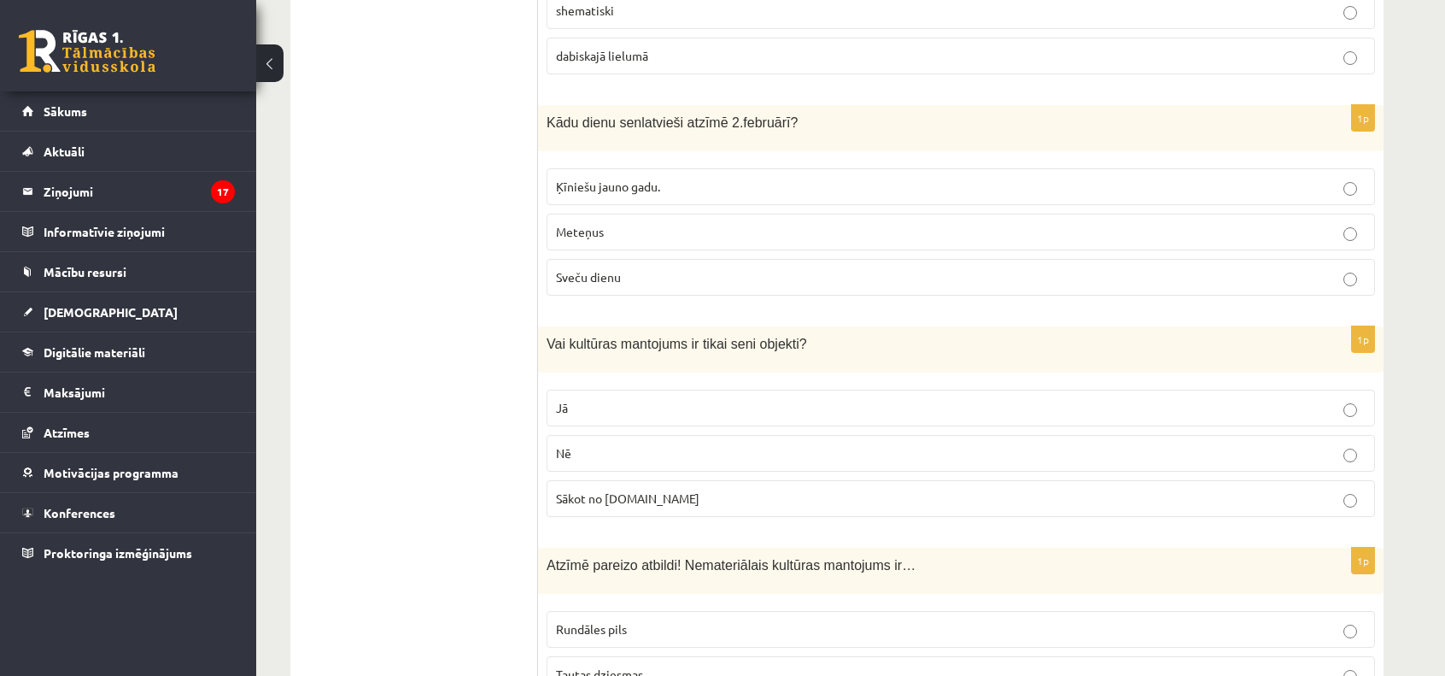
scroll to position [5093, 0]
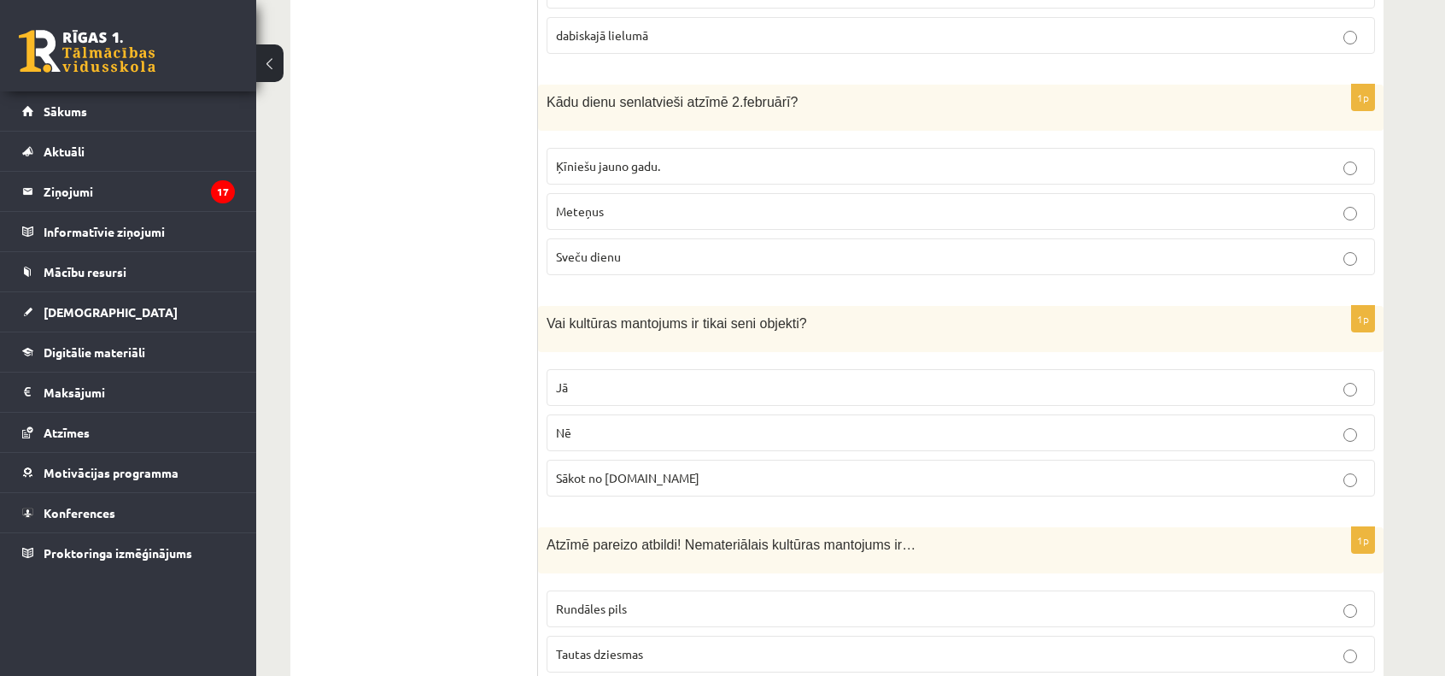
click at [594, 424] on p "Nē" at bounding box center [961, 433] width 810 height 18
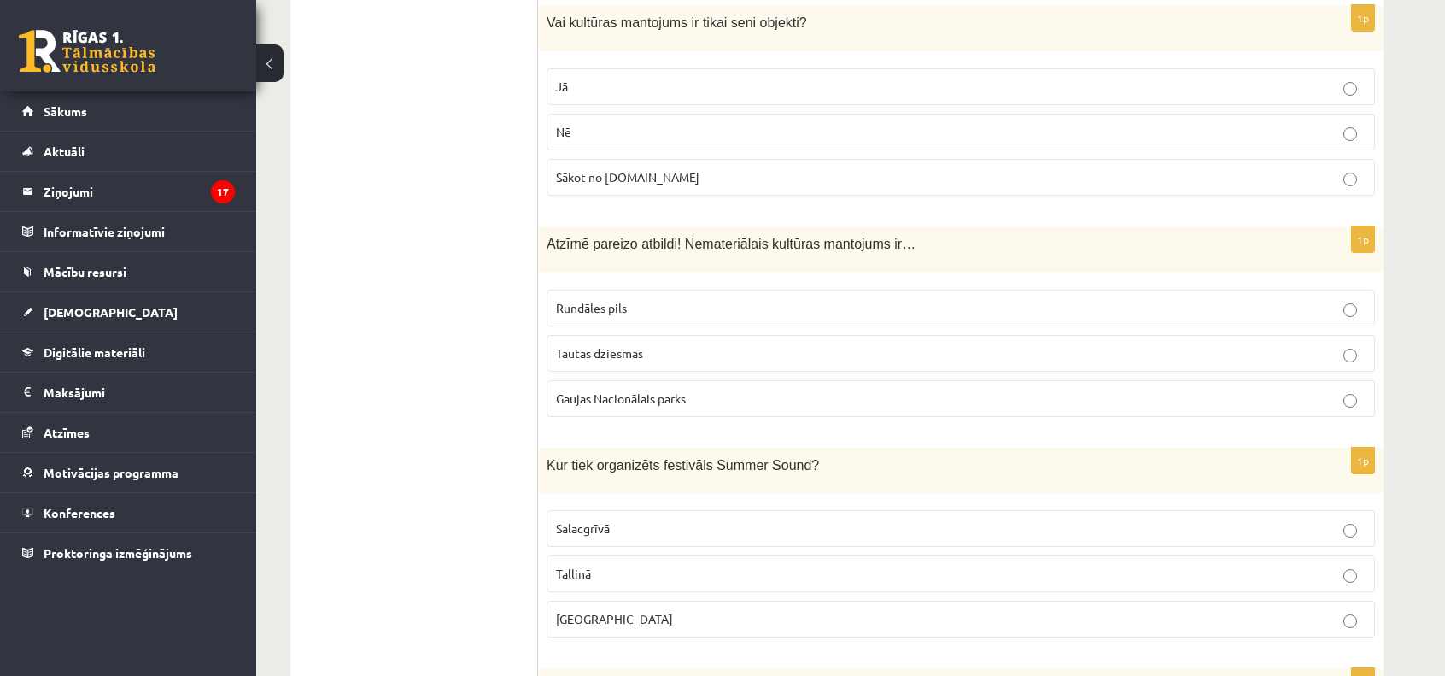
scroll to position [5394, 0]
click at [633, 335] on label "Tautas dziesmas" at bounding box center [961, 353] width 828 height 37
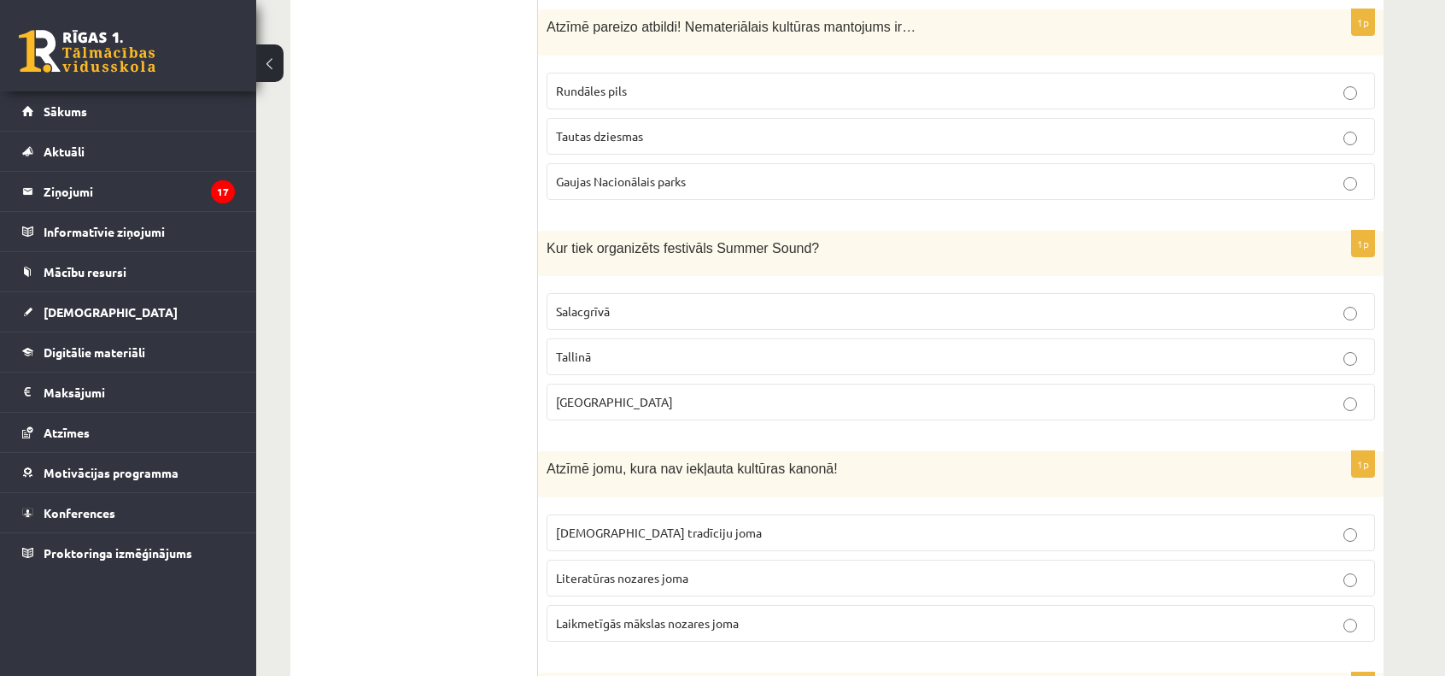
scroll to position [5628, 0]
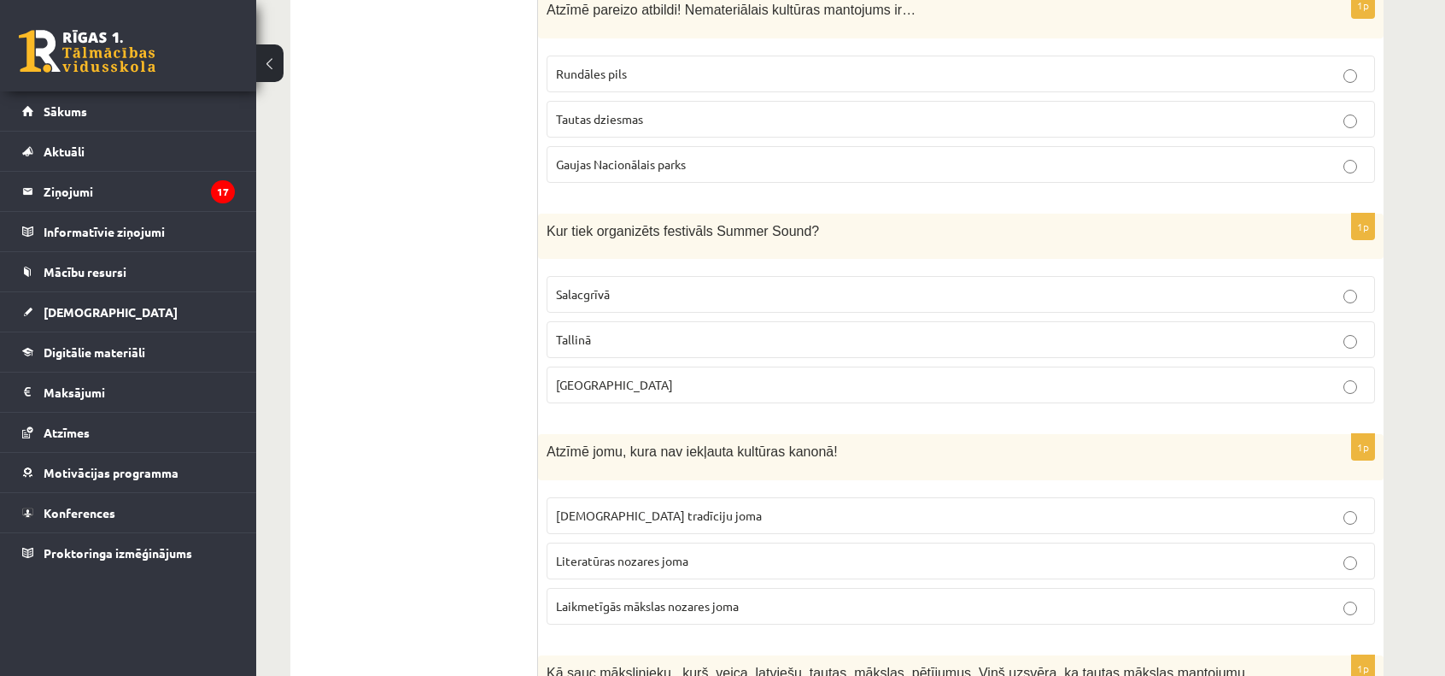
click at [612, 376] on p "Liepājā" at bounding box center [961, 385] width 810 height 18
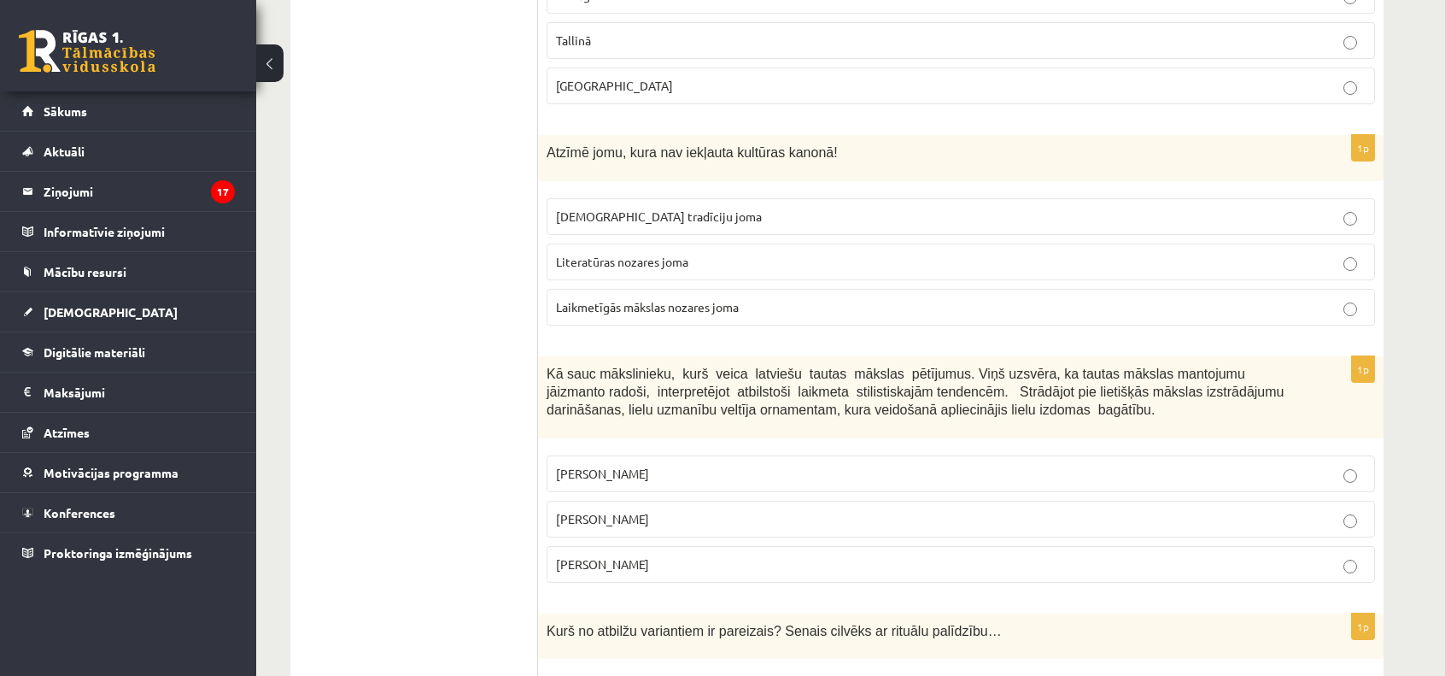
scroll to position [5929, 0]
click at [629, 297] on span "Laikmetīgās mākslas nozares joma" at bounding box center [647, 304] width 183 height 15
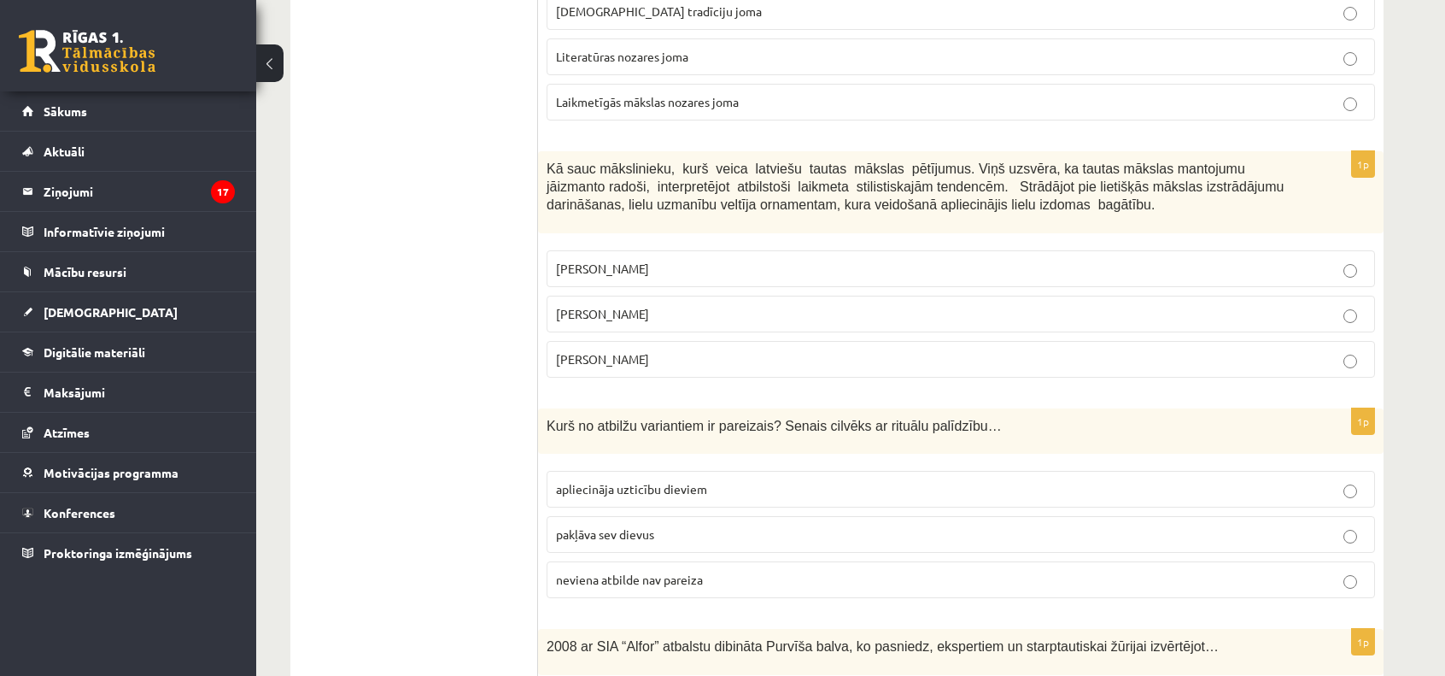
scroll to position [6200, 0]
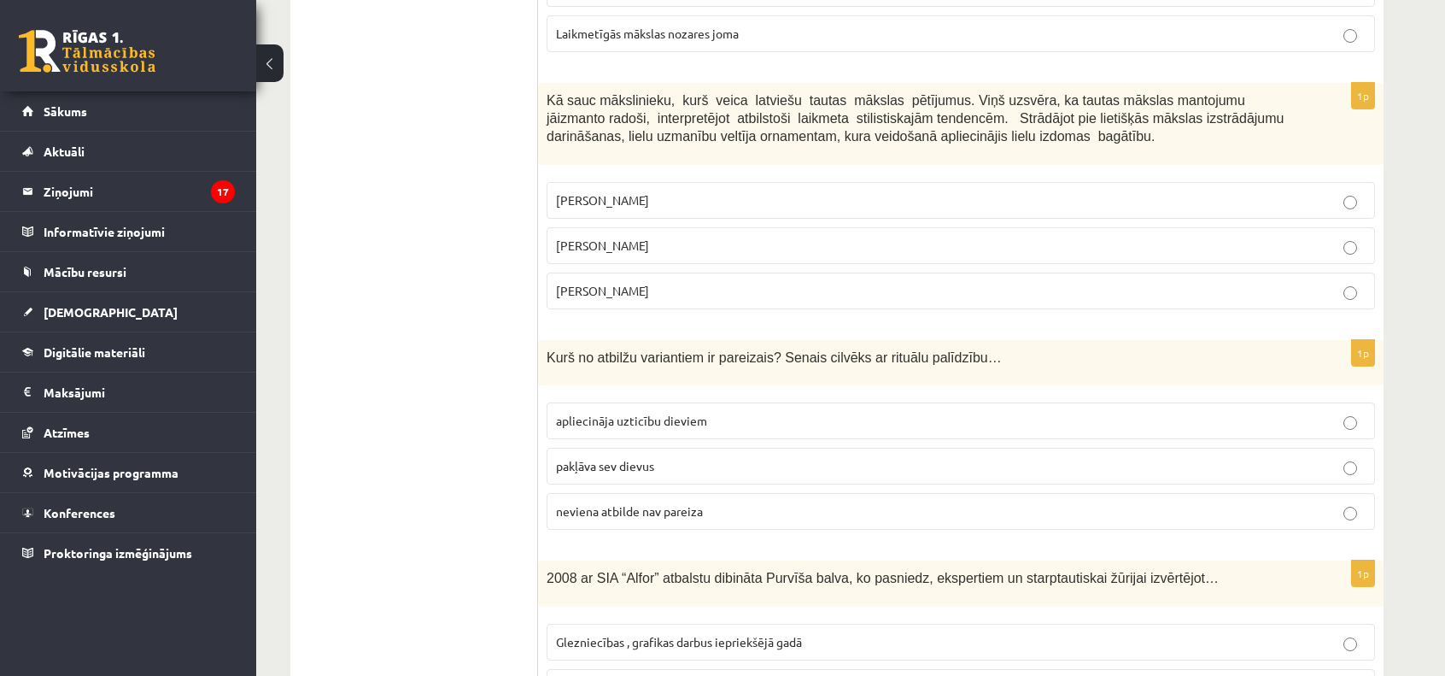
click at [658, 191] on p "Ansis Cīrulis" at bounding box center [961, 200] width 810 height 18
click at [656, 272] on label "Rihards Zariņš" at bounding box center [961, 290] width 828 height 37
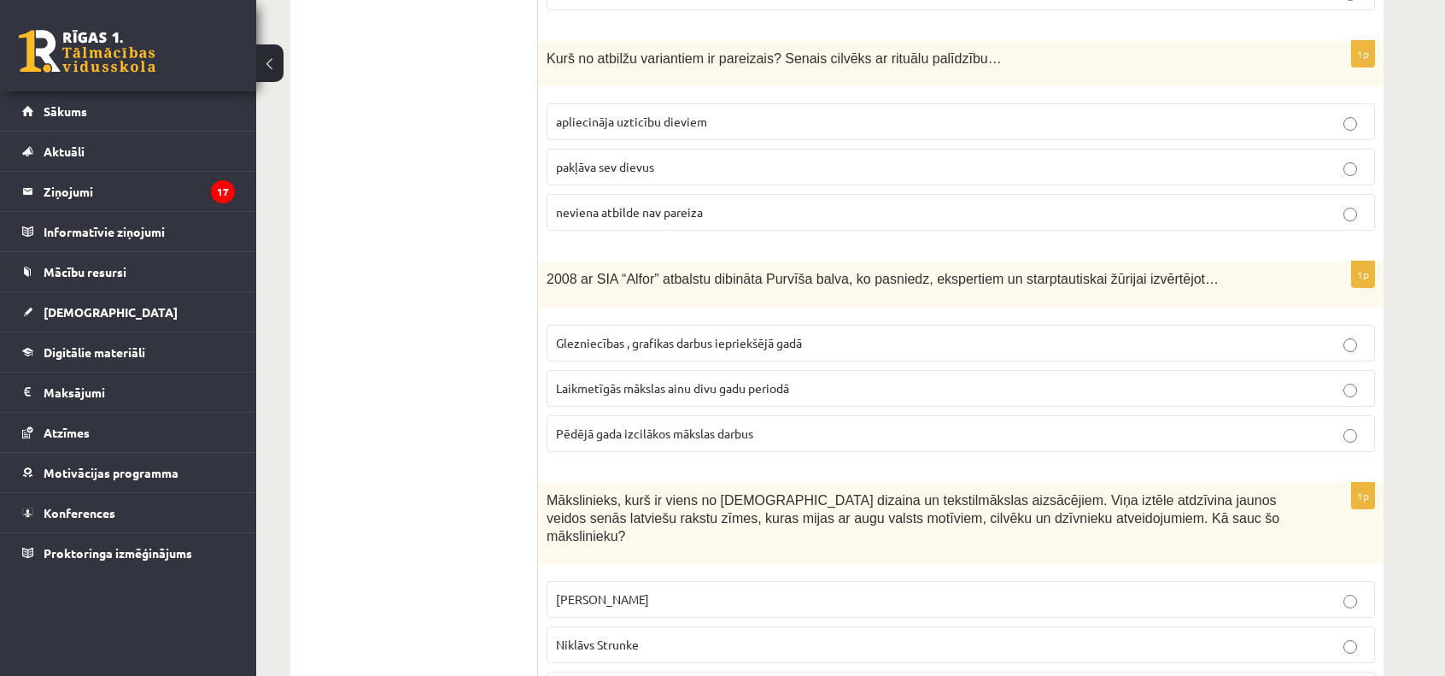
scroll to position [6501, 0]
click at [616, 112] on span "apliecināja uzticību dieviem" at bounding box center [631, 119] width 151 height 15
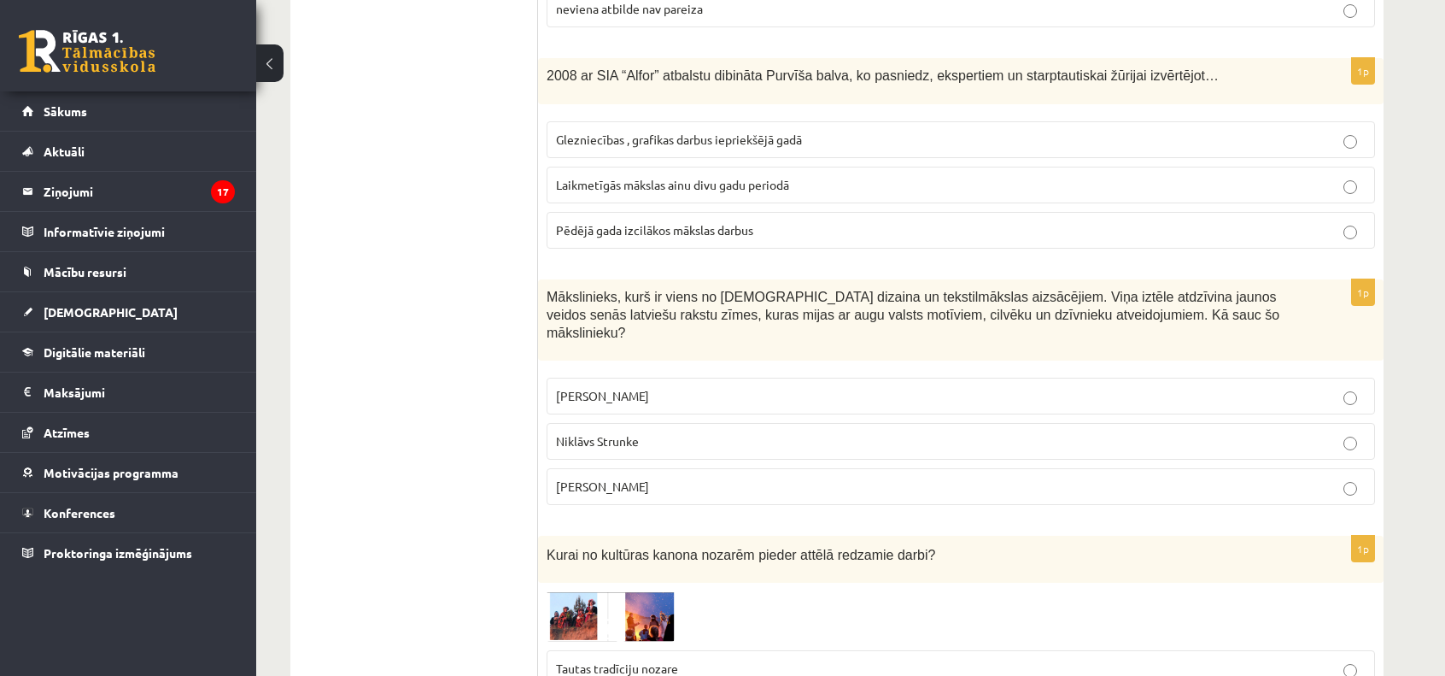
scroll to position [6705, 0]
click at [720, 219] on span "Pēdējā gada izcilākos mākslas darbus" at bounding box center [654, 226] width 197 height 15
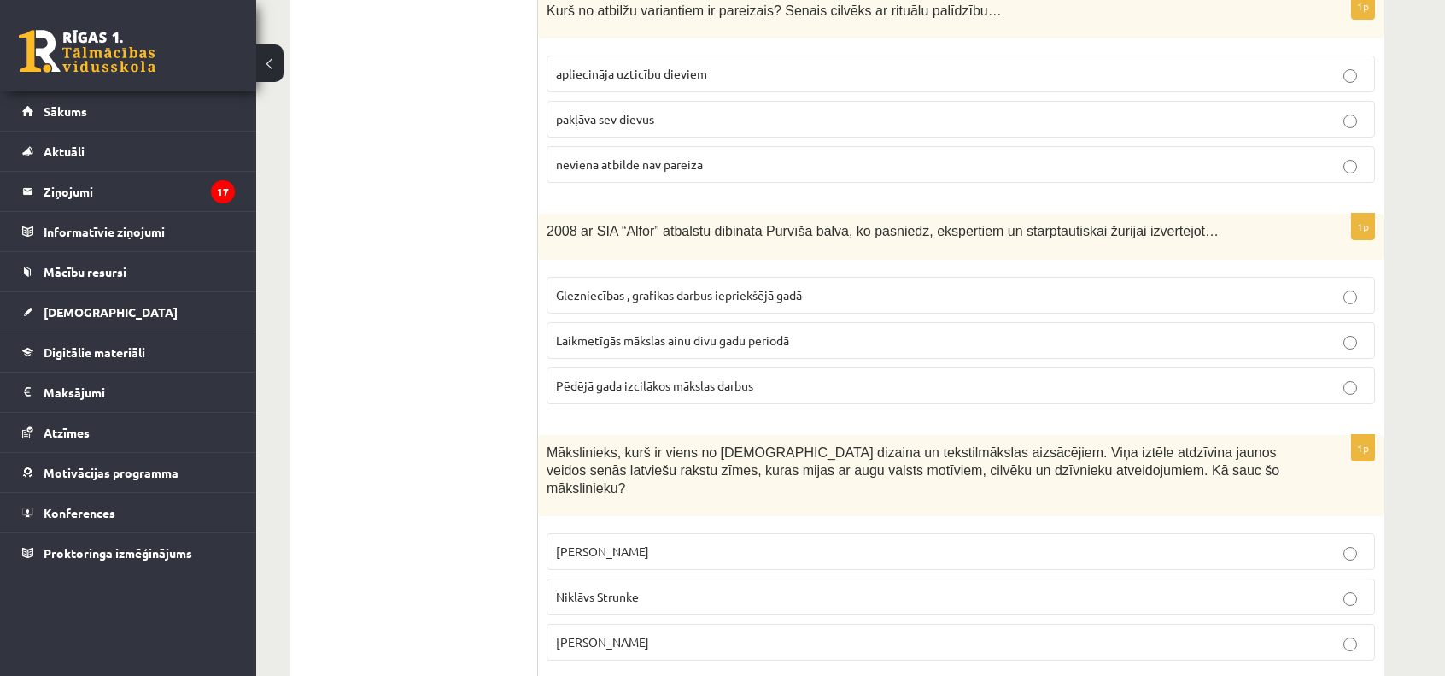
scroll to position [6579, 0]
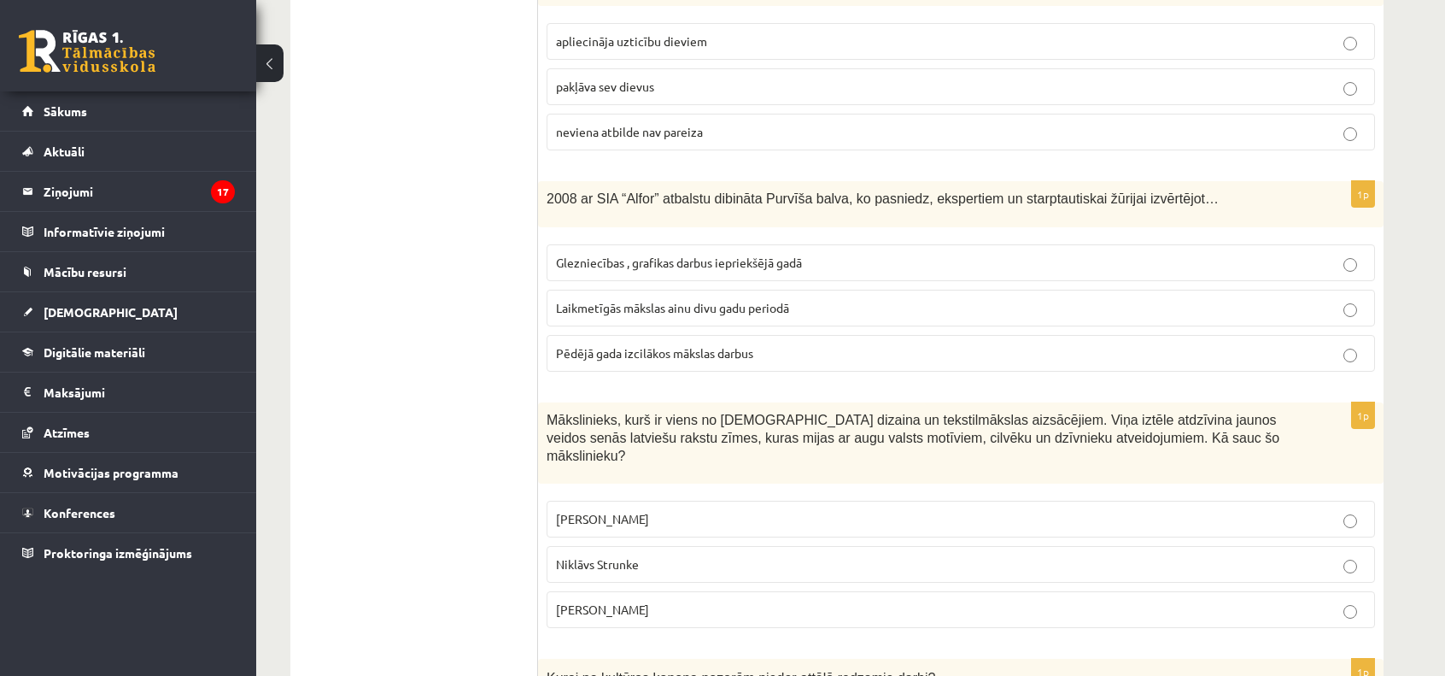
click at [614, 511] on span "Ansis Cīrulis" at bounding box center [602, 518] width 93 height 15
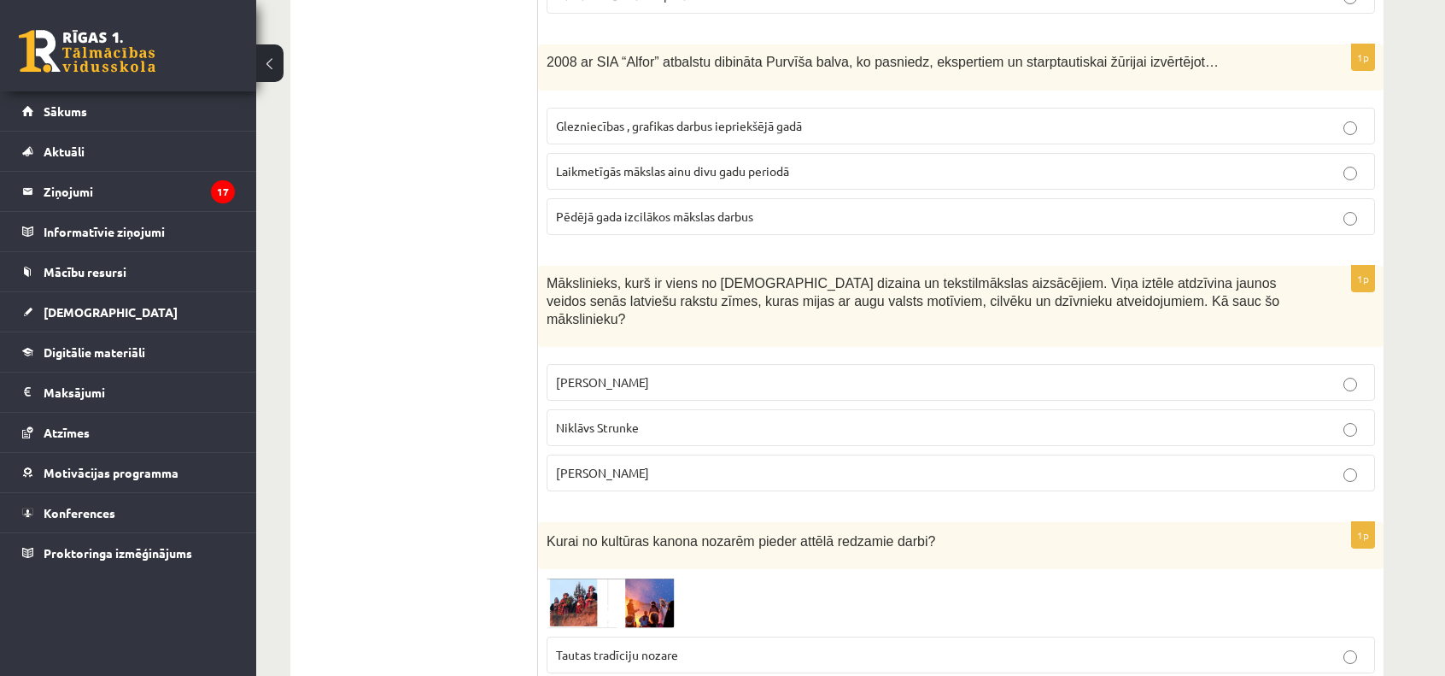
scroll to position [6793, 0]
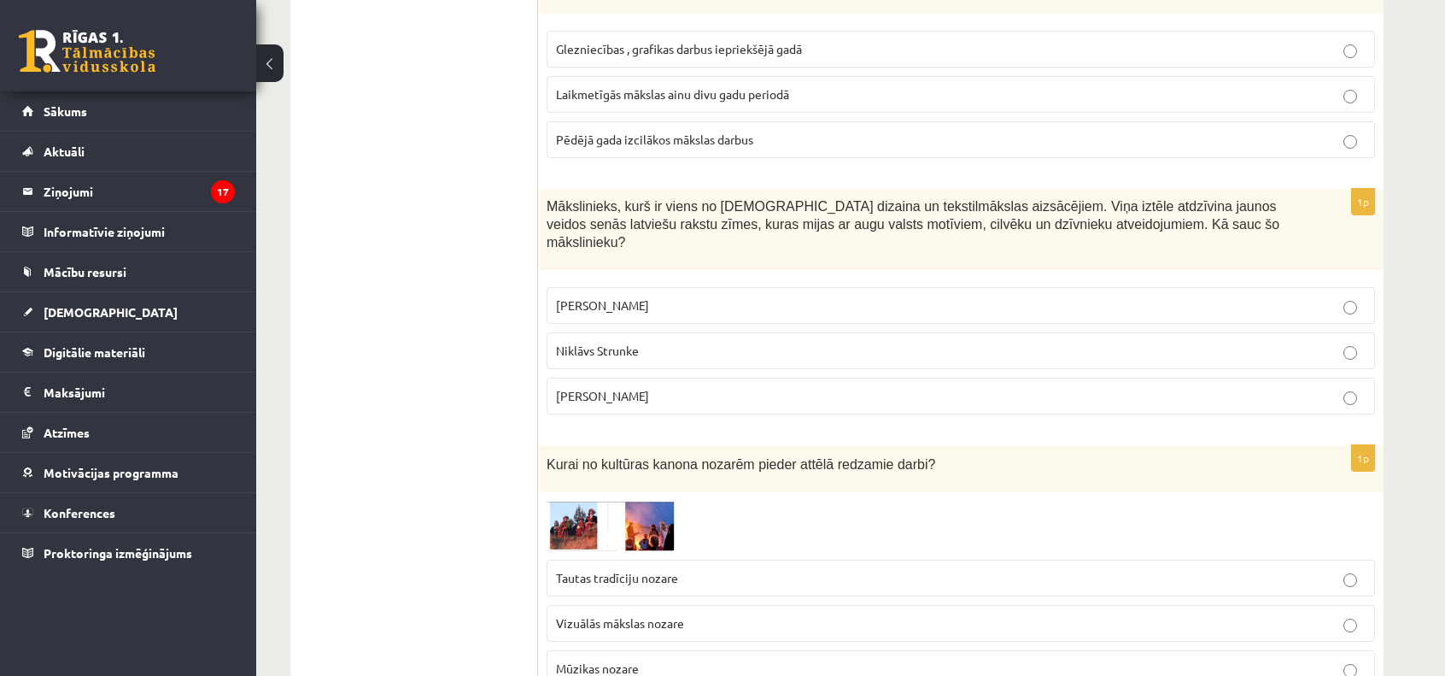
click at [571, 500] on img at bounding box center [611, 525] width 128 height 50
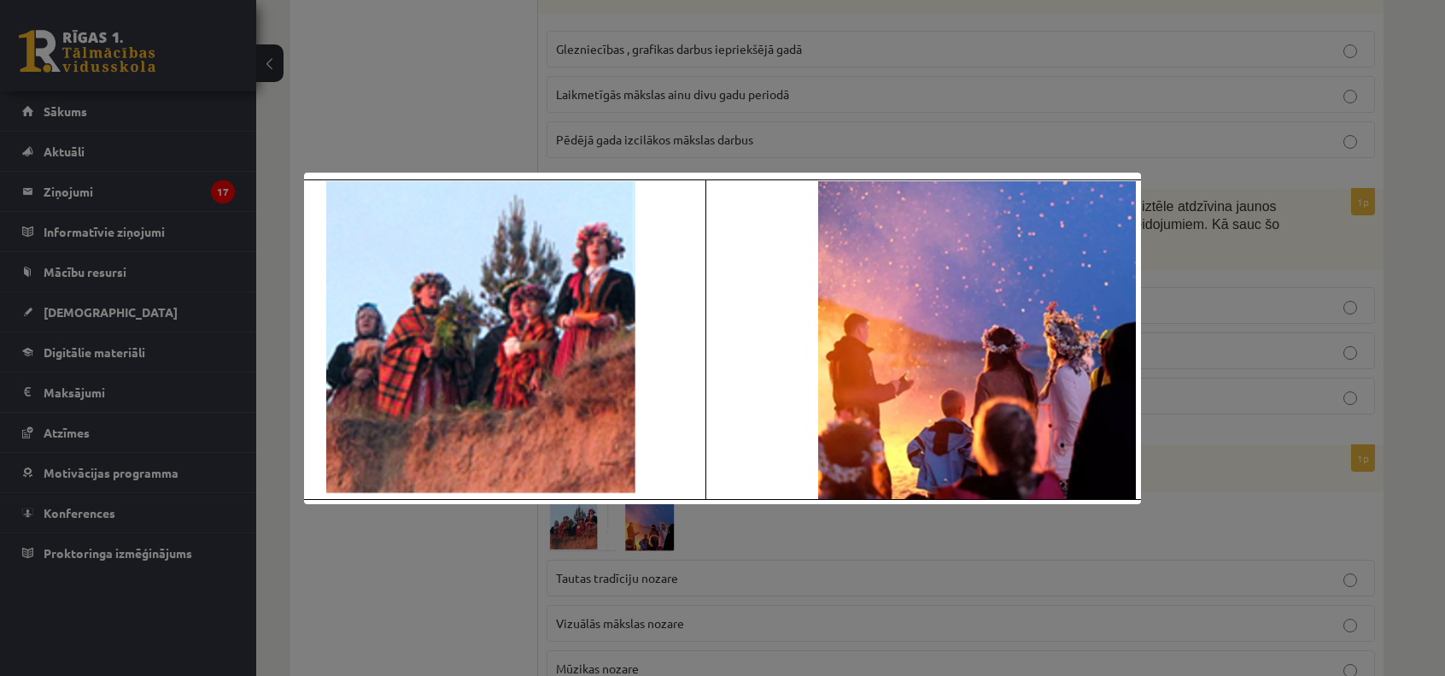
click at [411, 68] on div at bounding box center [722, 338] width 1445 height 676
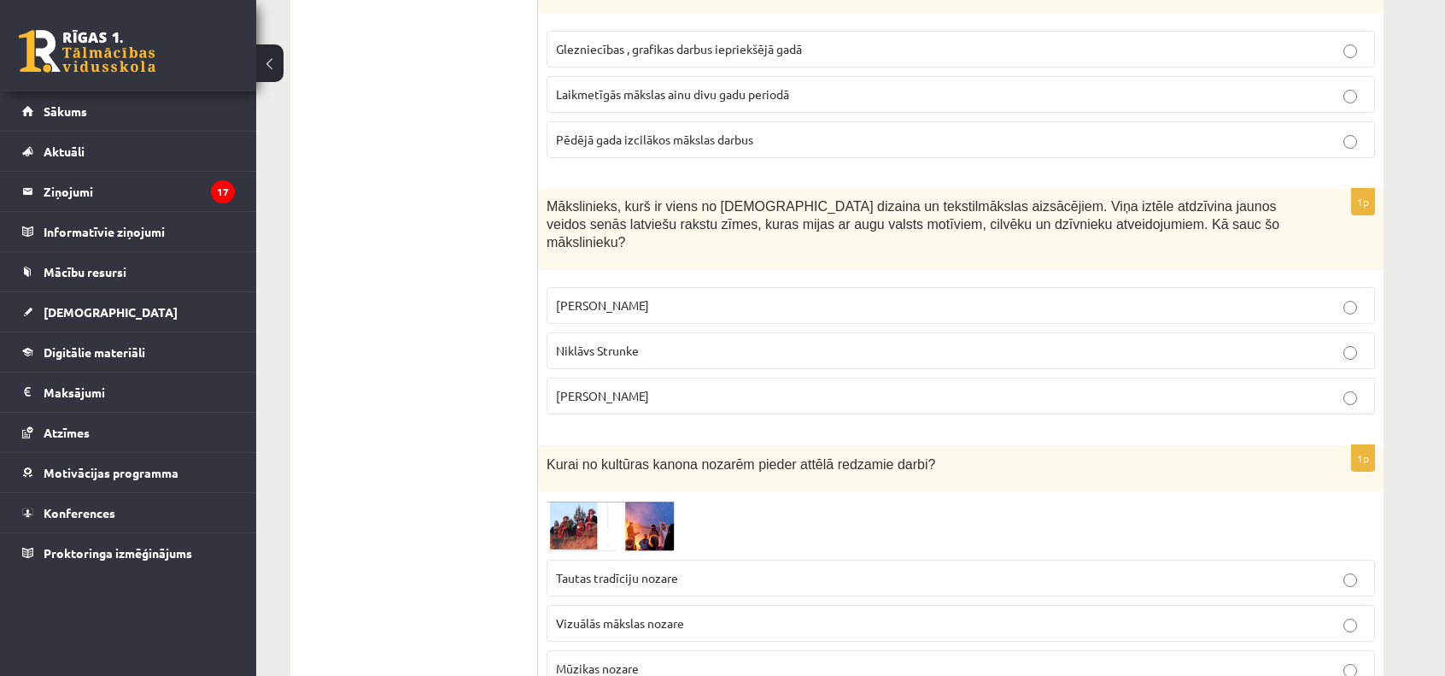
click at [570, 500] on img at bounding box center [611, 525] width 128 height 50
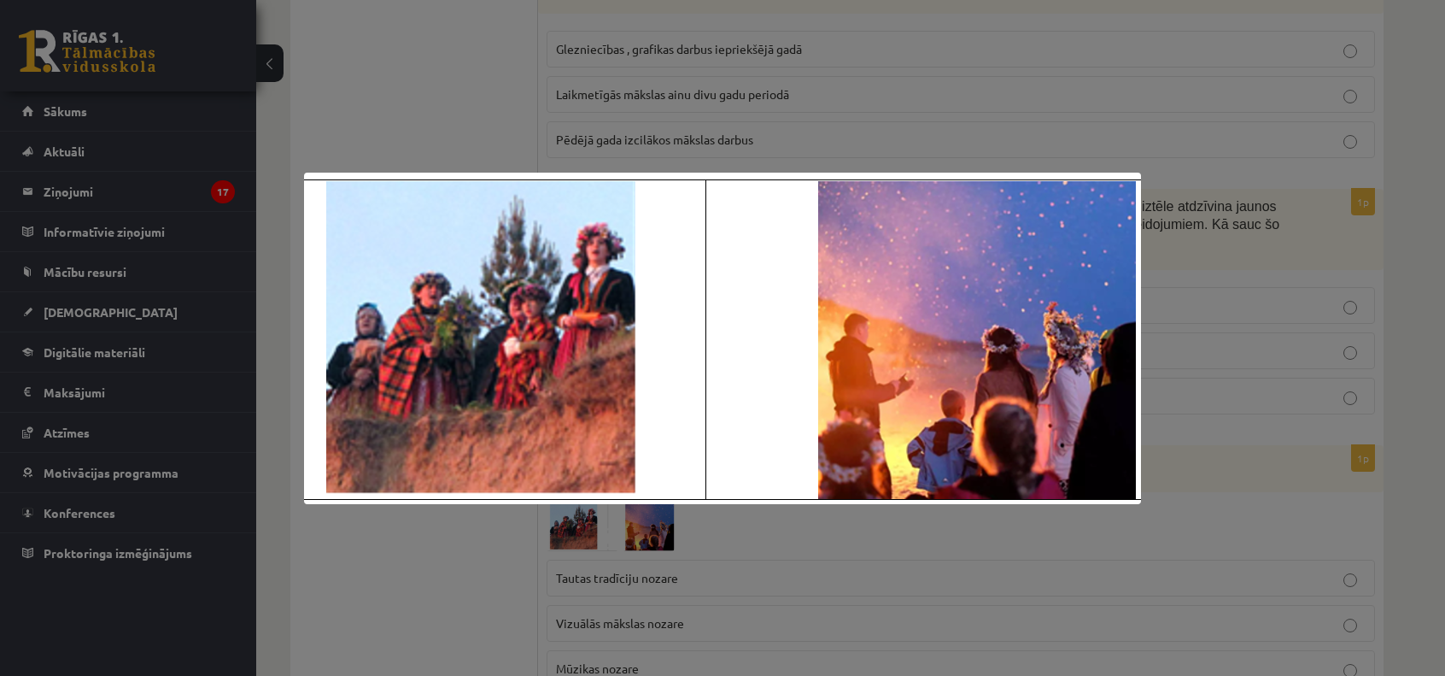
click at [442, 162] on div at bounding box center [722, 338] width 1445 height 676
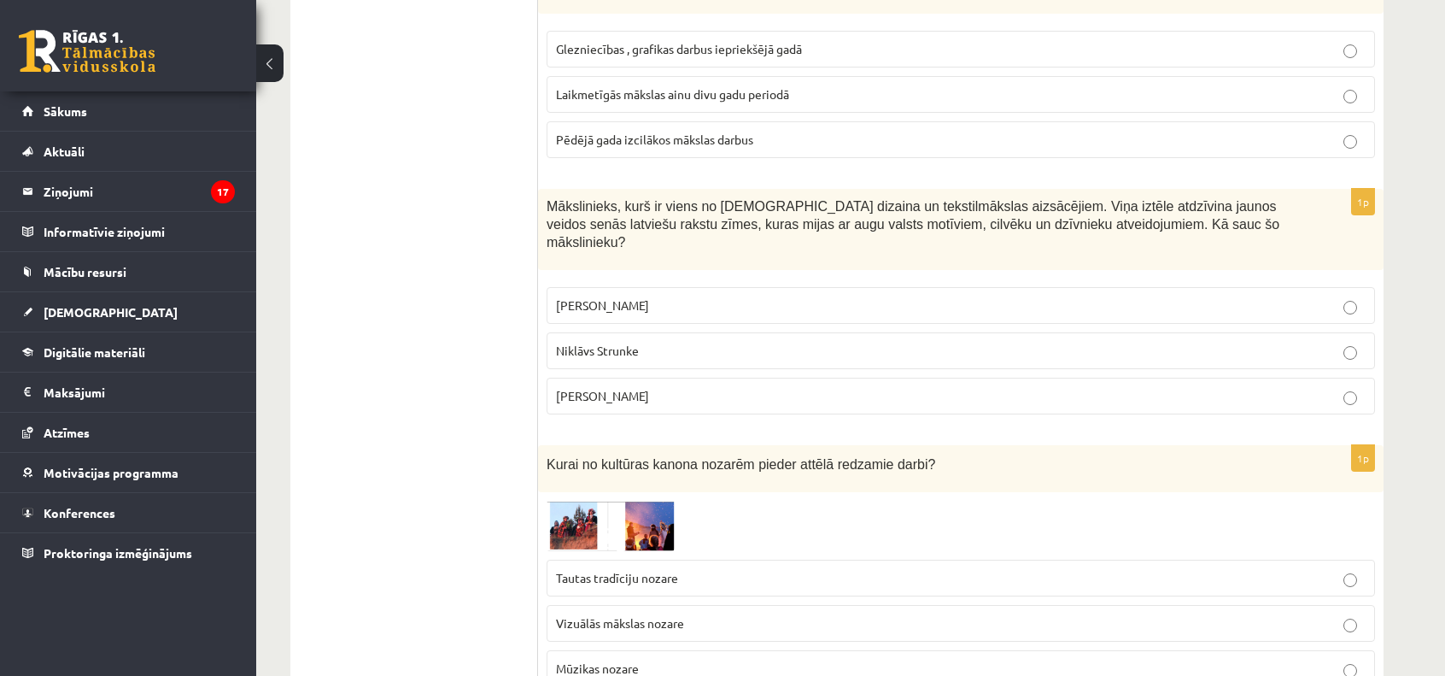
click at [603, 559] on label "Tautas tradīciju nozare" at bounding box center [961, 577] width 828 height 37
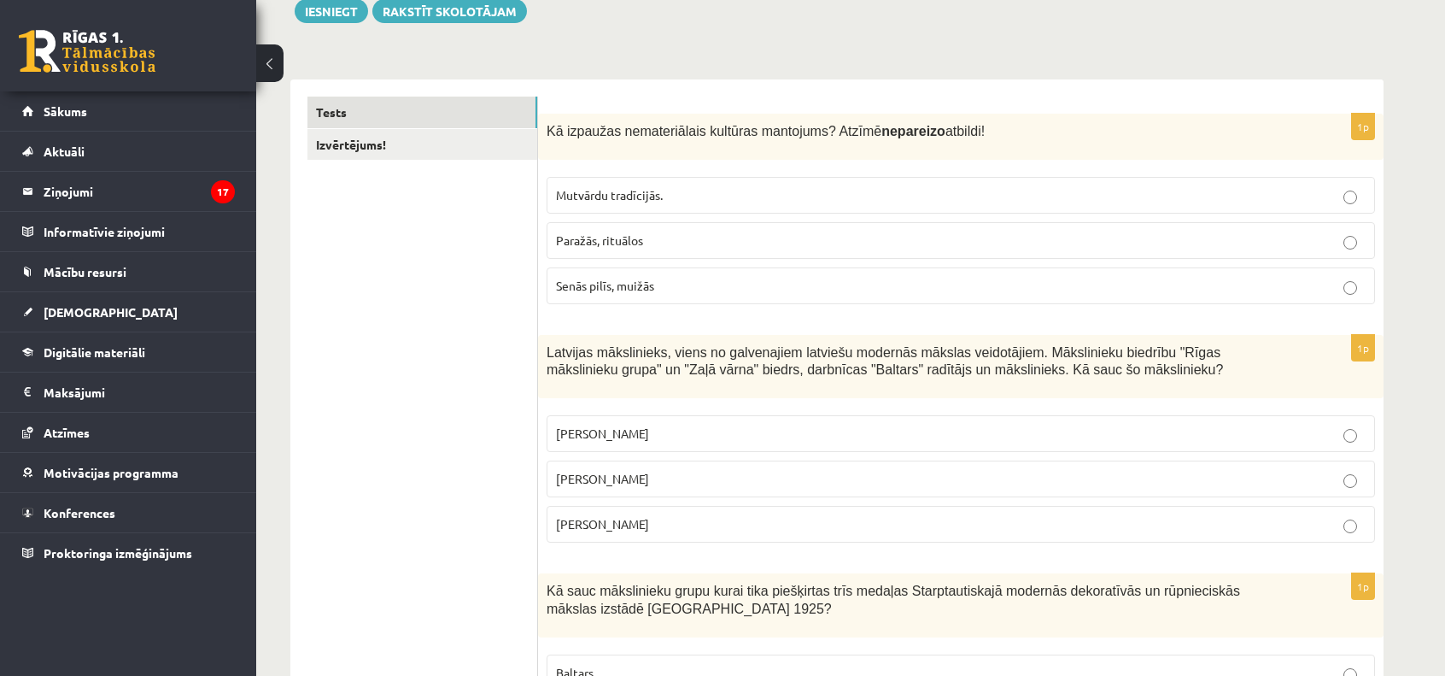
scroll to position [0, 0]
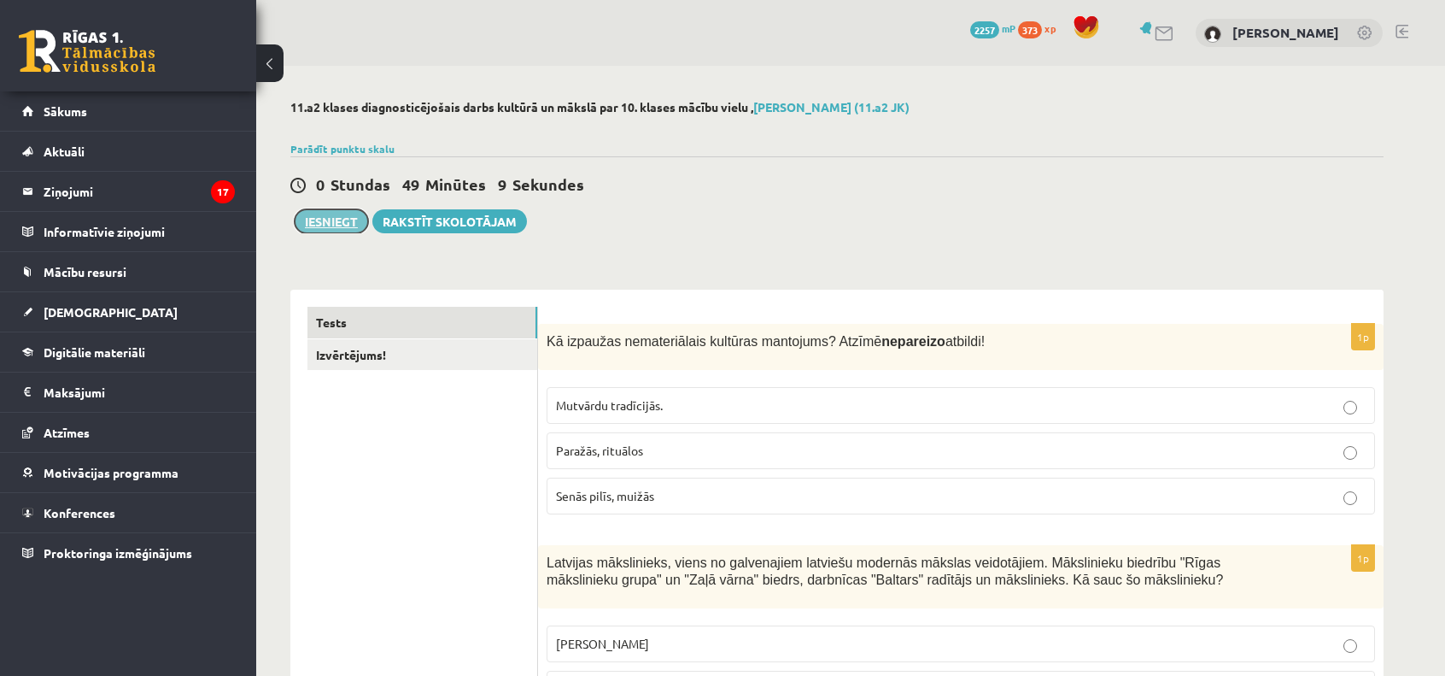
click at [314, 224] on button "Iesniegt" at bounding box center [331, 221] width 73 height 24
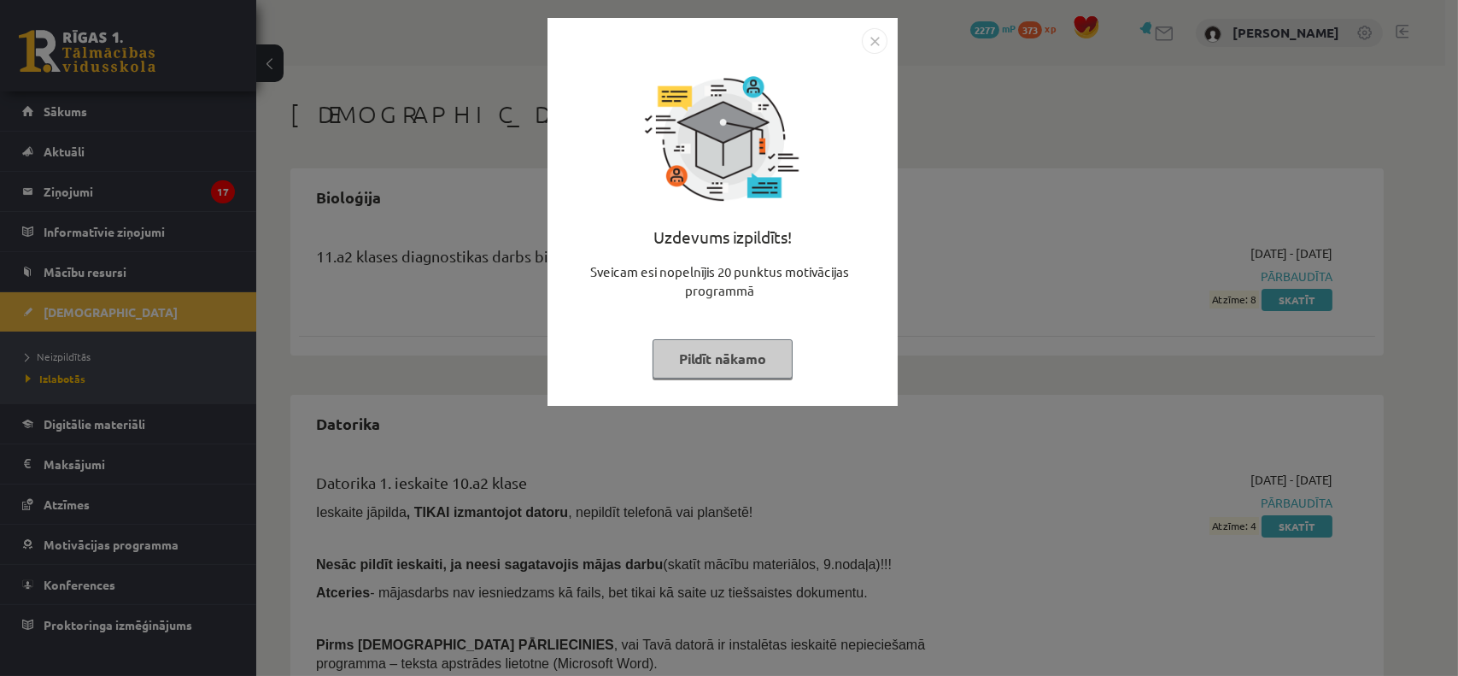
click at [879, 48] on img "Close" at bounding box center [875, 41] width 26 height 26
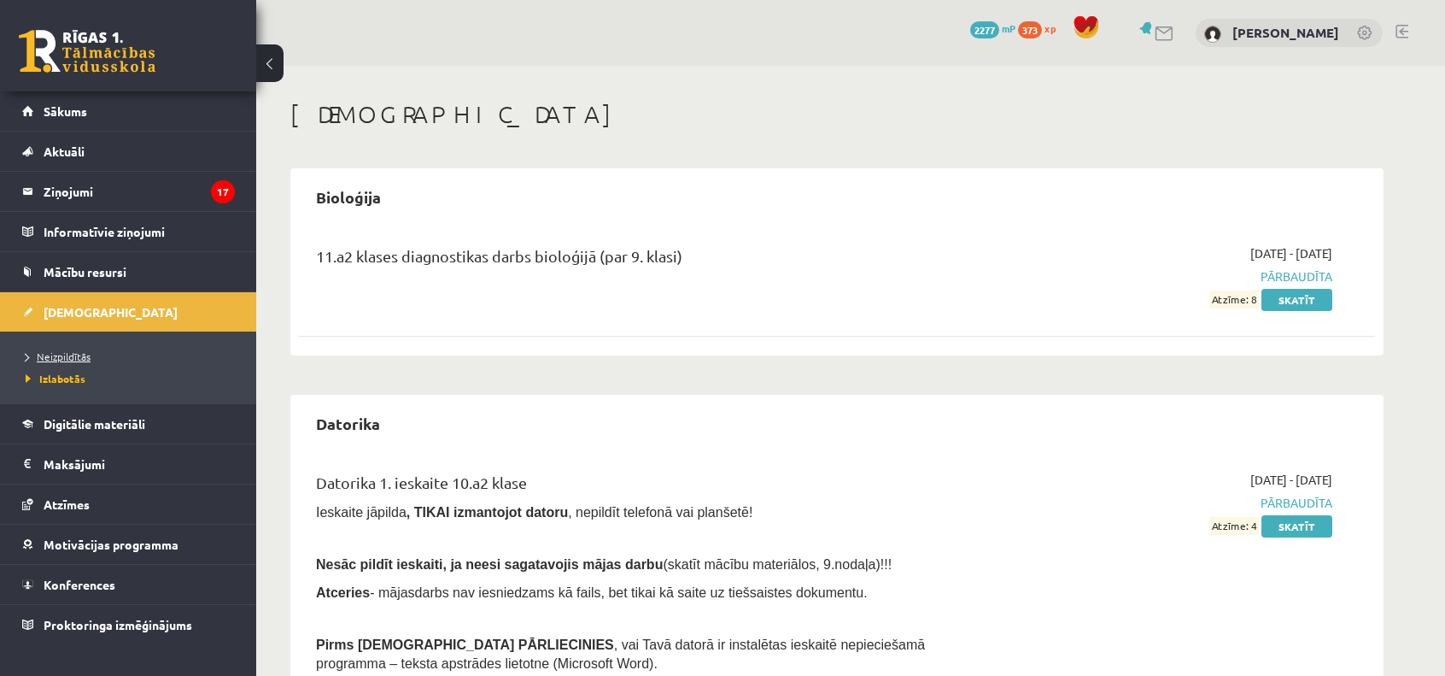
click at [79, 359] on span "Neizpildītās" at bounding box center [58, 356] width 65 height 14
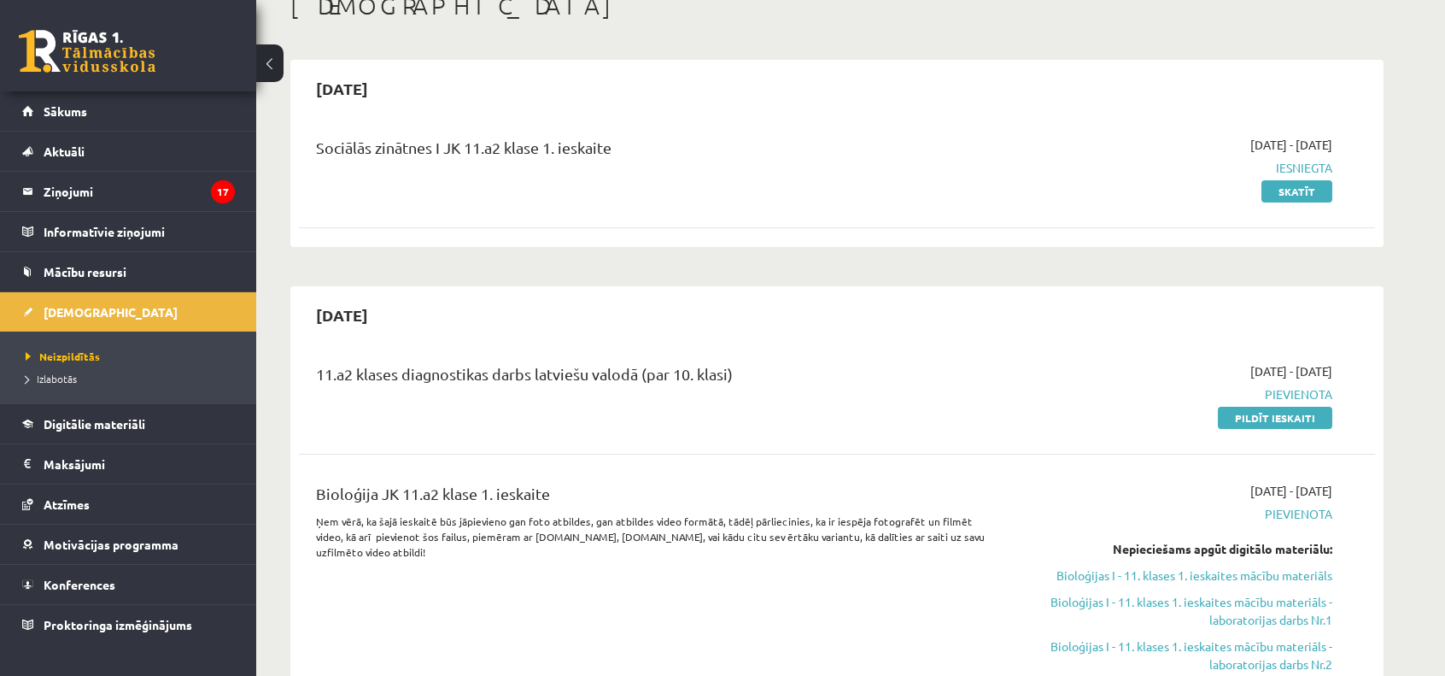
scroll to position [109, 0]
click at [123, 105] on link "Sākums" at bounding box center [128, 110] width 213 height 39
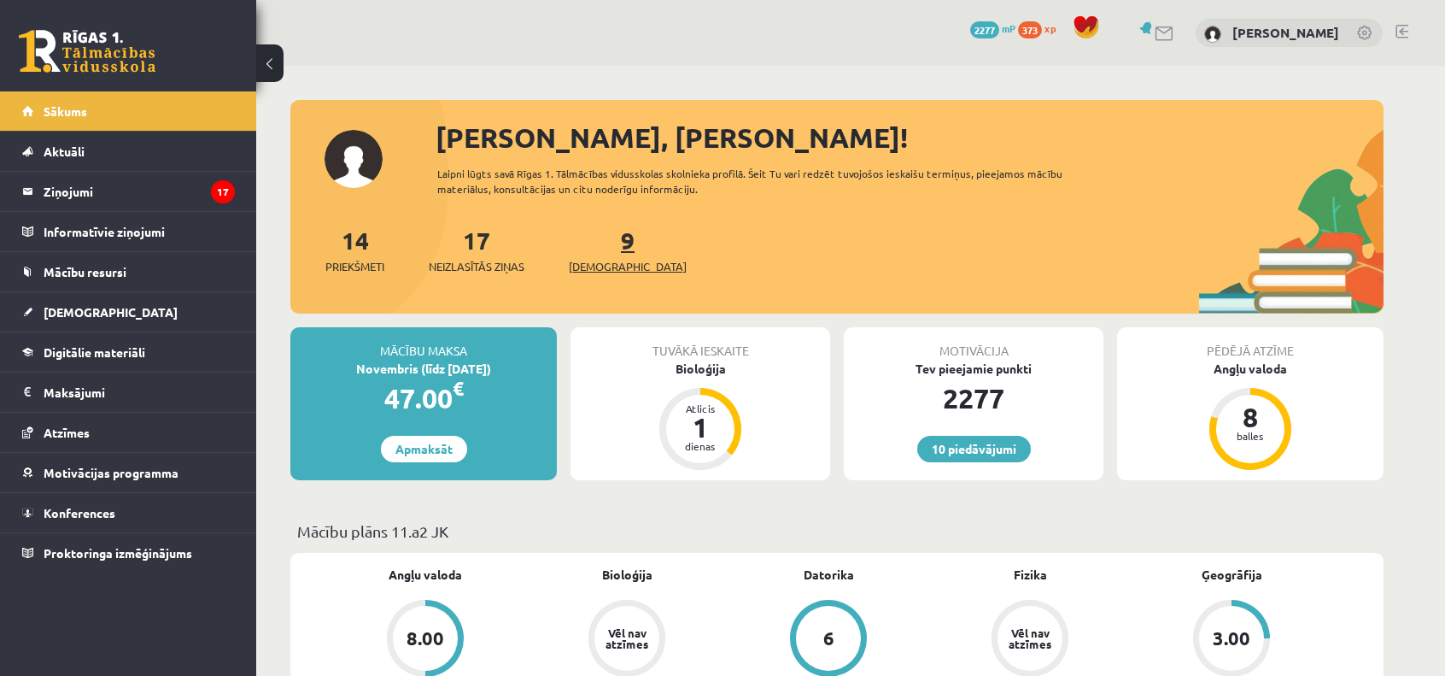
click at [598, 249] on link "9 Ieskaites" at bounding box center [628, 250] width 118 height 50
